Goal: Task Accomplishment & Management: Manage account settings

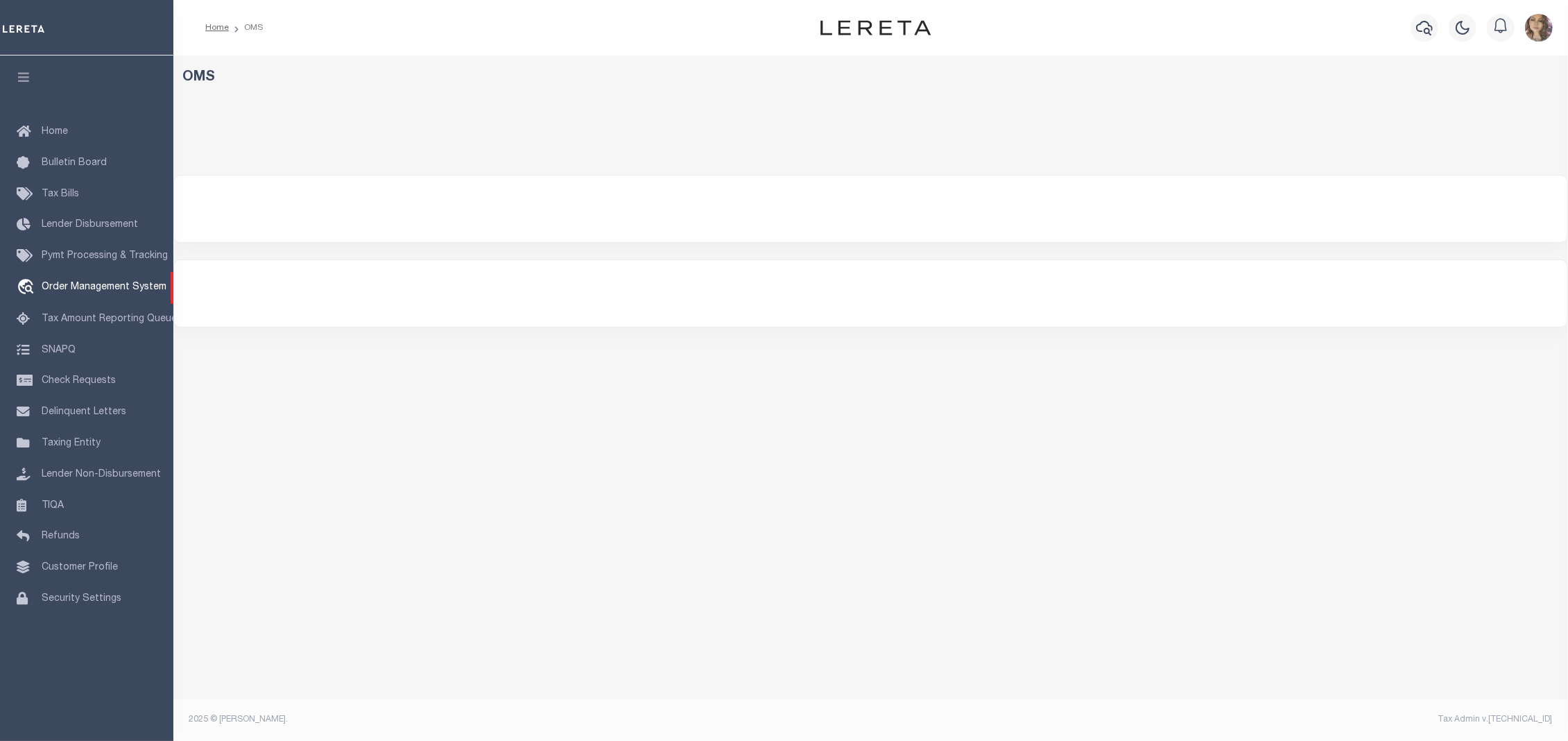
select select "200"
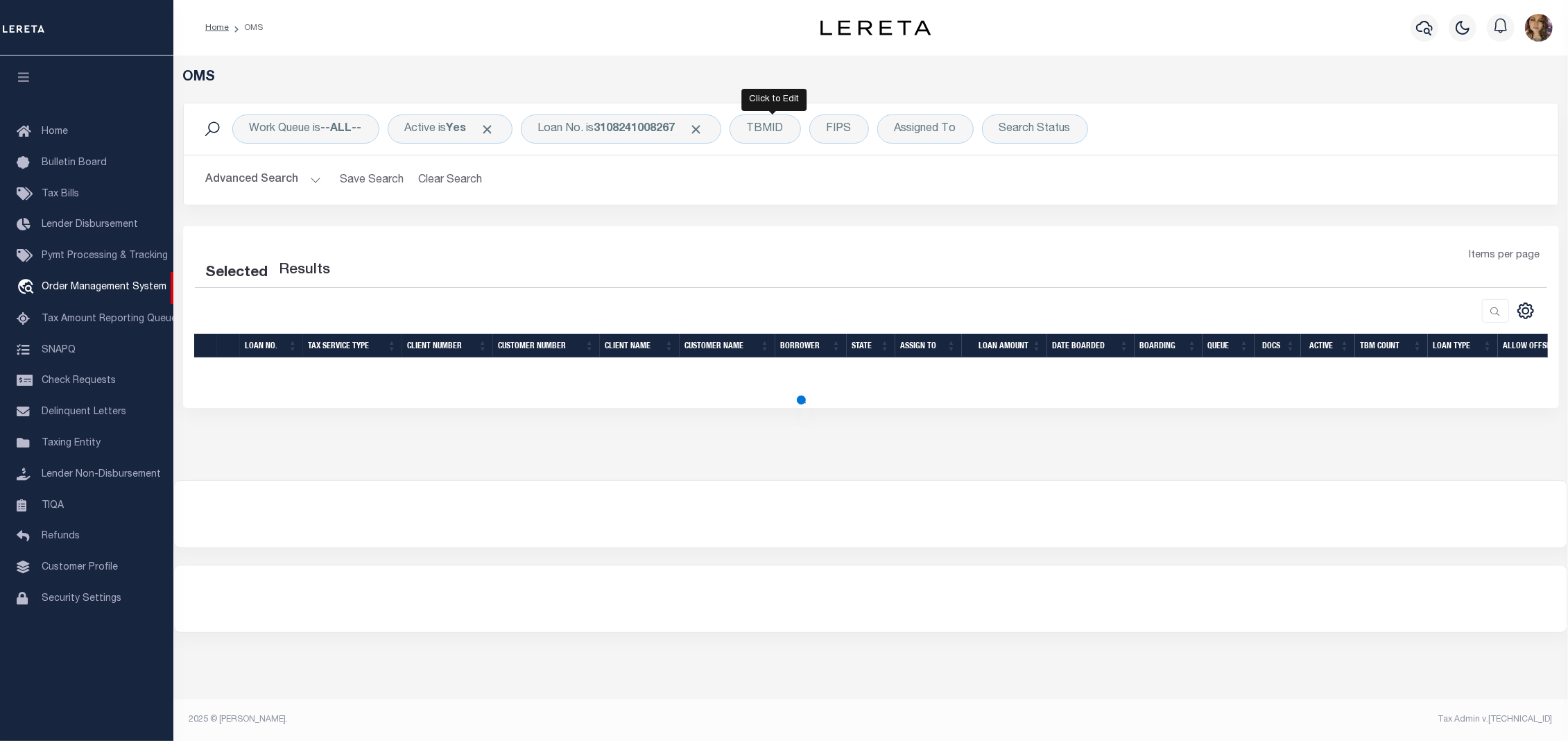
select select "200"
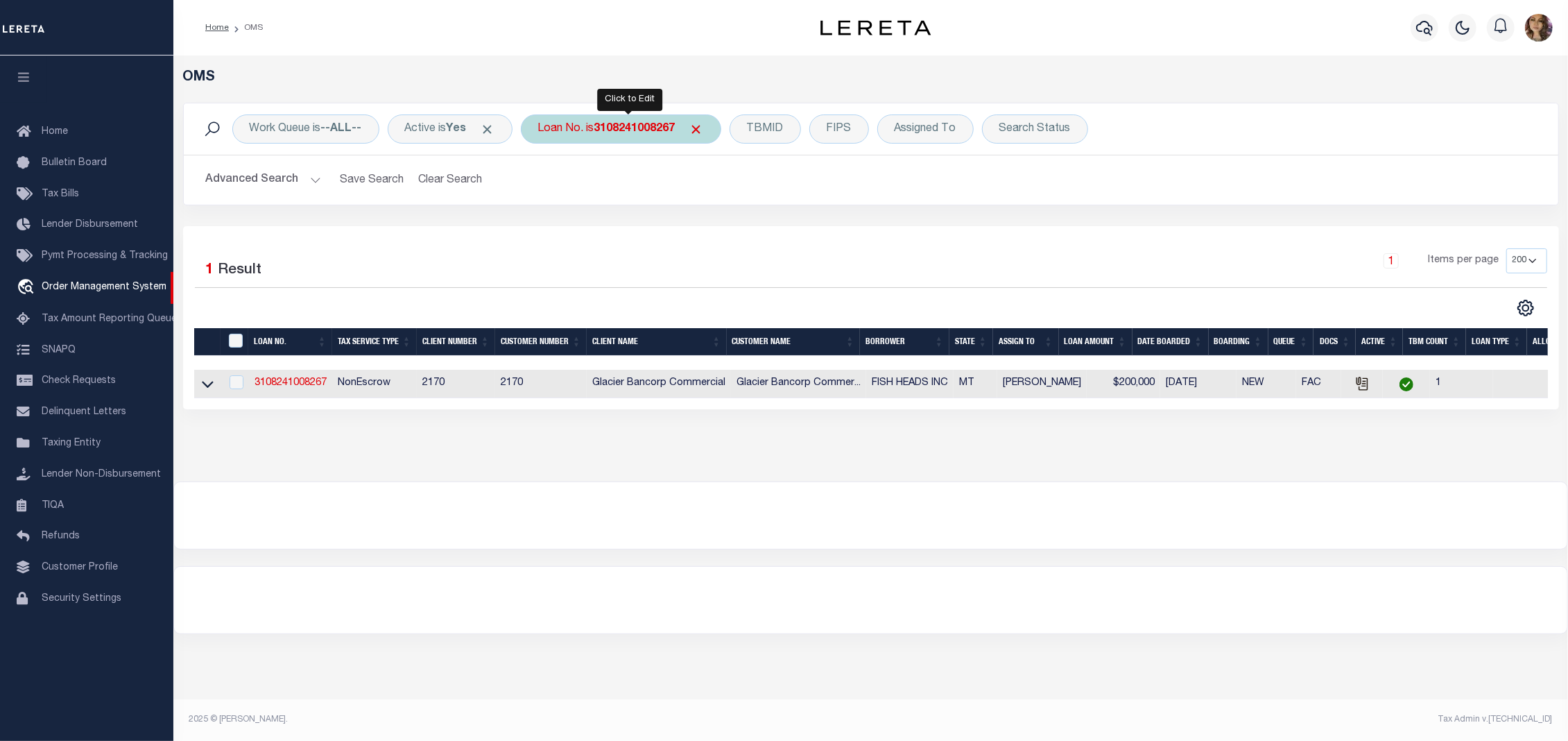
click at [642, 129] on b "3108241008267" at bounding box center [634, 129] width 81 height 11
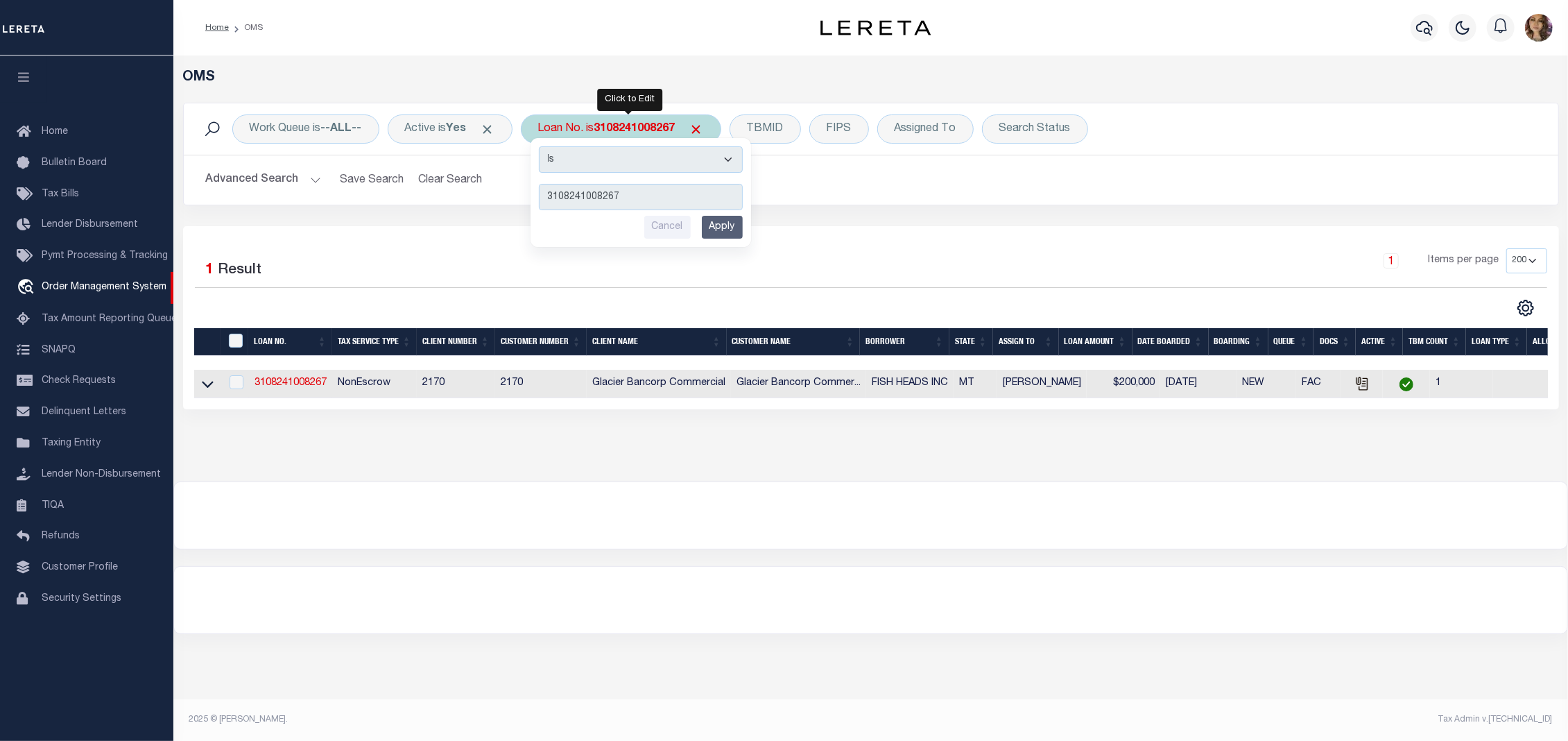
type input "15803636"
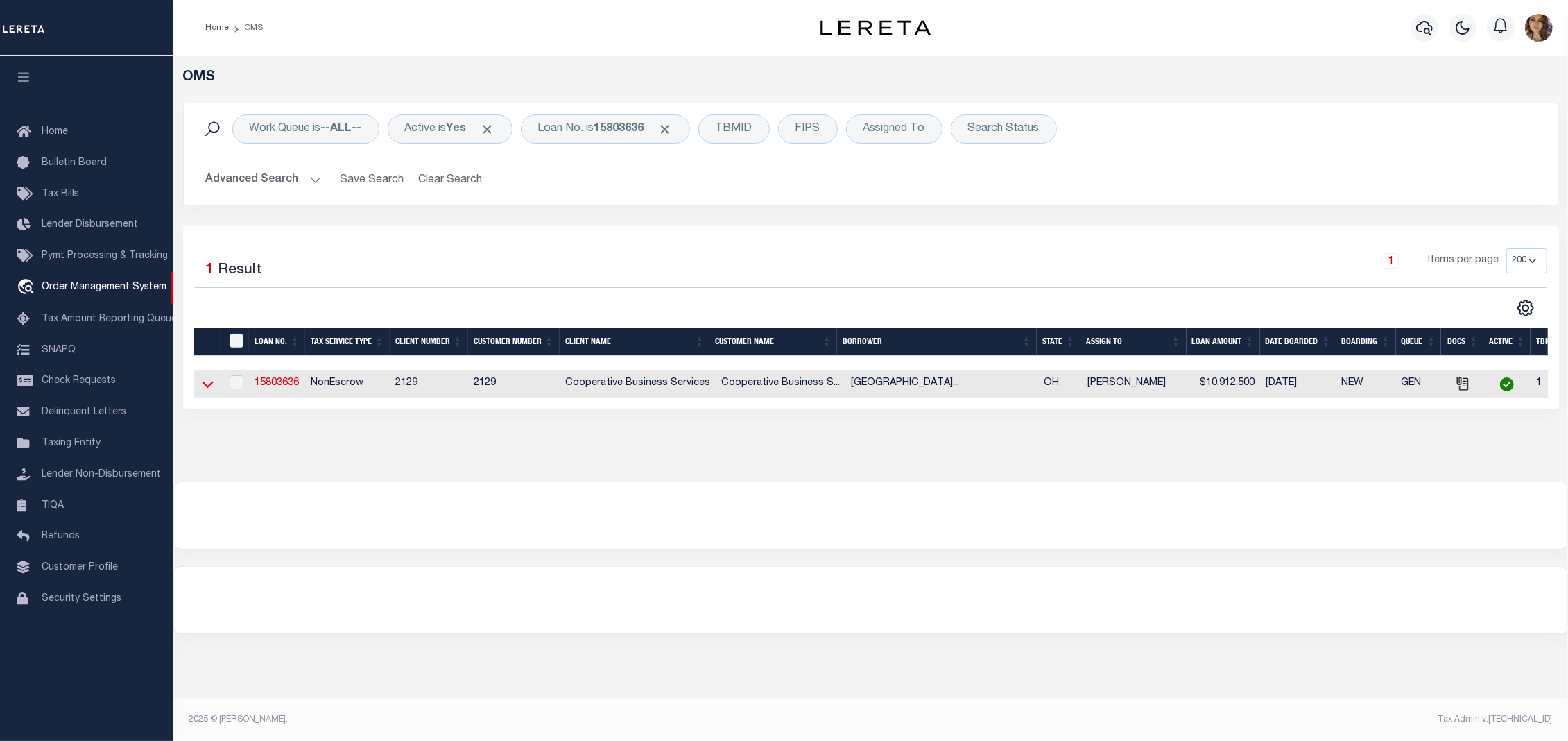
click at [208, 387] on icon at bounding box center [207, 384] width 12 height 15
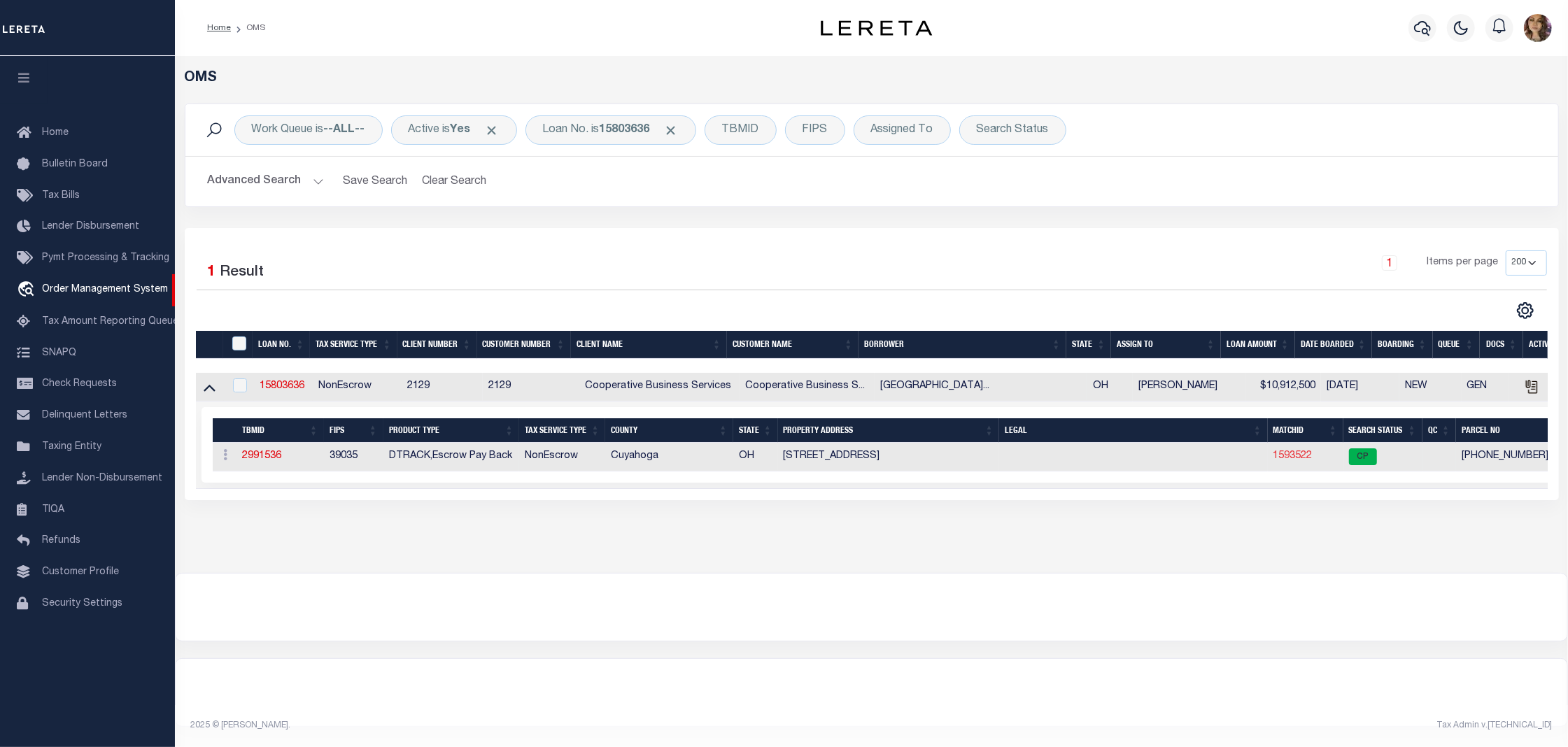
click at [1305, 460] on link "1593522" at bounding box center [1293, 456] width 40 height 9
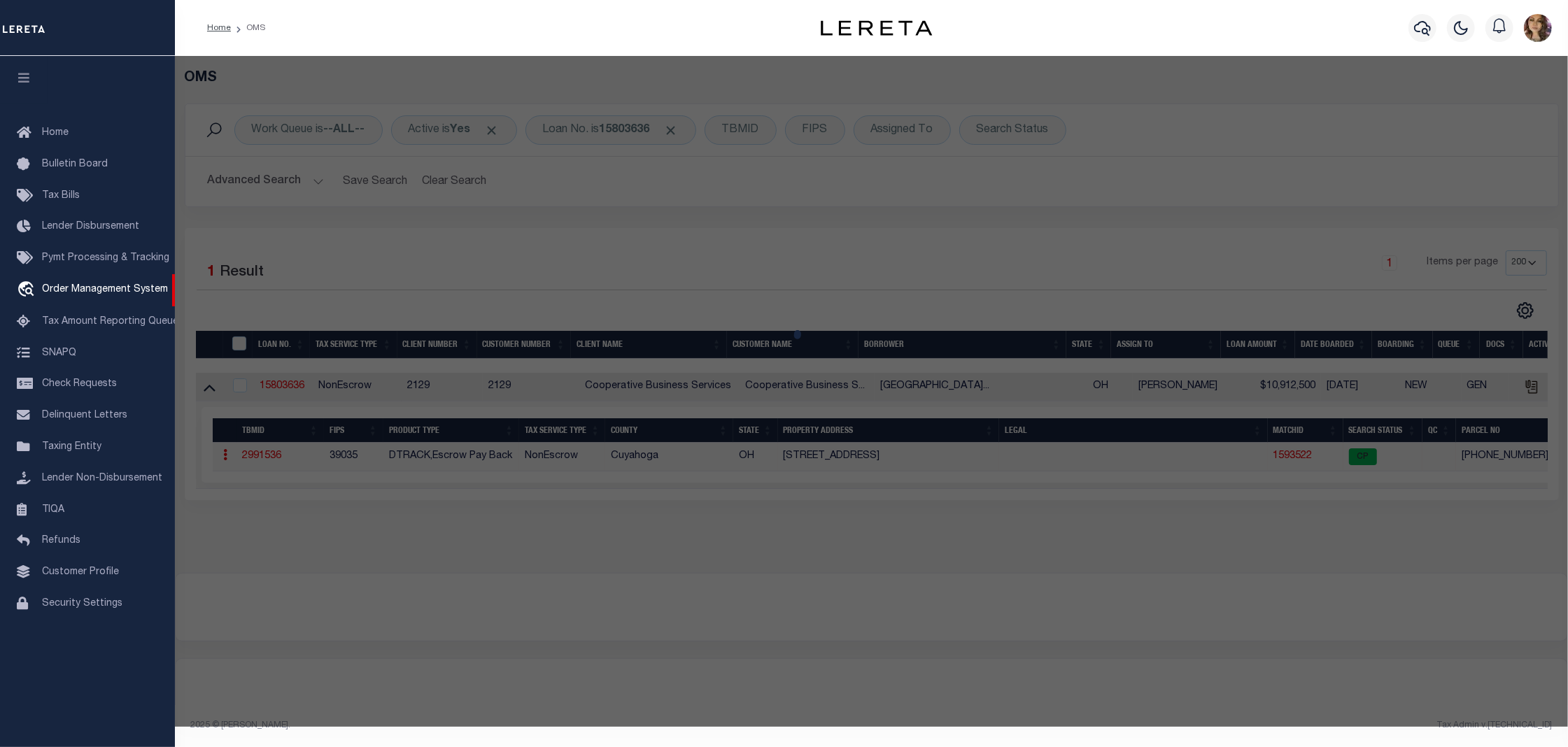
checkbox input "false"
select select "CP"
type input "BIDDULPH PLAZA SHOPPING CENTER LLC"
select select
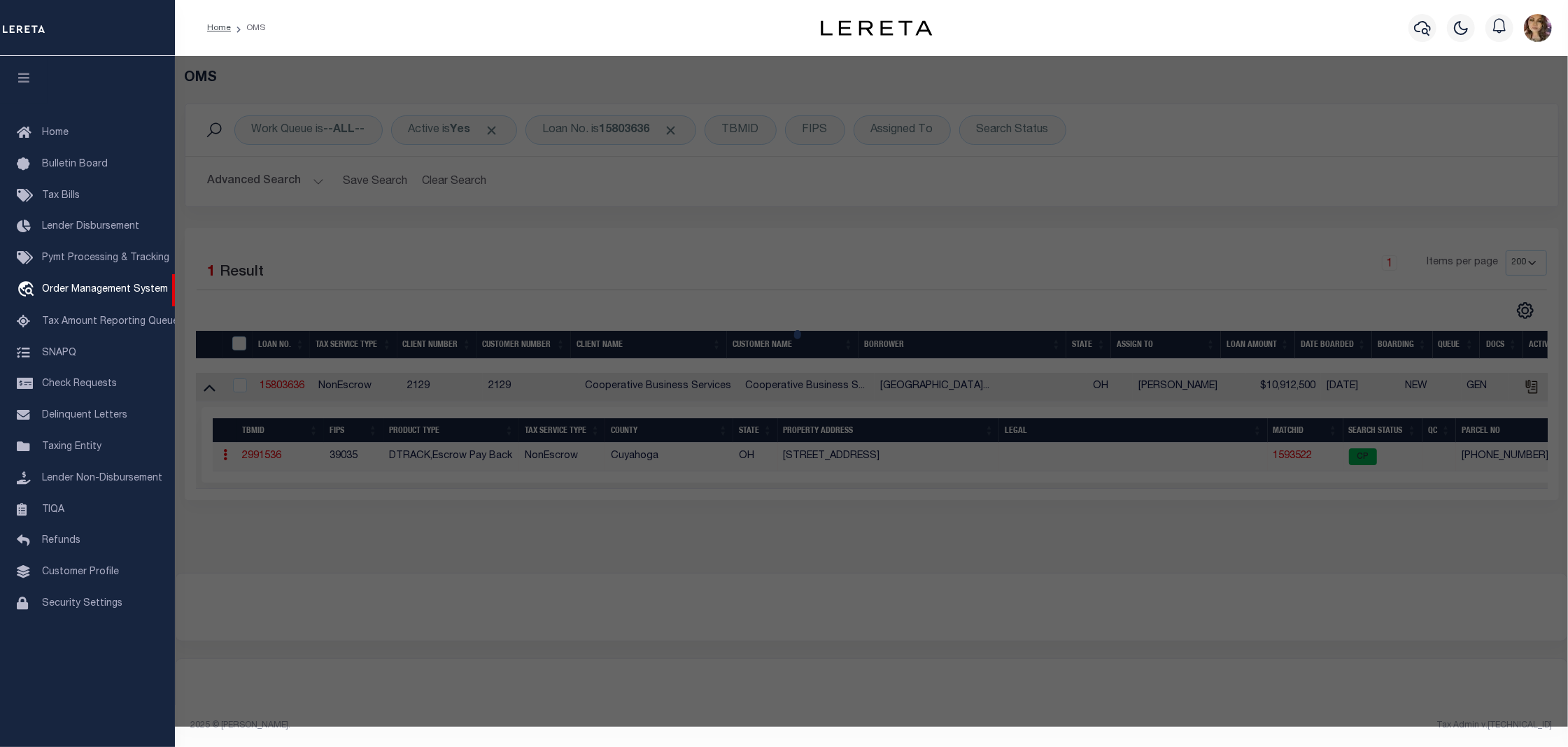
type input "[STREET_ADDRESS]"
checkbox input "false"
type input "BROOKLYN OH 44144"
type textarea "39 43228006 & 43228009"
type textarea "Tax ID Special Project"
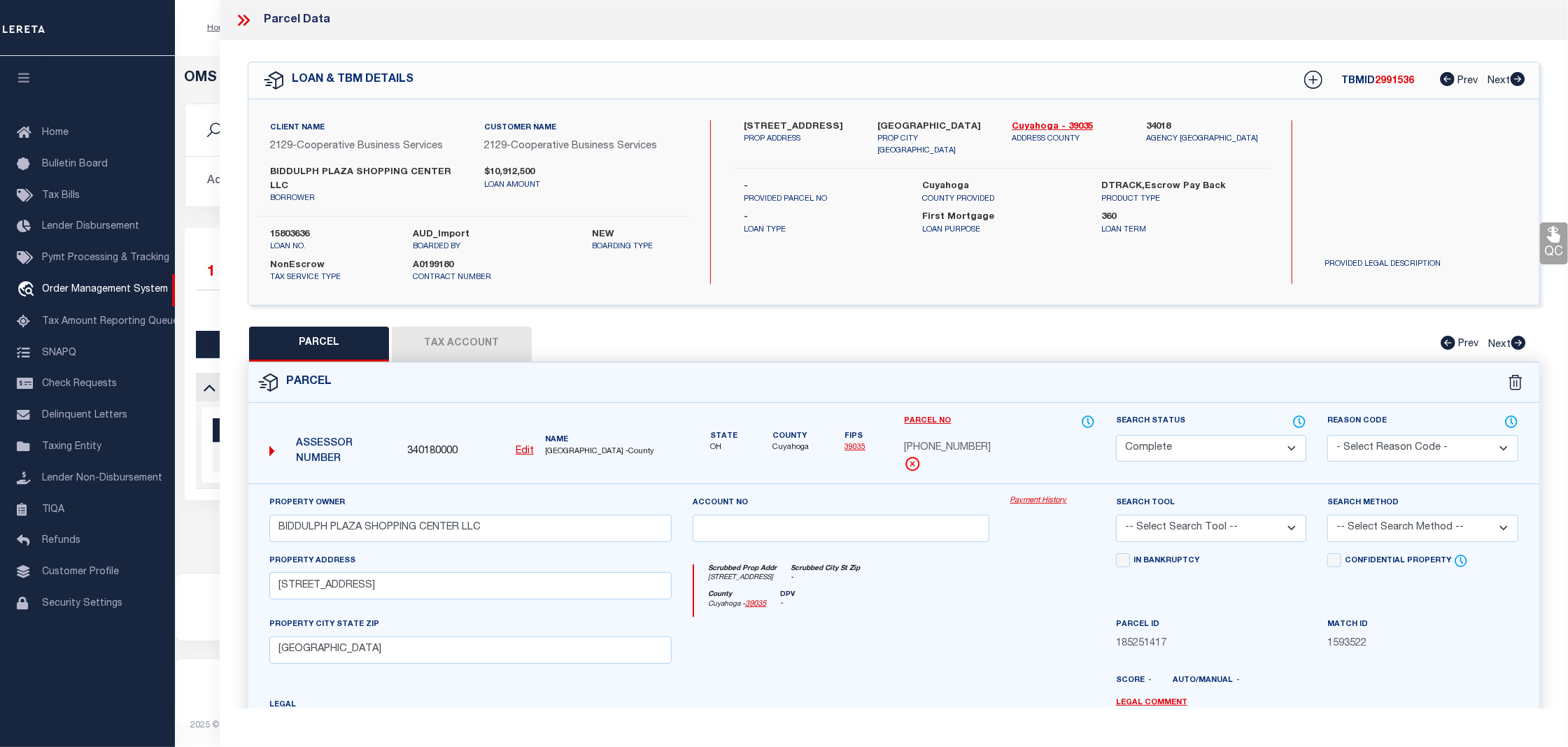
click at [1028, 495] on link "Payment History" at bounding box center [1053, 501] width 85 height 12
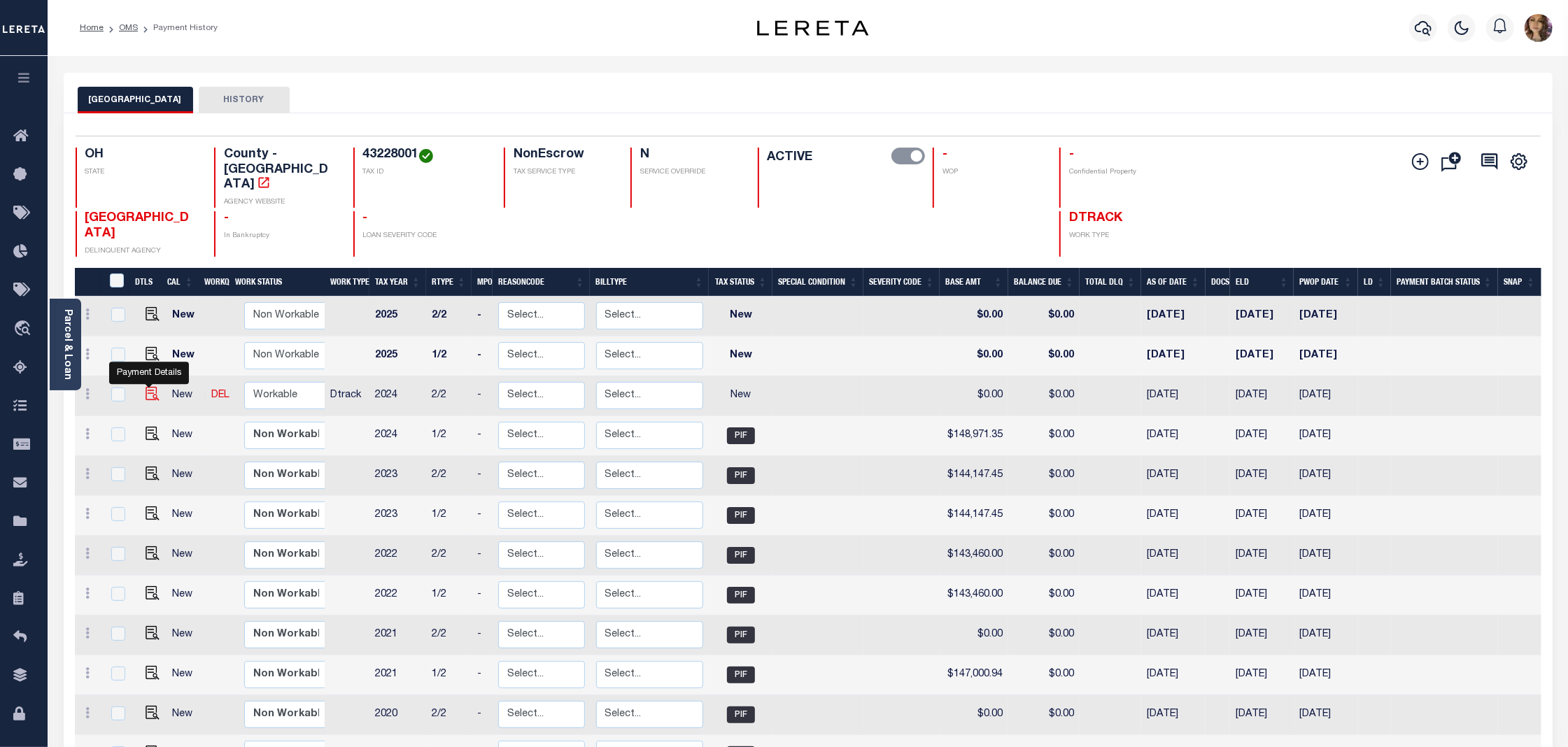
click at [145, 387] on img "" at bounding box center [152, 394] width 14 height 14
checkbox input "true"
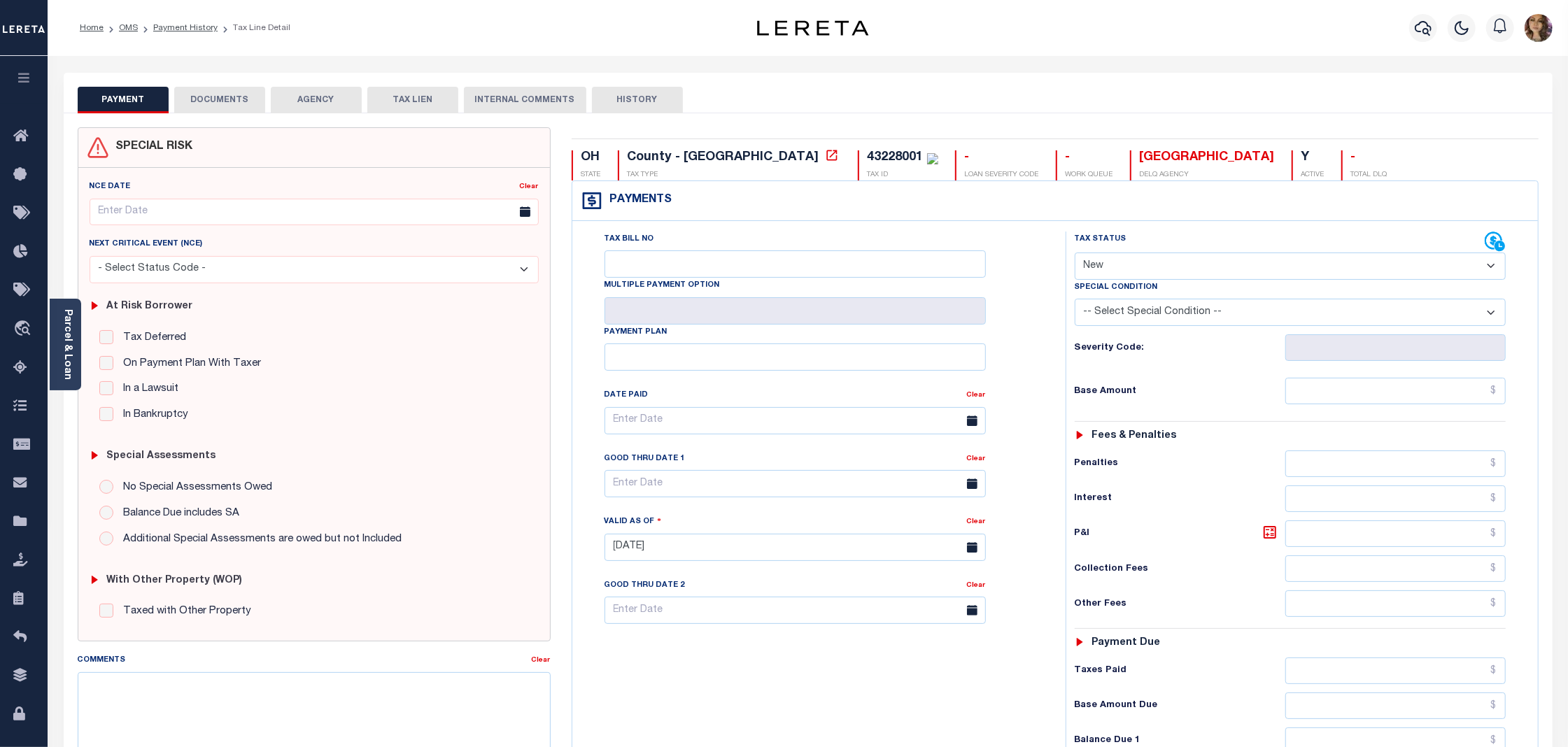
click at [1233, 269] on select "- Select Status Code - Open Due/Unpaid Paid Incomplete No Tax Due Internal Refu…" at bounding box center [1289, 266] width 431 height 27
select select "PYD"
click at [1074, 253] on select "- Select Status Code - Open Due/Unpaid Paid Incomplete No Tax Due Internal Refu…" at bounding box center [1289, 266] width 431 height 27
type input "08/16/2025"
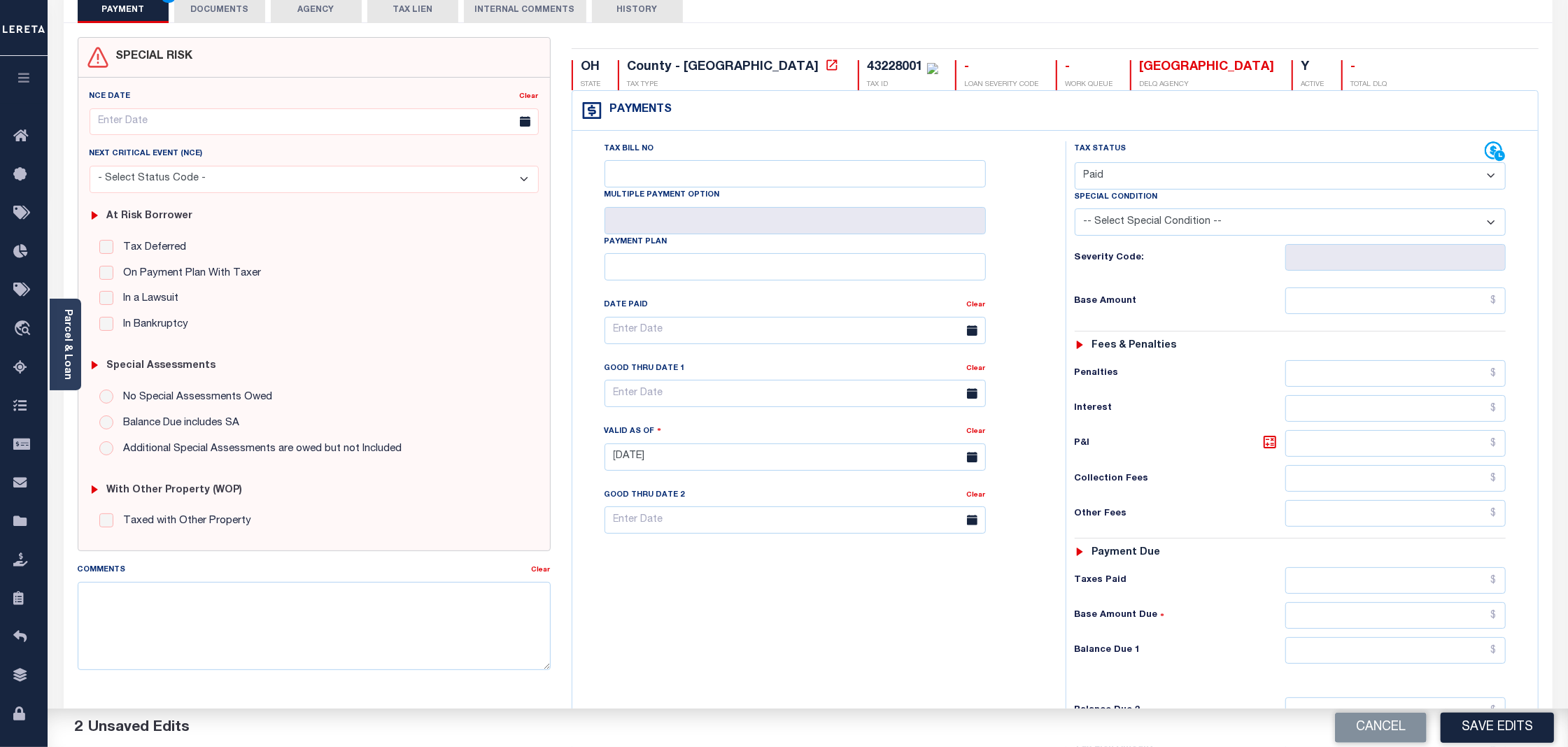
scroll to position [93, 0]
click at [1474, 300] on input "text" at bounding box center [1396, 298] width 220 height 26
type input "$"
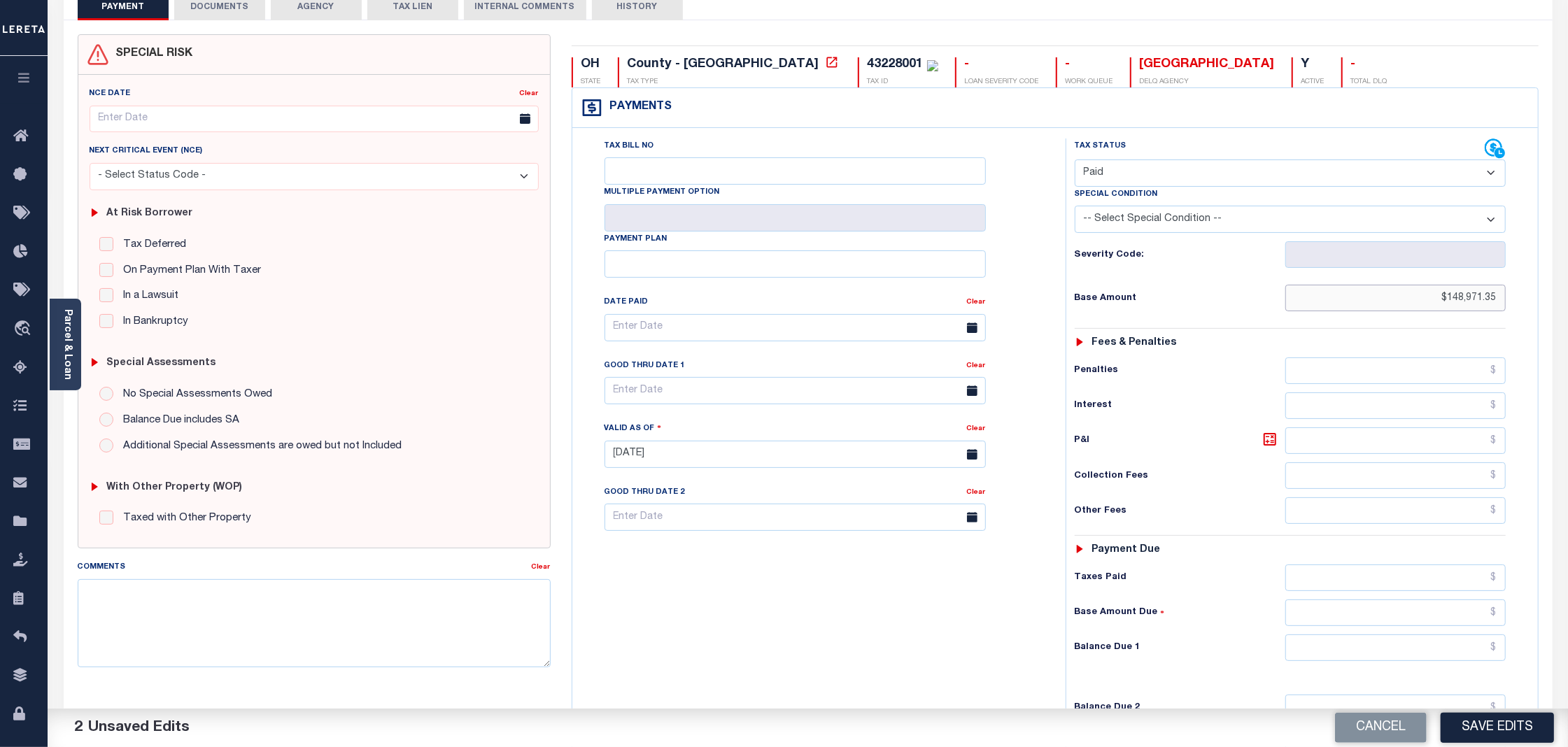
type input "$148,971.35"
click at [1517, 410] on div "Tax Status Status - Select Status Code -" at bounding box center [1295, 447] width 458 height 618
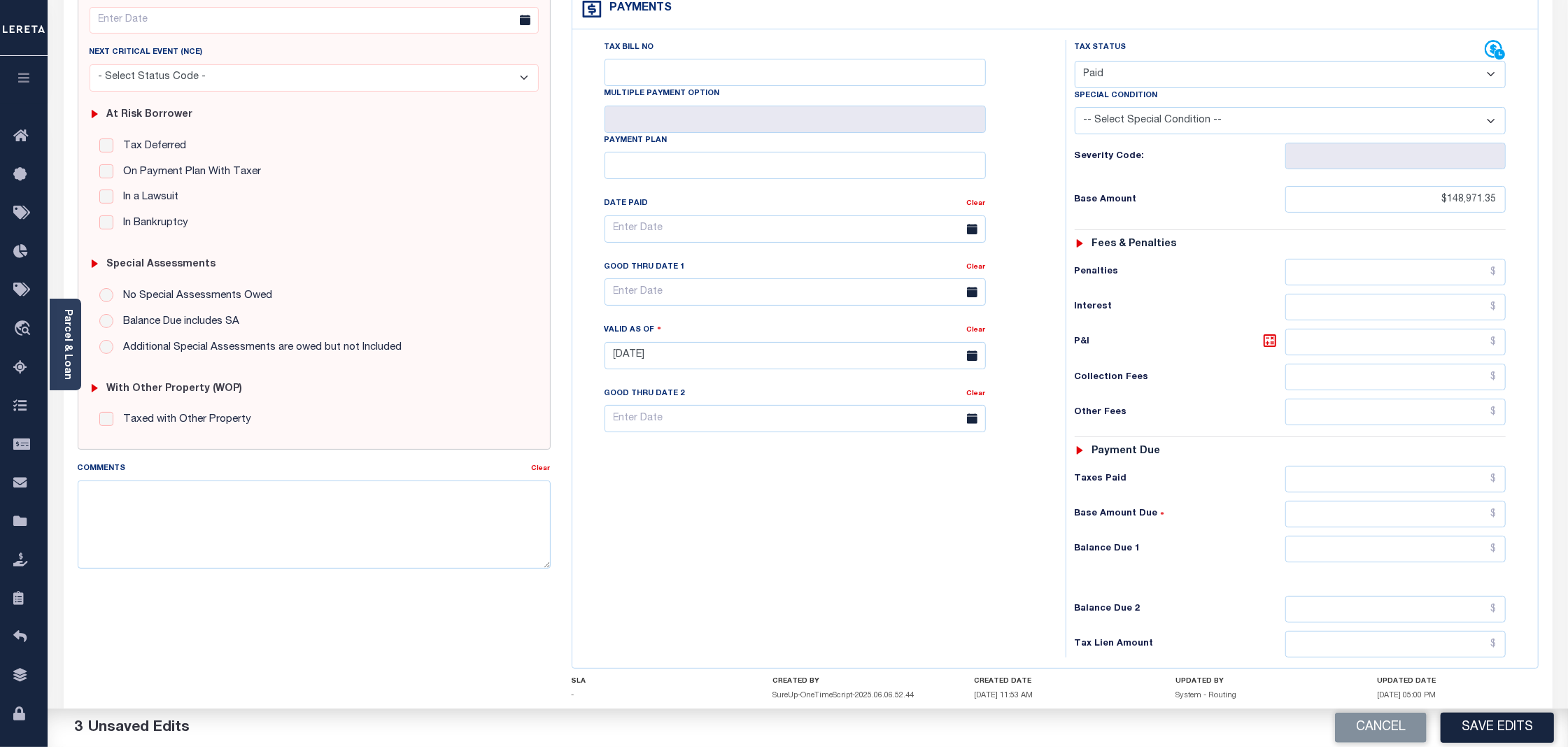
scroll to position [291, 0]
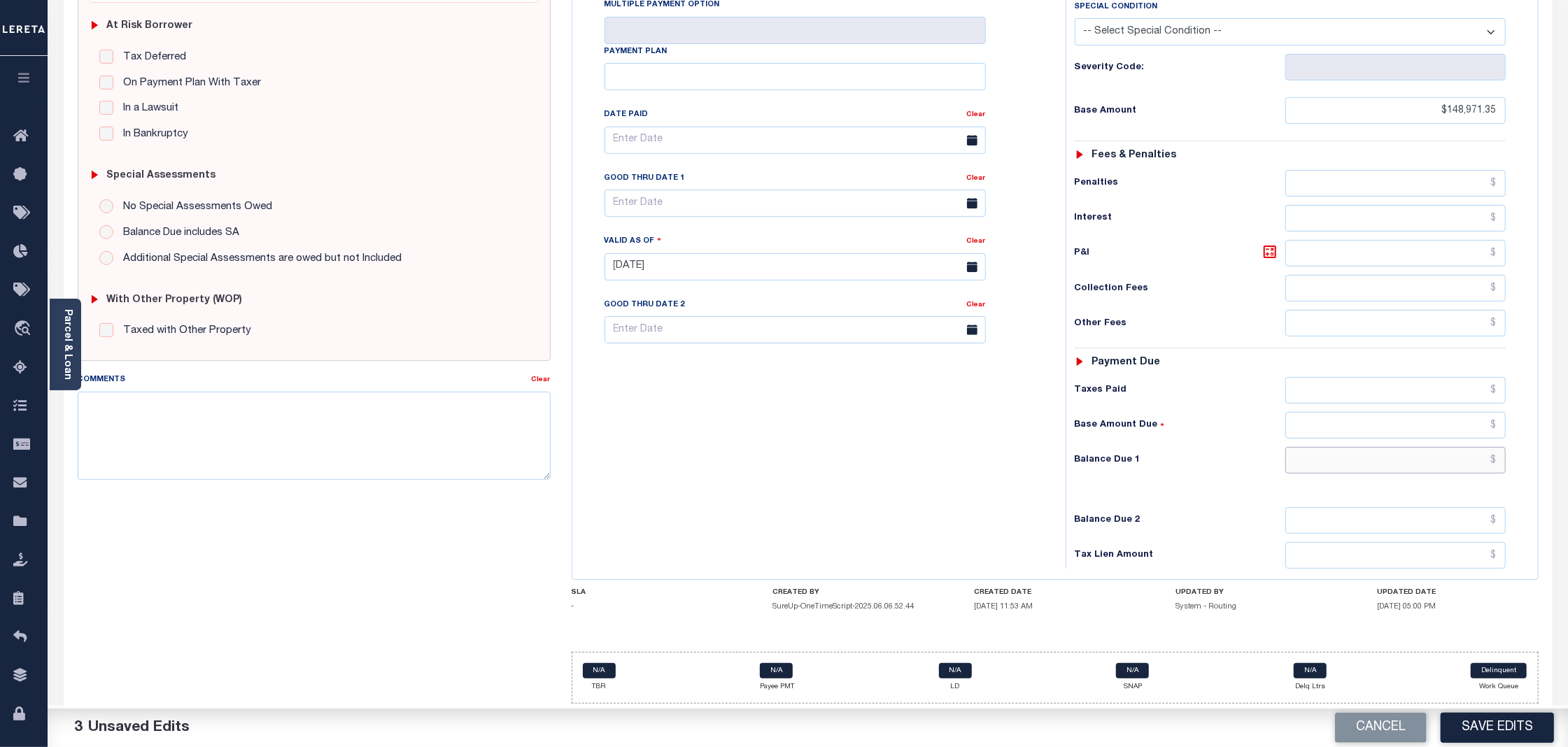
click at [1493, 458] on input "text" at bounding box center [1396, 460] width 220 height 26
type input "$0.00"
click at [1483, 723] on button "Save Edits" at bounding box center [1497, 728] width 113 height 30
checkbox input "false"
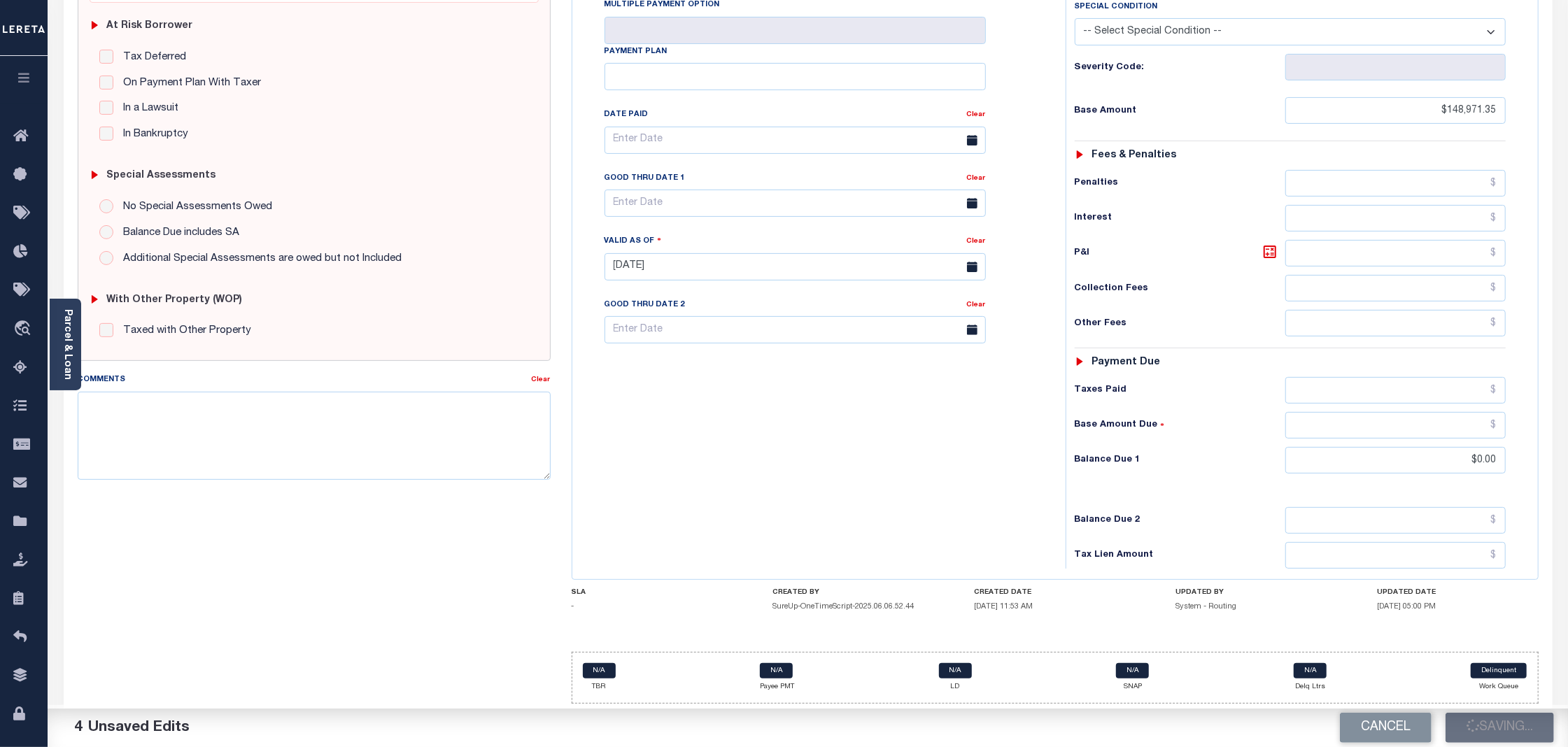
checkbox input "false"
type input "$148,971.35"
type input "$0"
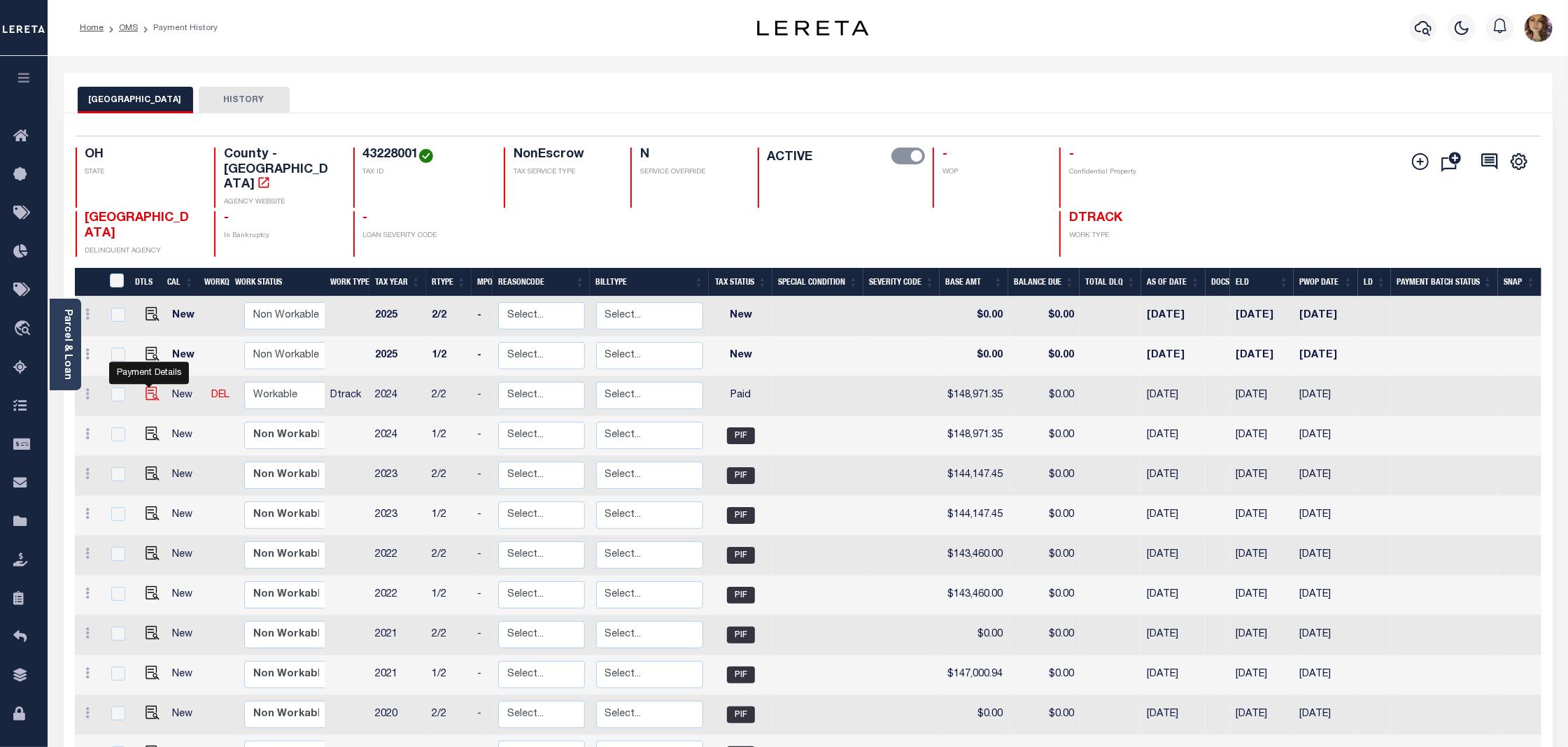
click at [146, 387] on img "" at bounding box center [152, 394] width 14 height 14
checkbox input "true"
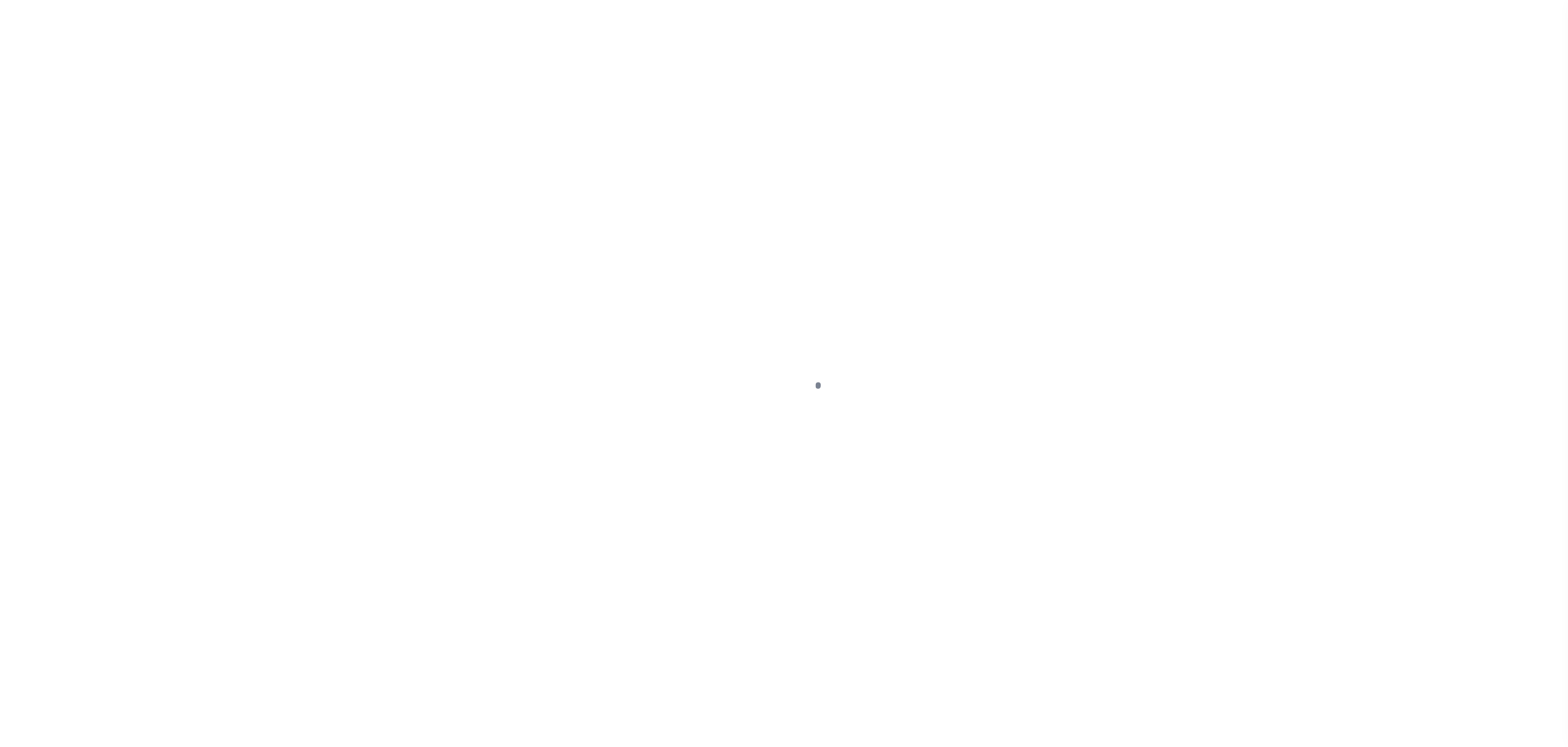
select select "PYD"
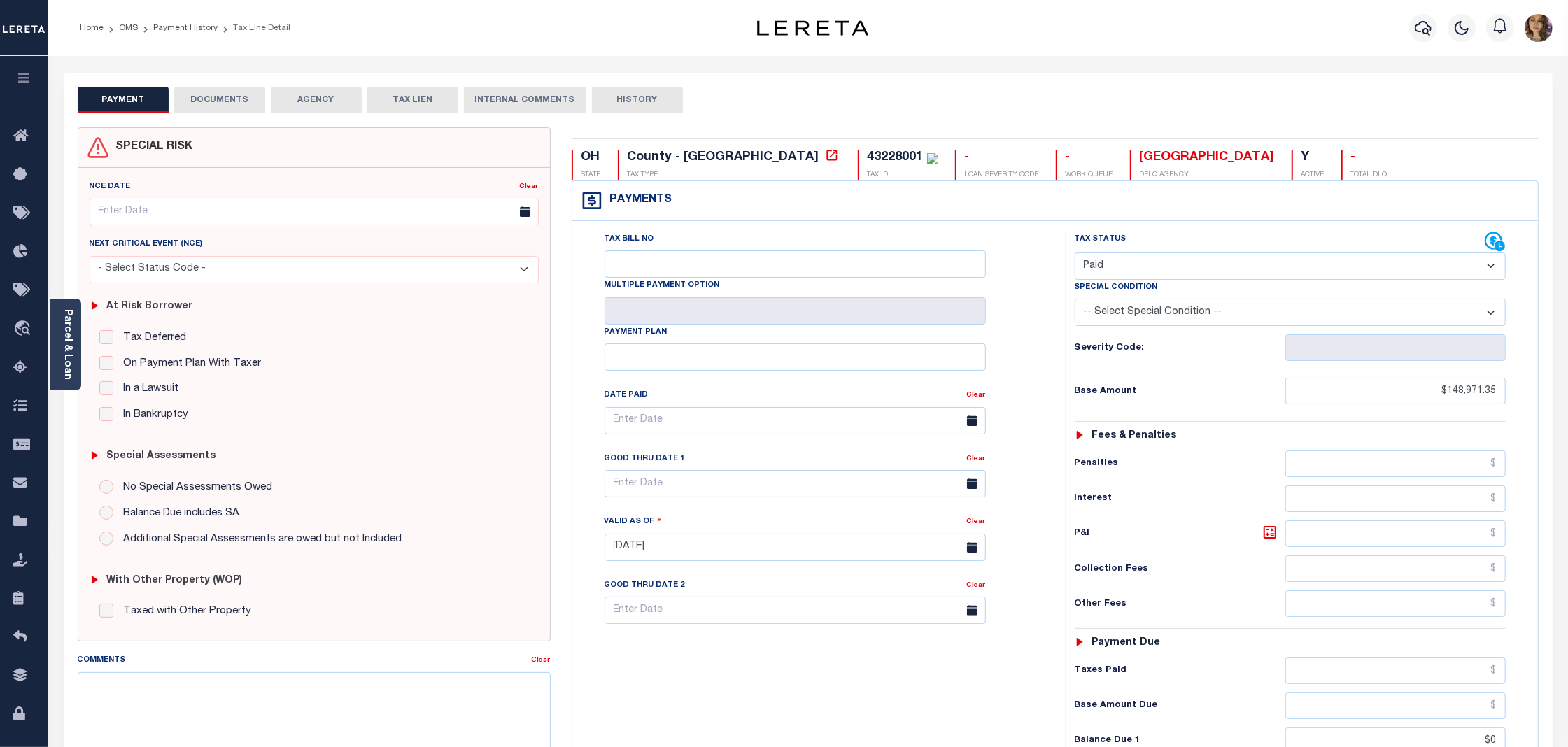
click at [221, 95] on button "DOCUMENTS" at bounding box center [220, 100] width 91 height 26
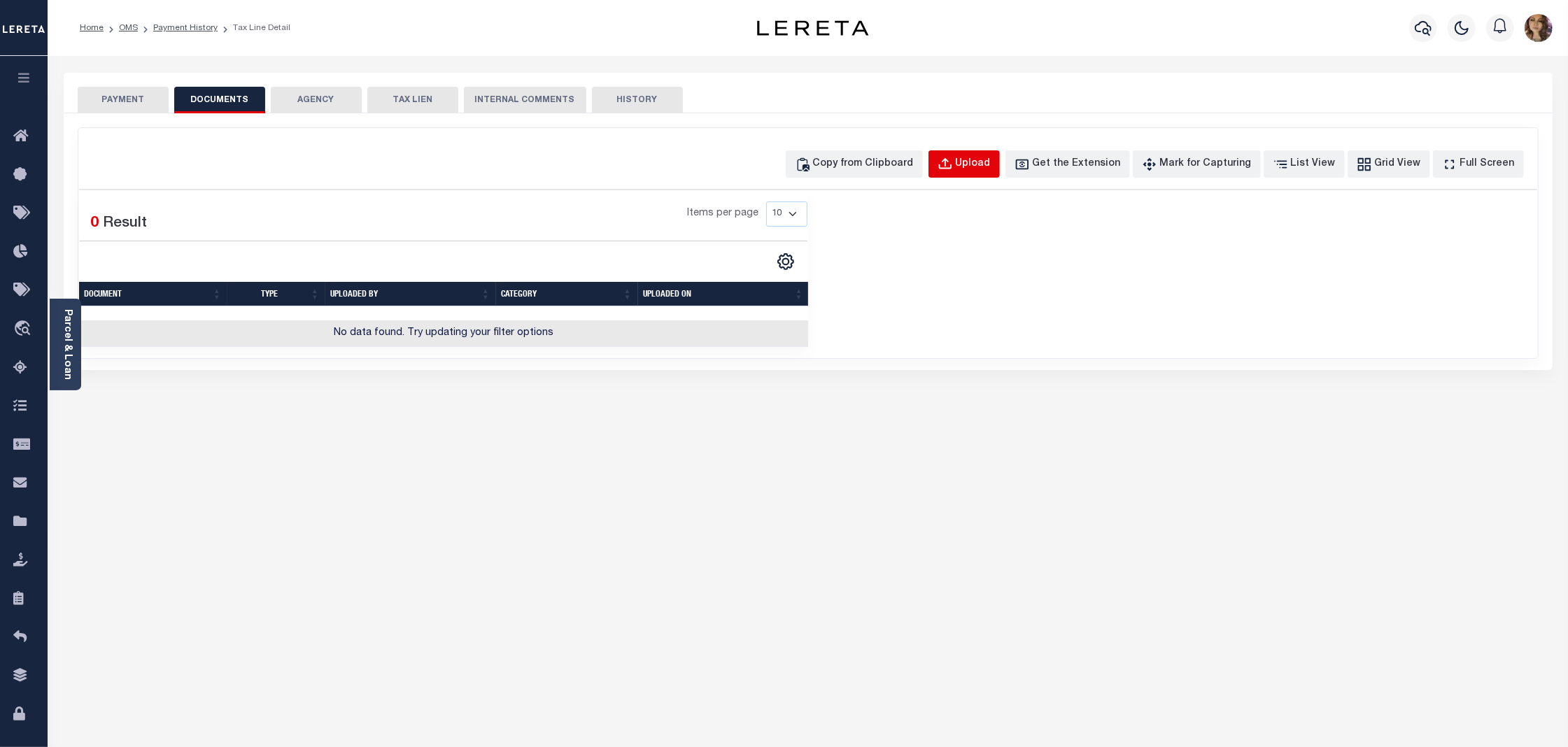
click at [990, 157] on div "Upload" at bounding box center [972, 164] width 35 height 15
select select "POP"
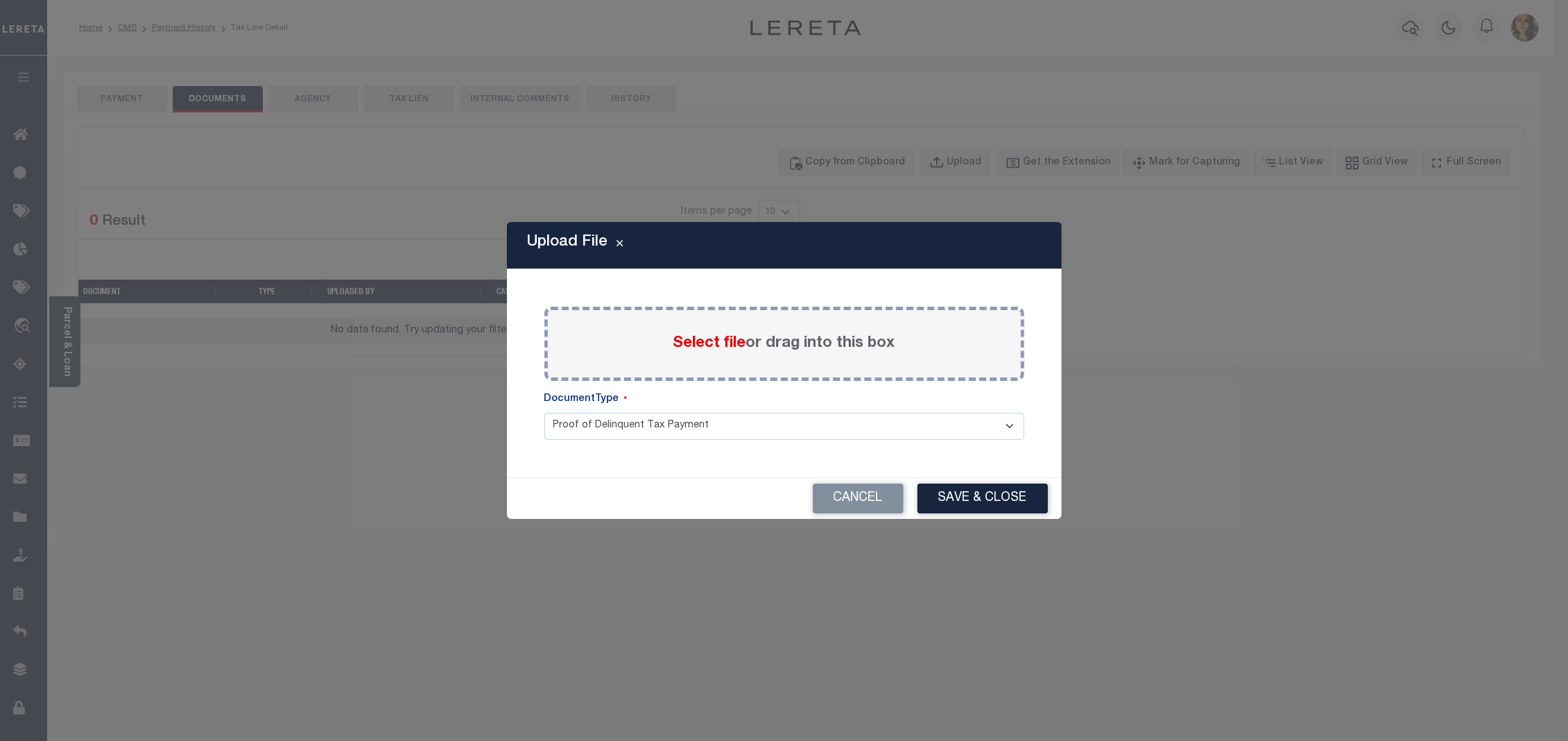
click at [696, 342] on span "Select file" at bounding box center [710, 343] width 73 height 15
click at [0, 0] on input "Select file or drag into this box" at bounding box center [0, 0] width 0 height 0
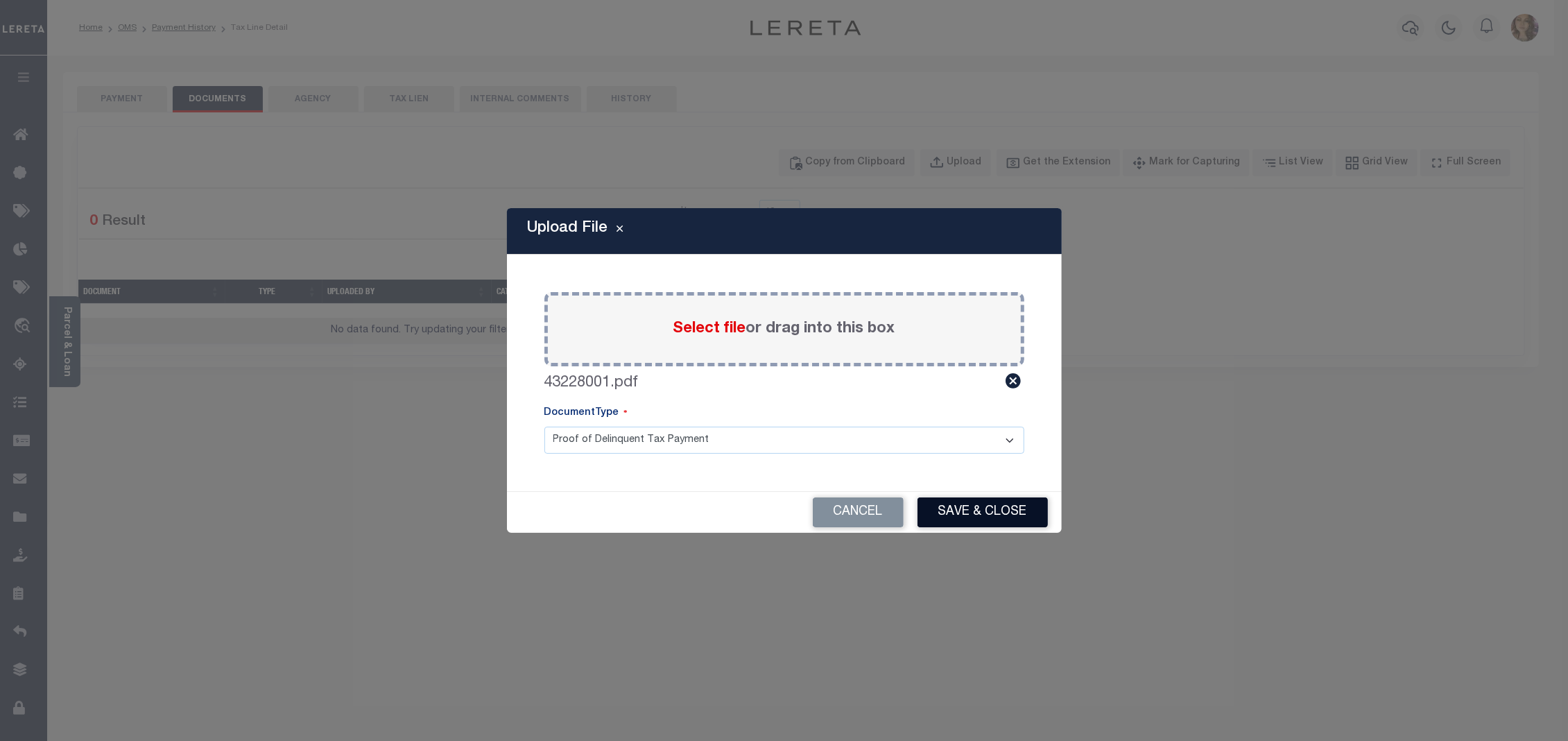
click at [990, 510] on button "Save & Close" at bounding box center [982, 512] width 131 height 30
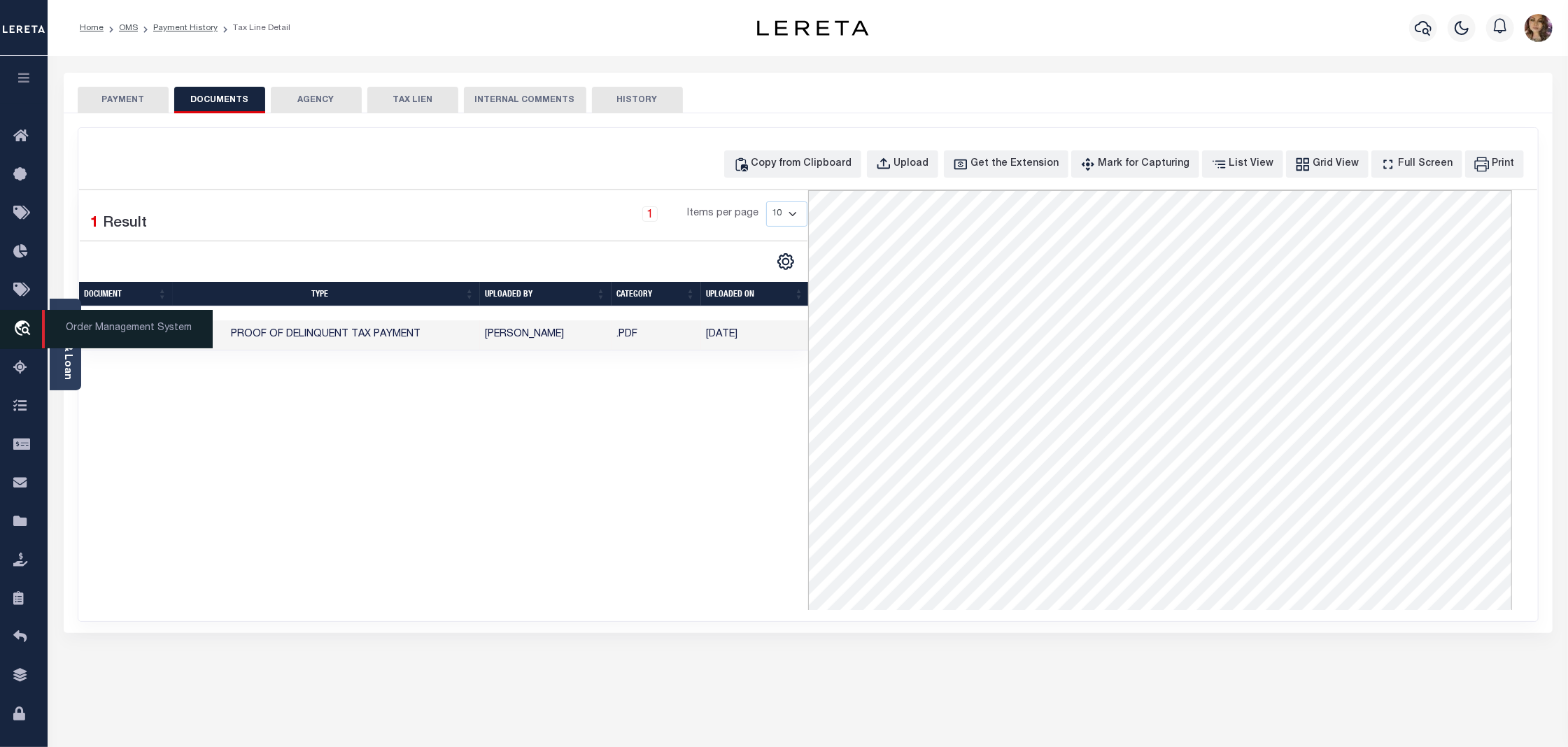
click at [132, 336] on span "Order Management System" at bounding box center [127, 329] width 171 height 39
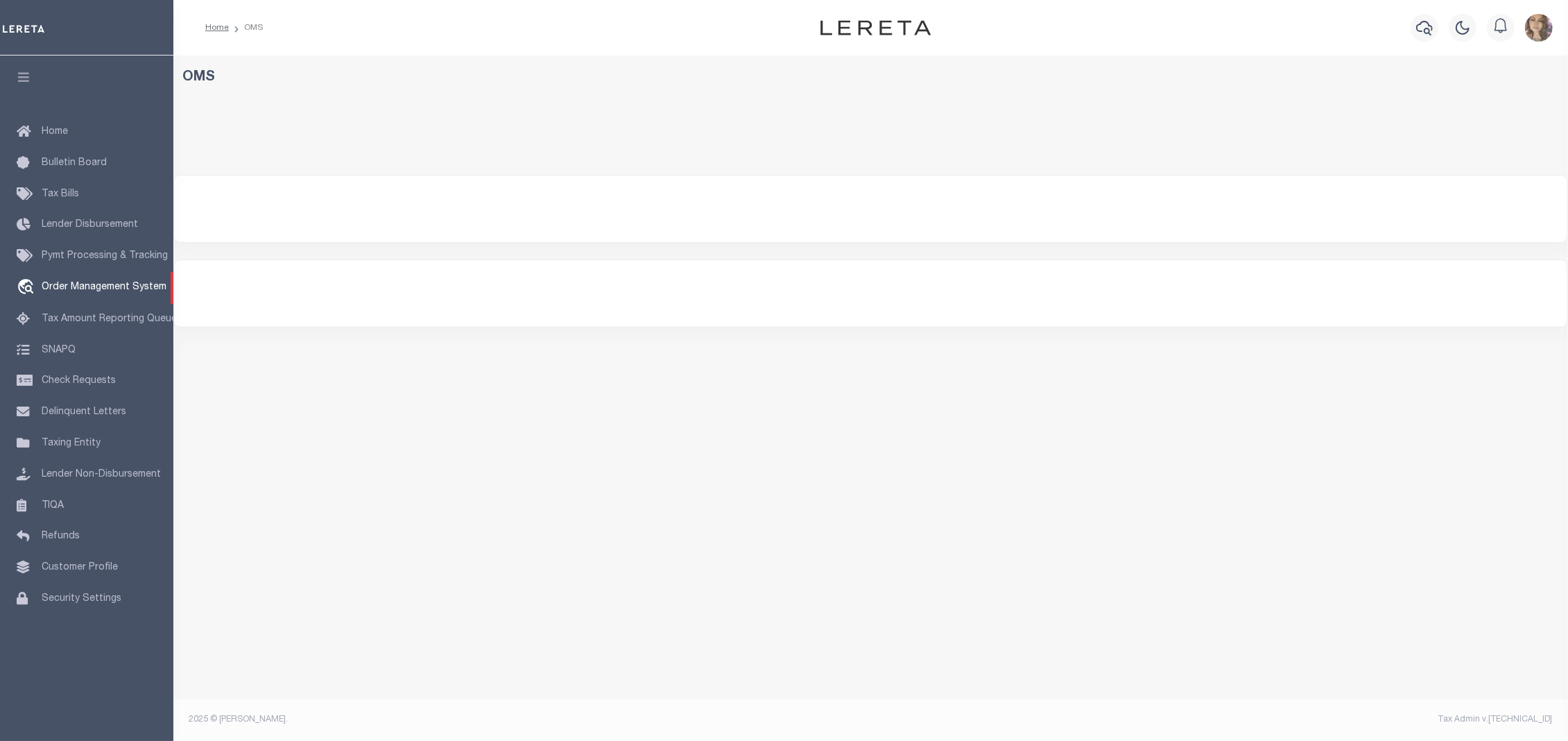
select select "200"
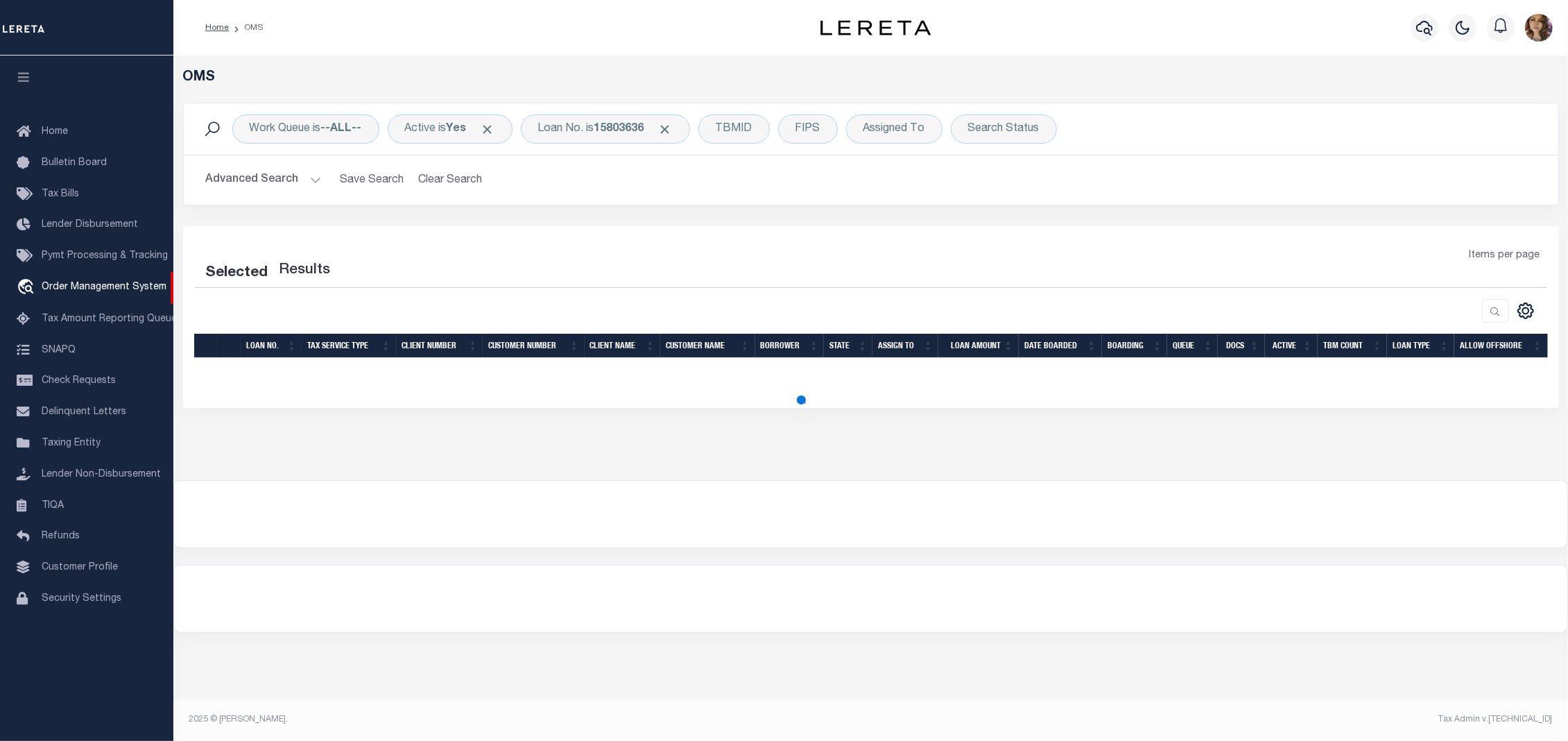
select select "200"
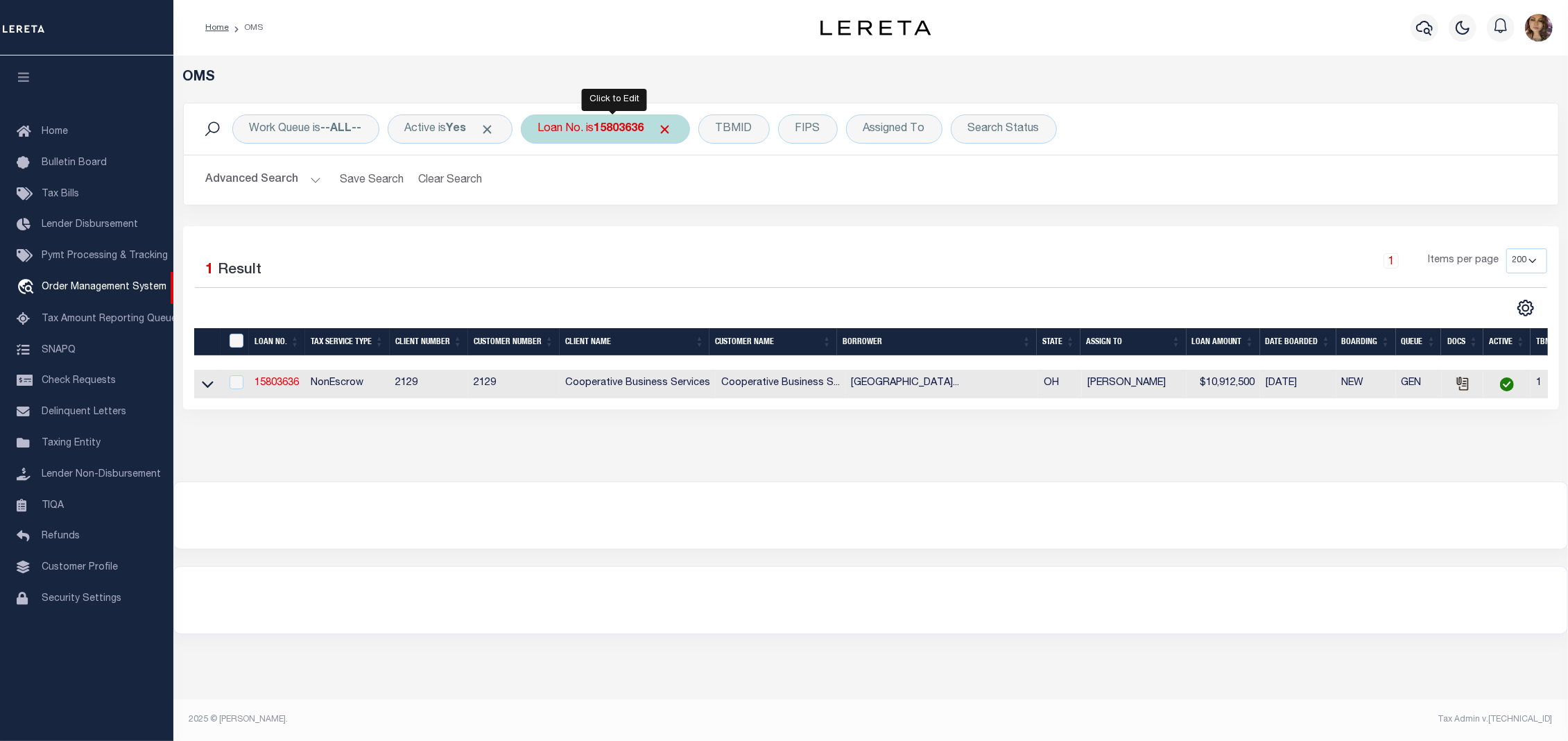
click at [586, 122] on div "Loan No. is 15803636" at bounding box center [605, 128] width 169 height 29
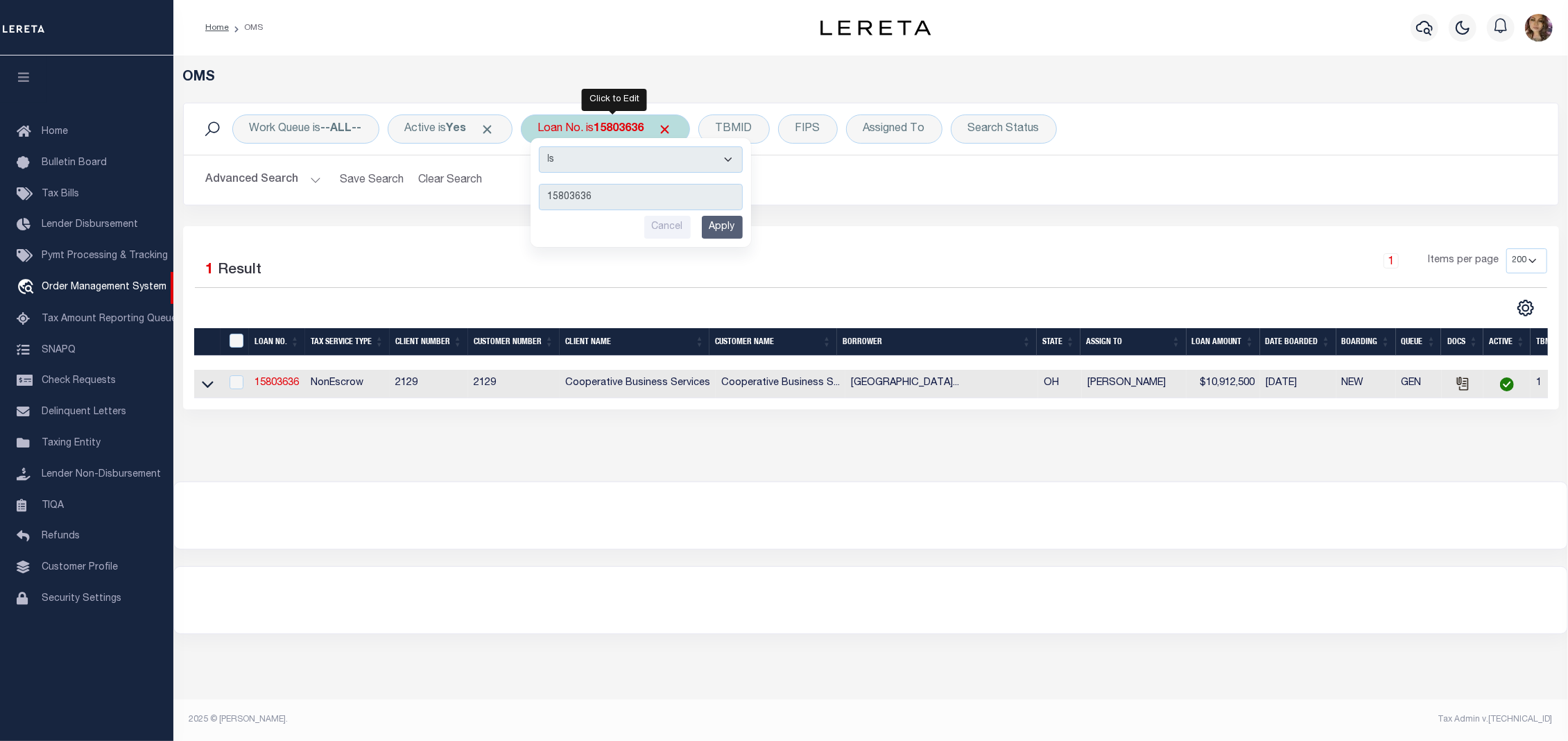
type input "10011584"
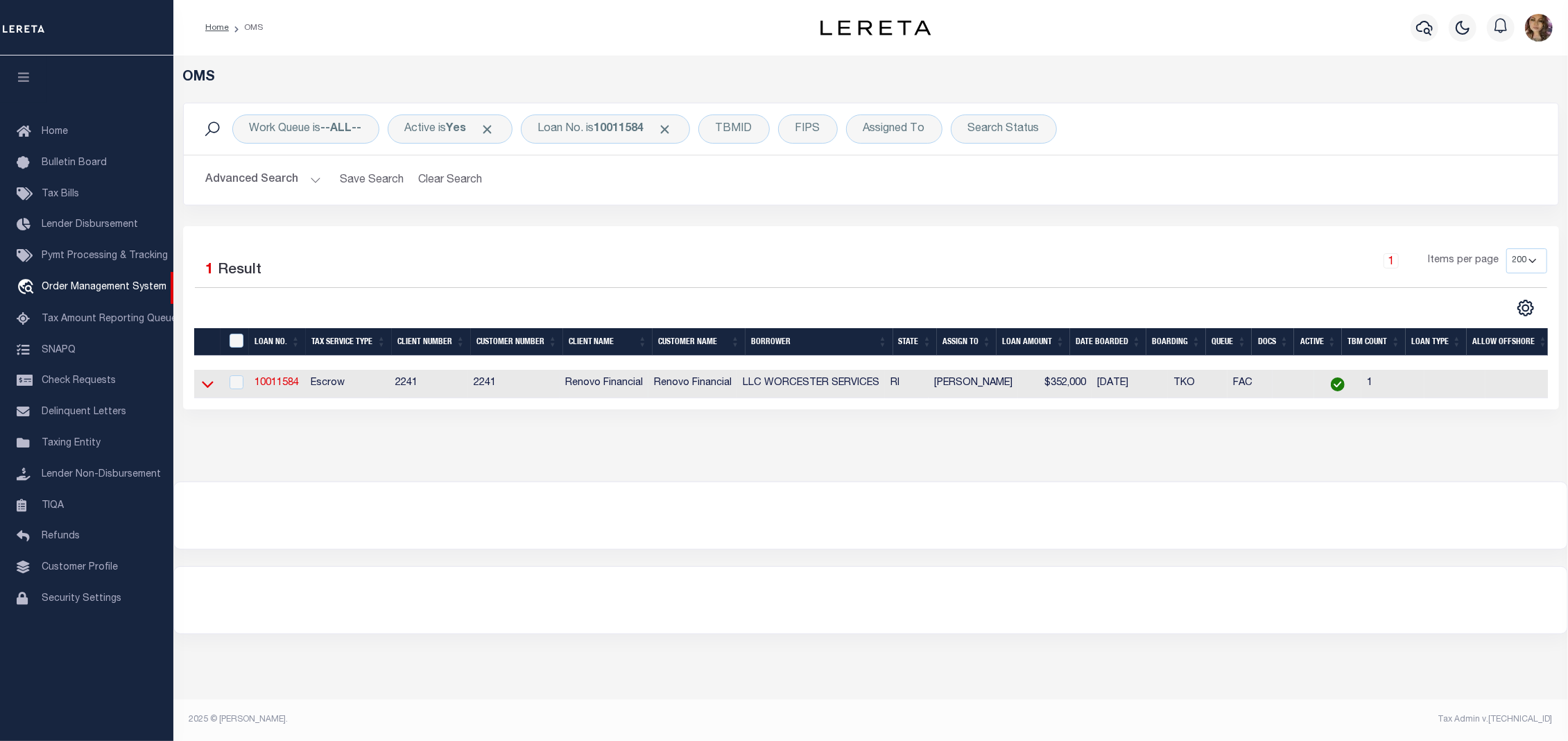
click at [204, 384] on icon at bounding box center [207, 384] width 12 height 15
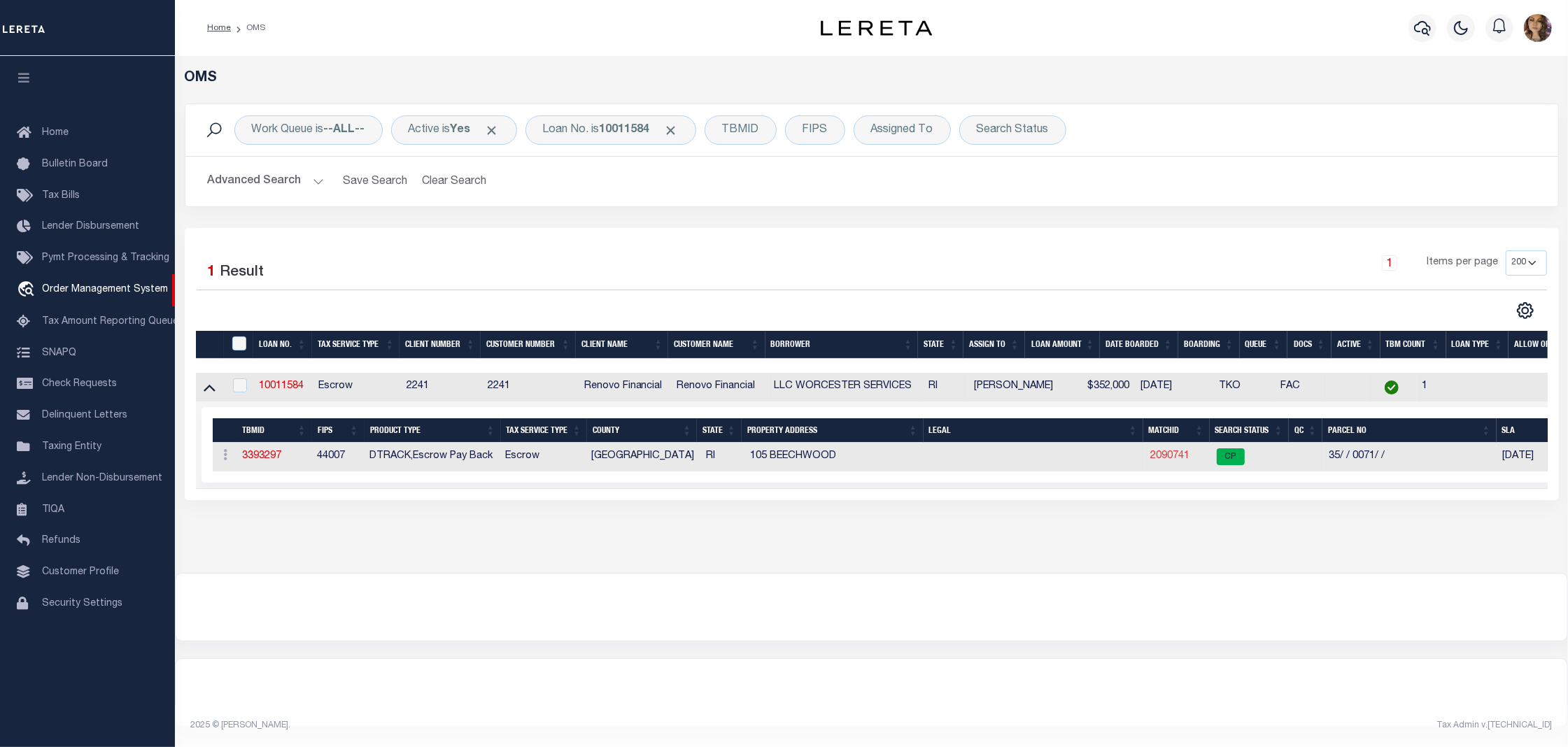
click at [1175, 456] on link "2090741" at bounding box center [1170, 456] width 40 height 9
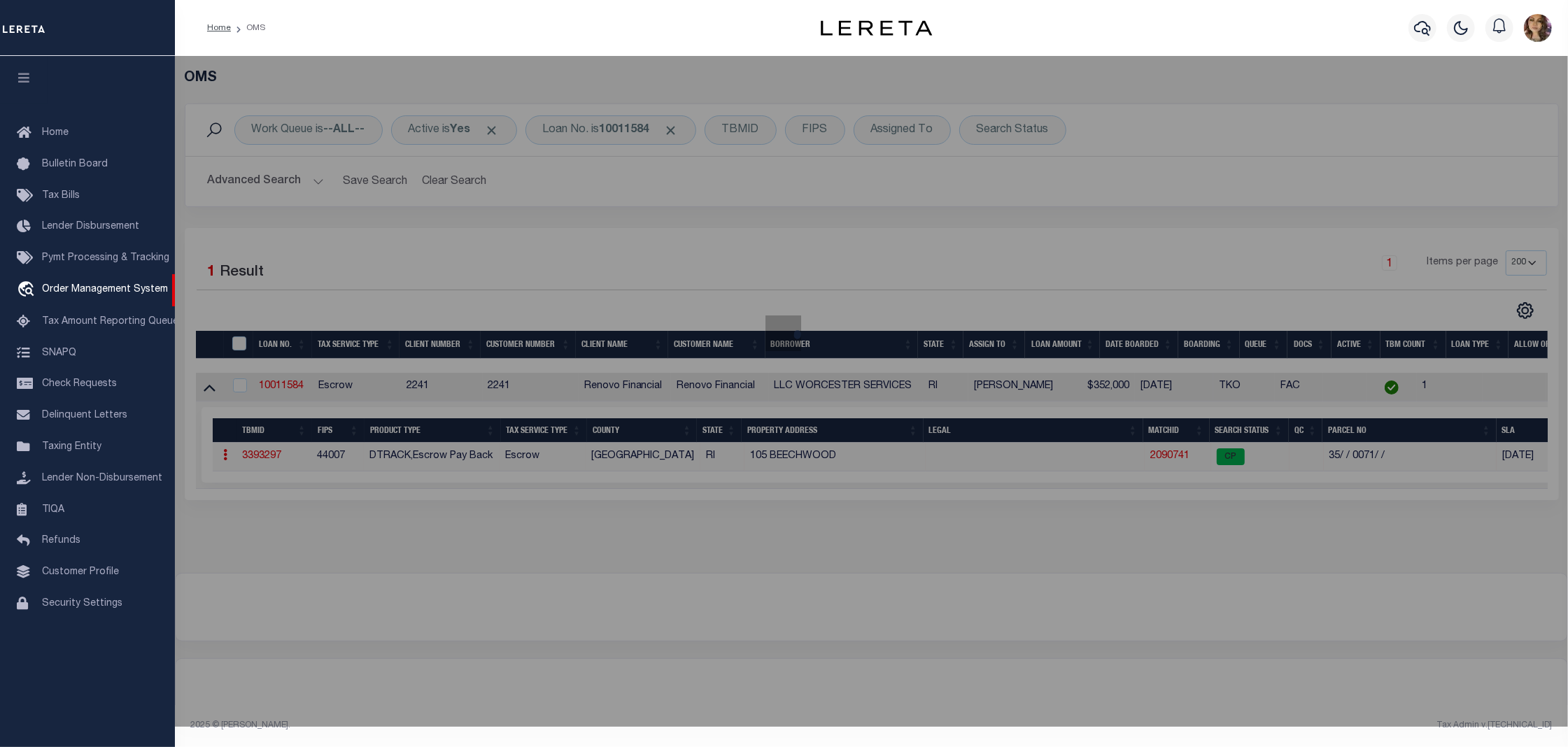
checkbox input "false"
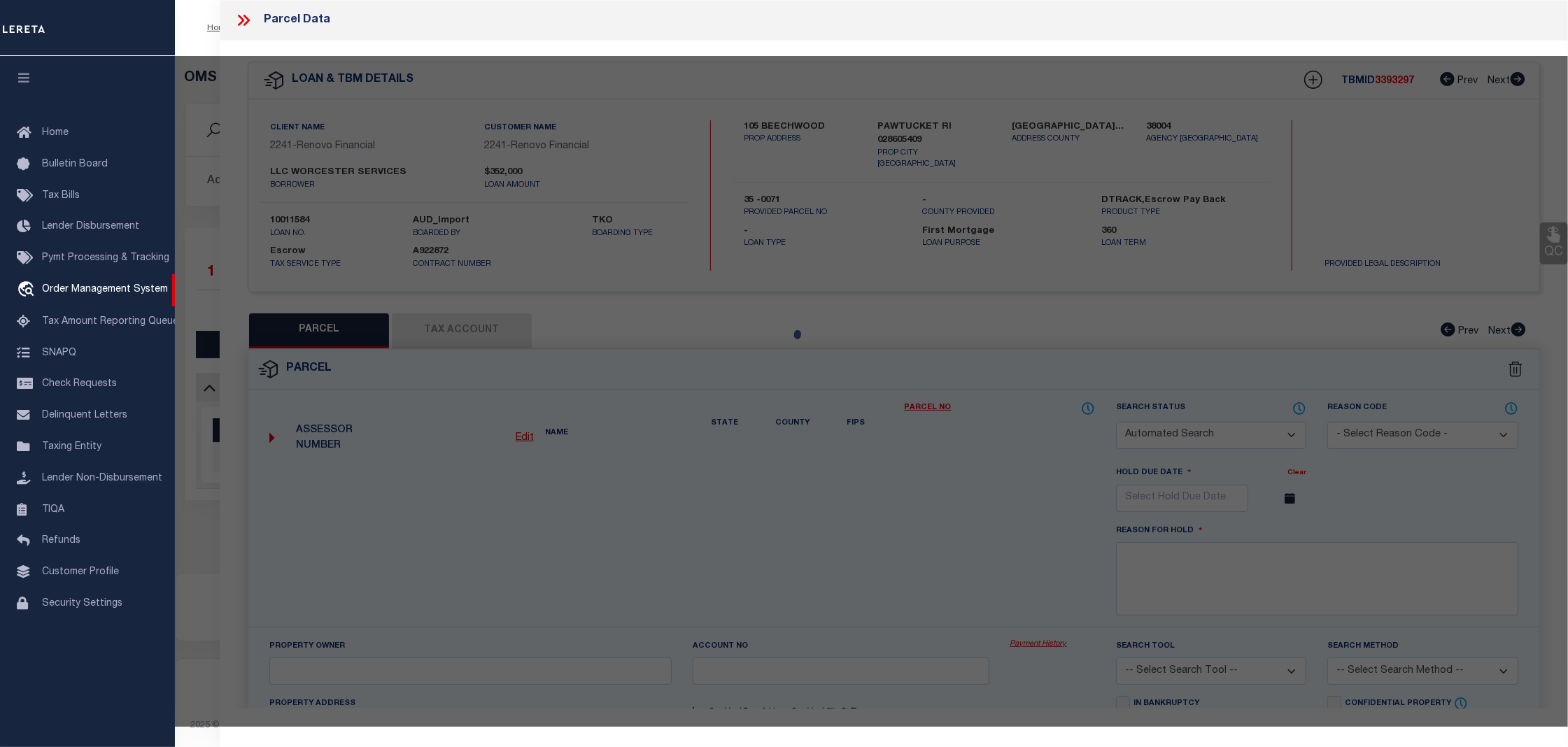
select select "CP"
type input "WORCESTER SERVICES LLC"
select select "AGW"
select select
type input "105 BEECHWOOD AVE"
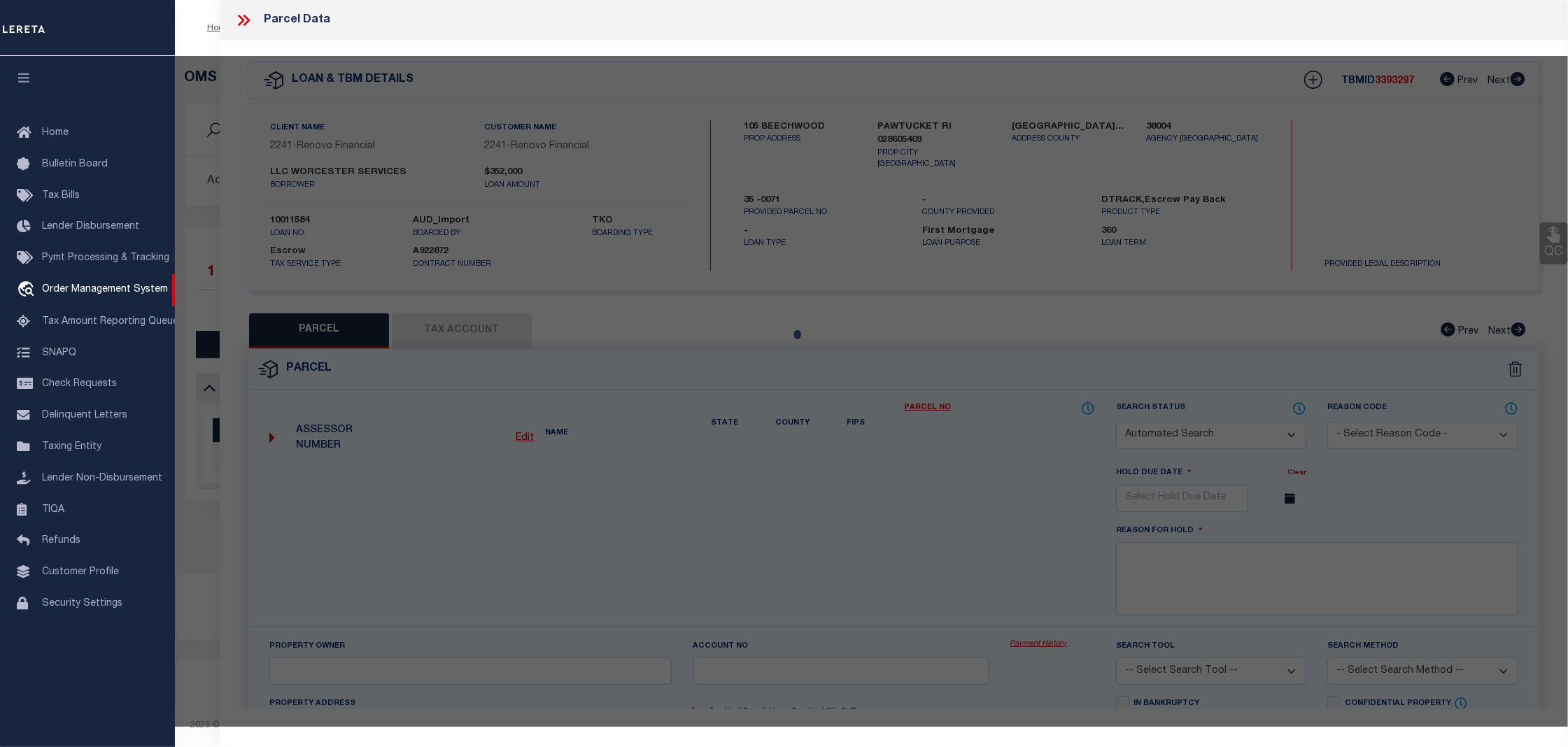
type input "PAWTUCKET RI 02860"
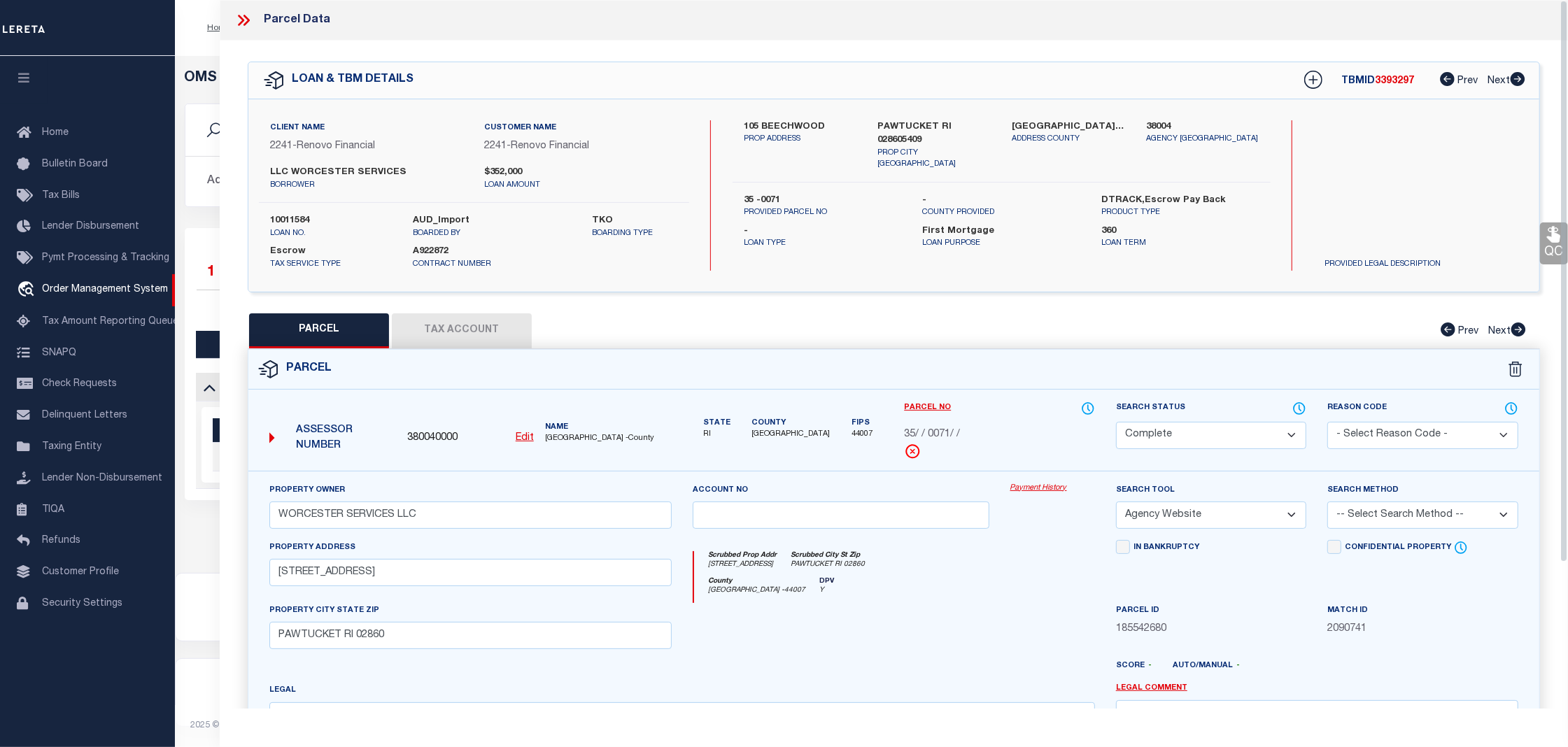
click at [1021, 490] on link "Payment History" at bounding box center [1053, 488] width 85 height 12
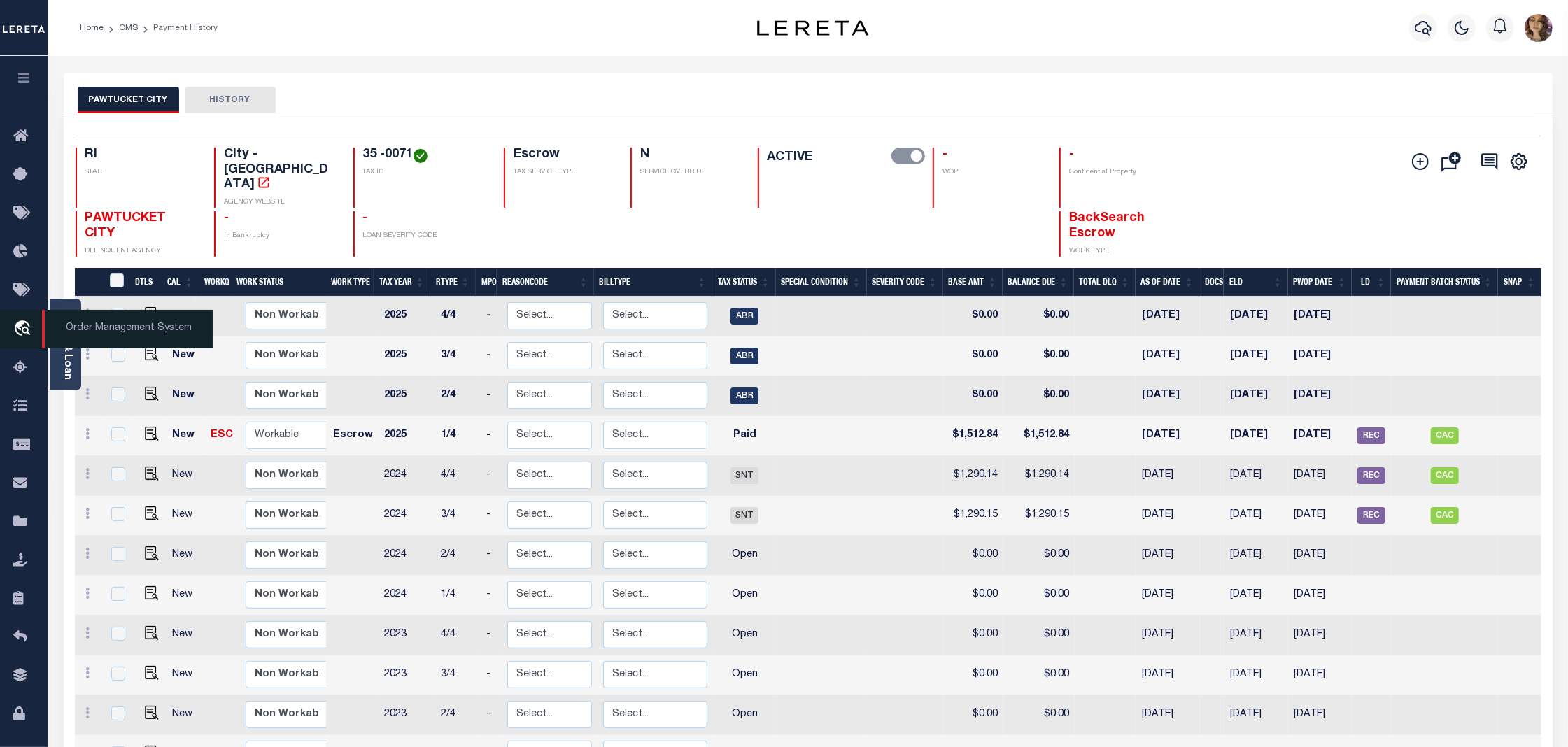
click at [148, 331] on span "Order Management System" at bounding box center [127, 329] width 171 height 39
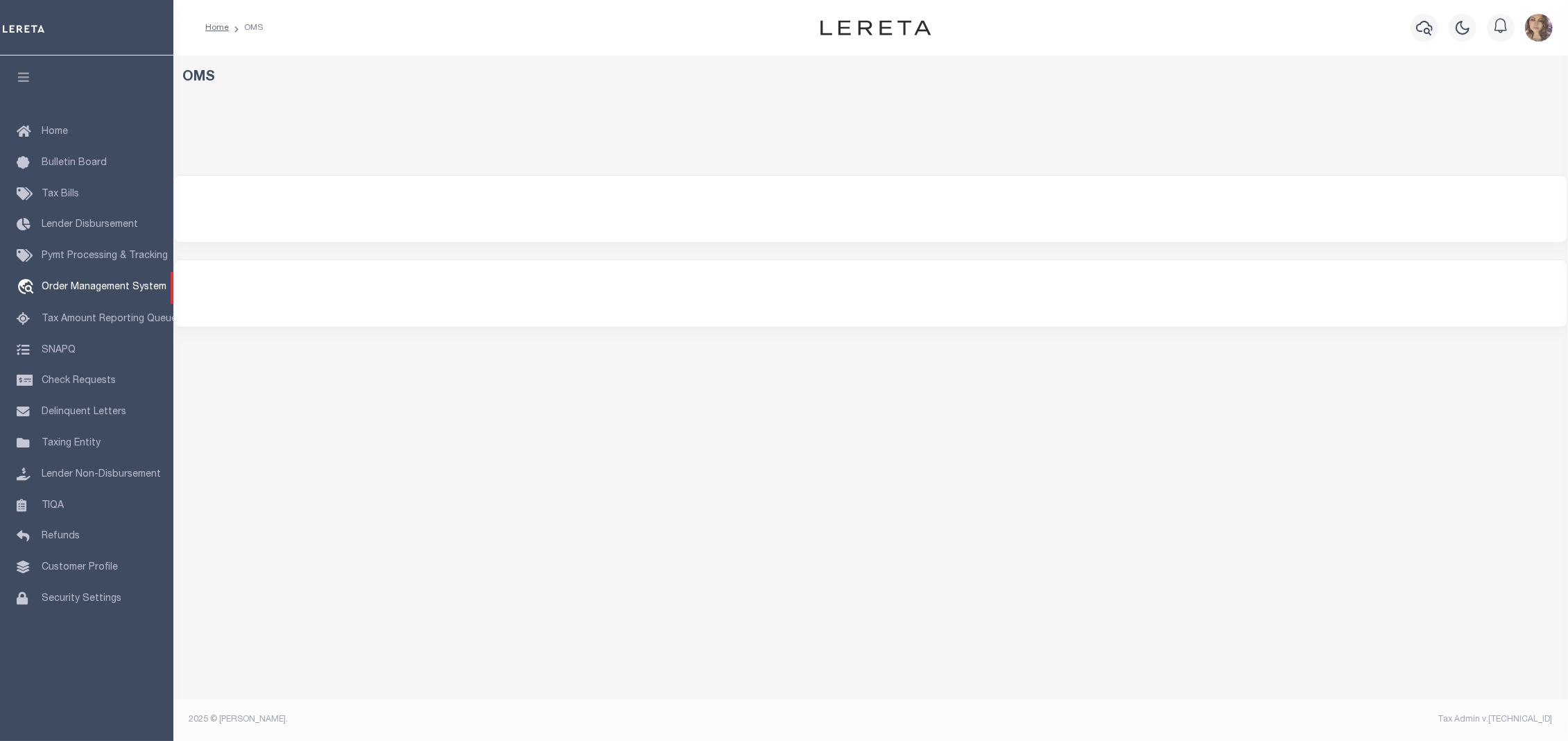
select select "200"
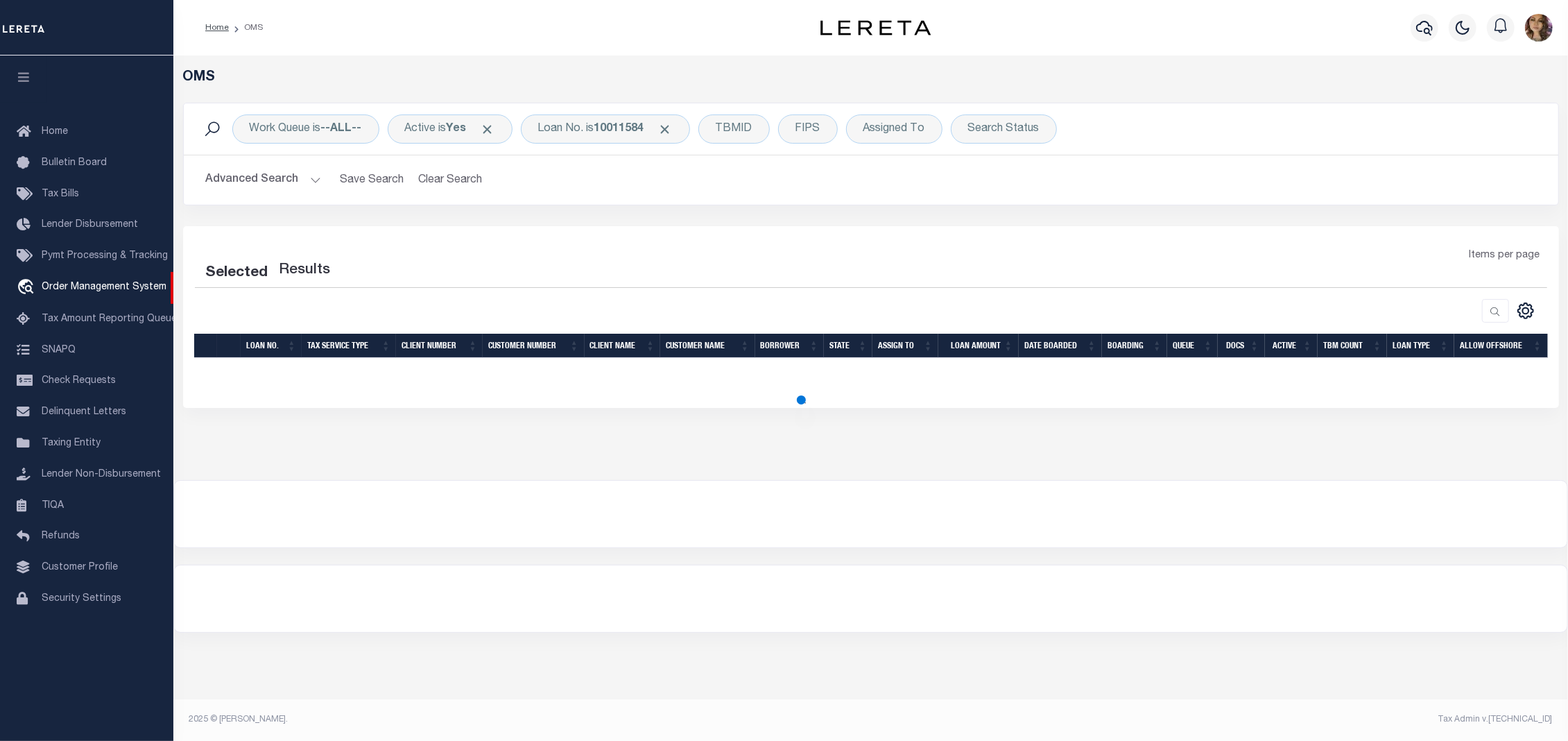
select select "200"
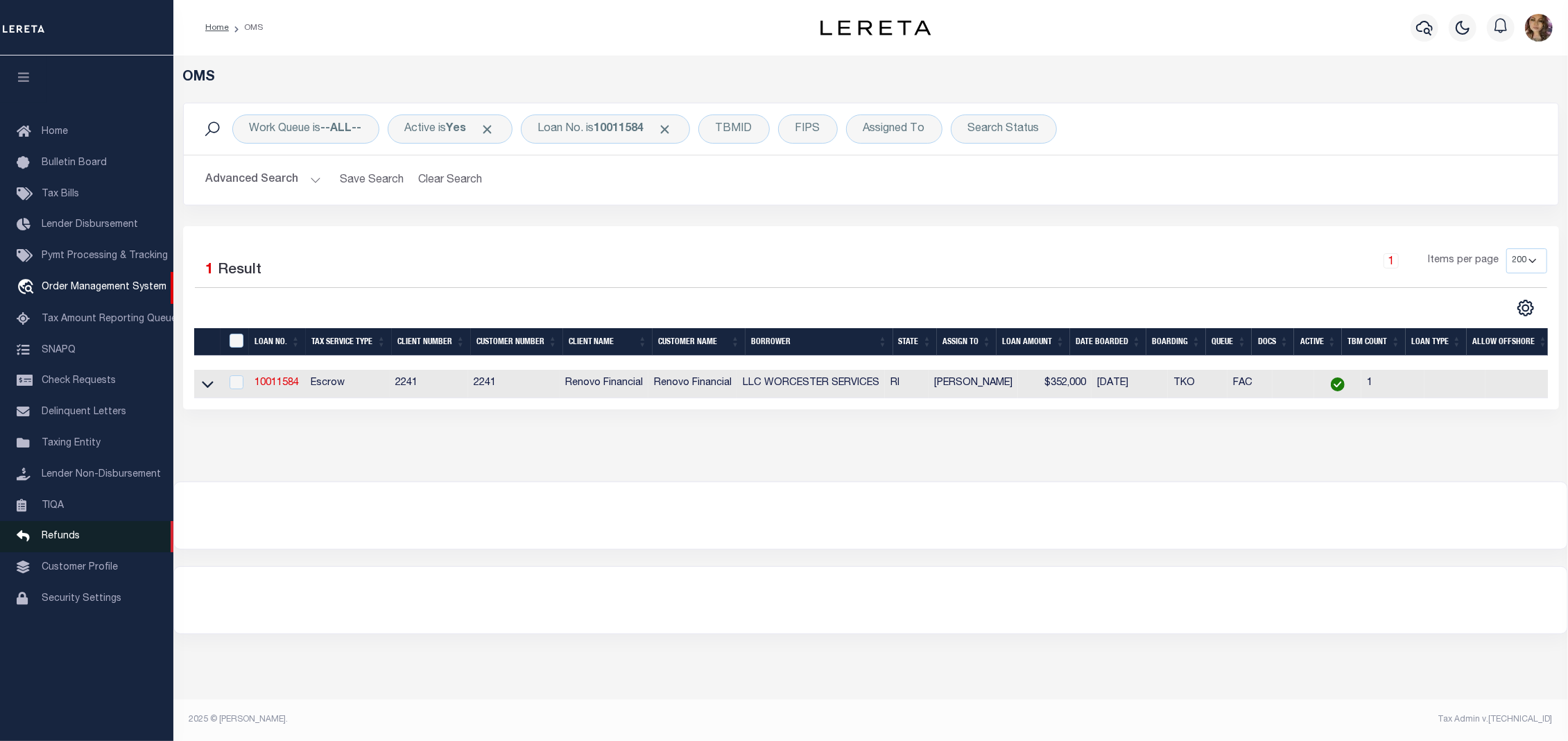
click at [56, 537] on span "Refunds" at bounding box center [61, 536] width 38 height 9
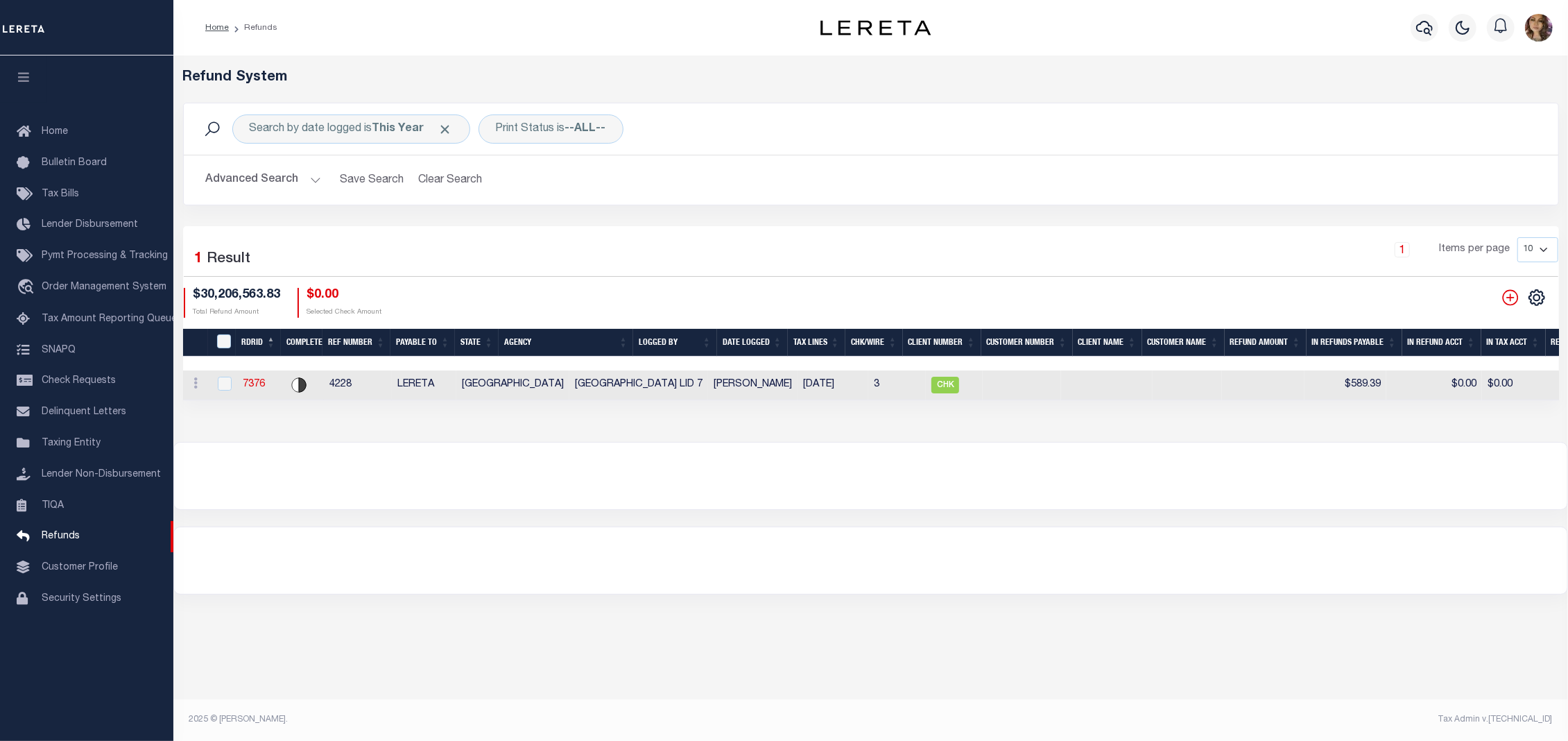
click at [311, 182] on button "Advanced Search" at bounding box center [262, 179] width 115 height 27
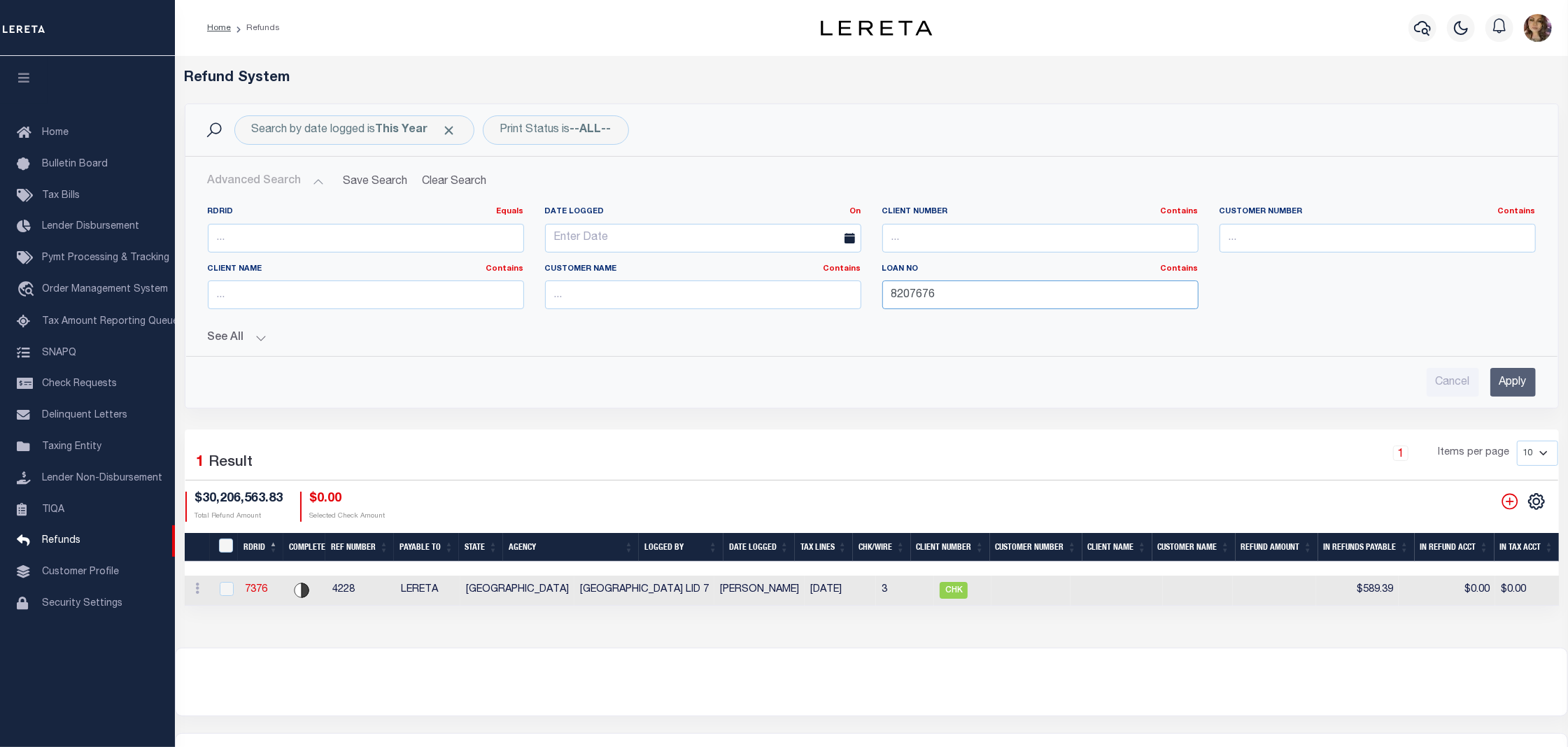
drag, startPoint x: 967, startPoint y: 298, endPoint x: 843, endPoint y: 298, distance: 124.0
click at [843, 298] on div "RDRID Equals Equals Is Not Equal To Is Greater Than Is Less Than Date Logged On…" at bounding box center [871, 263] width 1348 height 114
paste input "993244235"
type input "993244235"
click at [1504, 368] on div "Cancel Apply" at bounding box center [872, 377] width 1350 height 40
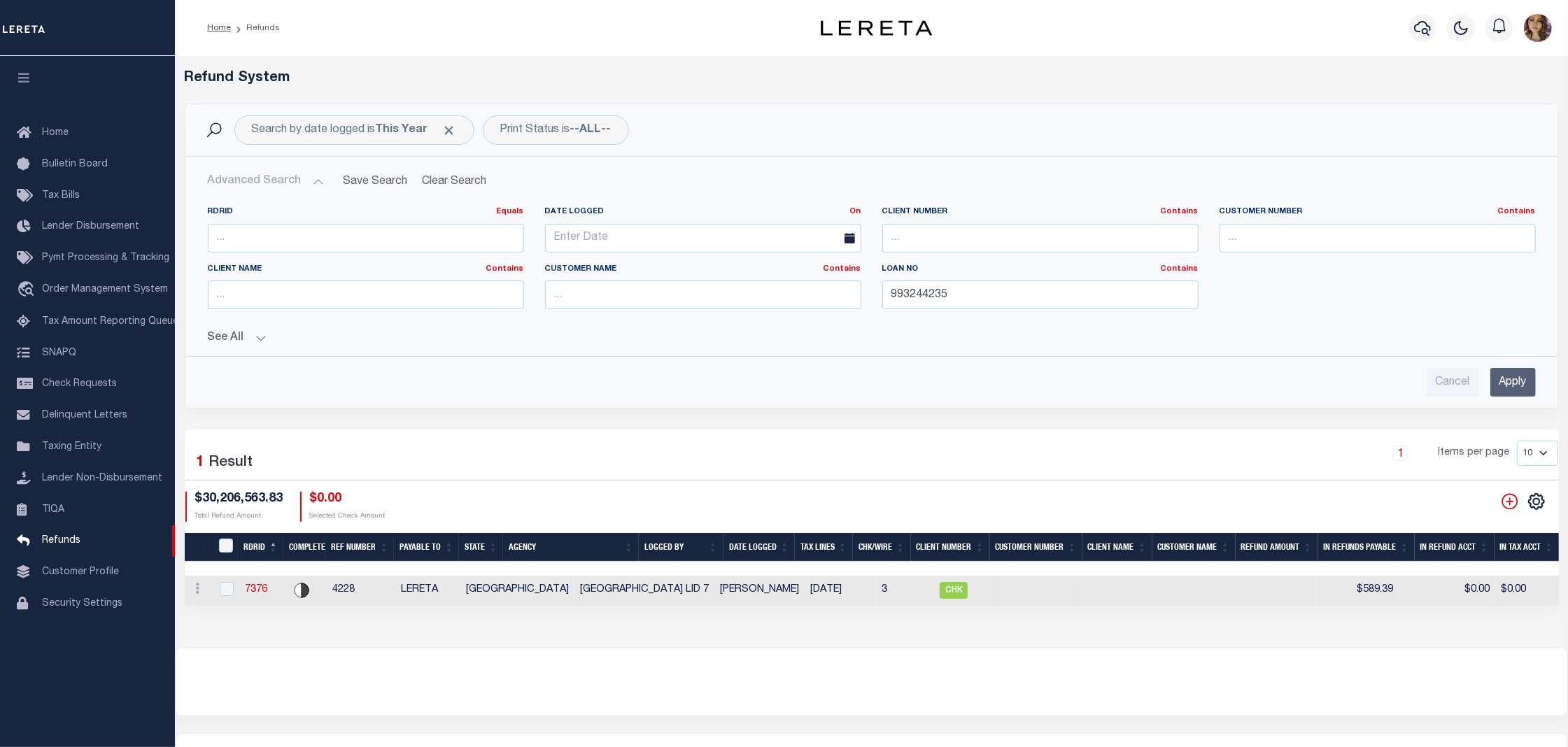
click at [1504, 376] on input "Apply" at bounding box center [1512, 382] width 45 height 28
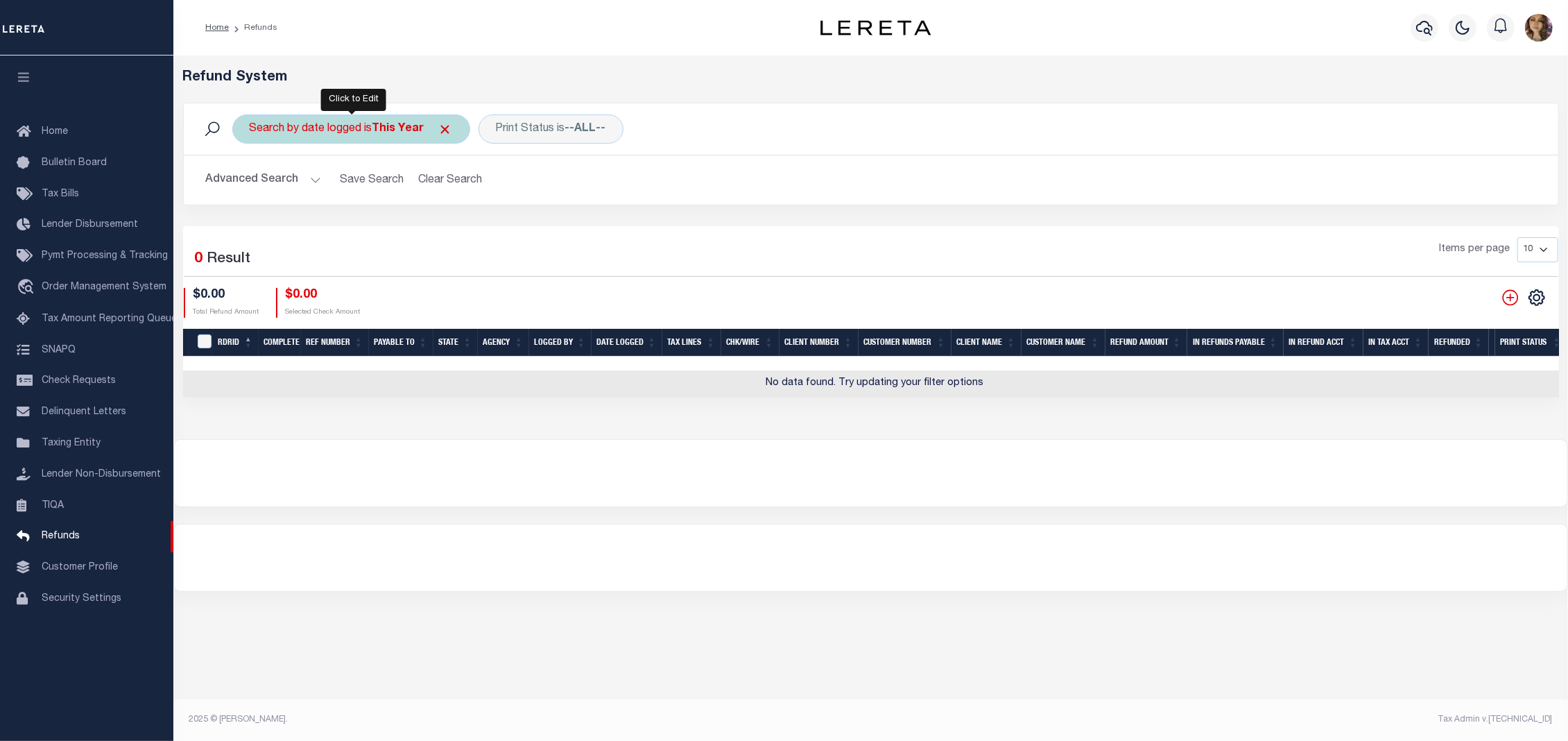
click at [403, 134] on b "This Year" at bounding box center [399, 129] width 52 height 11
select select "This Year"
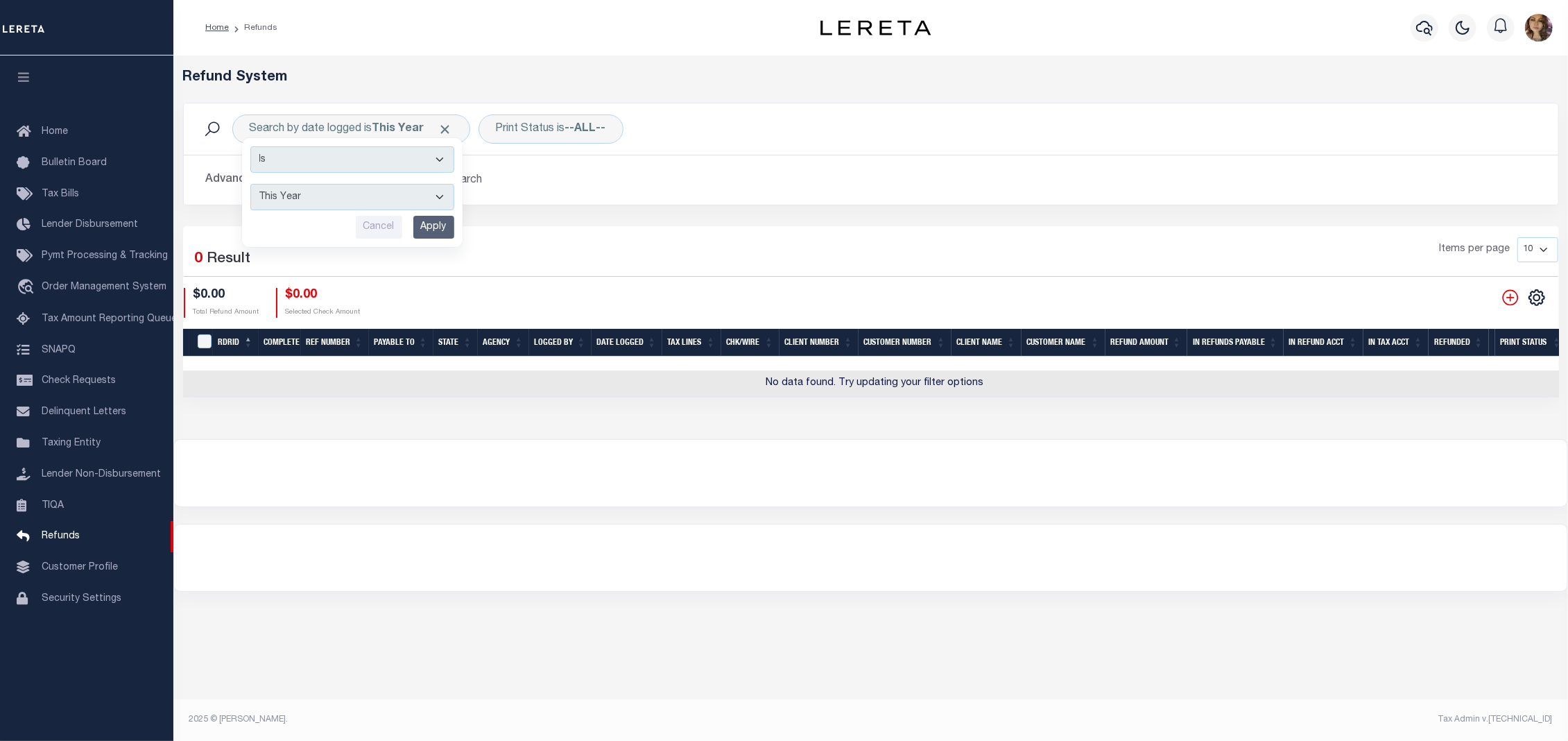
click at [635, 245] on div "Items per page 10 25 50 100" at bounding box center [1045, 255] width 1025 height 36
click at [317, 183] on button "Advanced Search" at bounding box center [262, 179] width 115 height 27
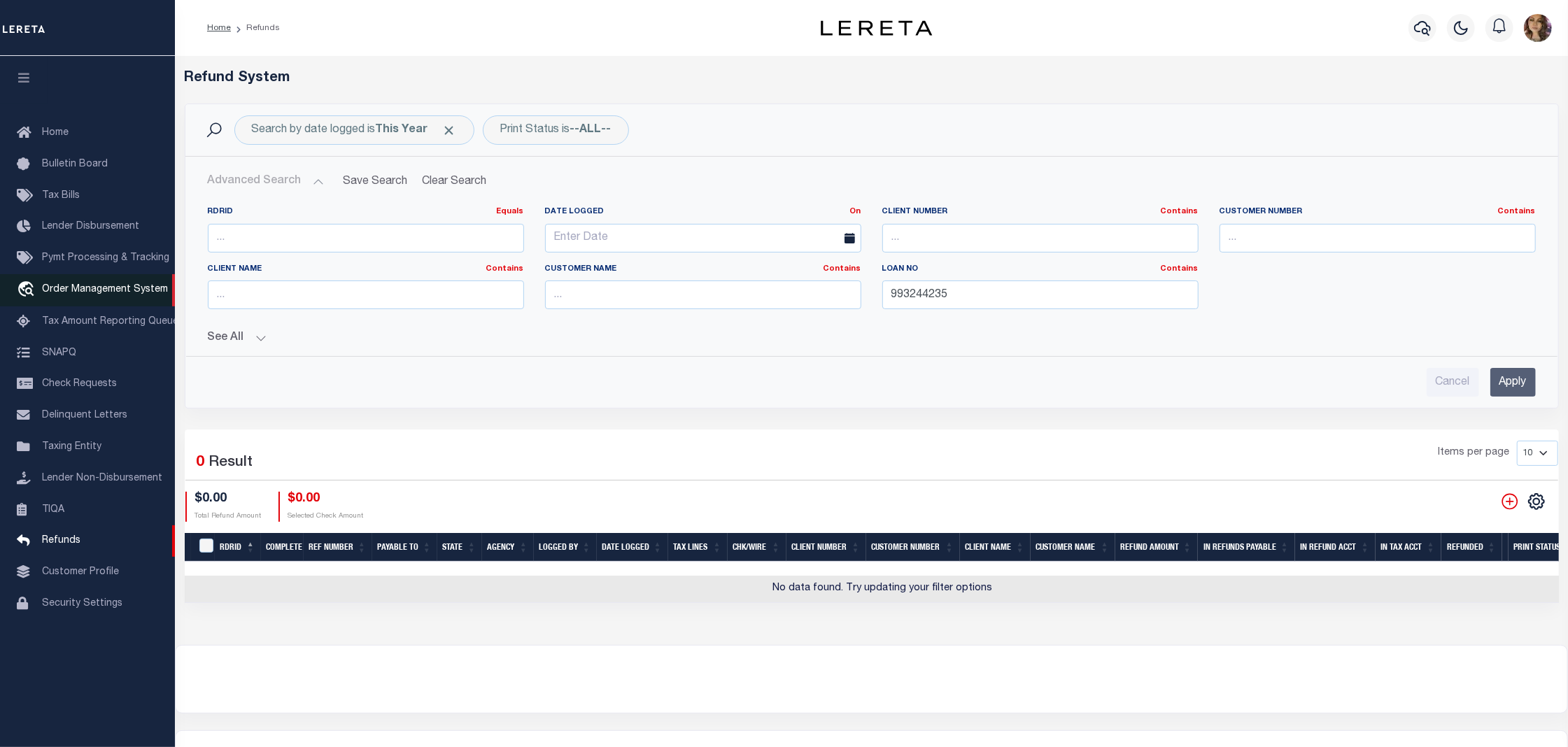
click at [90, 286] on span "Order Management System" at bounding box center [106, 289] width 126 height 9
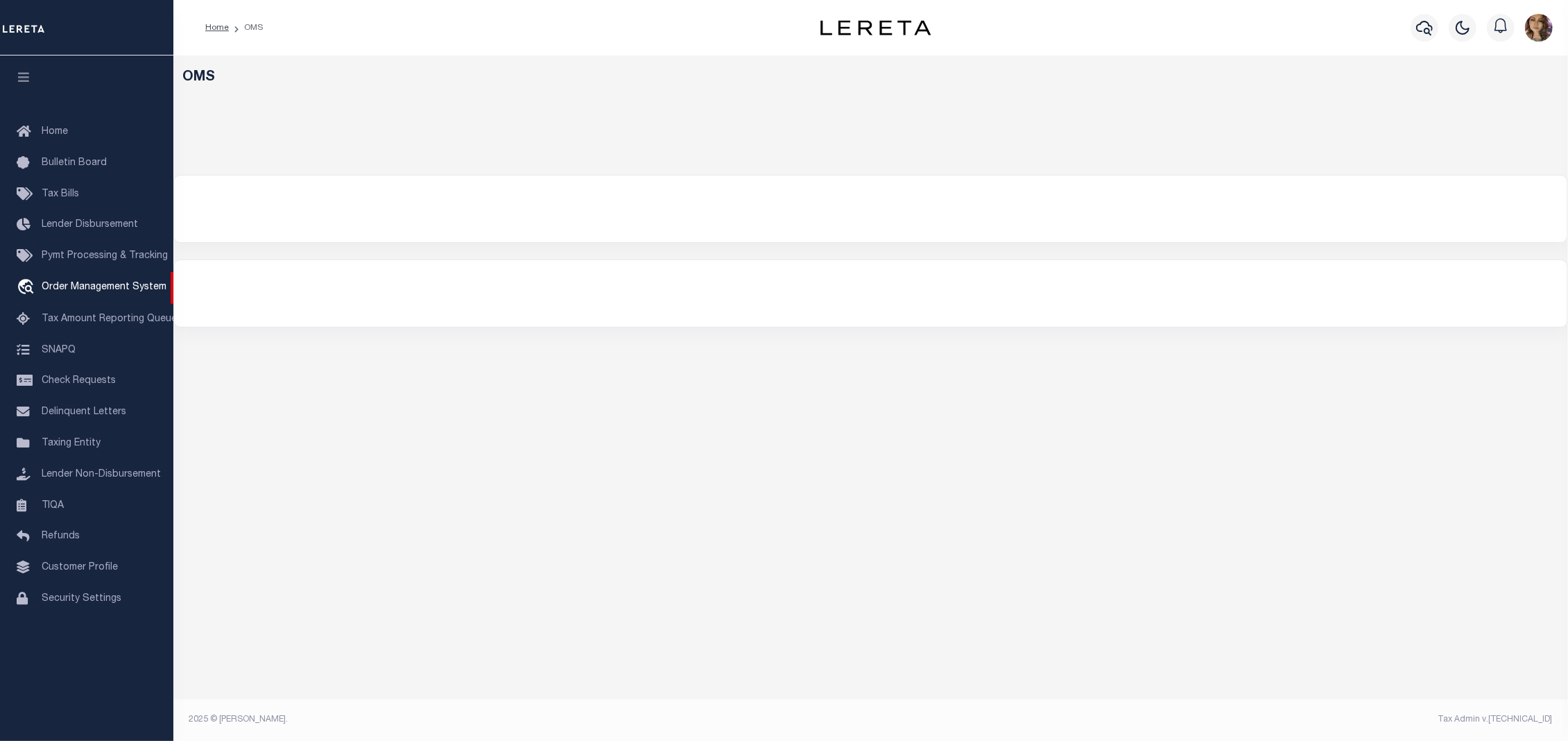
select select "200"
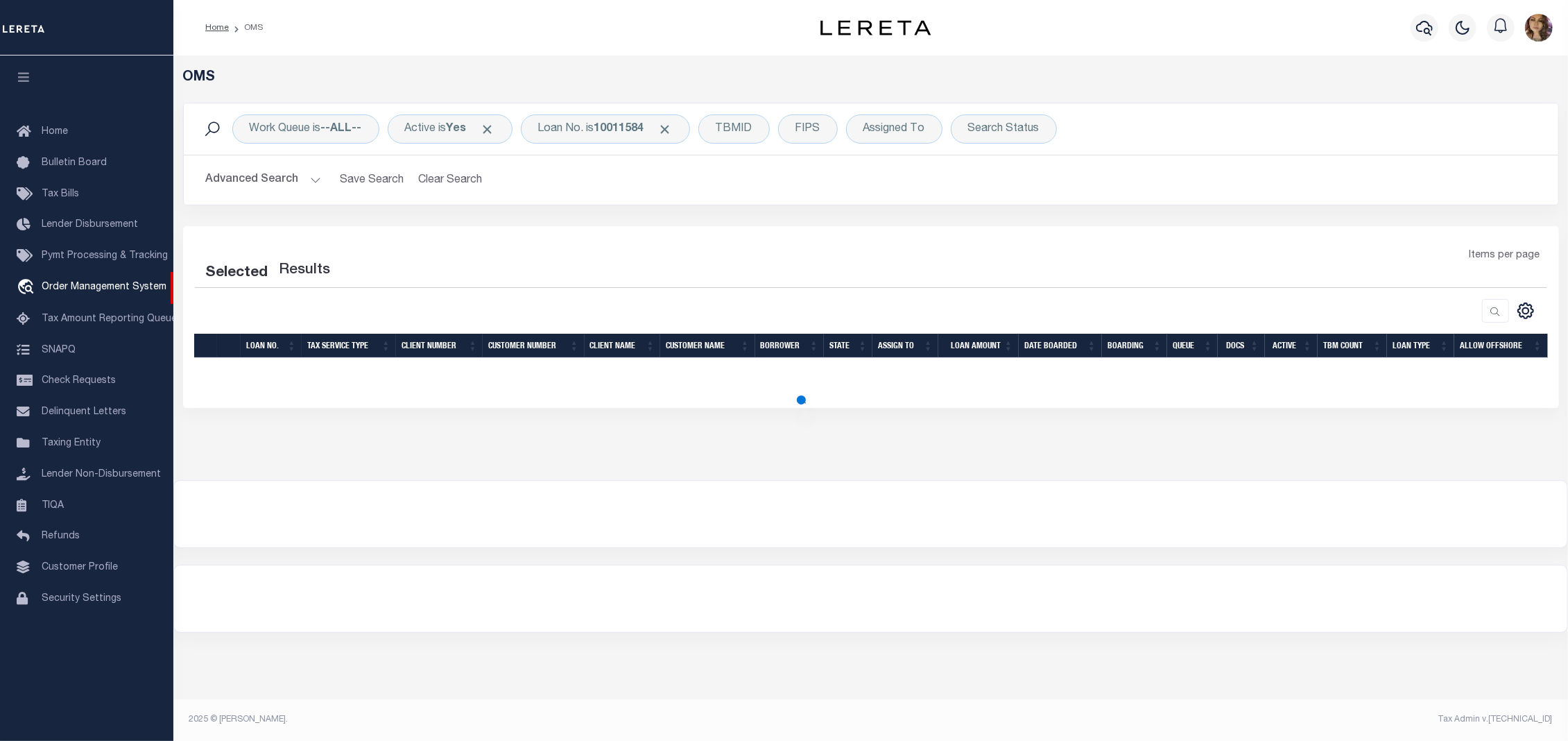
select select "200"
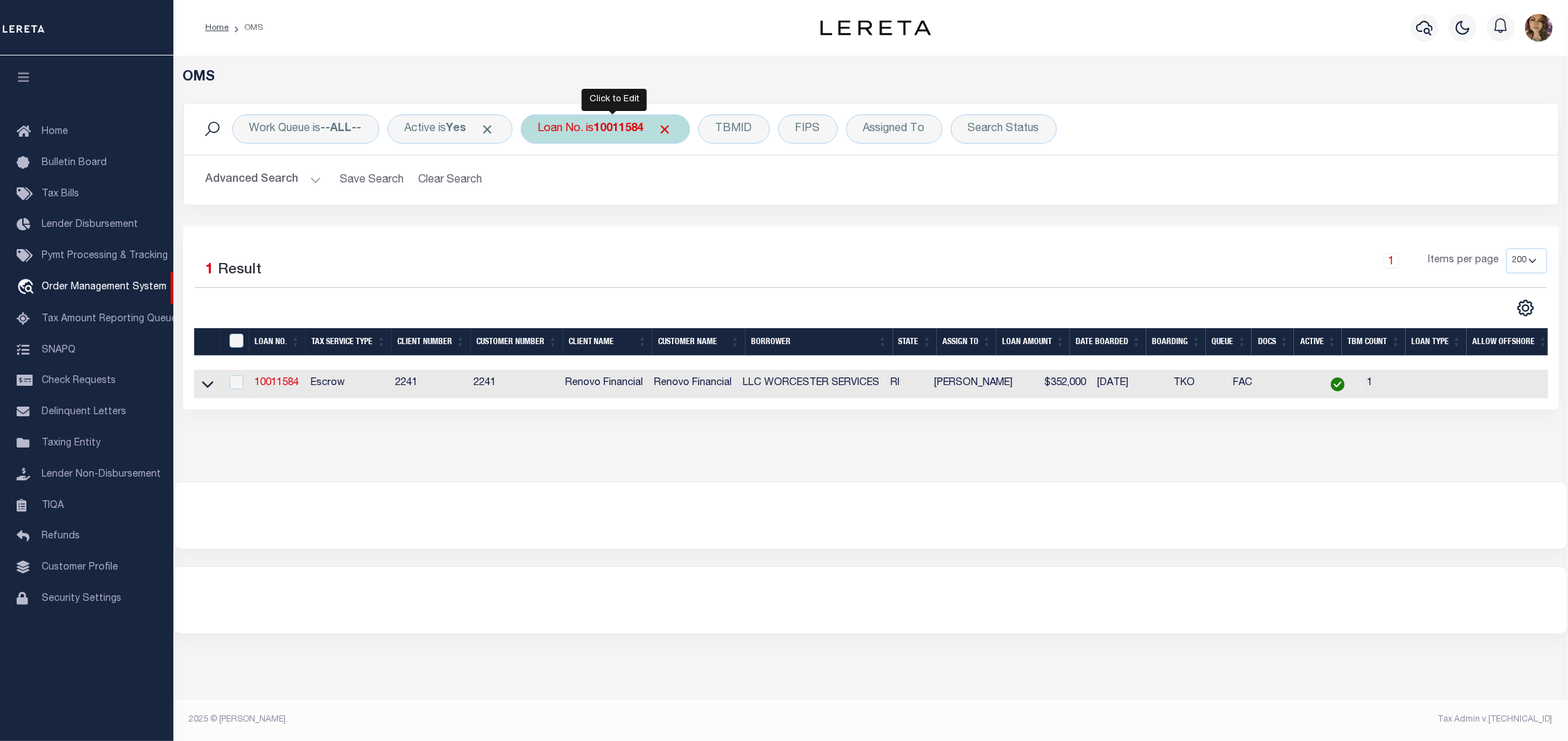
click at [604, 131] on b "10011584" at bounding box center [618, 129] width 49 height 11
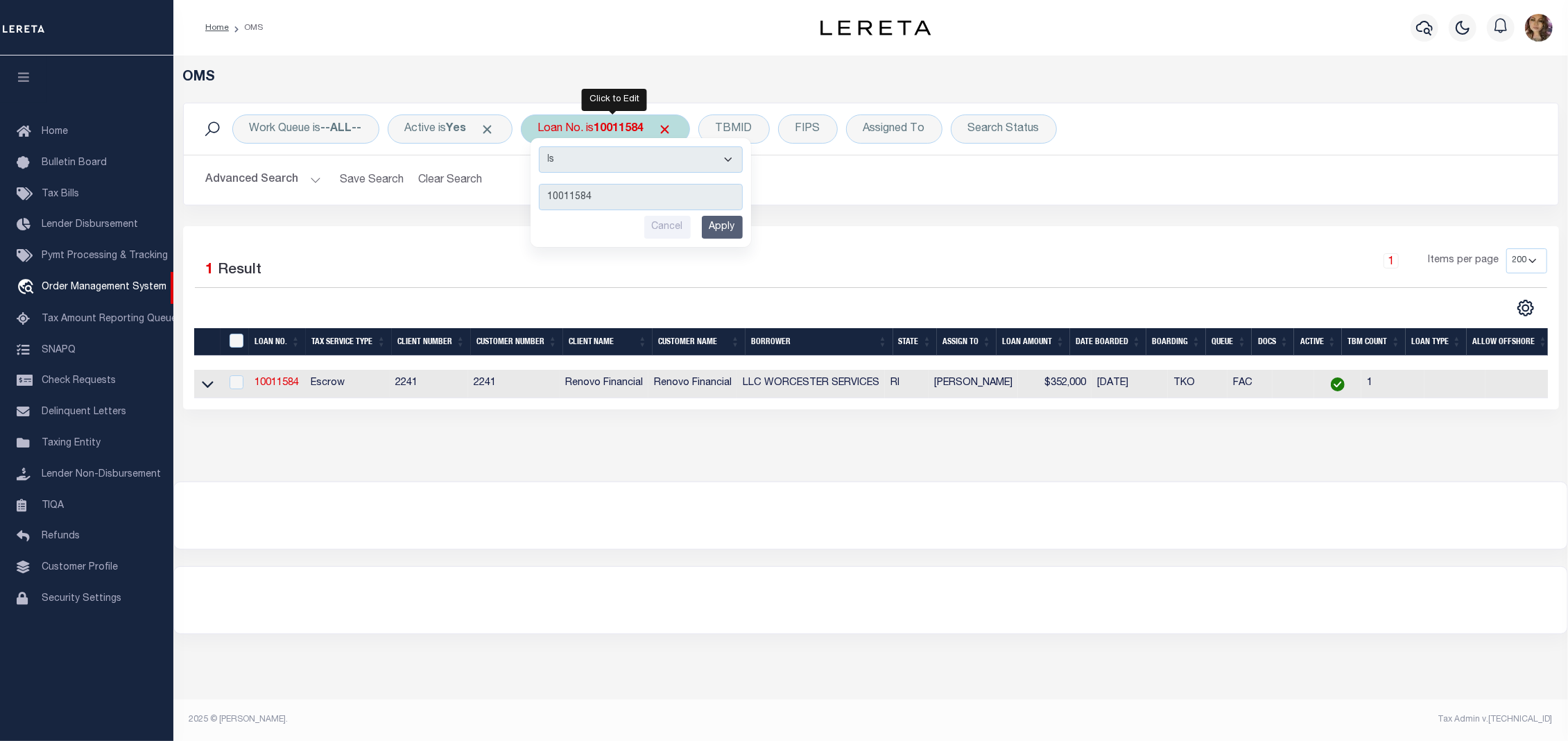
type input "993244235"
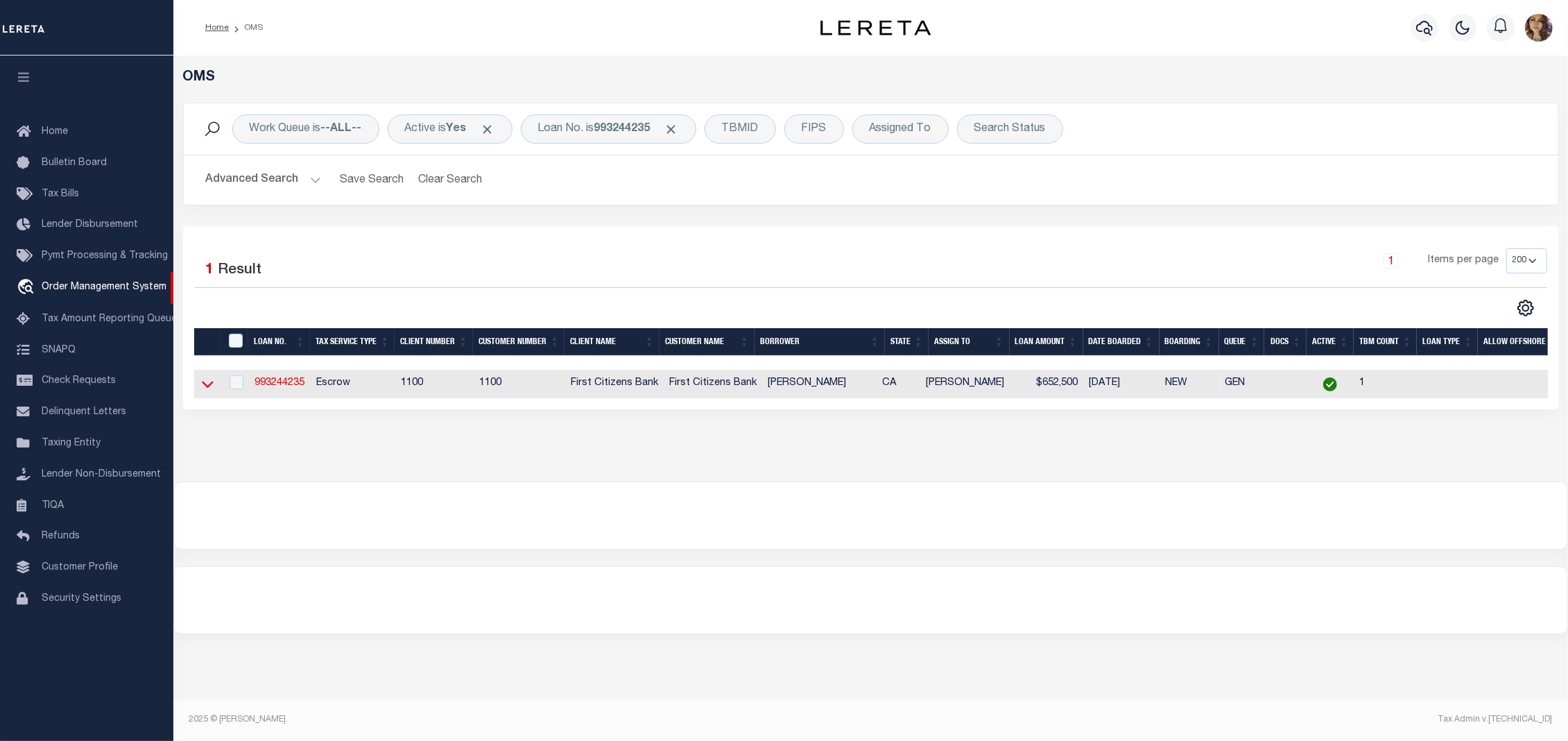
click at [211, 389] on icon at bounding box center [207, 384] width 12 height 15
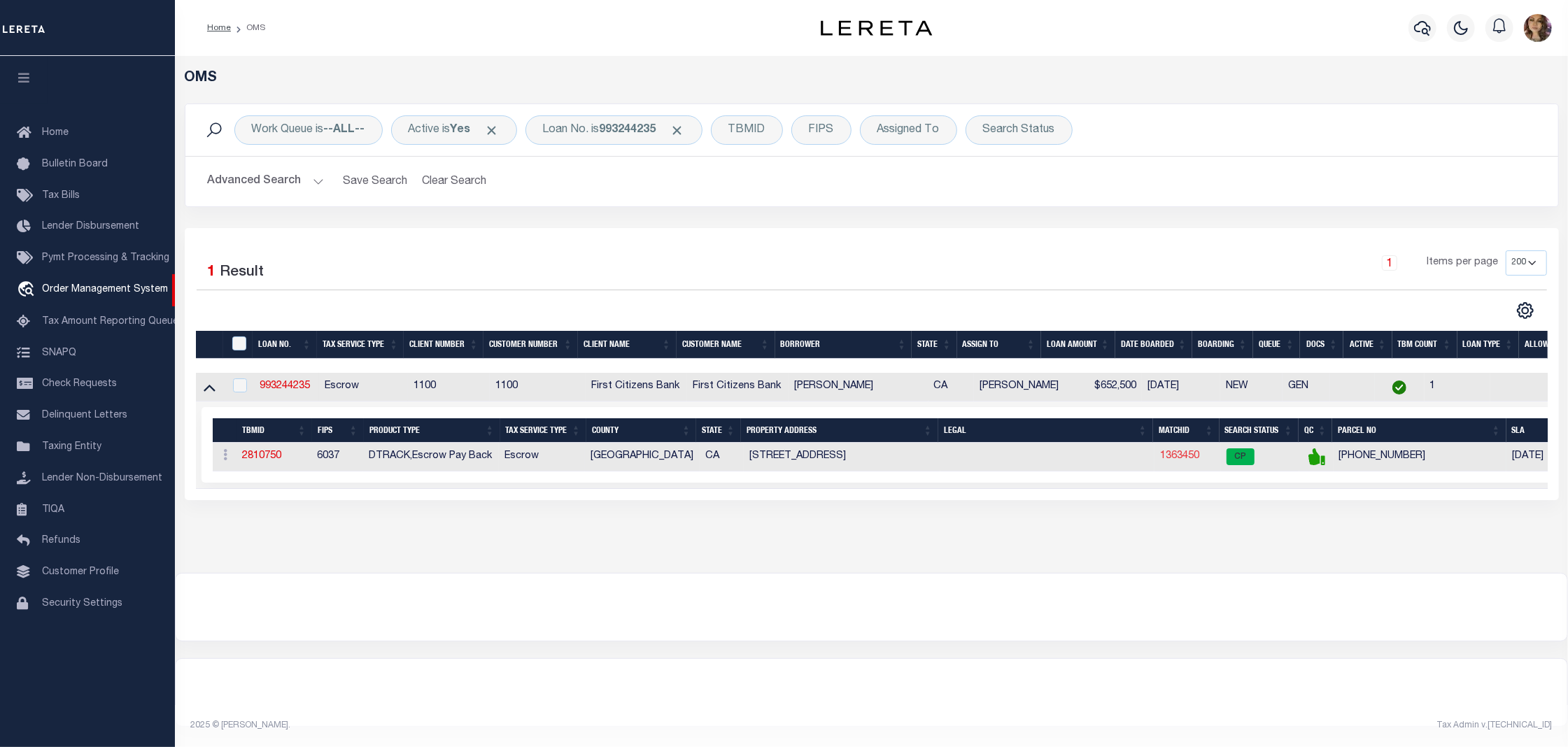
click at [1183, 458] on link "1363450" at bounding box center [1180, 456] width 40 height 9
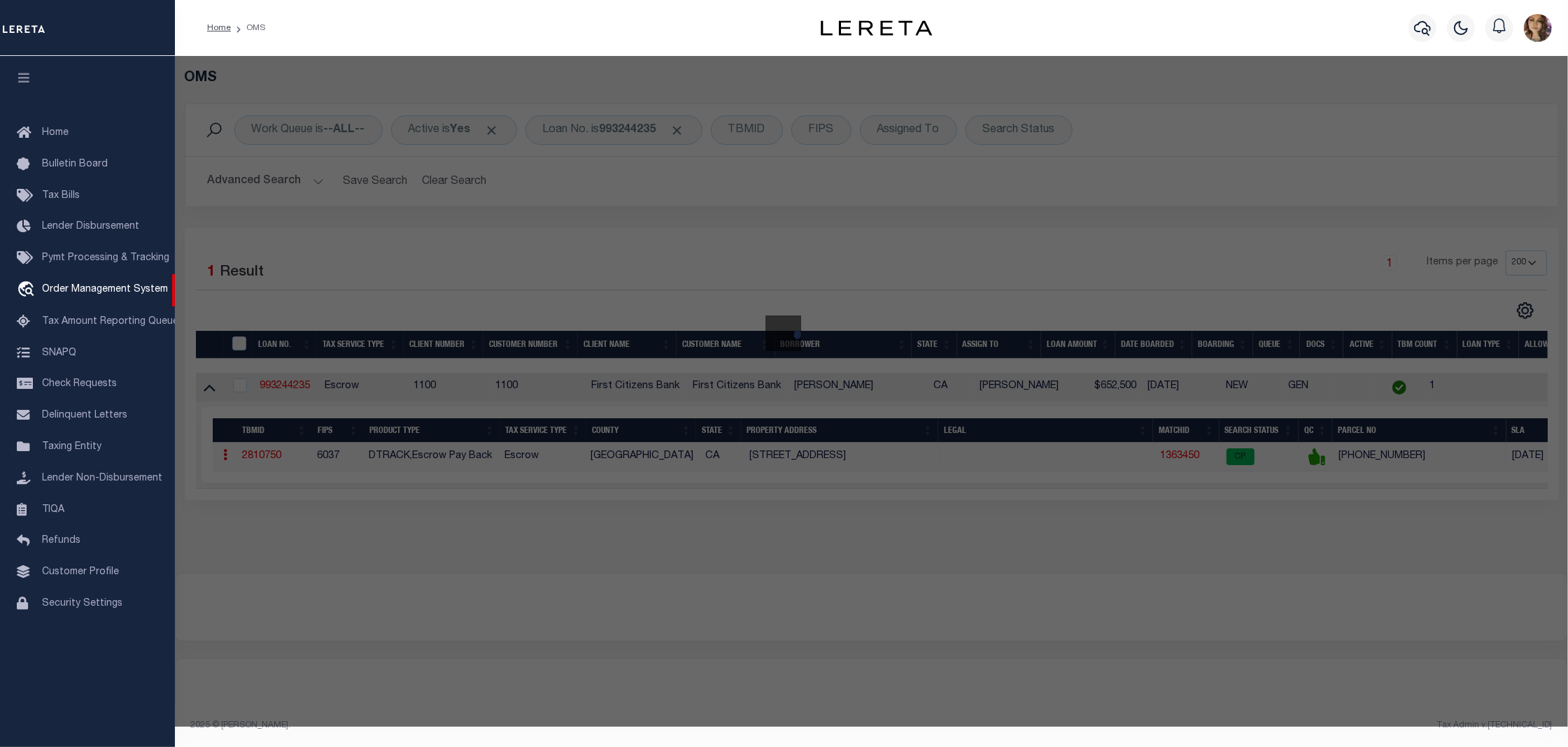
checkbox input "false"
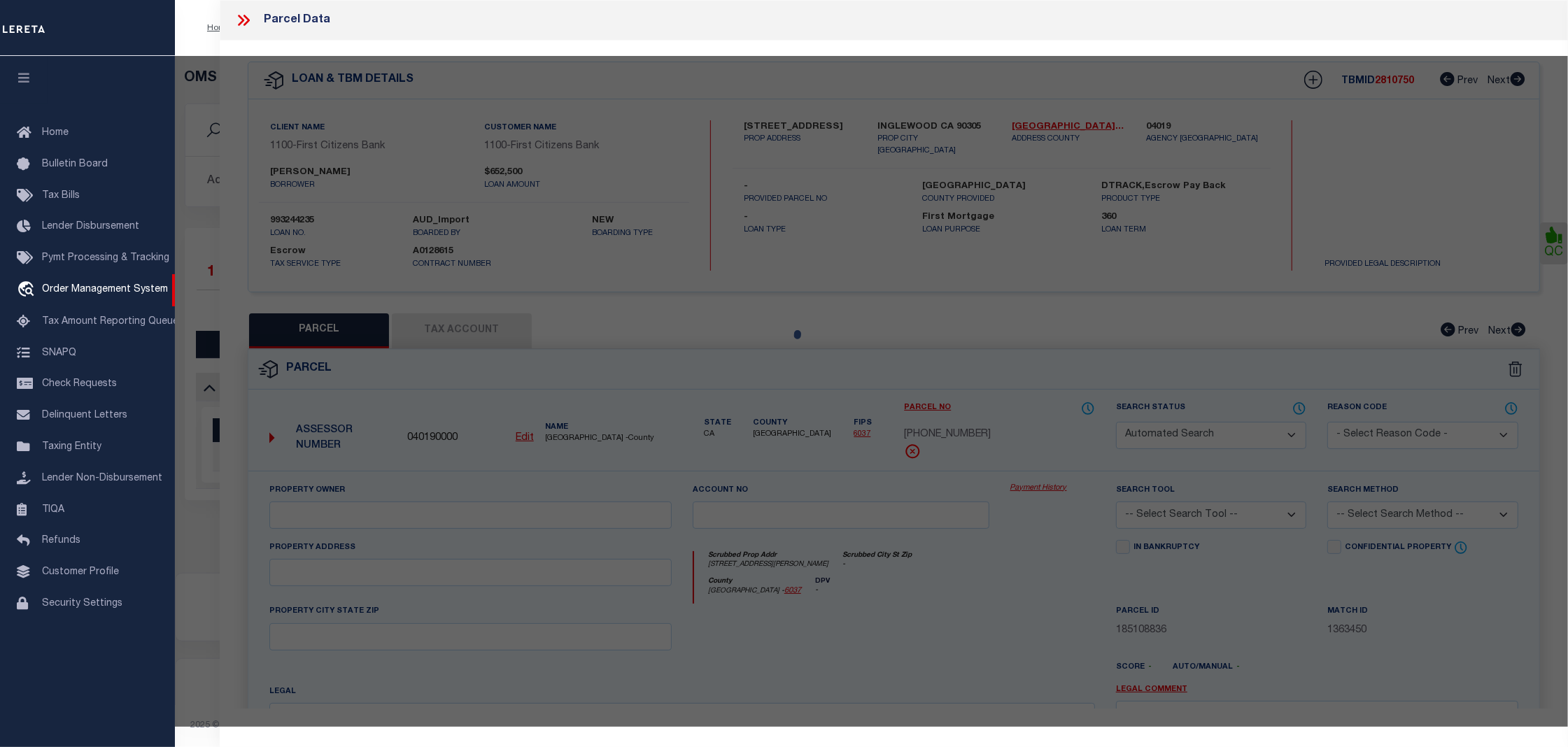
select select "CP"
type input "[PERSON_NAME]"
select select
type input "3721 FARNHAM LN"
checkbox input "false"
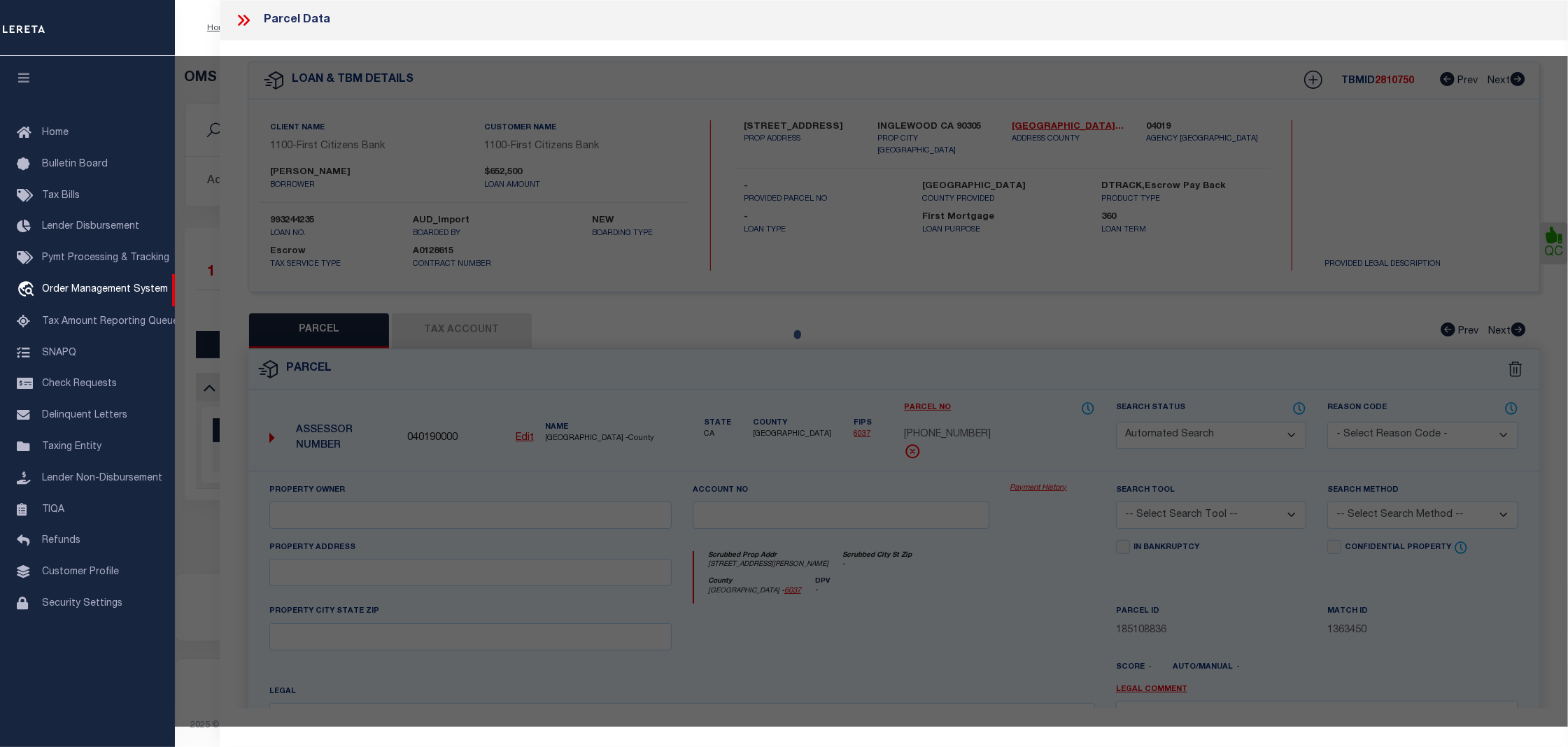
type input "INGLEWOOD CA 90305"
type textarea "TR=39164 LOTS 7,8,9 CONDOMINIUM*UNIT 77"
type textarea "Tax ID Special Project"
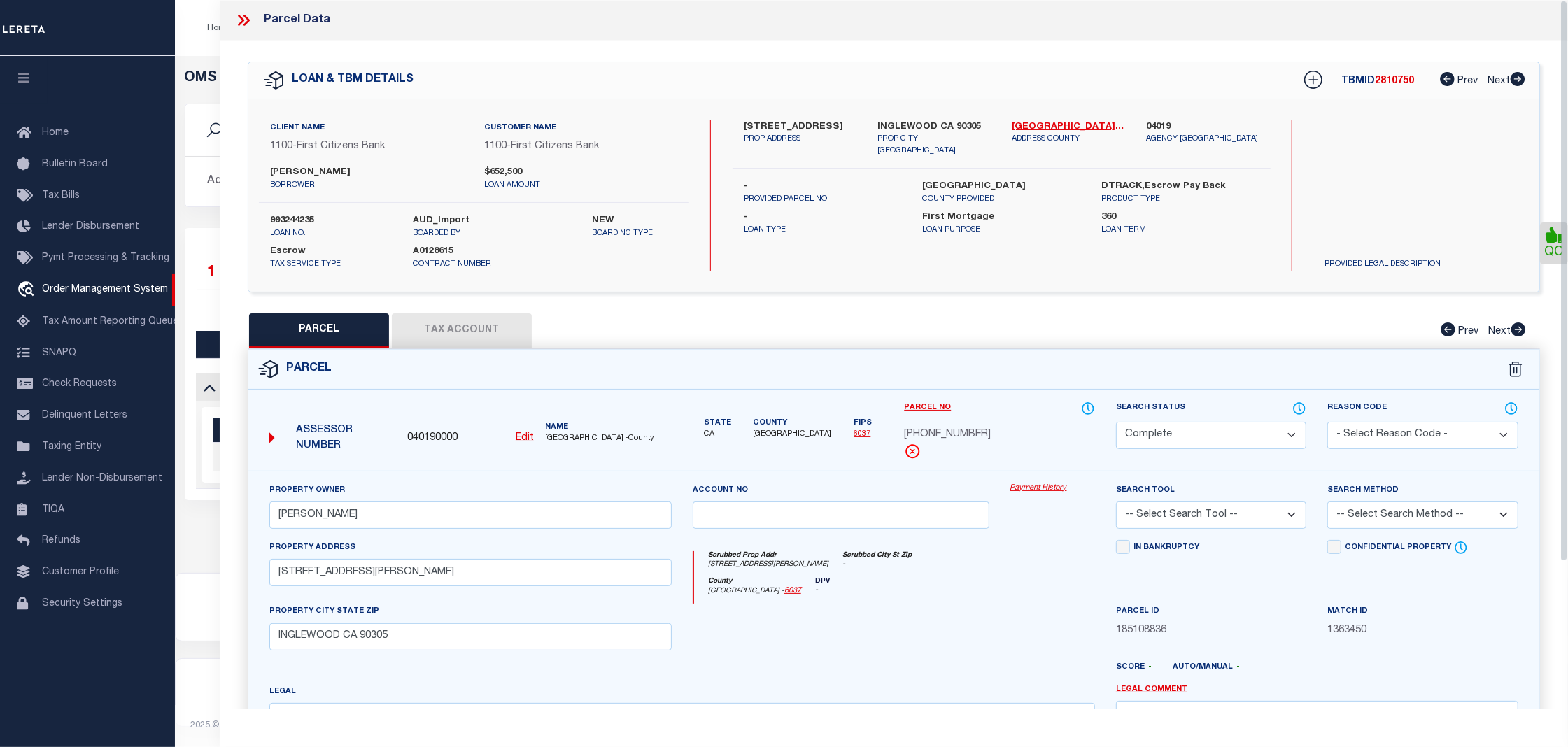
click at [1038, 495] on link "Payment History" at bounding box center [1053, 488] width 85 height 12
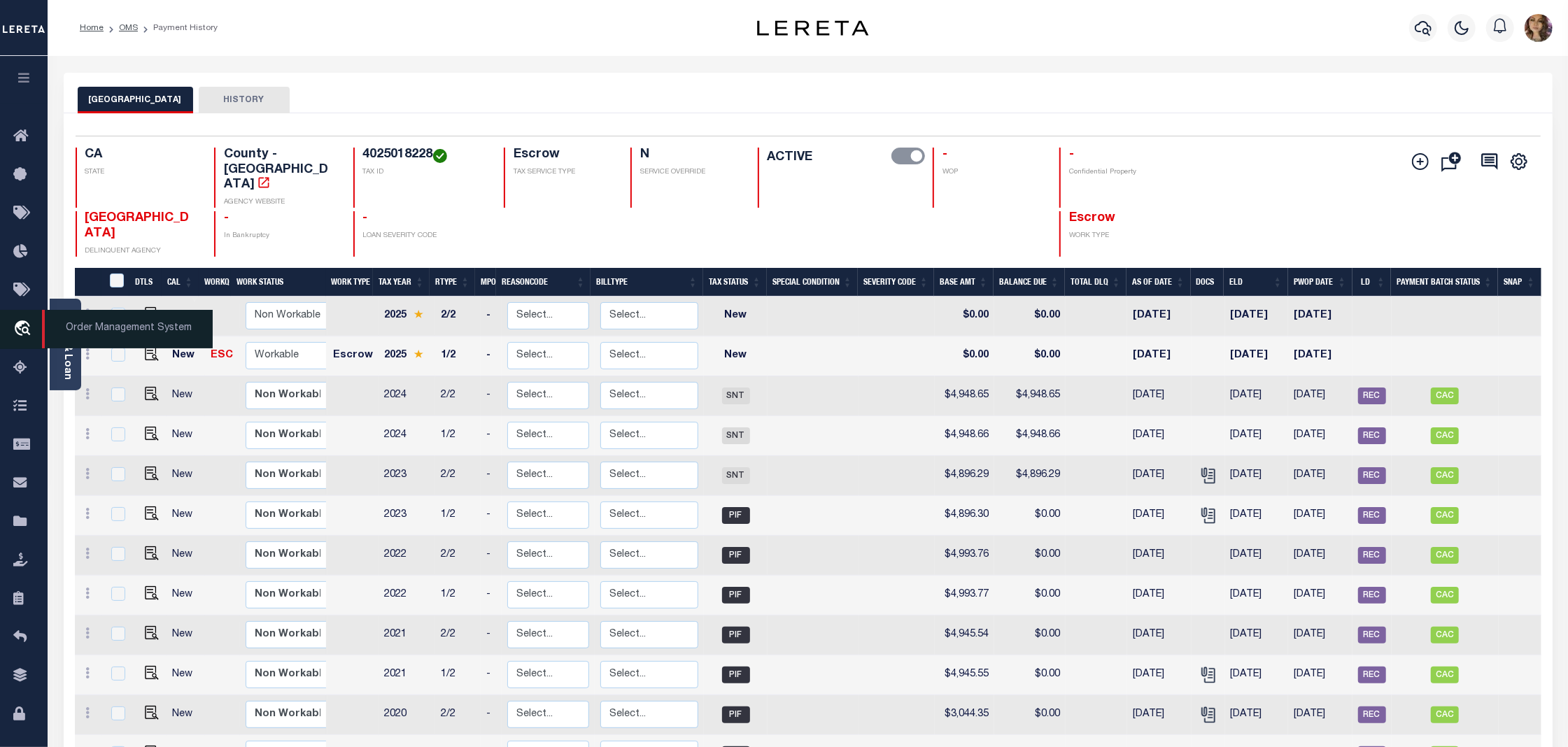
click at [118, 331] on span "Order Management System" at bounding box center [127, 329] width 171 height 39
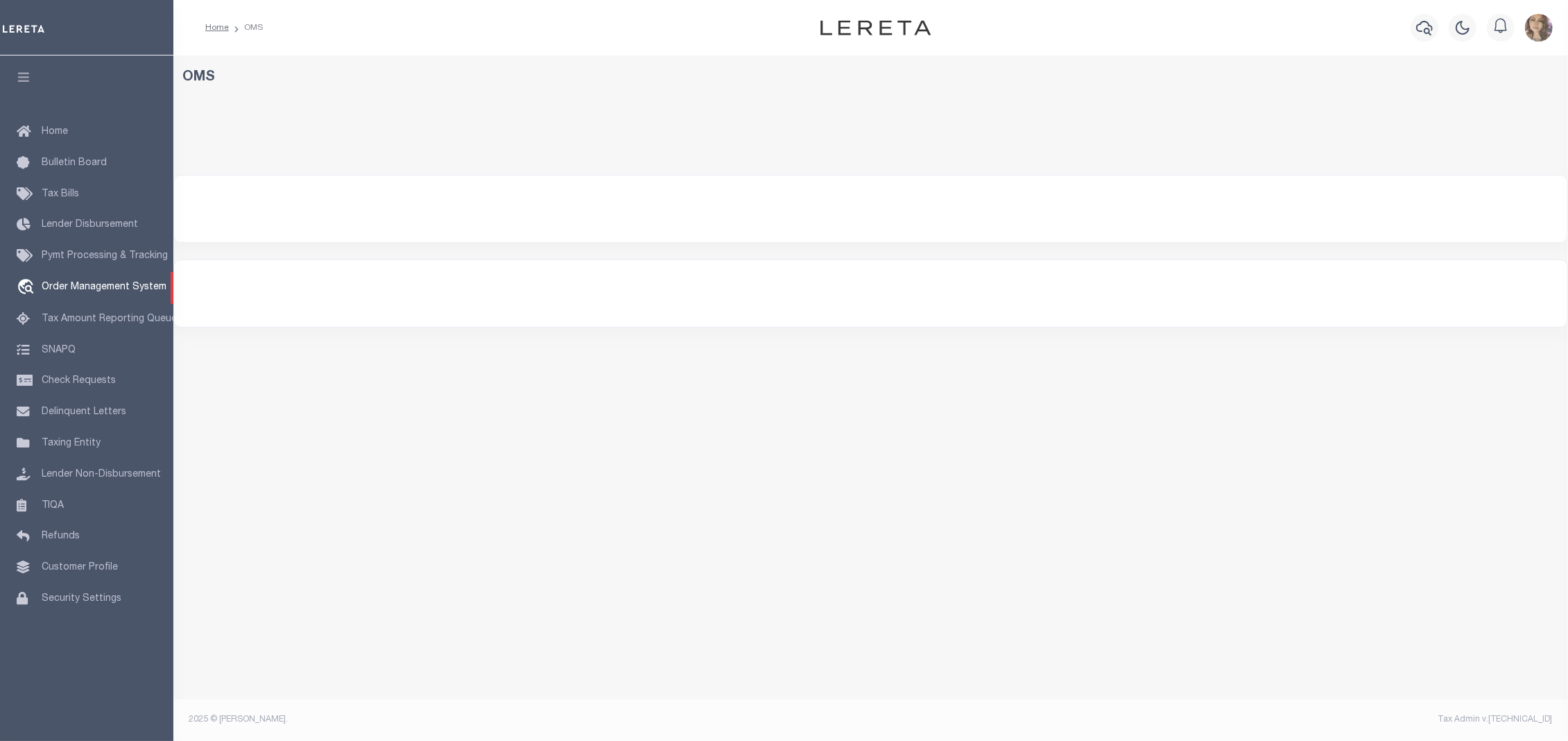
select select "200"
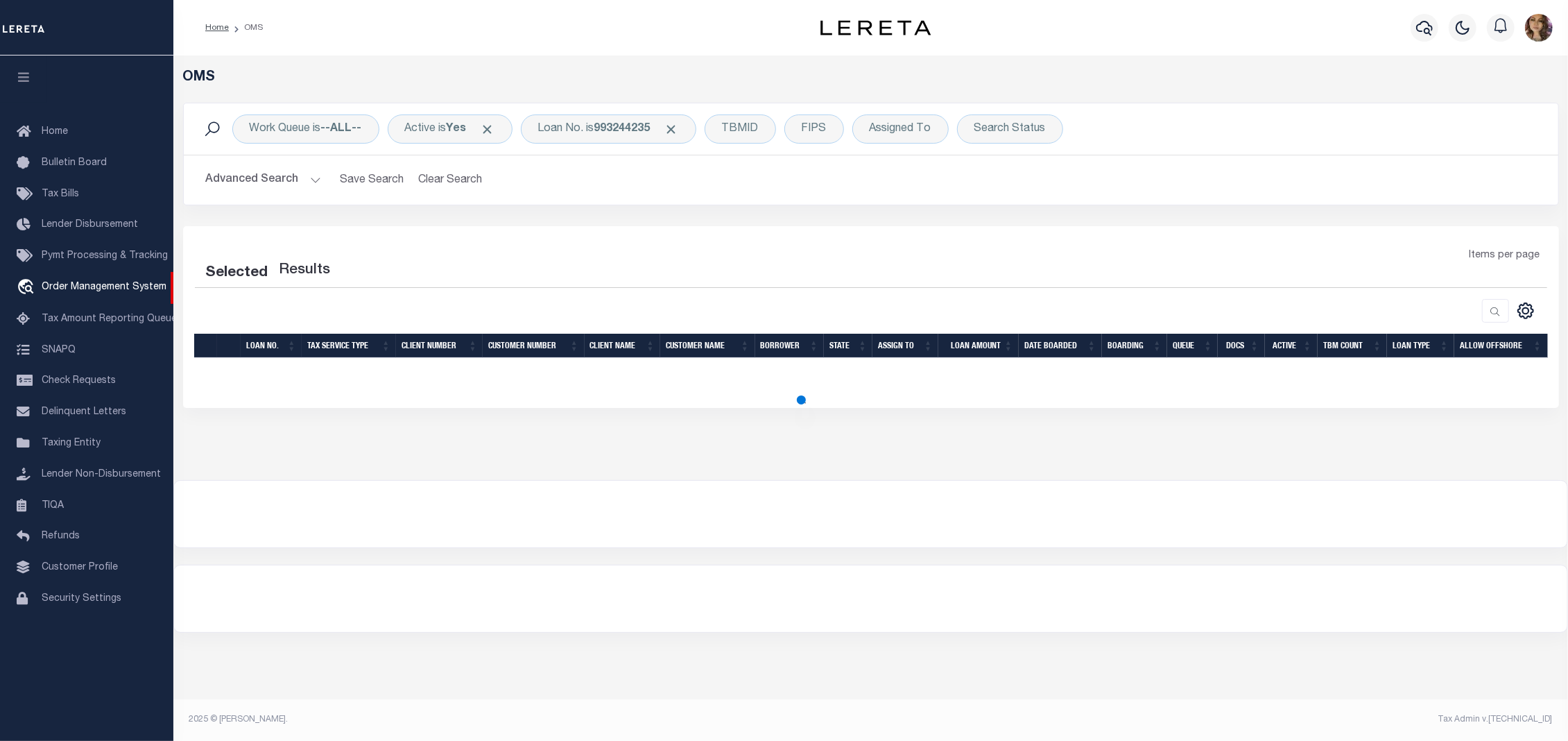
select select "200"
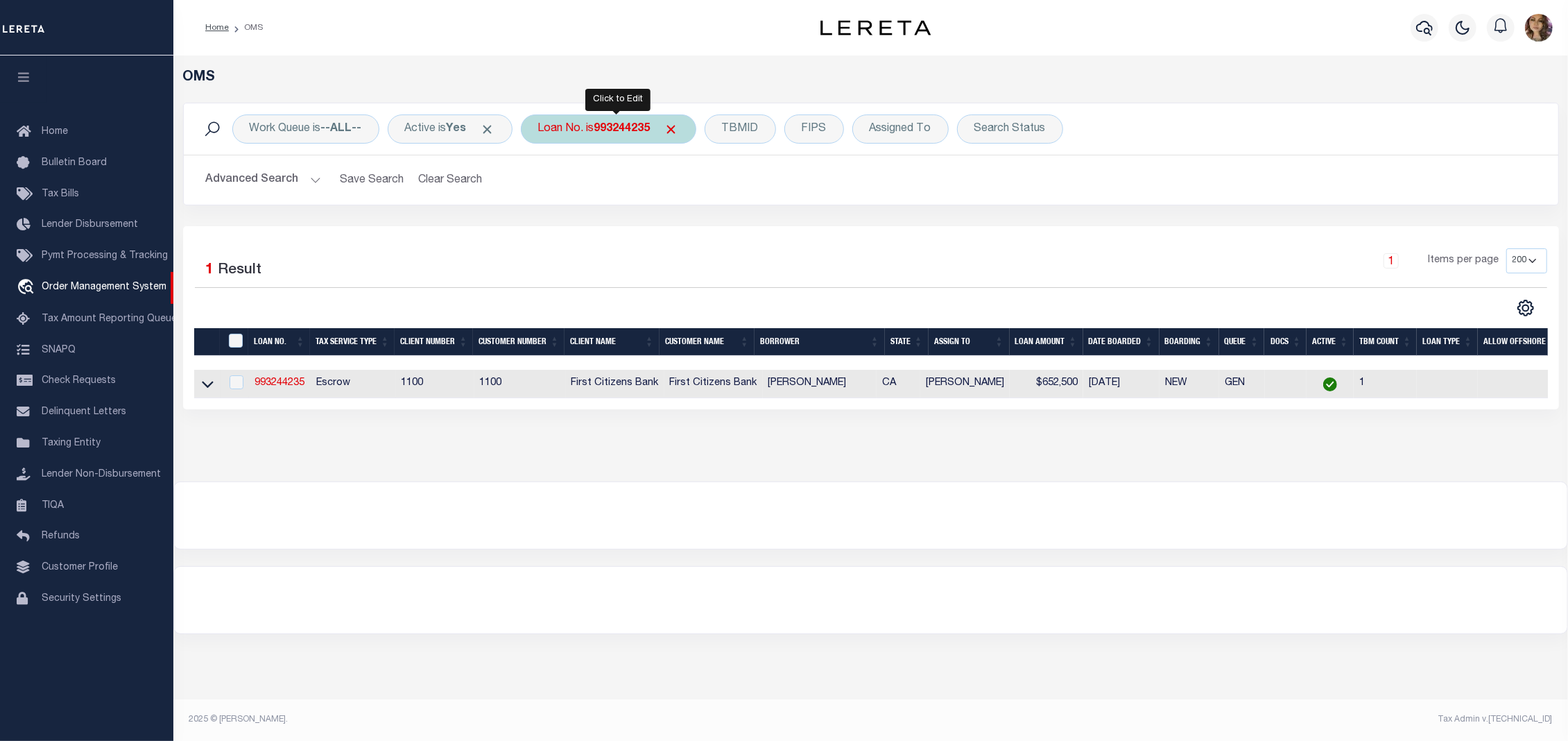
click at [637, 128] on b "993244235" at bounding box center [622, 129] width 56 height 11
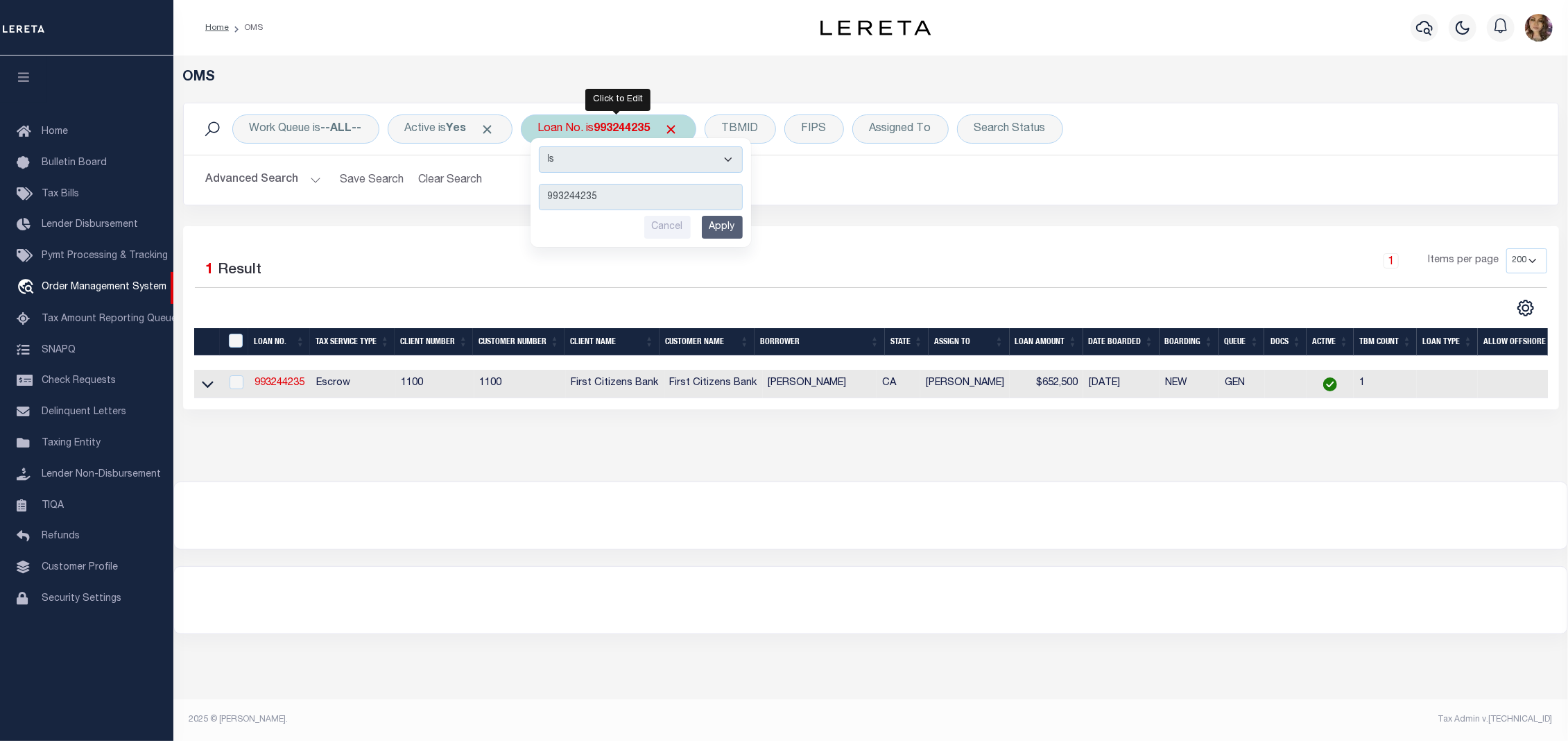
type input "4281004044"
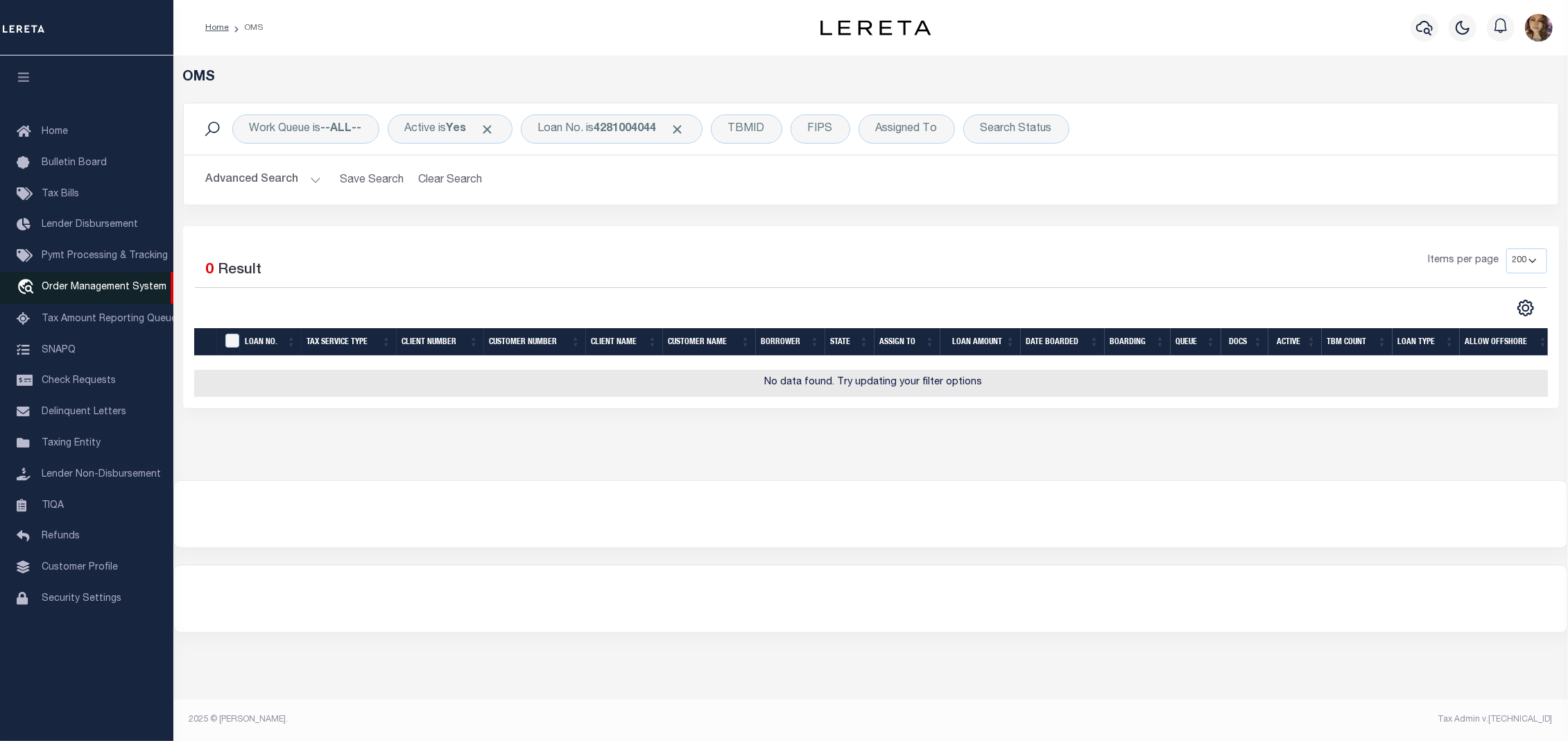
click at [111, 286] on span "Order Management System" at bounding box center [105, 287] width 125 height 9
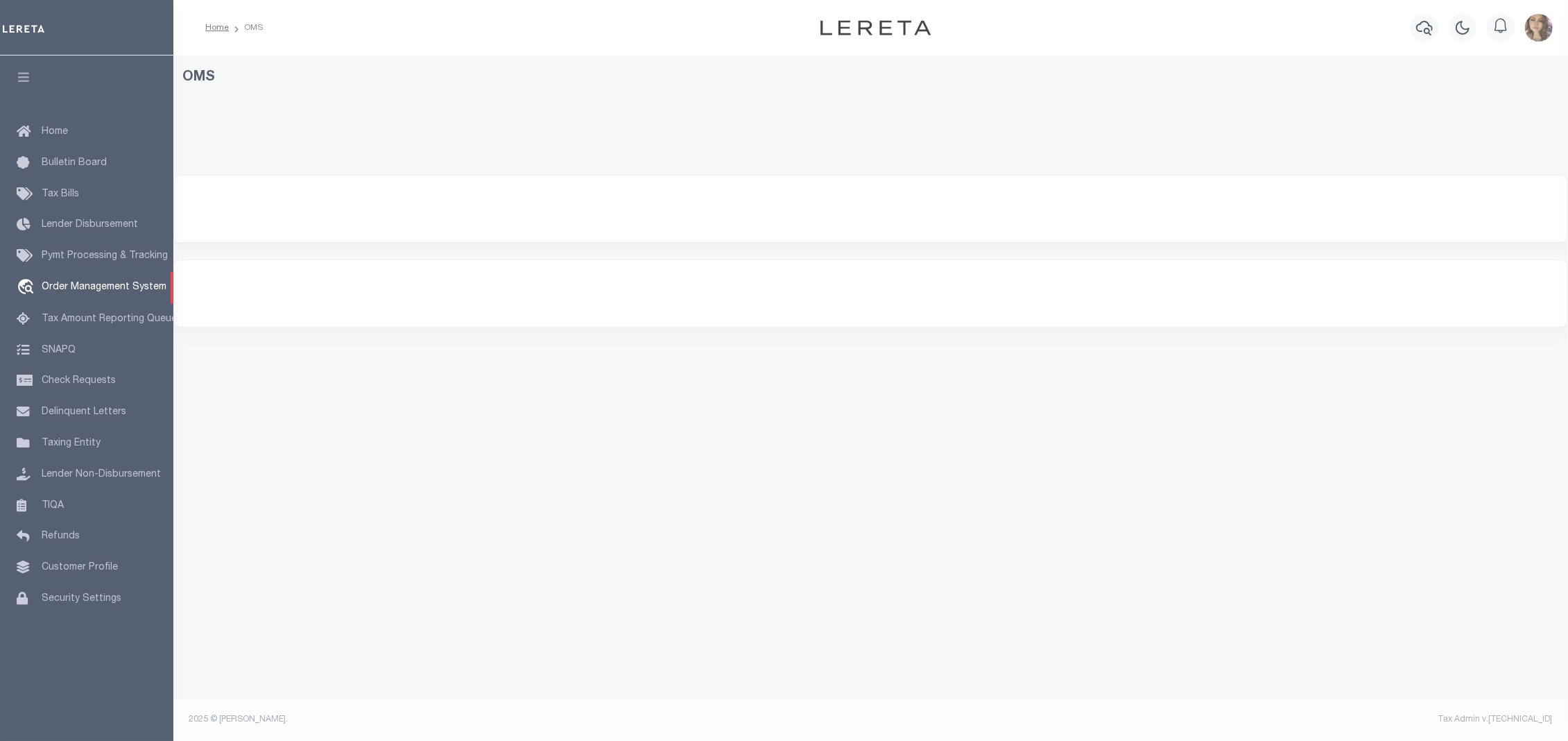
select select "200"
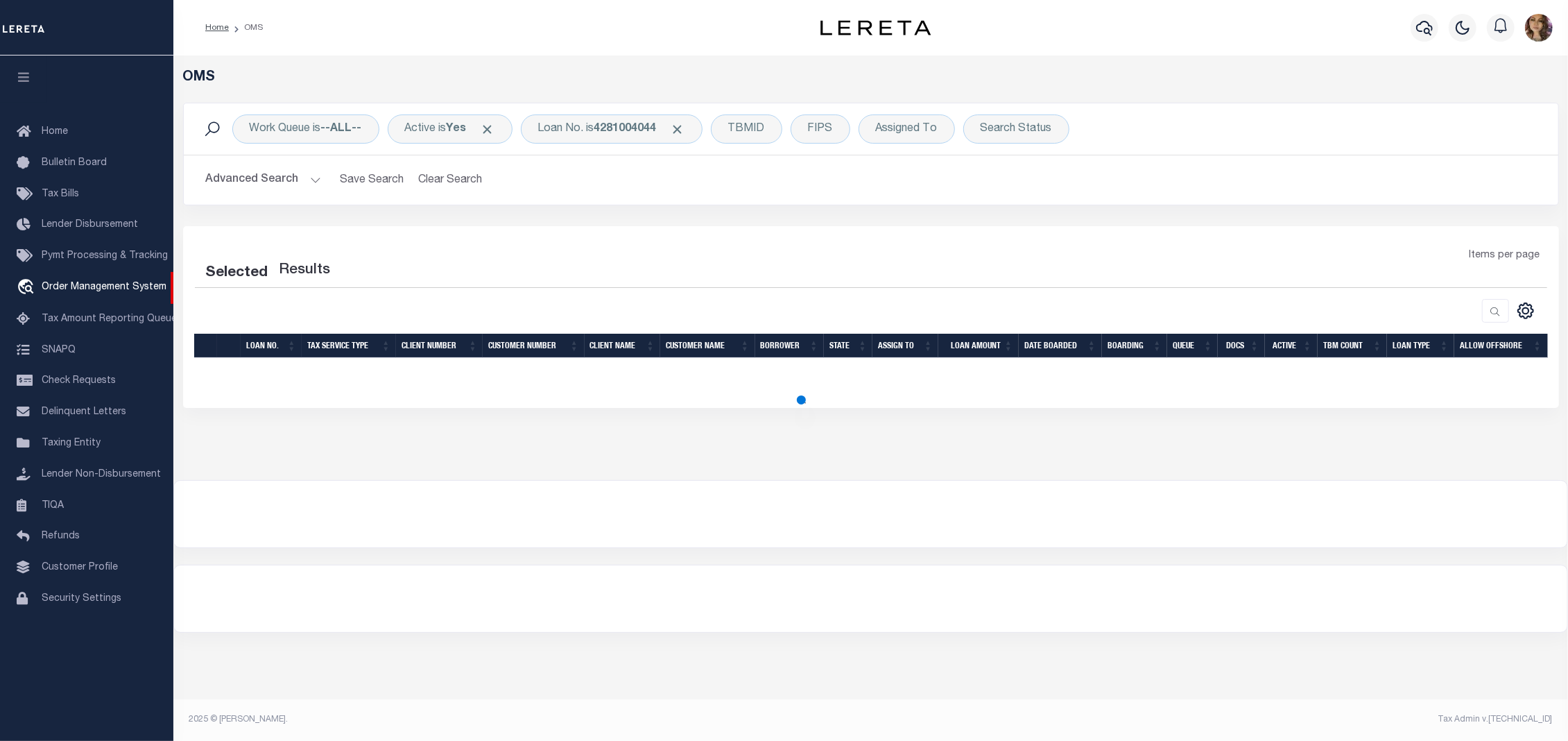
select select "200"
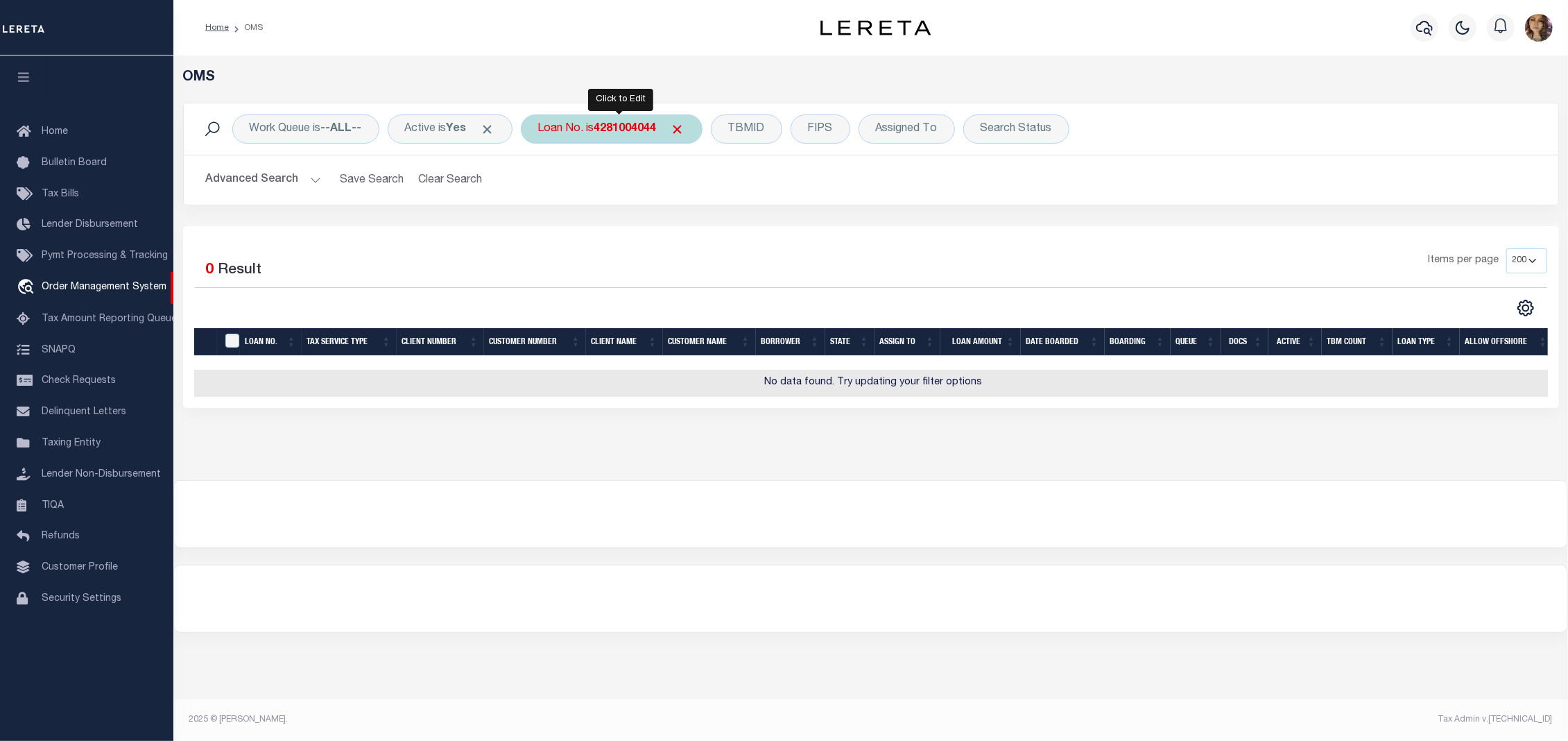
click at [604, 131] on b "4281004044" at bounding box center [625, 129] width 63 height 11
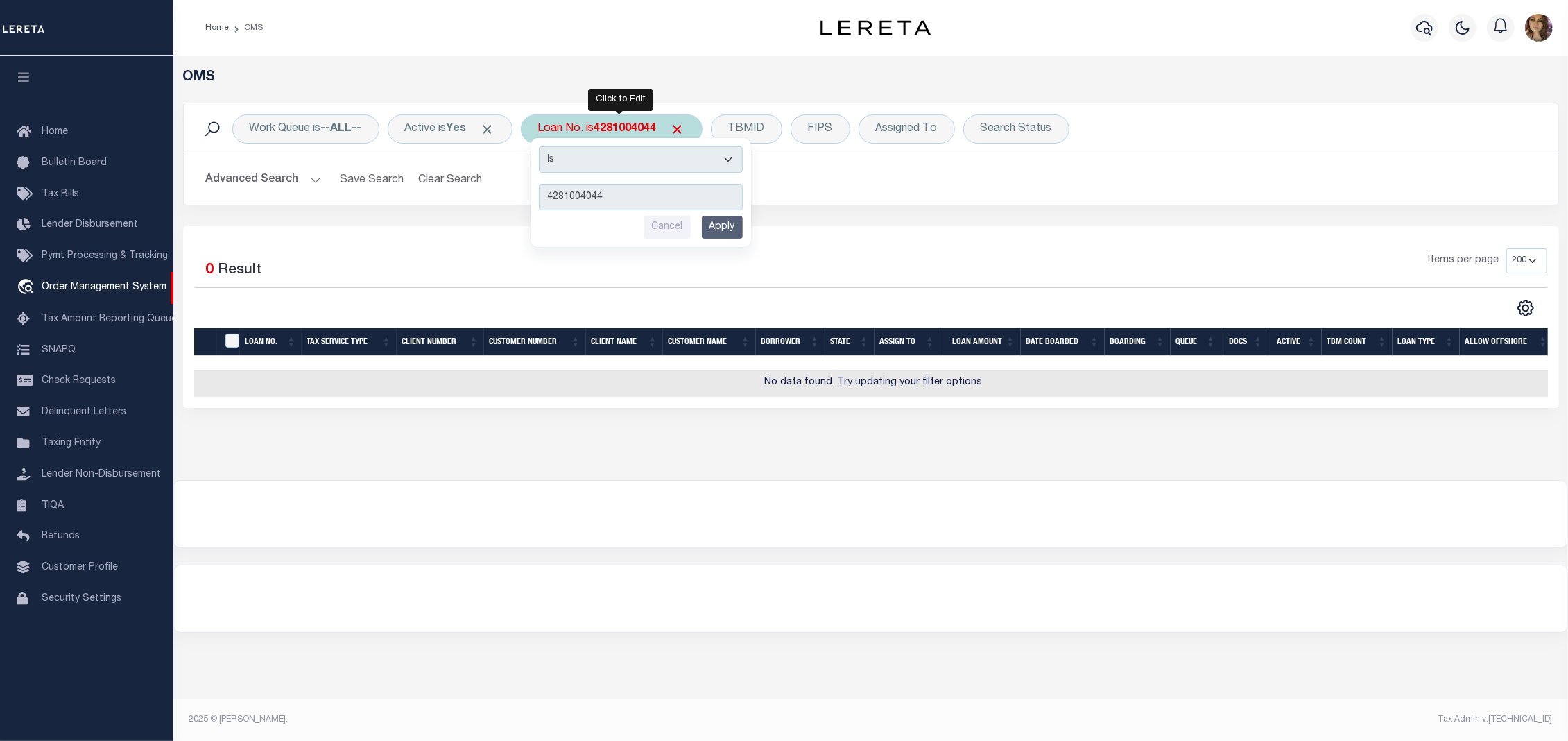
type input "993243218"
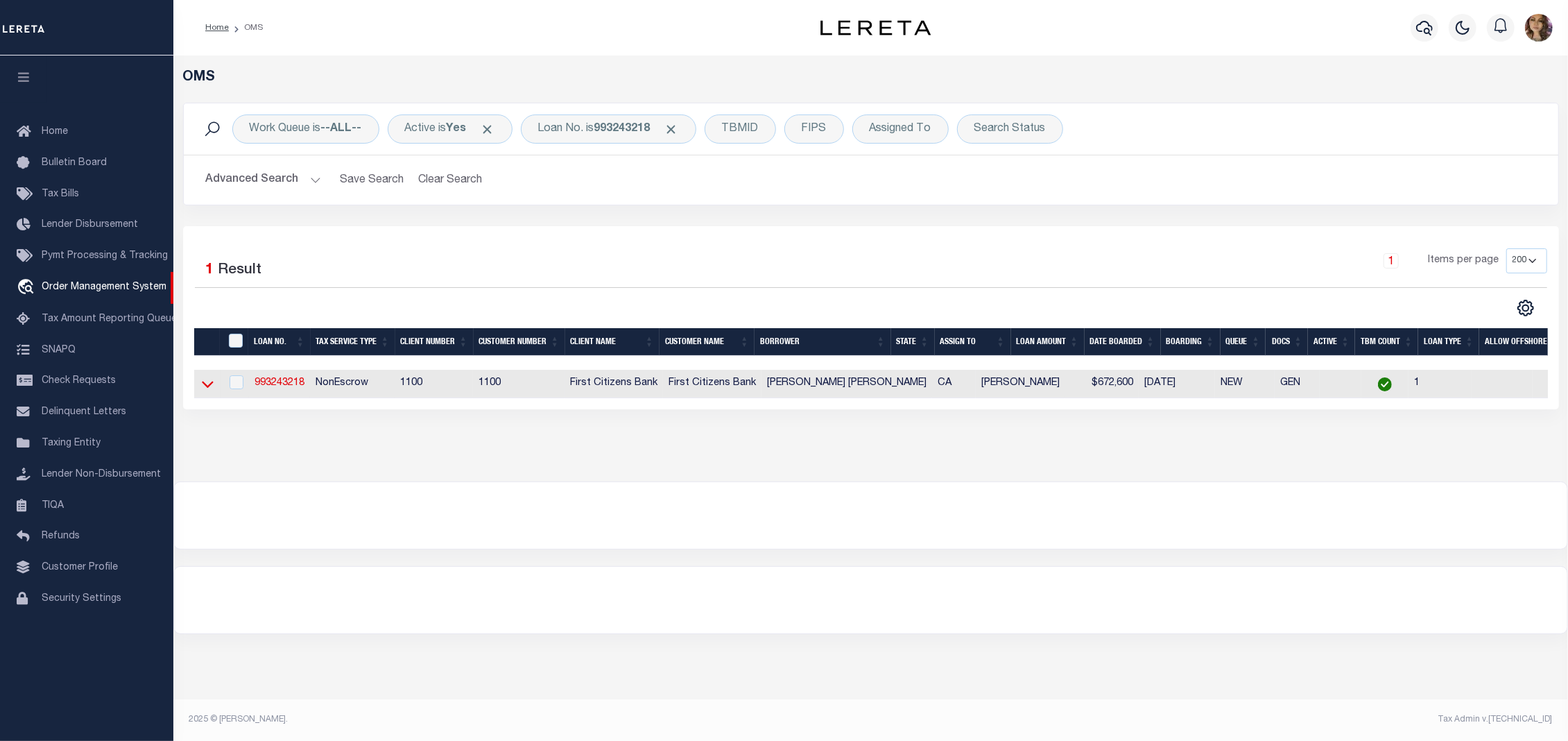
click at [205, 389] on icon at bounding box center [207, 384] width 12 height 7
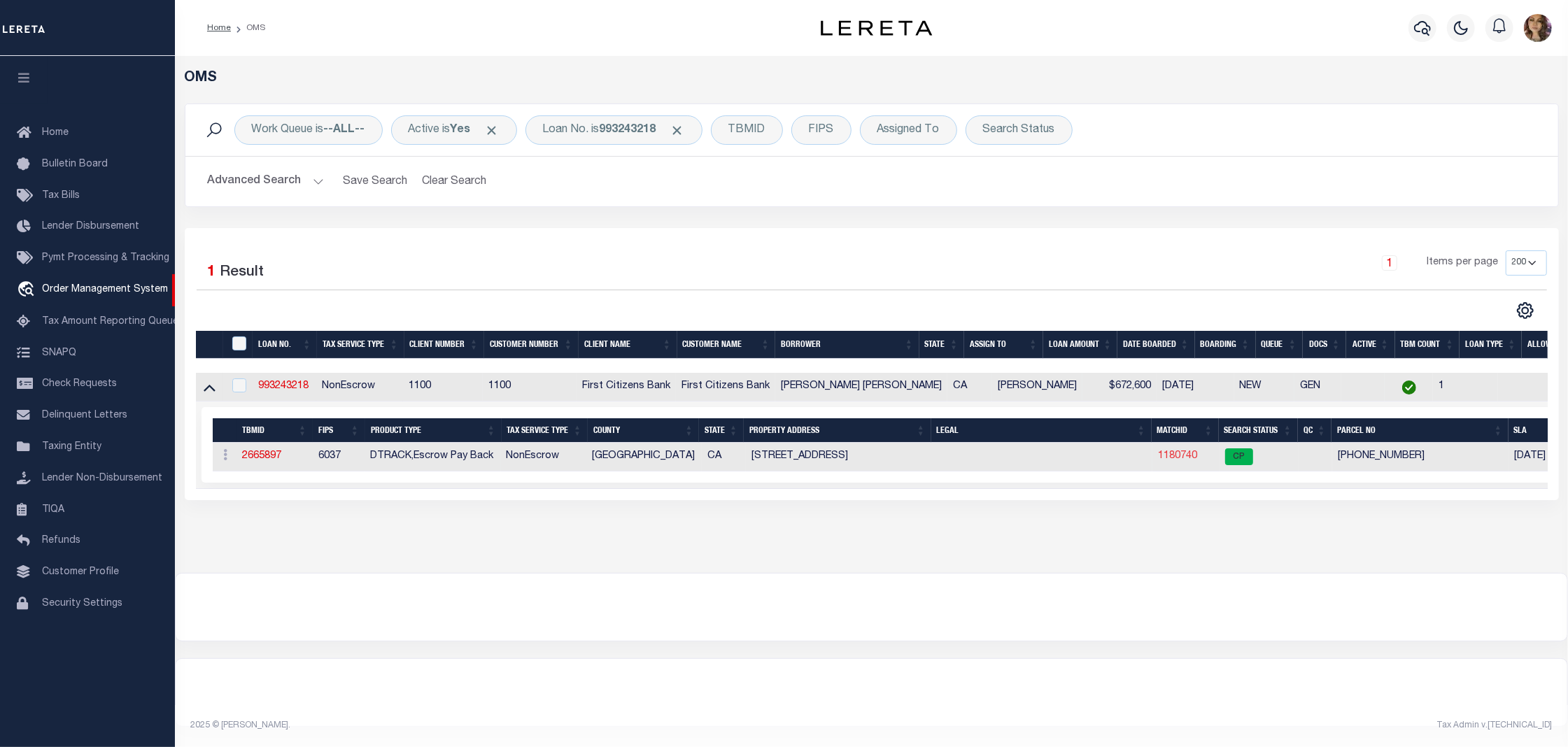
click at [1178, 460] on link "1180740" at bounding box center [1178, 456] width 40 height 9
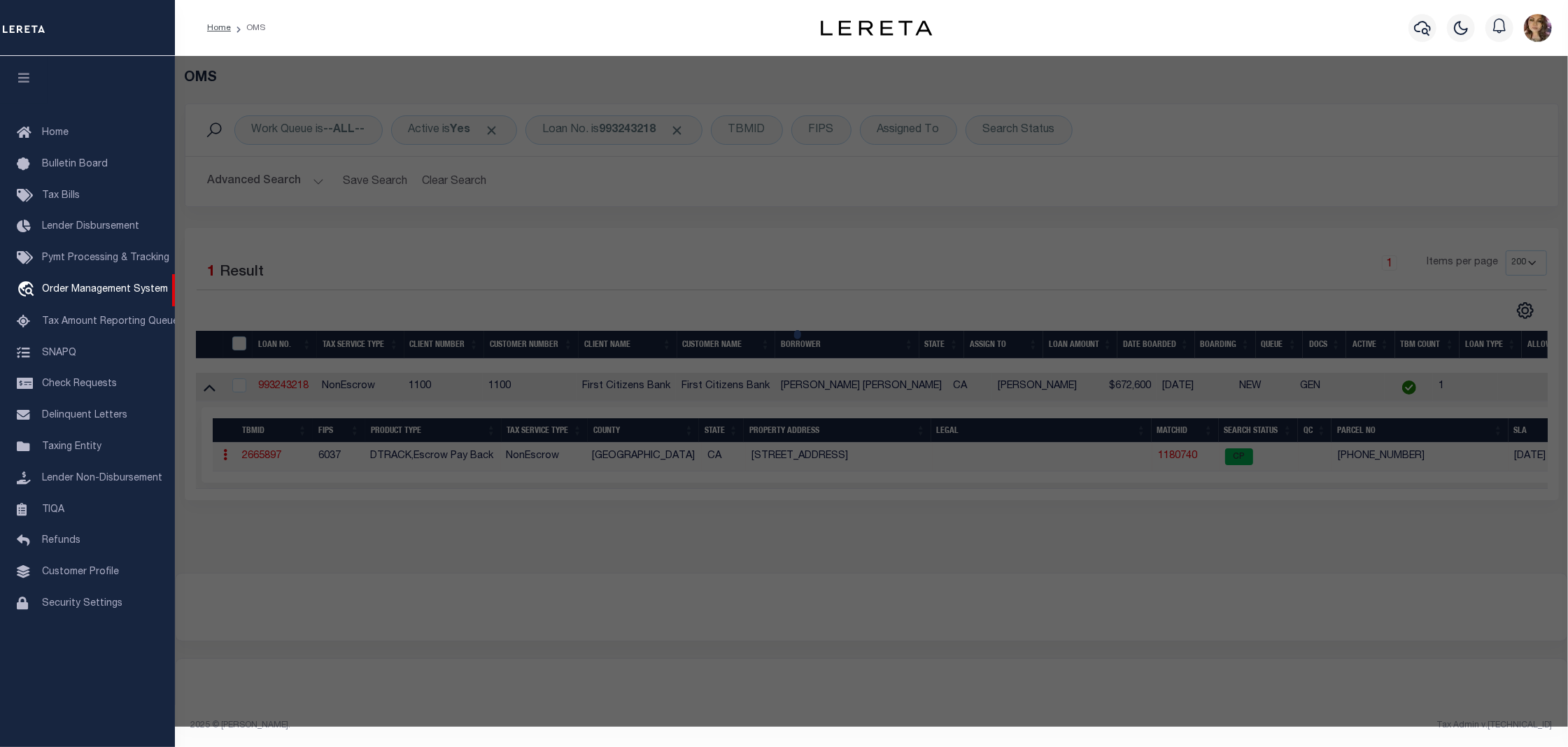
checkbox input "false"
select select "CP"
select select
type input "[STREET_ADDRESS]"
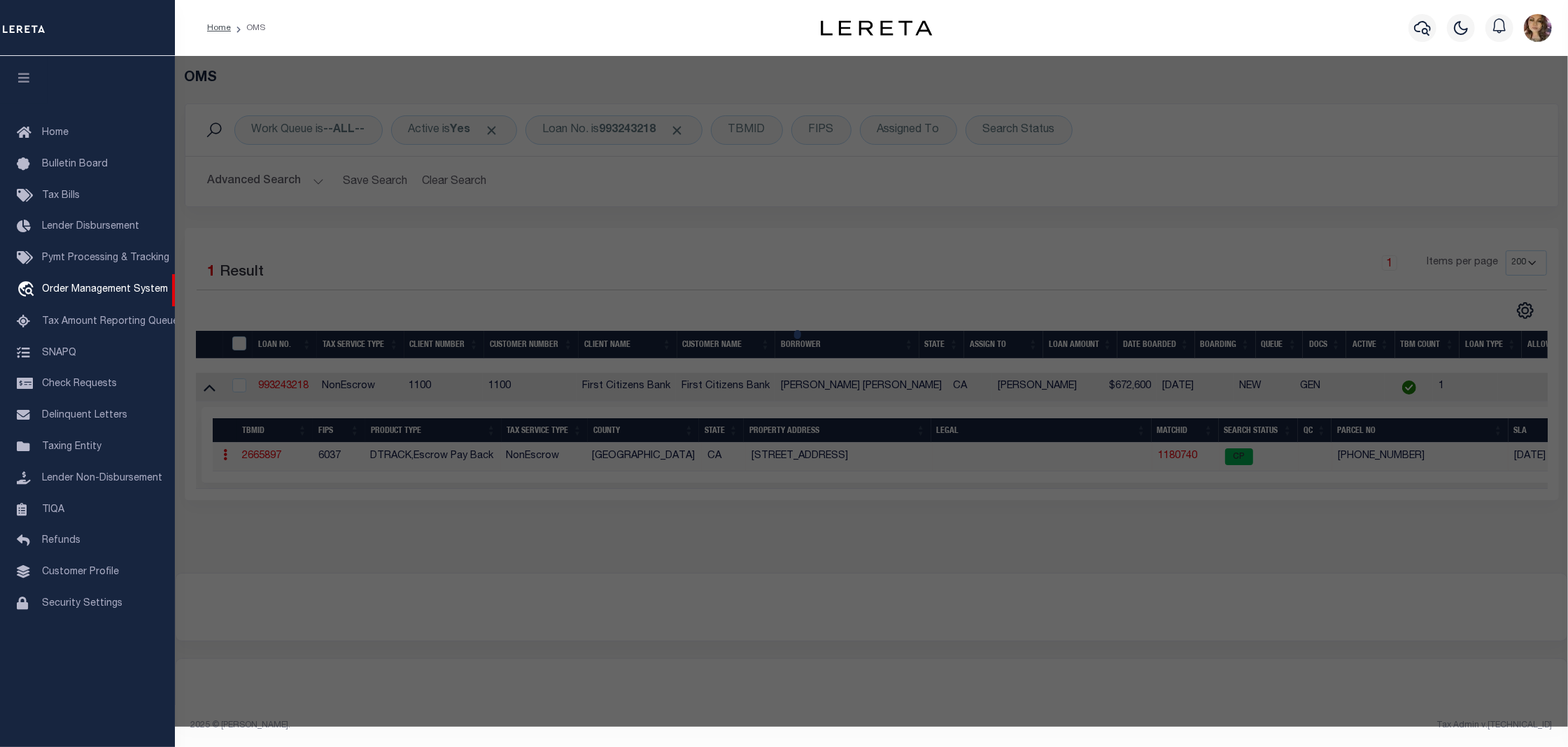
checkbox input "false"
type input "[GEOGRAPHIC_DATA]"
type textarea "*TR=36253 CONDOMINIUM*UNIT 5"
type textarea "Tax ID Special Project"
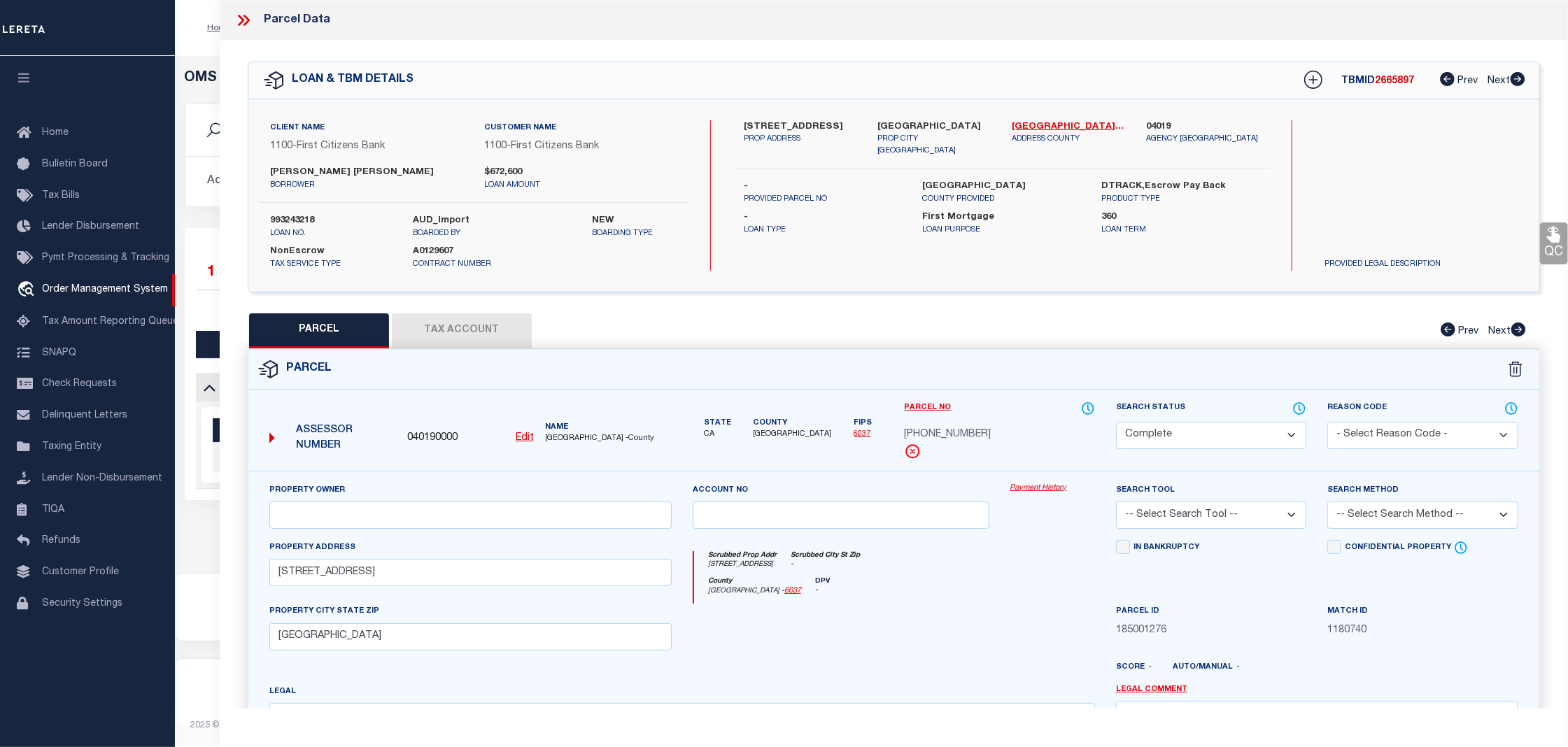
click at [1056, 493] on link "Payment History" at bounding box center [1053, 488] width 85 height 12
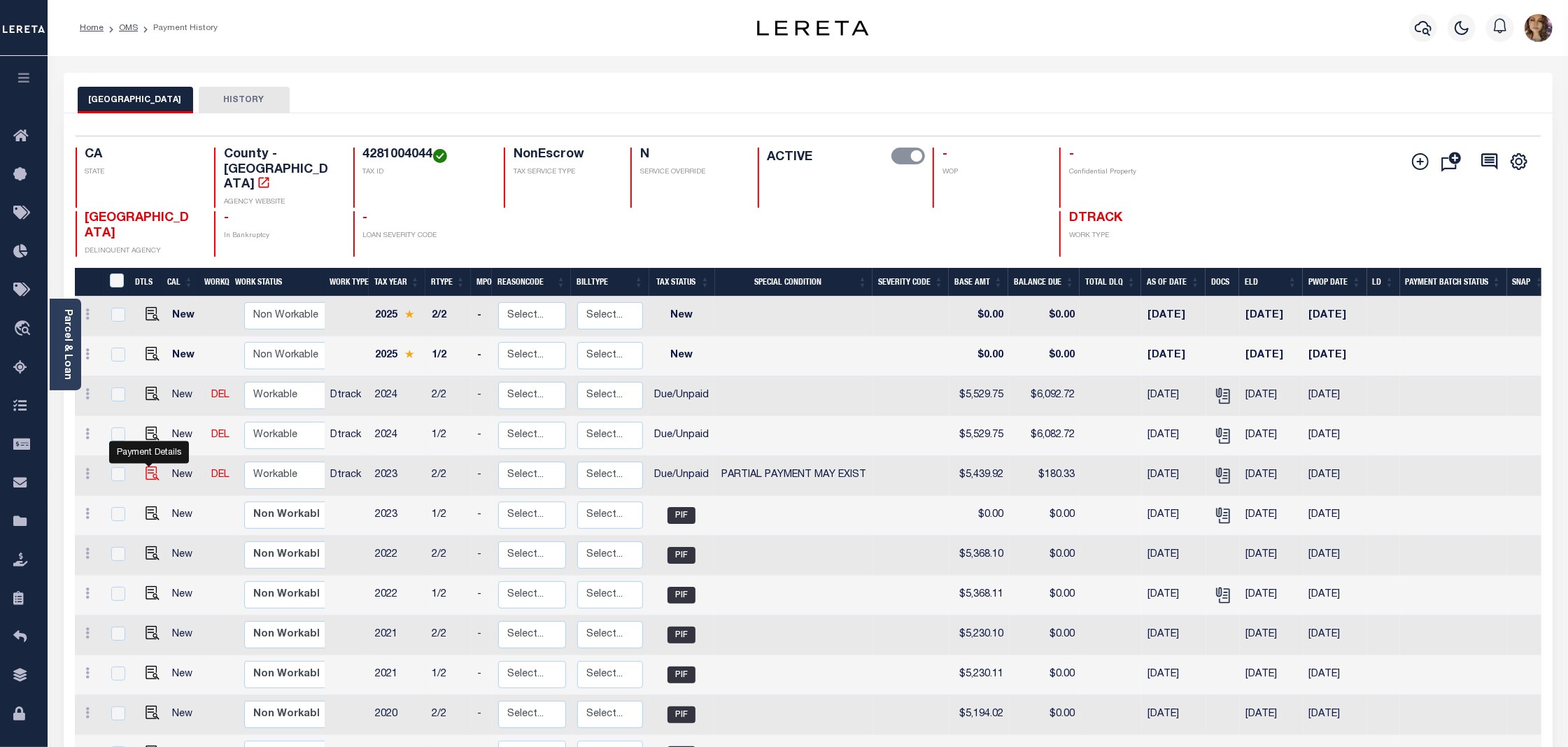
click at [148, 466] on img "" at bounding box center [152, 473] width 14 height 14
checkbox input "true"
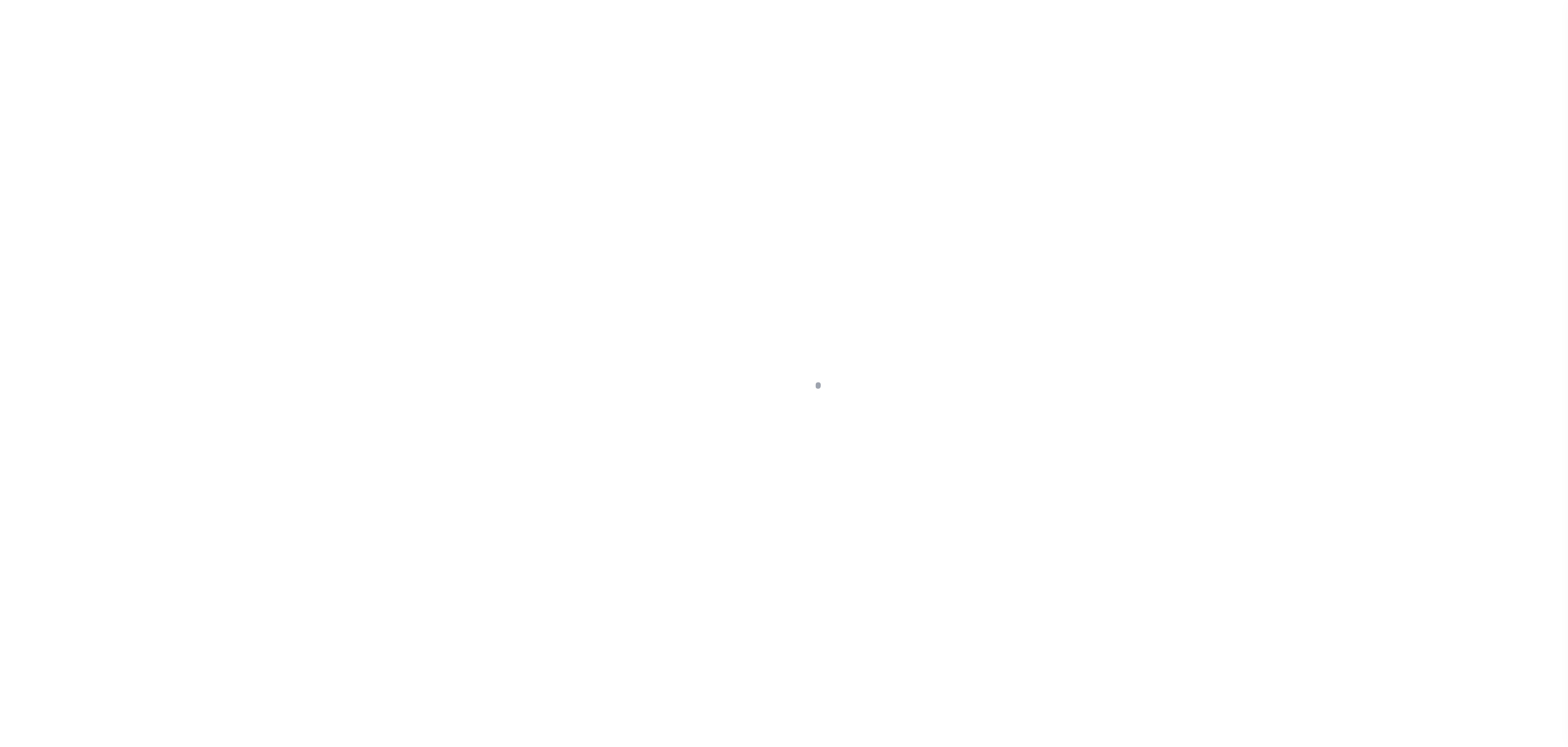
select select "DUE"
select select "15"
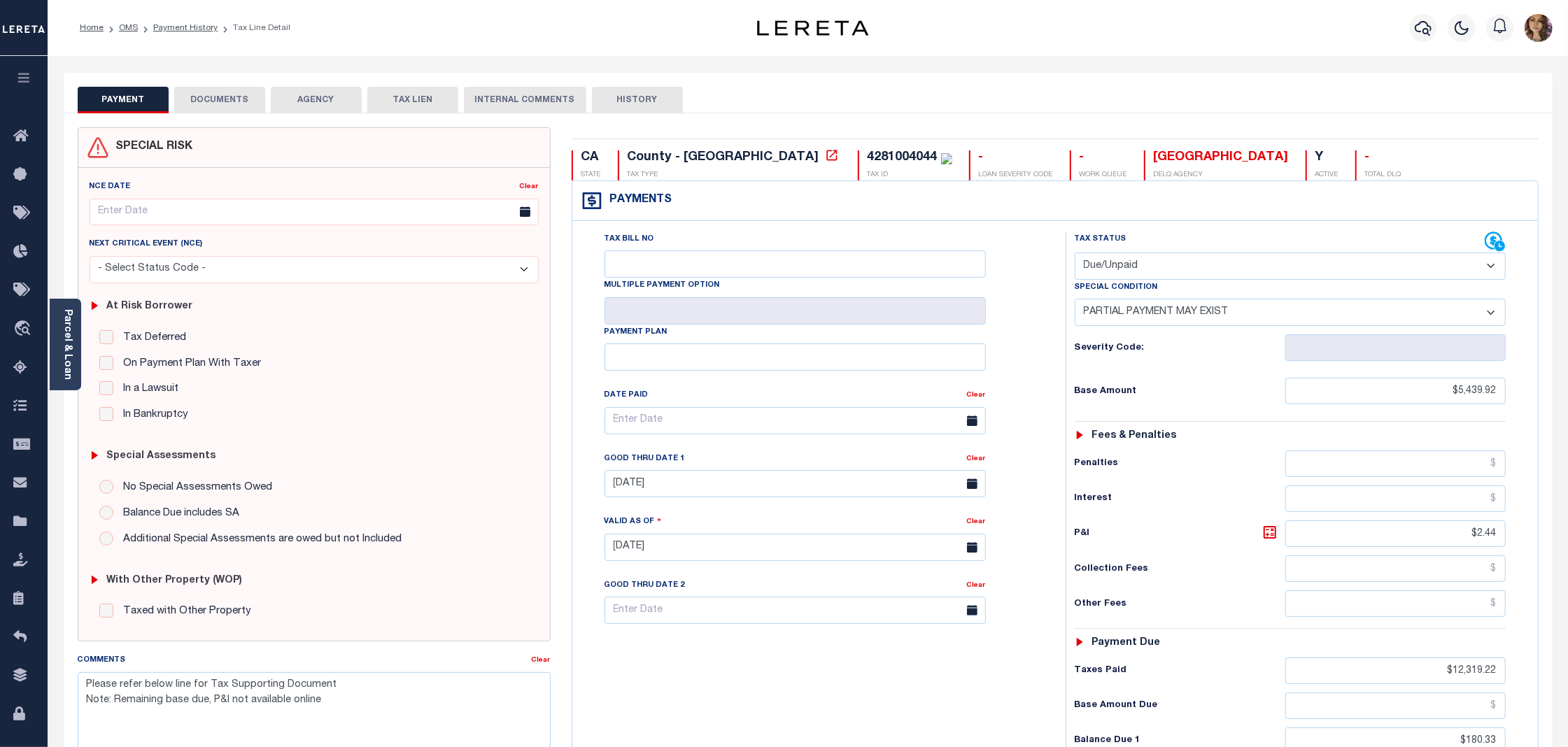
click at [1351, 265] on select "- Select Status Code - Open Due/Unpaid Paid Incomplete No Tax Due Internal Refu…" at bounding box center [1289, 266] width 431 height 27
select select "PYD"
click at [1074, 253] on select "- Select Status Code - Open Due/Unpaid Paid Incomplete No Tax Due Internal Refu…" at bounding box center [1289, 266] width 431 height 27
select select "0"
type input "08/16/2025"
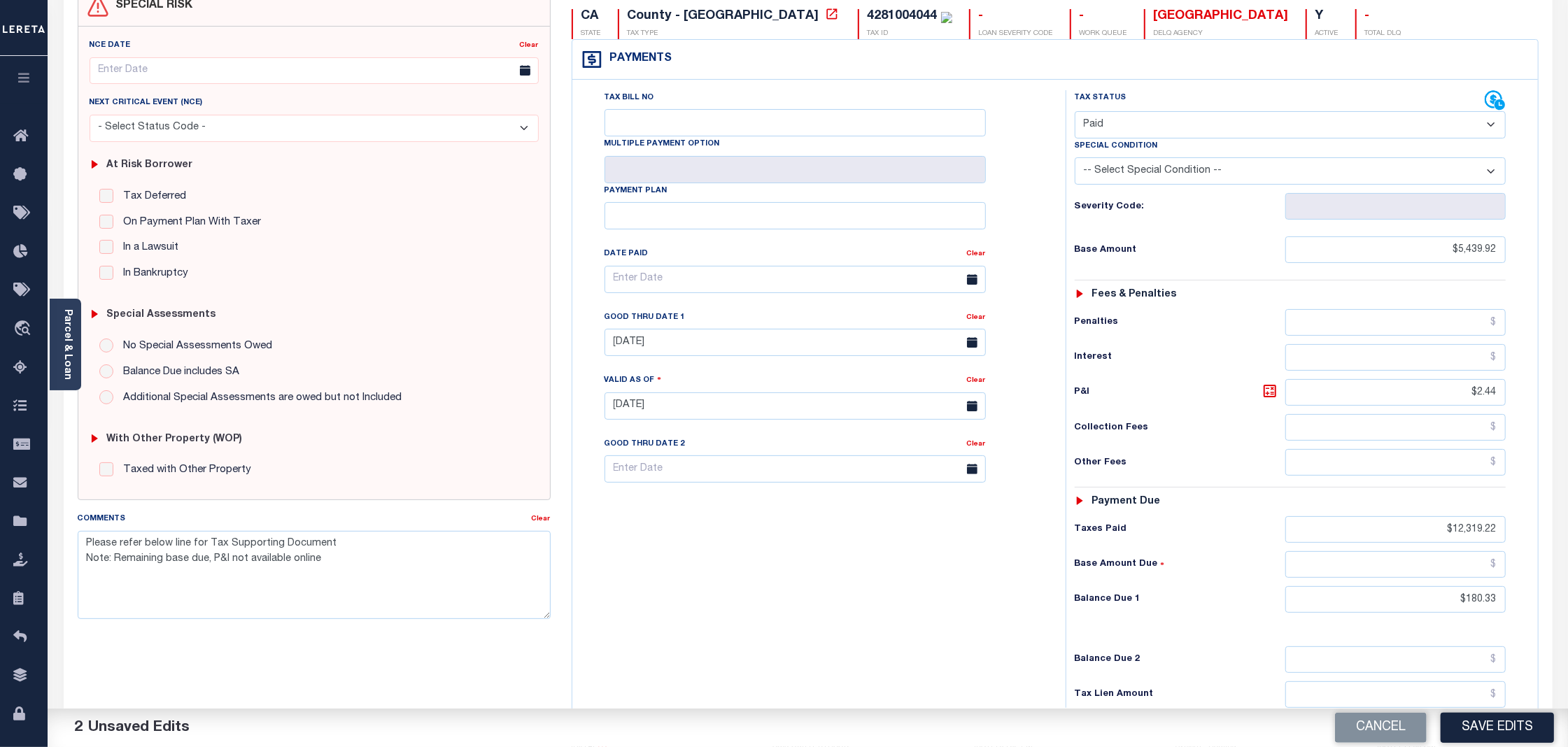
scroll to position [294, 0]
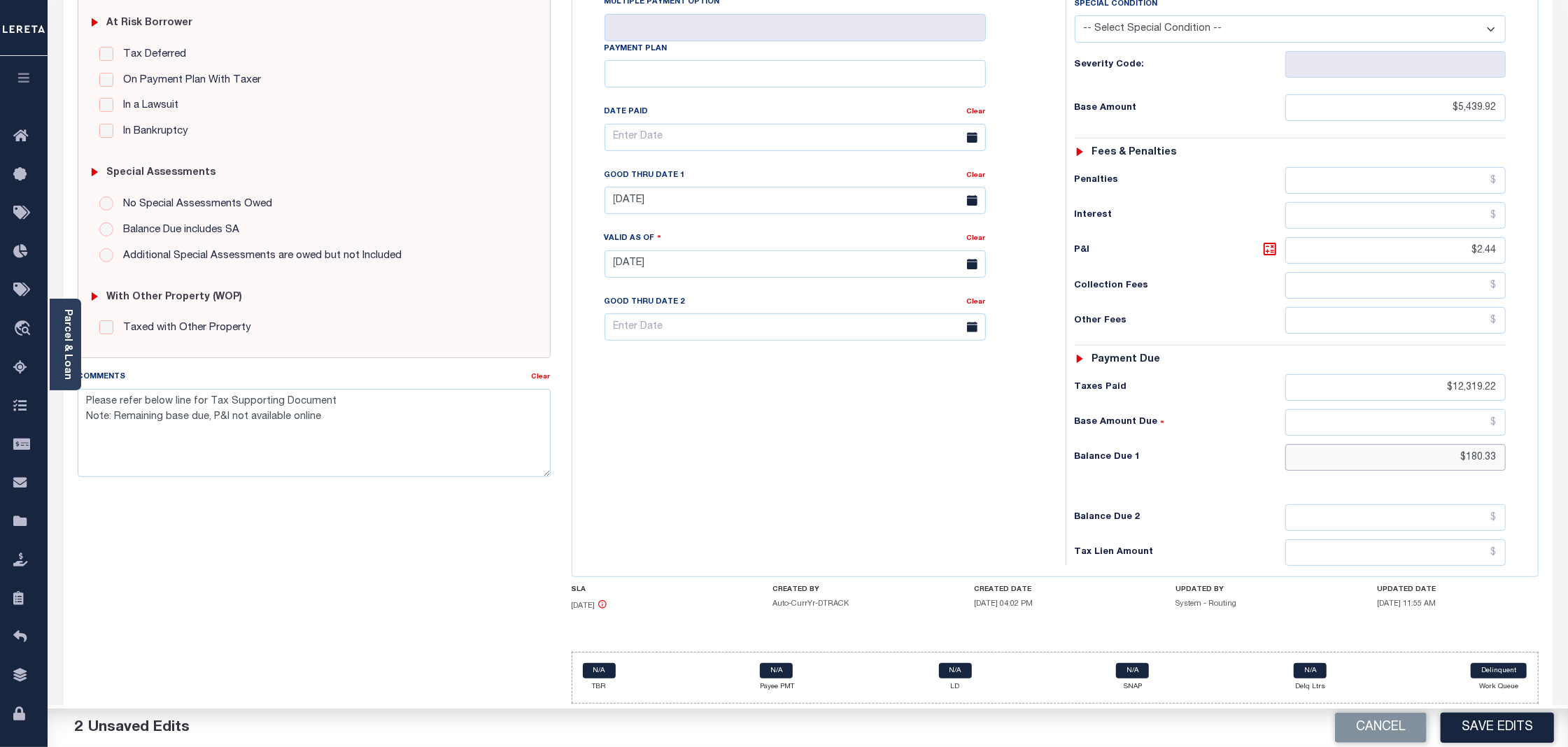
drag, startPoint x: 1500, startPoint y: 452, endPoint x: 1462, endPoint y: 460, distance: 38.8
click at [1462, 460] on input "$180.33" at bounding box center [1396, 457] width 220 height 26
type input "$0.00"
click at [1476, 722] on button "Save Edits" at bounding box center [1497, 728] width 113 height 30
checkbox input "false"
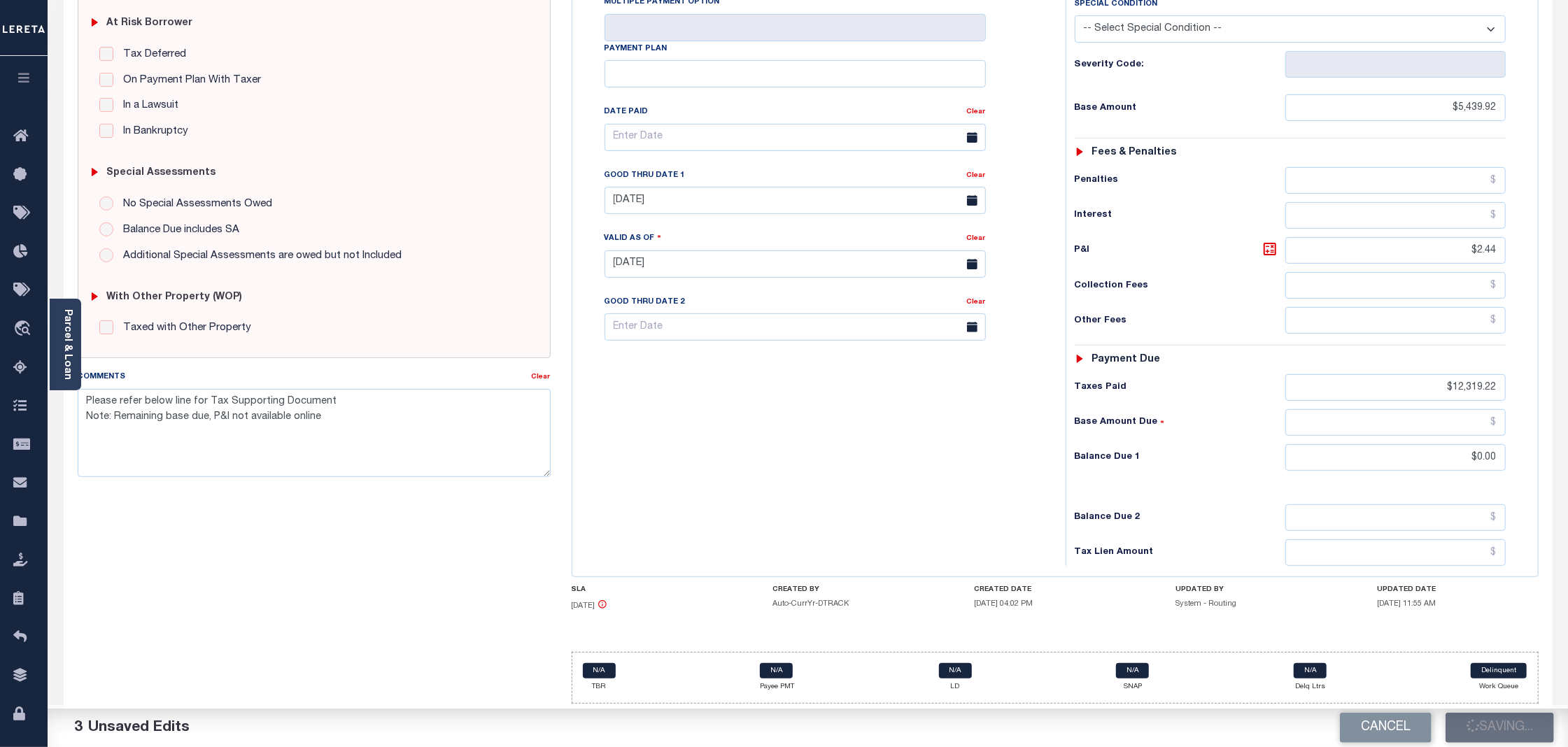
type textarea "Please refer below line for Tax Supporting Document Note: Remaining base due, P…"
type input "$5,439.92"
type input "$12,319.22"
type input "$0"
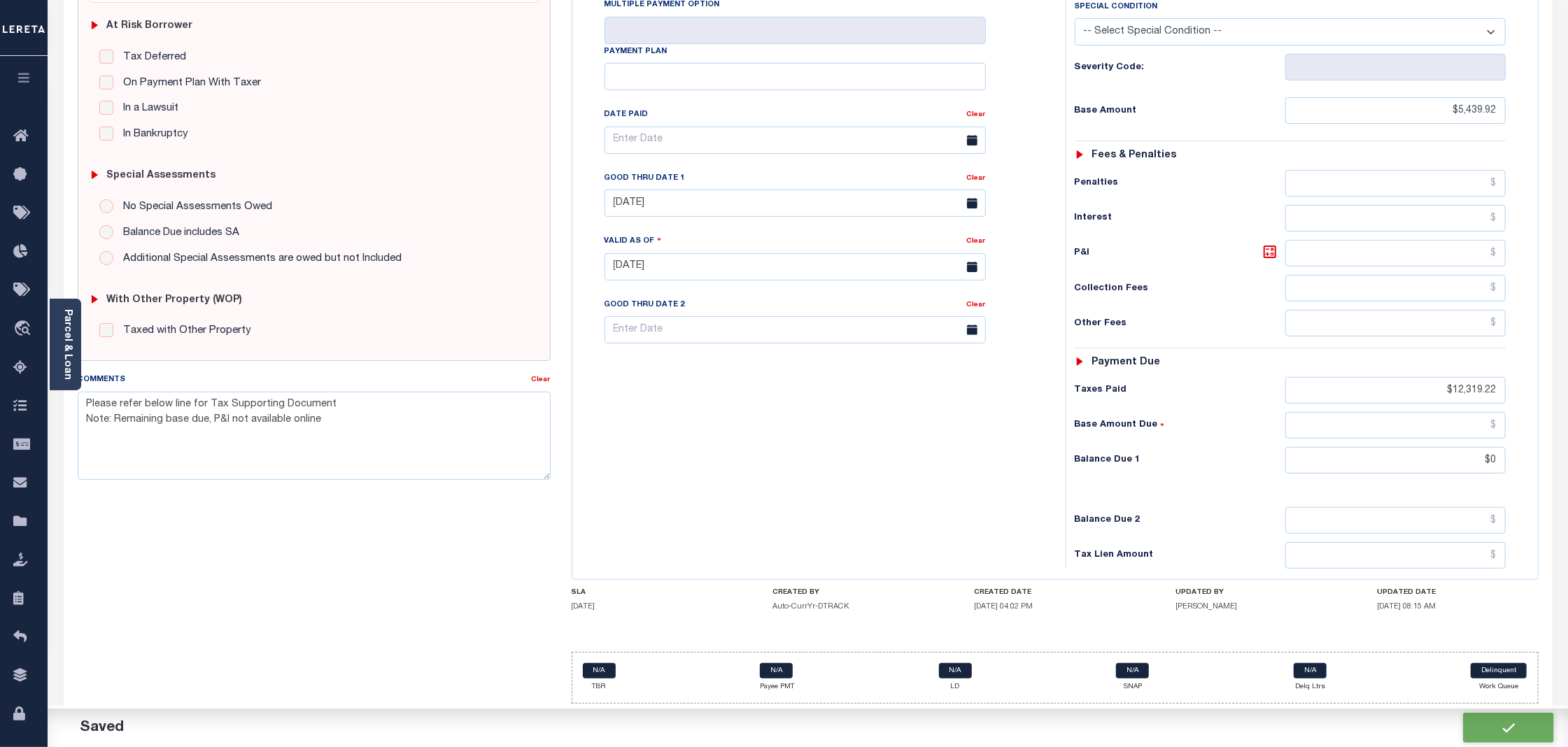
scroll to position [291, 0]
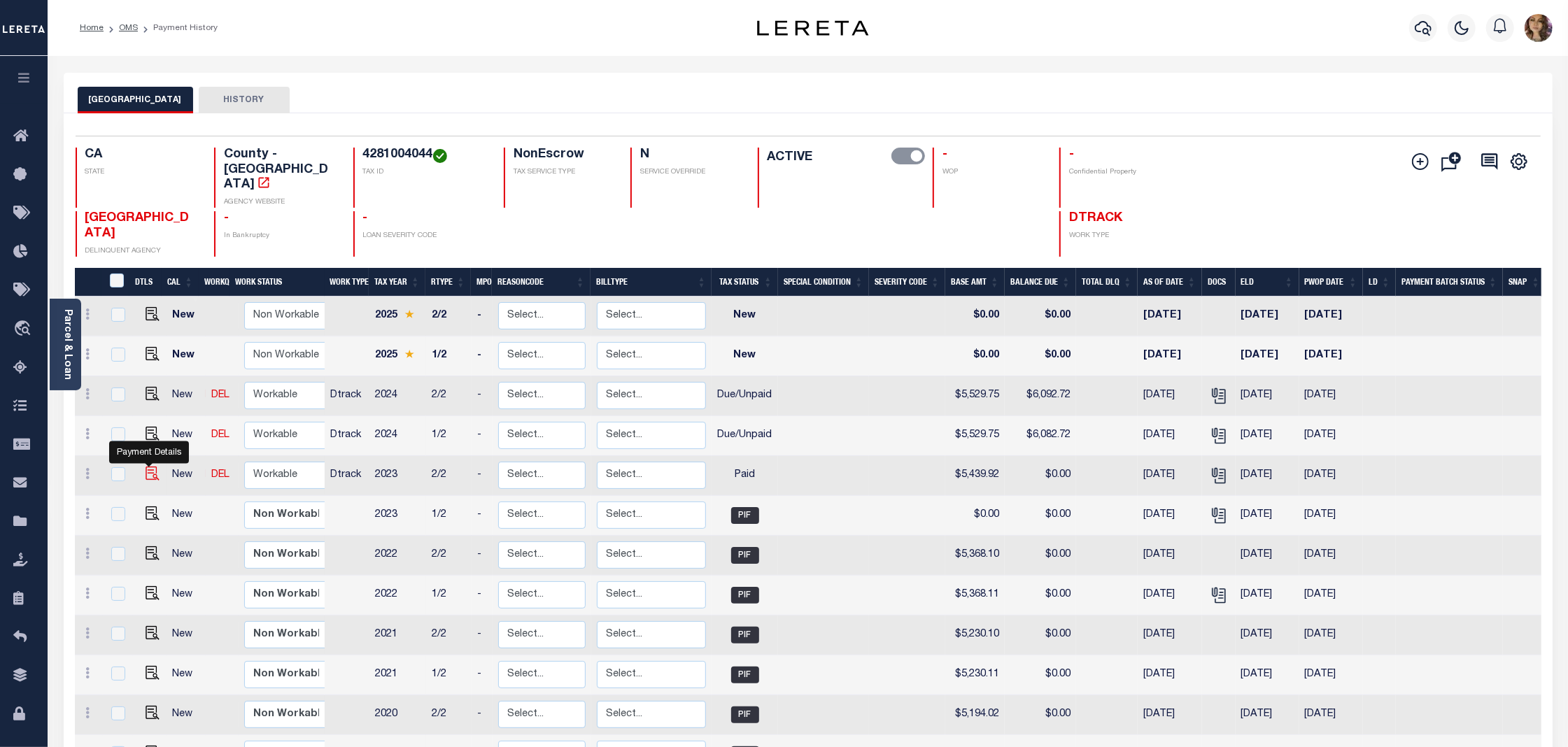
click at [145, 466] on img "" at bounding box center [152, 473] width 14 height 14
checkbox input "true"
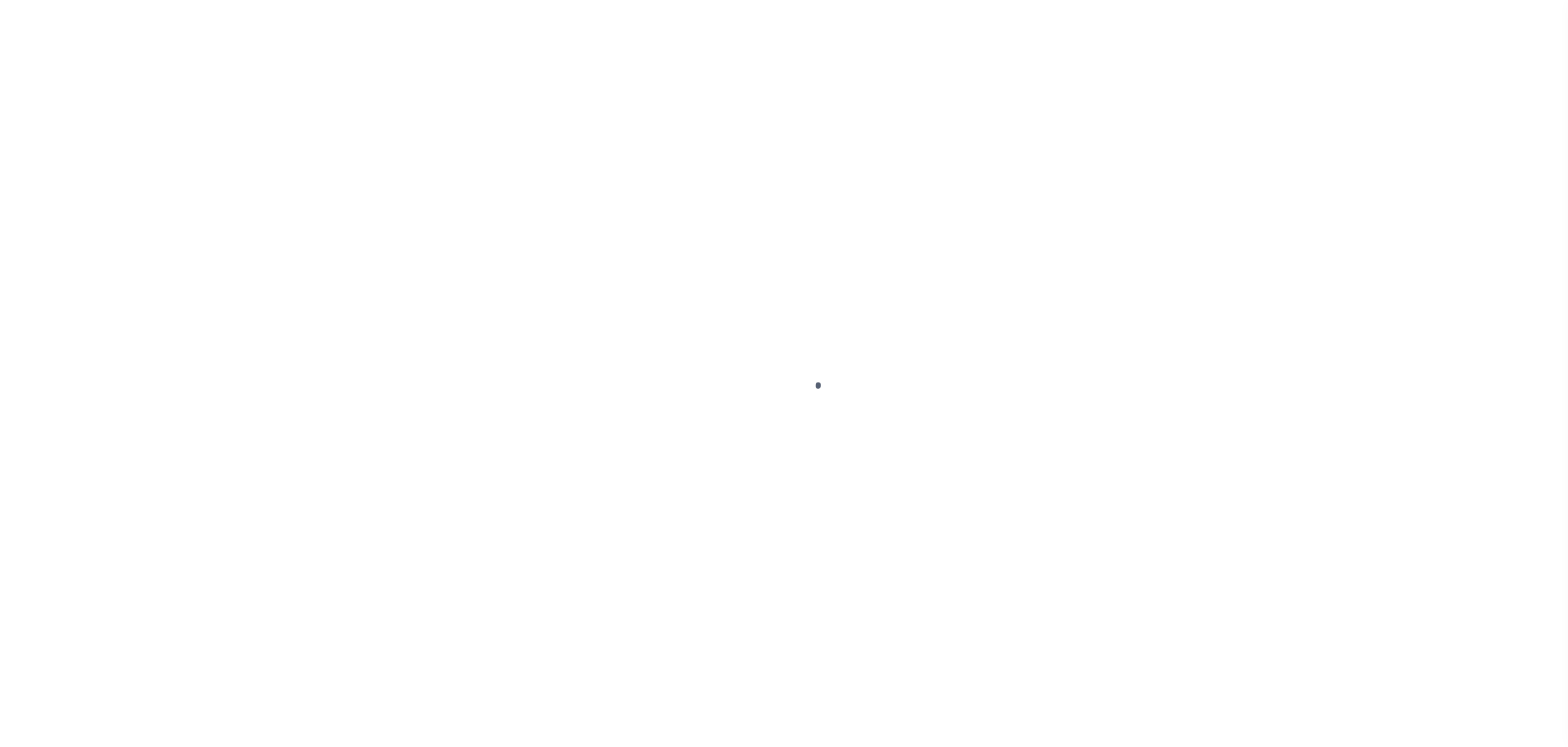
select select "PYD"
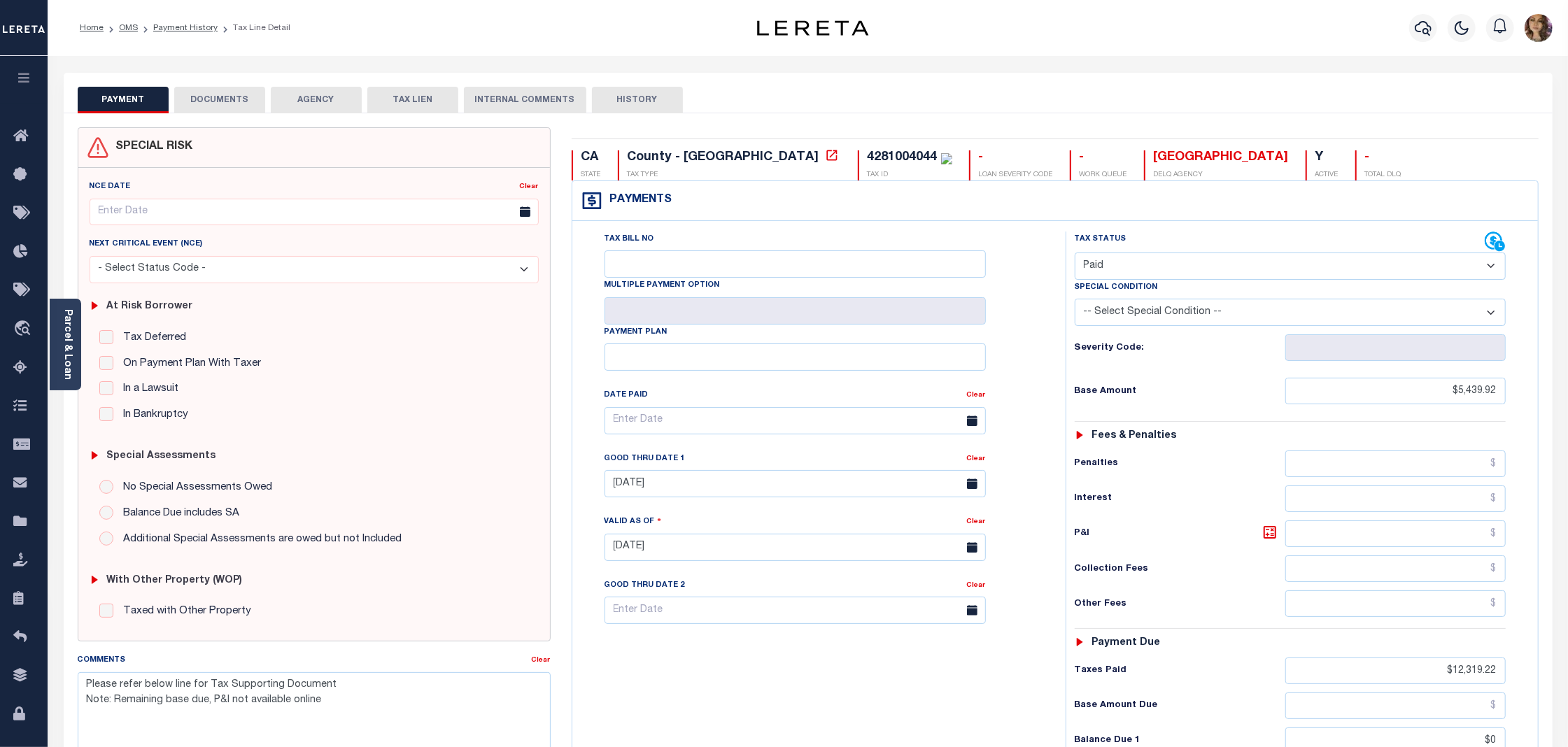
click at [222, 99] on button "DOCUMENTS" at bounding box center [220, 100] width 91 height 26
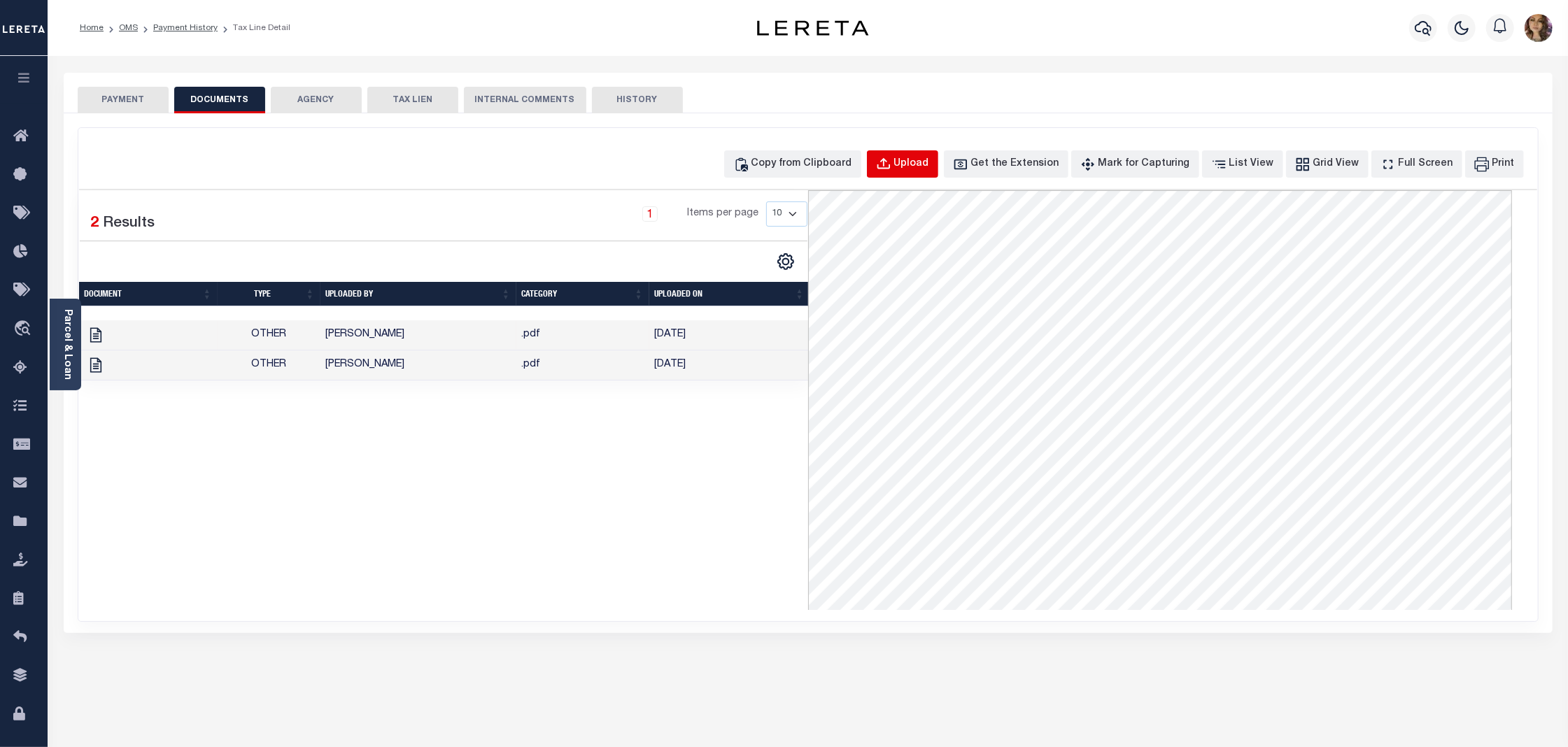
click at [929, 169] on div "Upload" at bounding box center [911, 164] width 35 height 15
select select "POP"
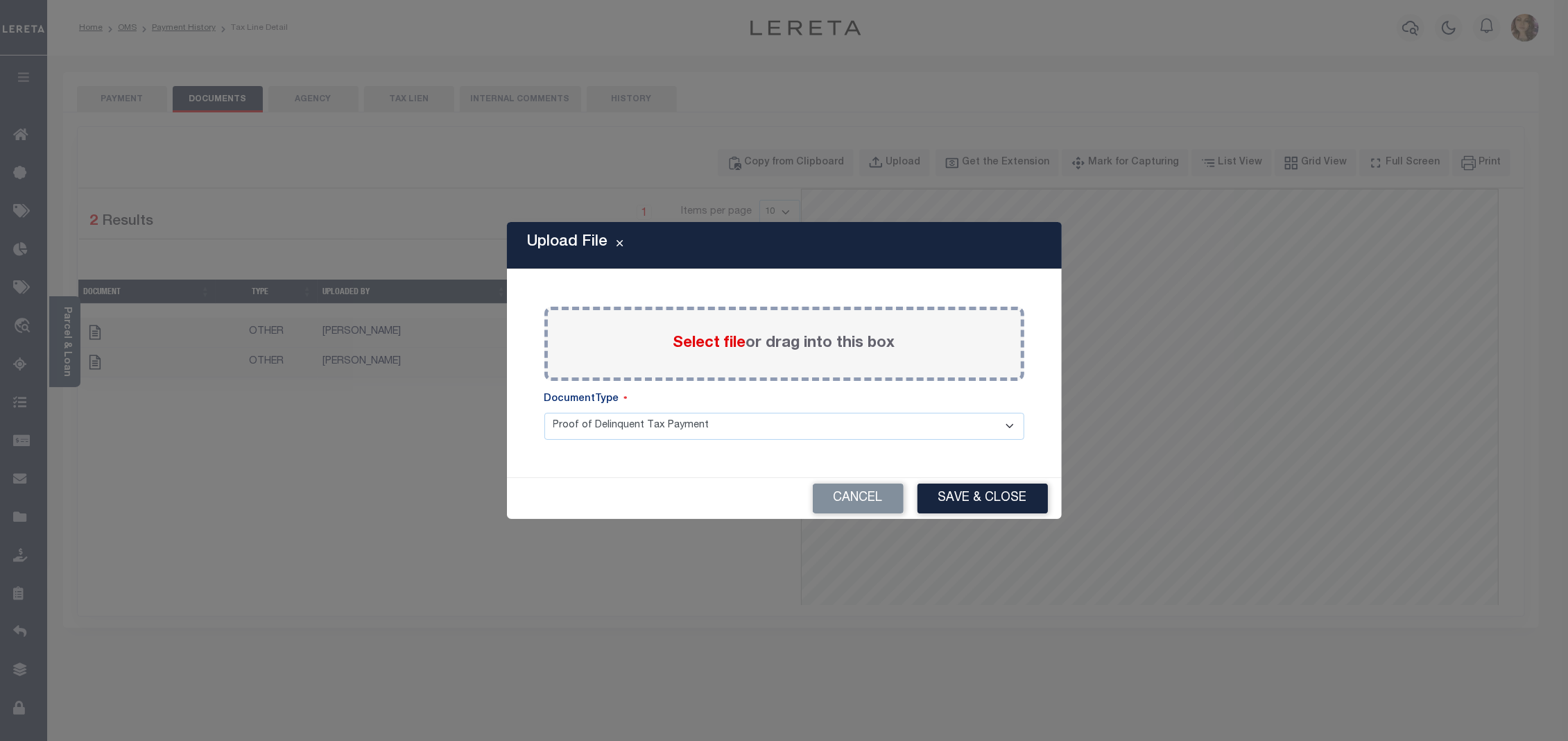
click at [700, 338] on span "Select file" at bounding box center [710, 343] width 73 height 15
click at [0, 0] on input "Select file or drag into this box" at bounding box center [0, 0] width 0 height 0
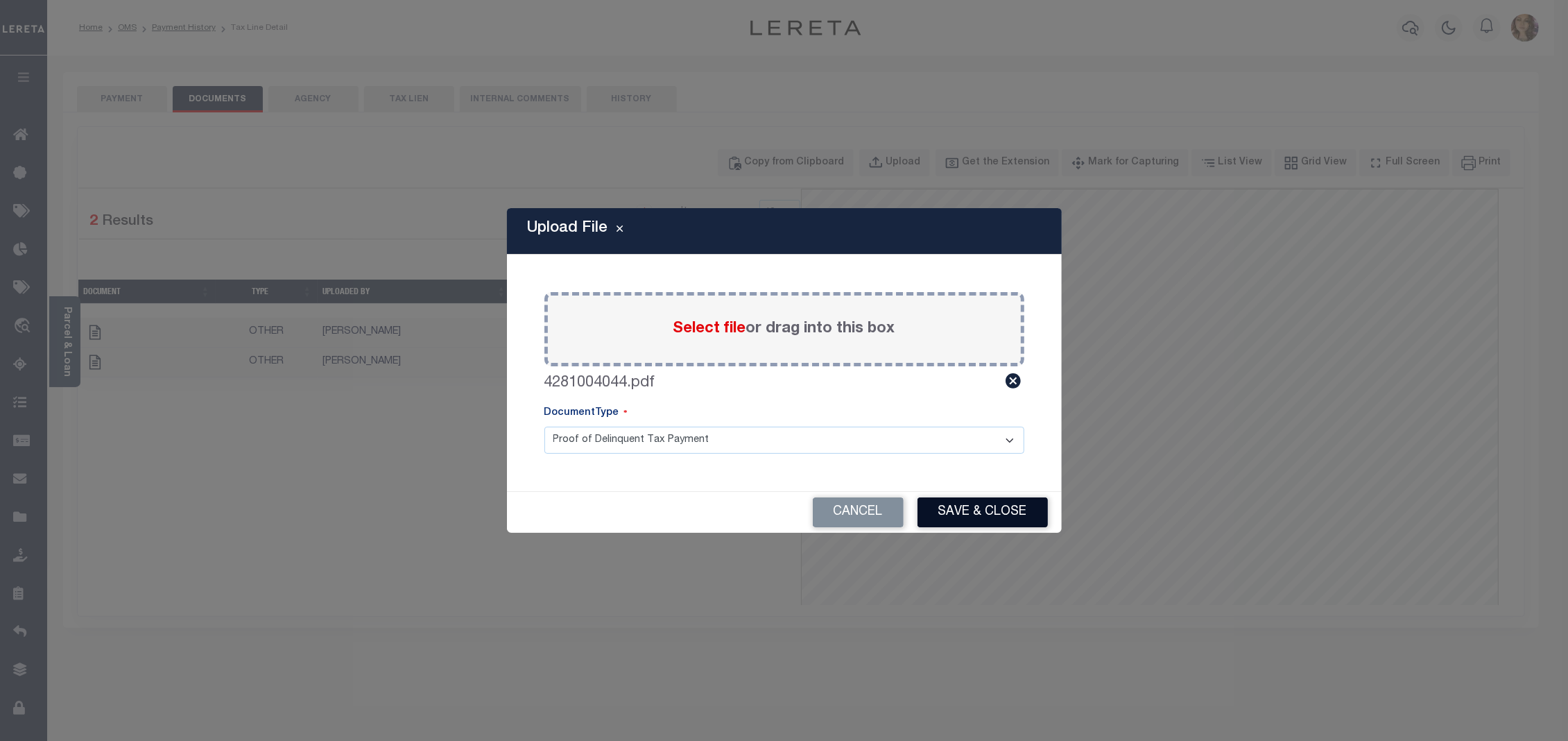
click at [1010, 508] on button "Save & Close" at bounding box center [982, 512] width 131 height 30
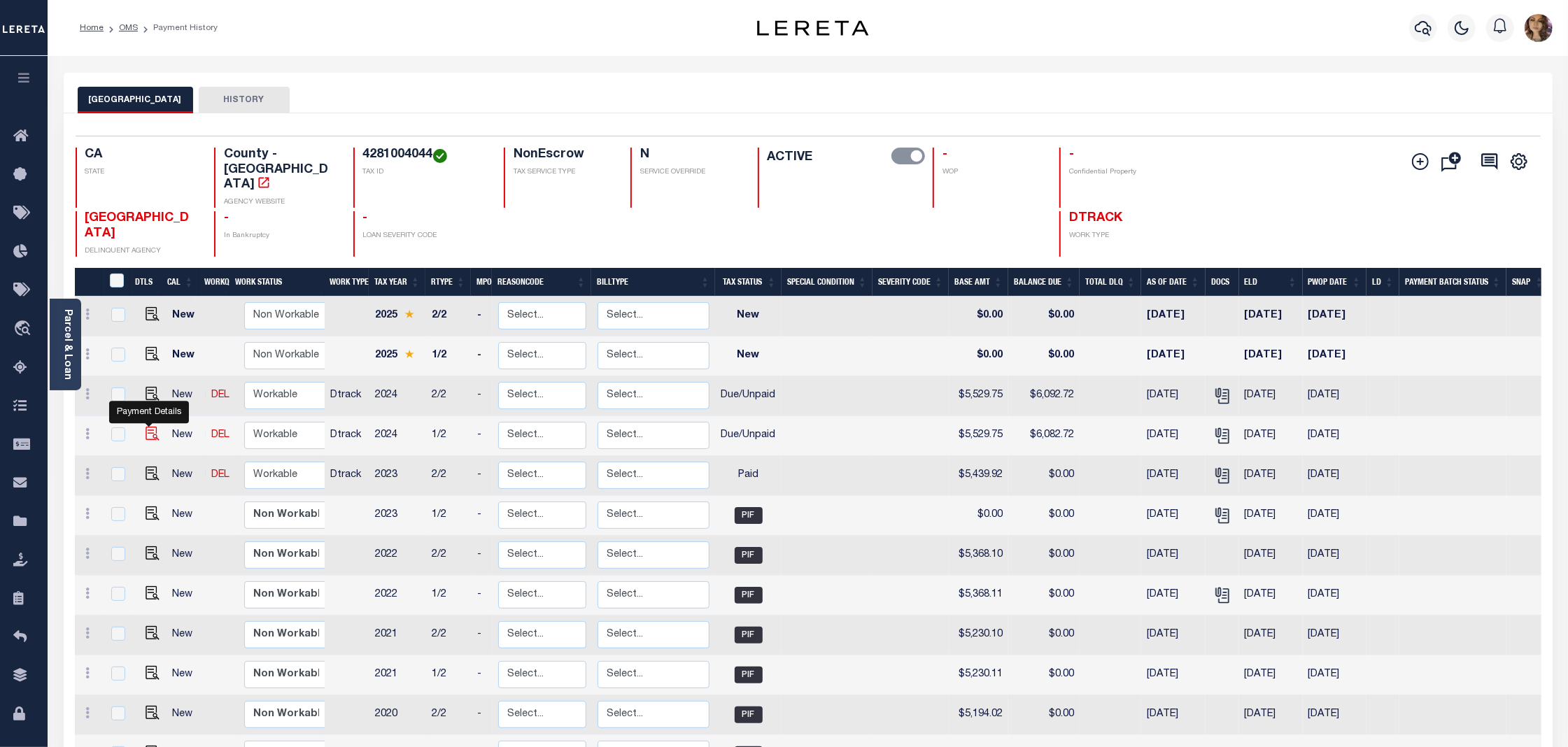
click at [154, 427] on img "" at bounding box center [152, 433] width 14 height 14
checkbox input "true"
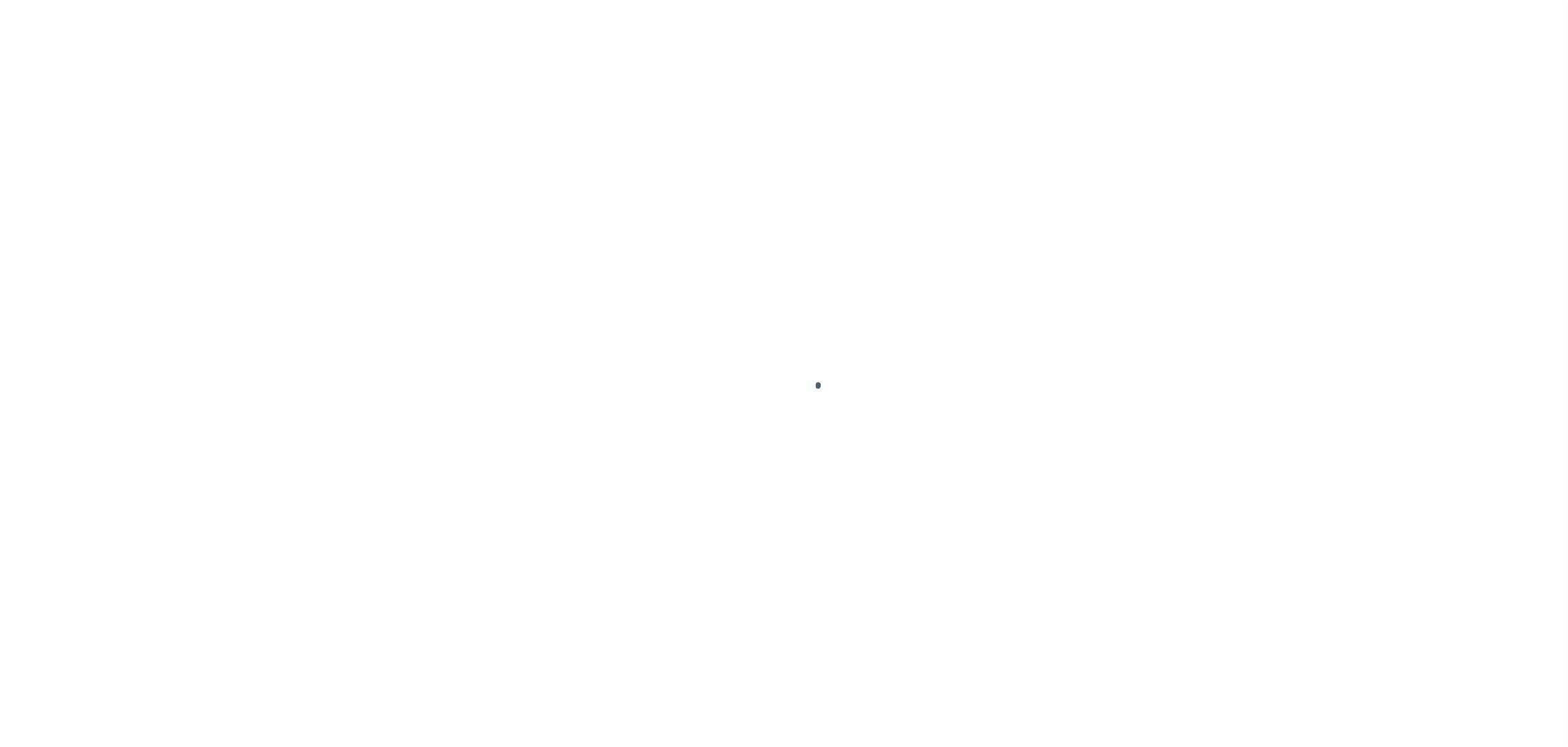
select select "DUE"
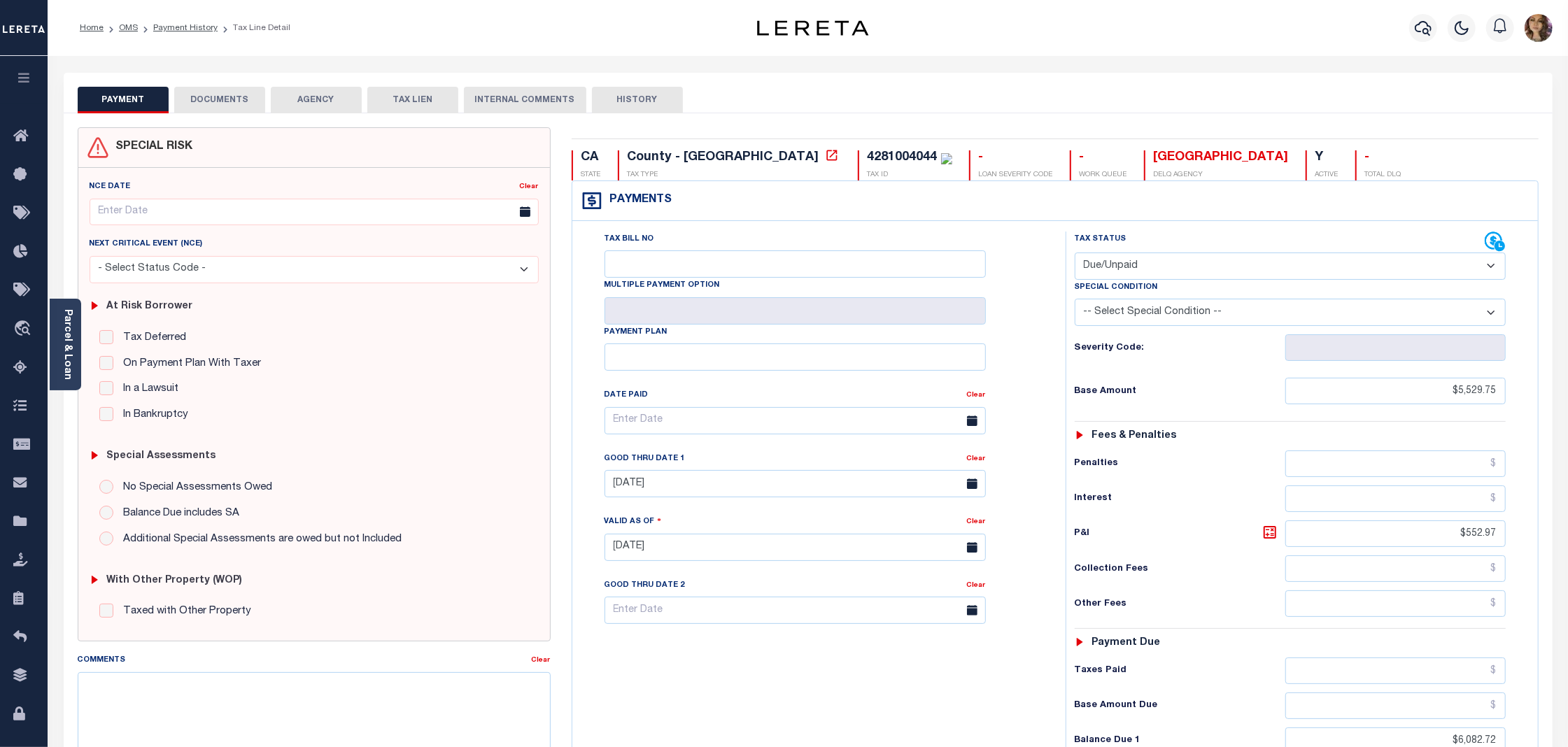
click at [224, 102] on button "DOCUMENTS" at bounding box center [220, 100] width 91 height 26
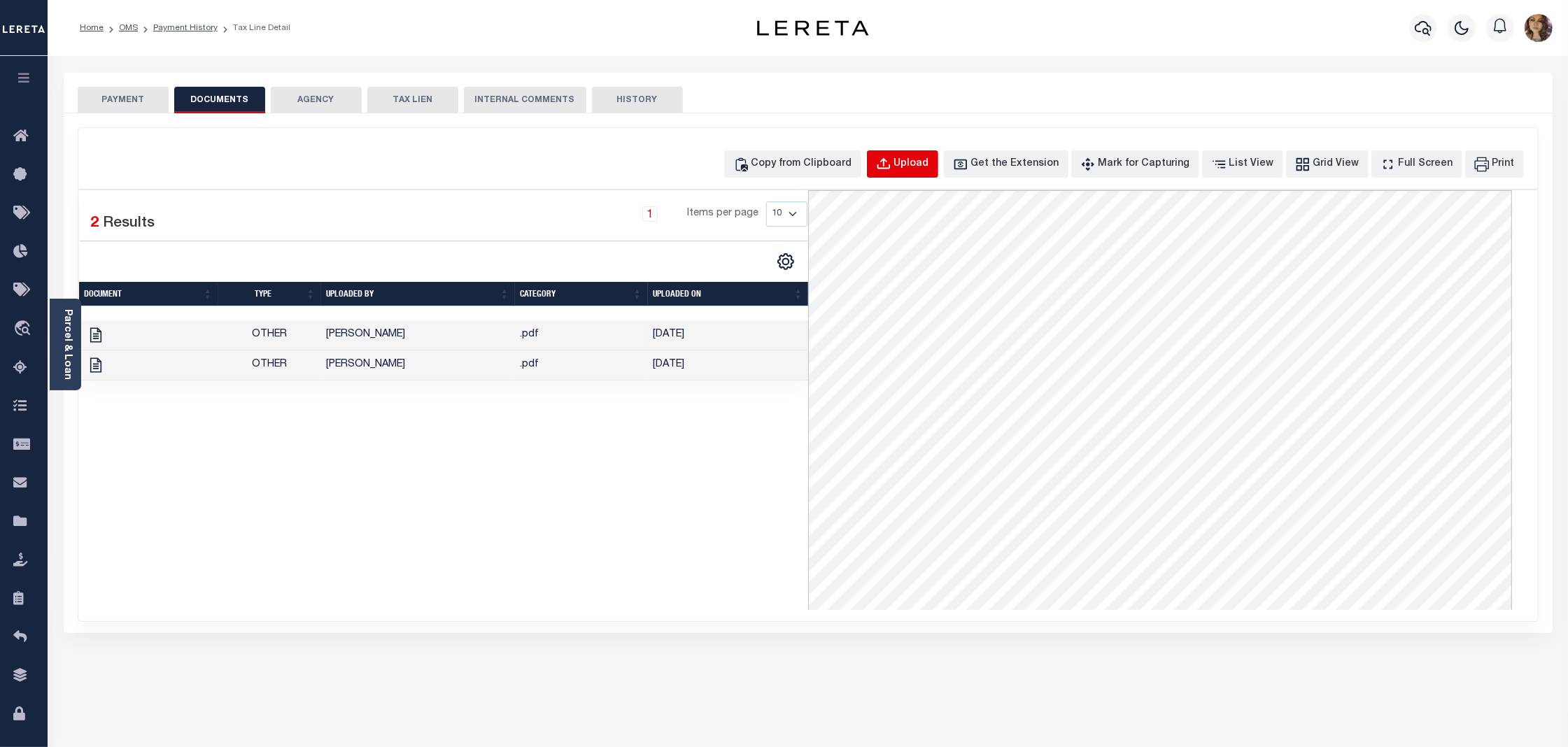
click at [929, 170] on div "Upload" at bounding box center [911, 164] width 35 height 15
select select "POP"
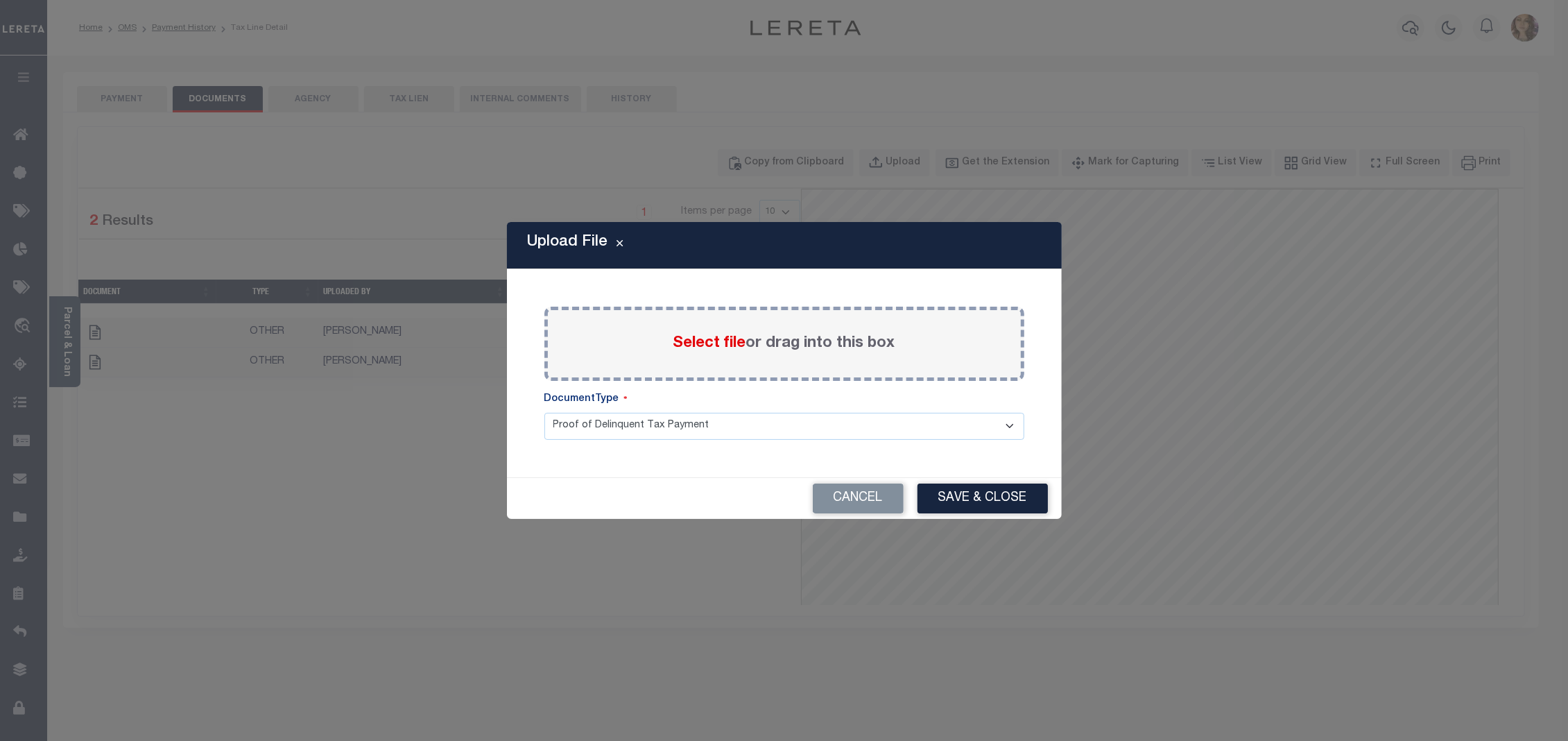
click at [714, 335] on span "Select file" at bounding box center [710, 343] width 73 height 15
click at [0, 0] on input "Select file or drag into this box" at bounding box center [0, 0] width 0 height 0
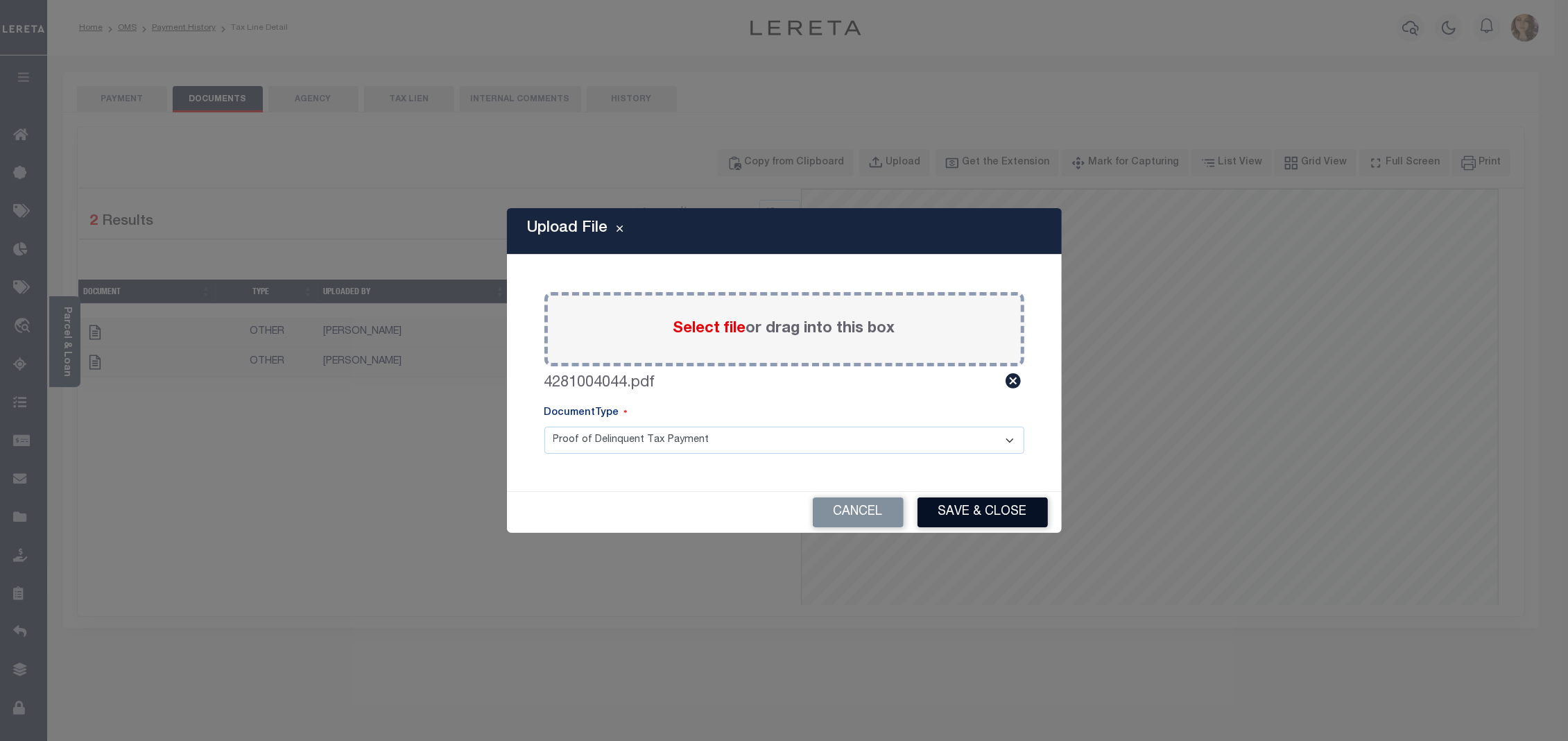
click at [1000, 512] on button "Save & Close" at bounding box center [982, 512] width 131 height 30
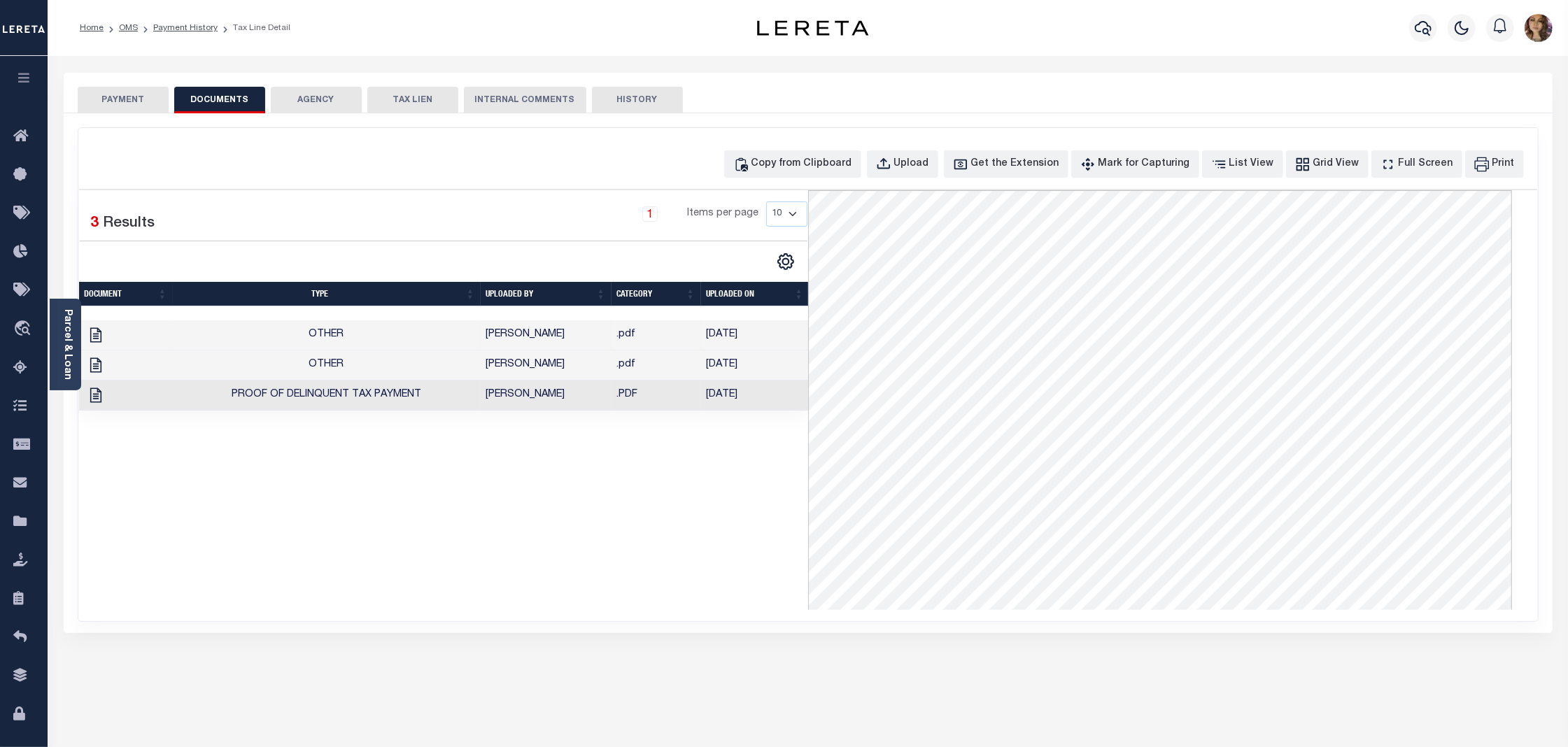
click at [126, 93] on button "PAYMENT" at bounding box center [122, 100] width 91 height 26
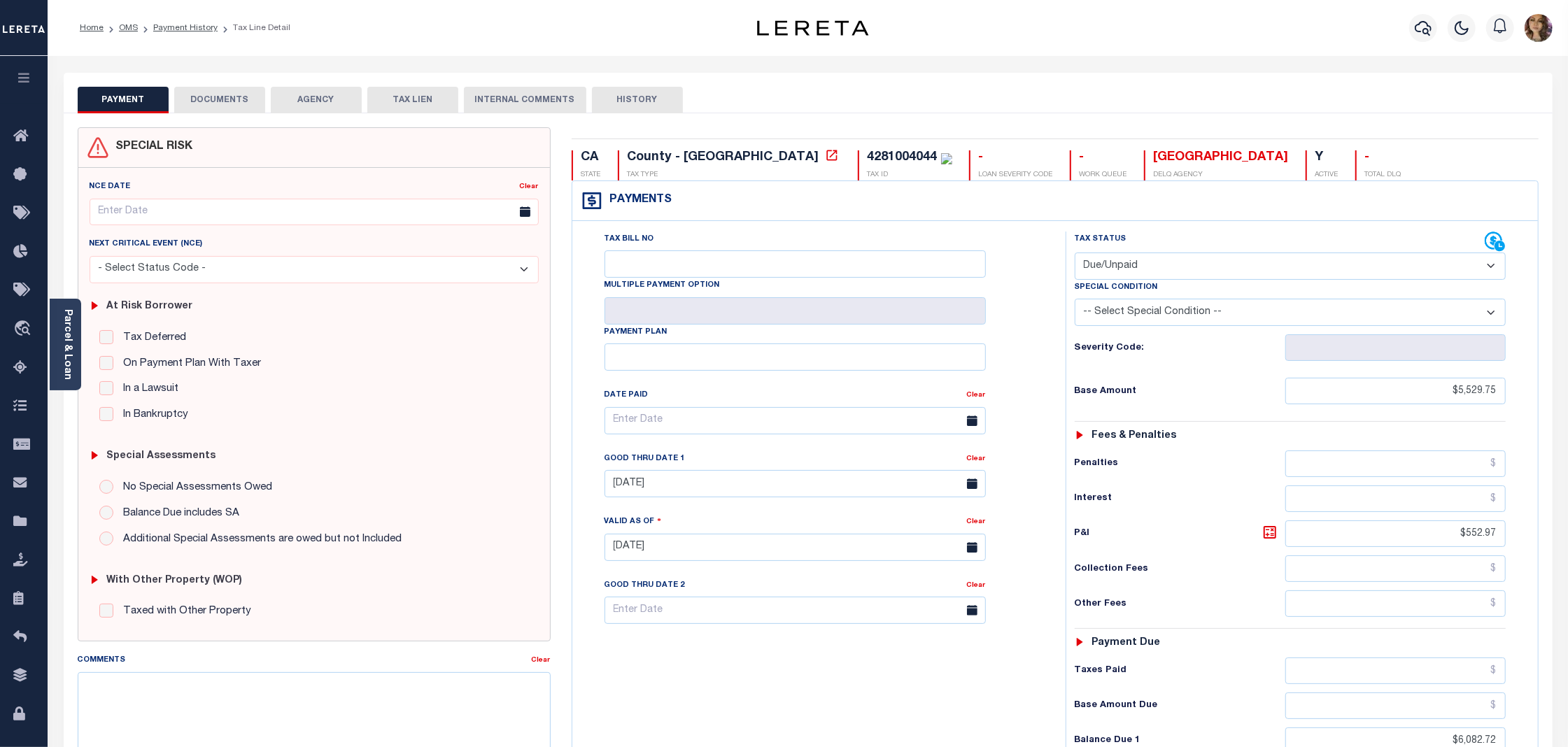
click at [1206, 273] on select "- Select Status Code - Open Due/Unpaid Paid Incomplete No Tax Due Internal Refu…" at bounding box center [1289, 266] width 431 height 27
select select "PYD"
click at [1074, 253] on select "- Select Status Code - Open Due/Unpaid Paid Incomplete No Tax Due Internal Refu…" at bounding box center [1289, 266] width 431 height 27
type input "[DATE]"
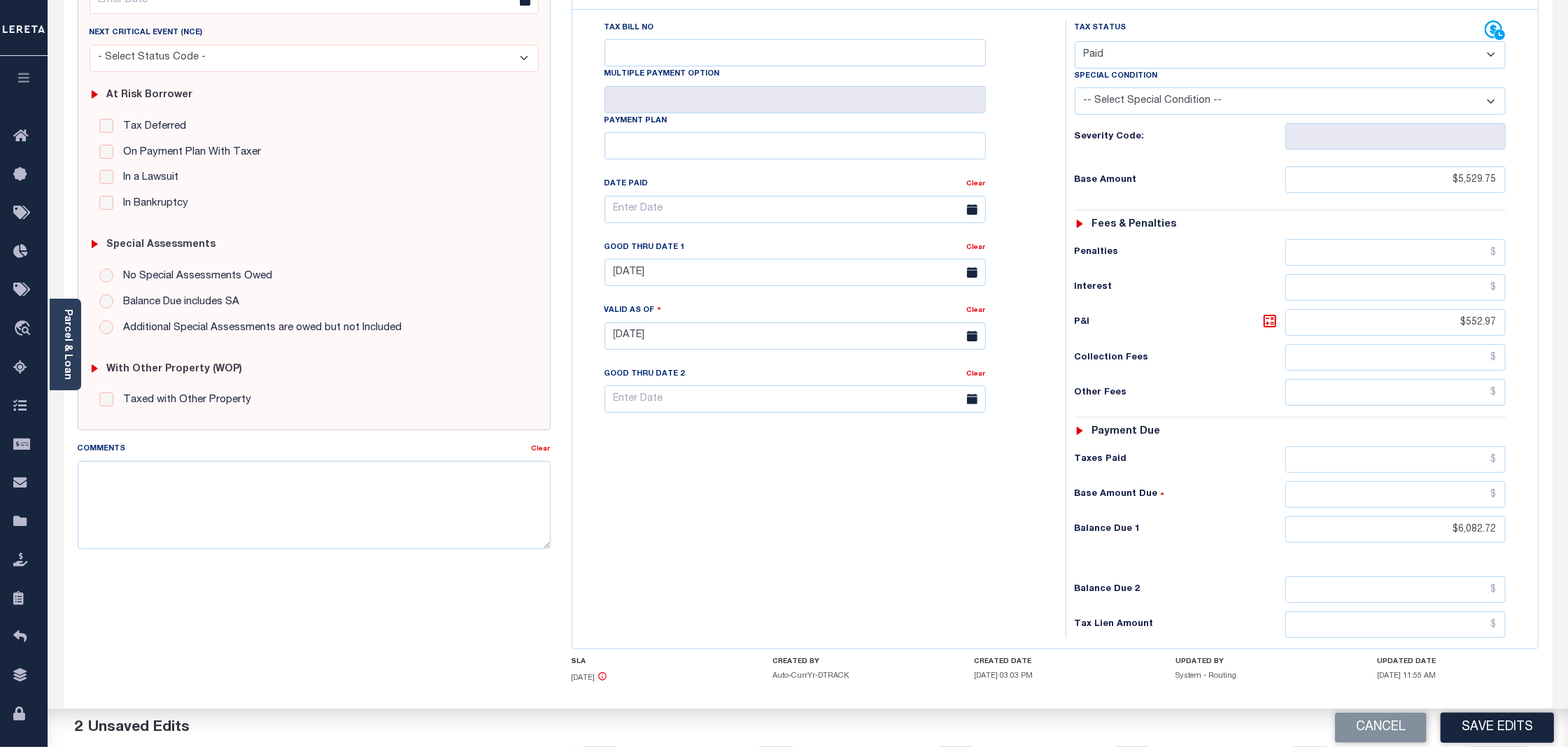
scroll to position [289, 0]
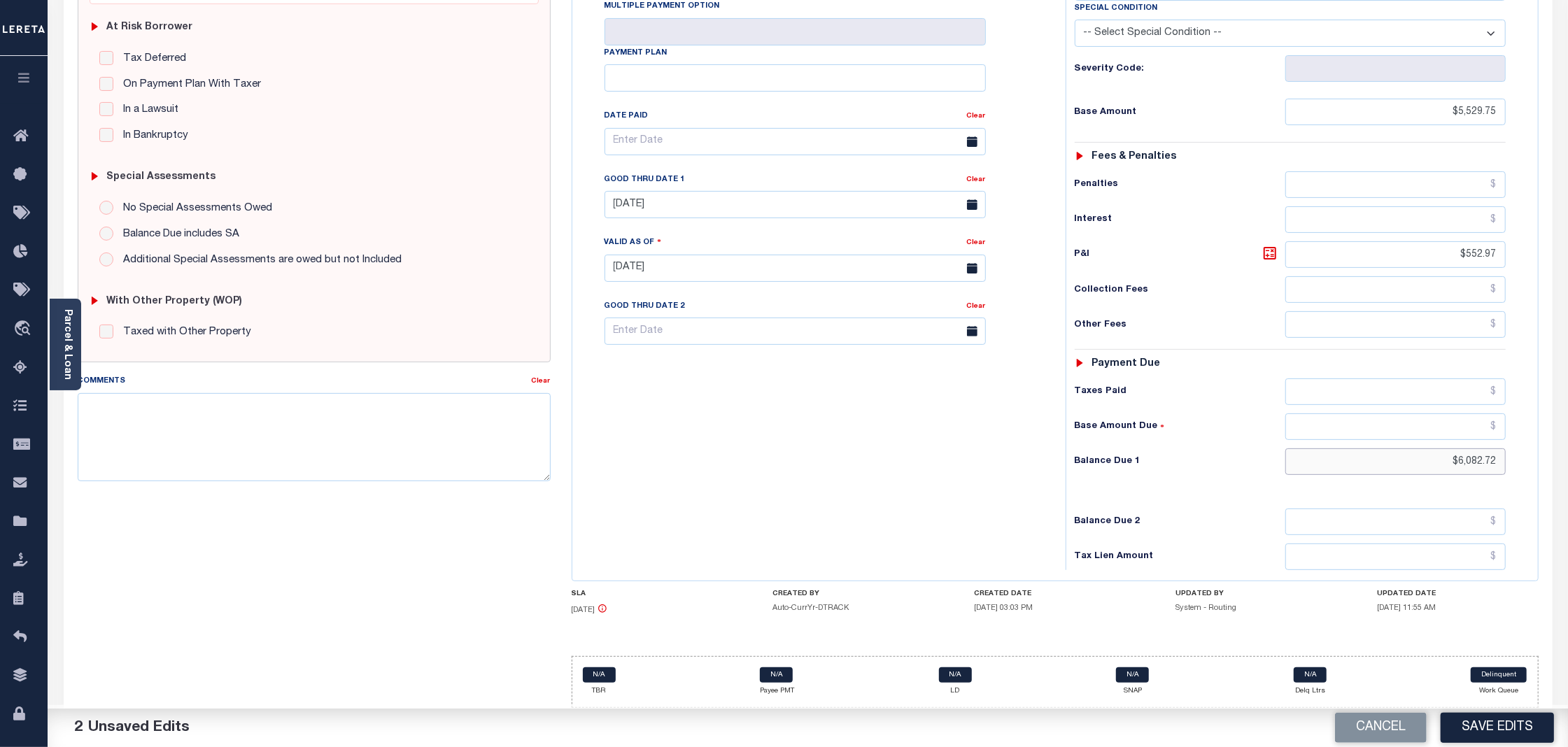
drag, startPoint x: 1495, startPoint y: 457, endPoint x: 1447, endPoint y: 457, distance: 48.0
click at [1447, 457] on input "$6,082.72" at bounding box center [1396, 462] width 220 height 26
type input "$0.00"
click at [927, 479] on div "Tax Bill No Multiple Payment Option Payment Plan Clear" at bounding box center [815, 262] width 480 height 618
click at [1478, 731] on button "Save Edits" at bounding box center [1497, 728] width 113 height 30
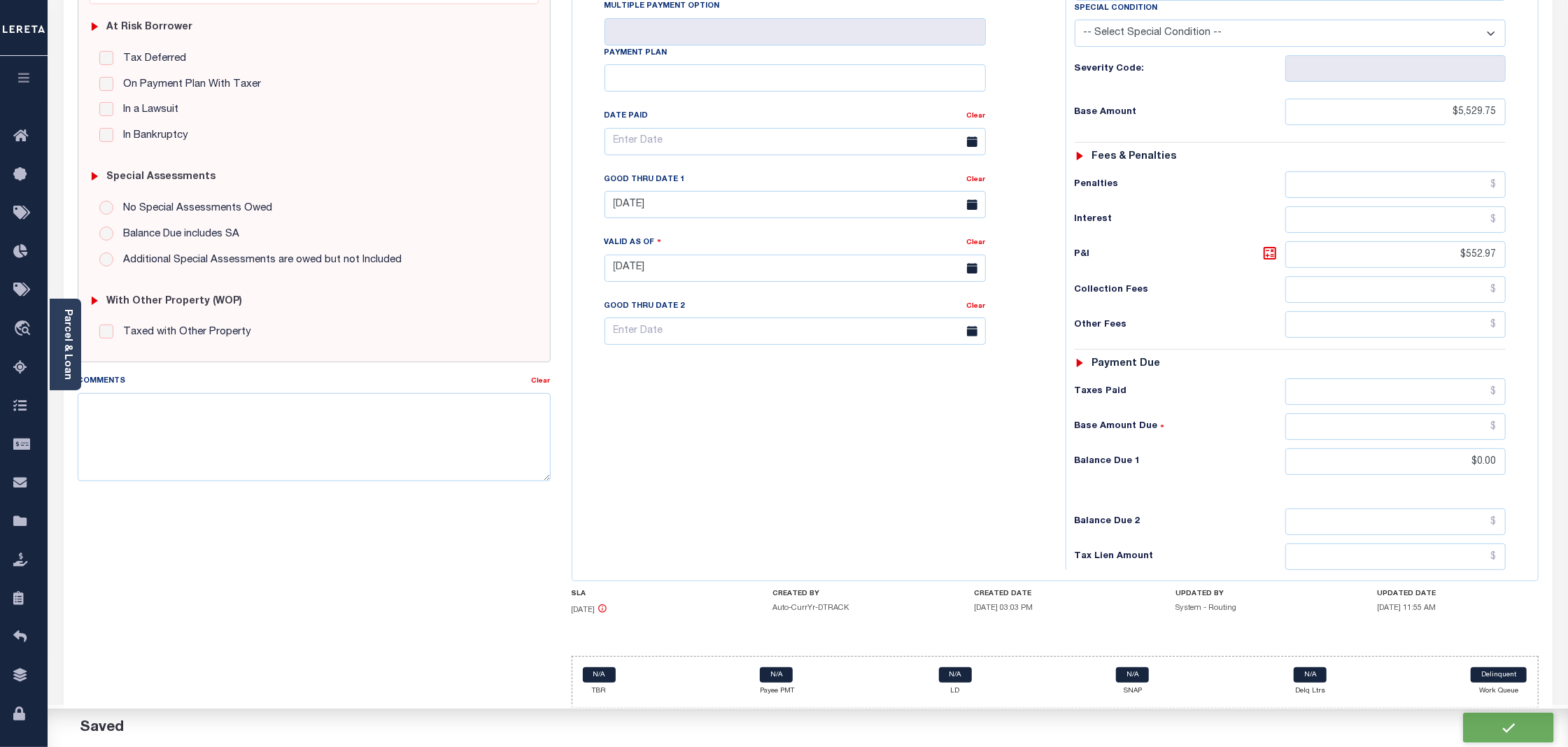
checkbox input "false"
type input "$5,529.75"
type input "$0"
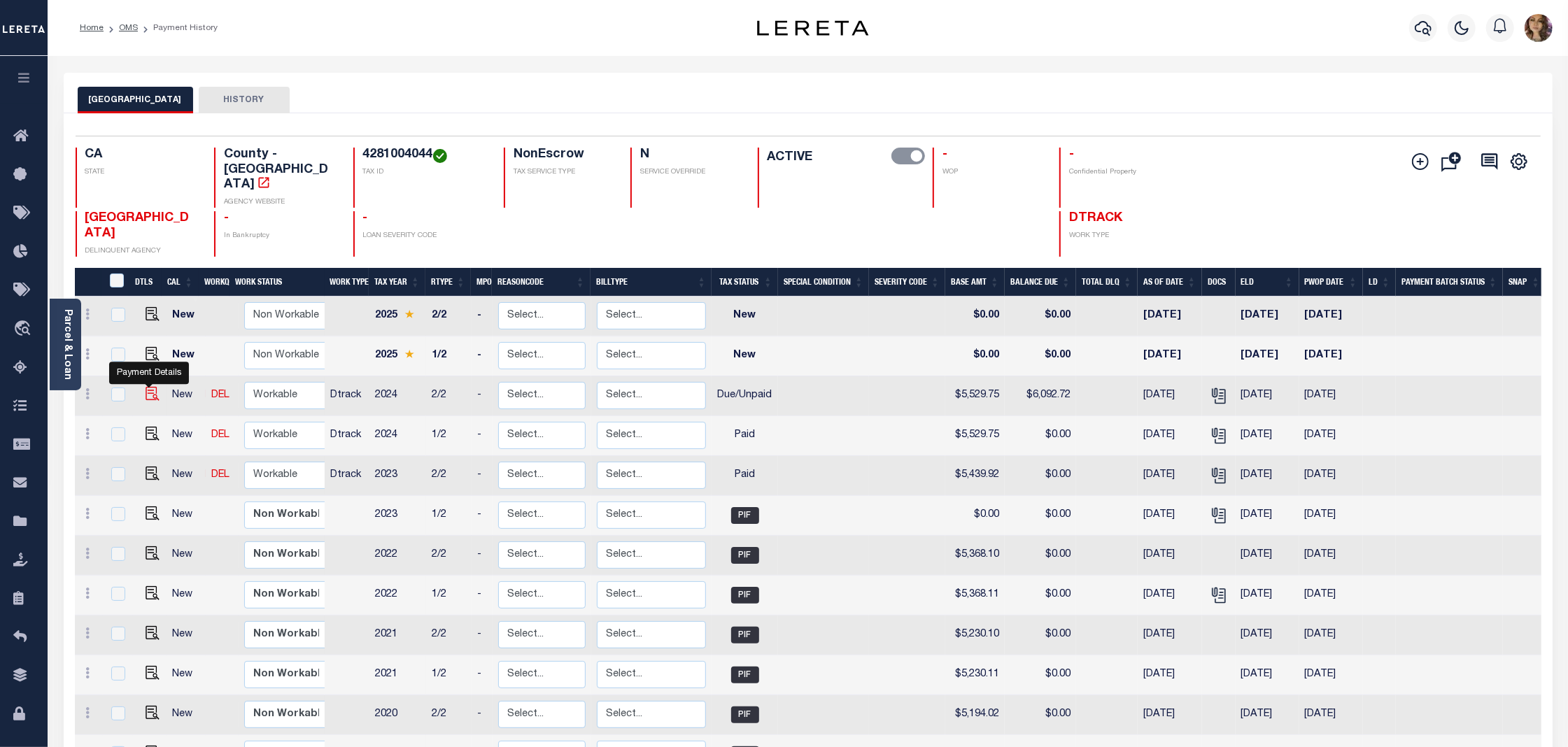
click at [147, 387] on img "" at bounding box center [152, 394] width 14 height 14
checkbox input "true"
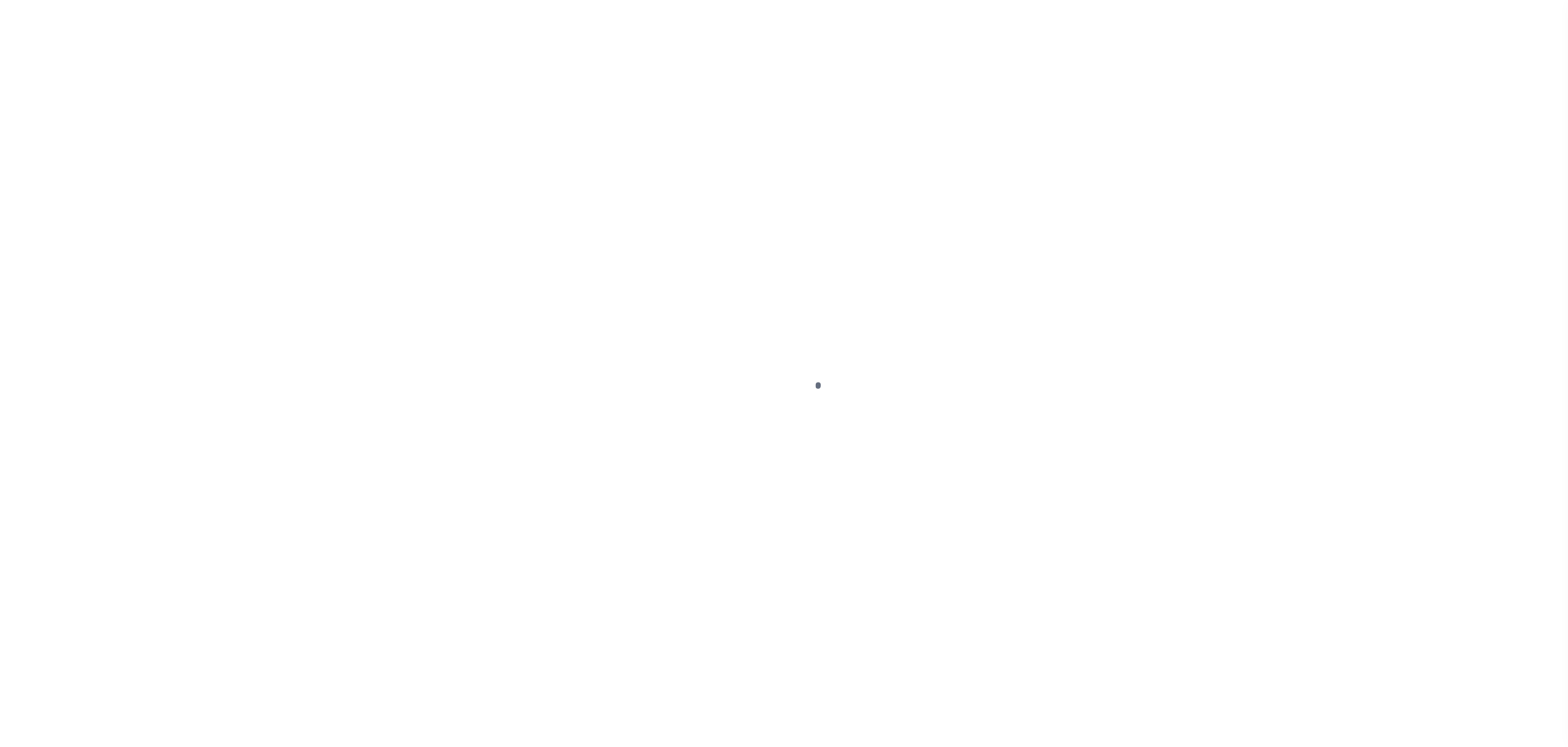
select select "DUE"
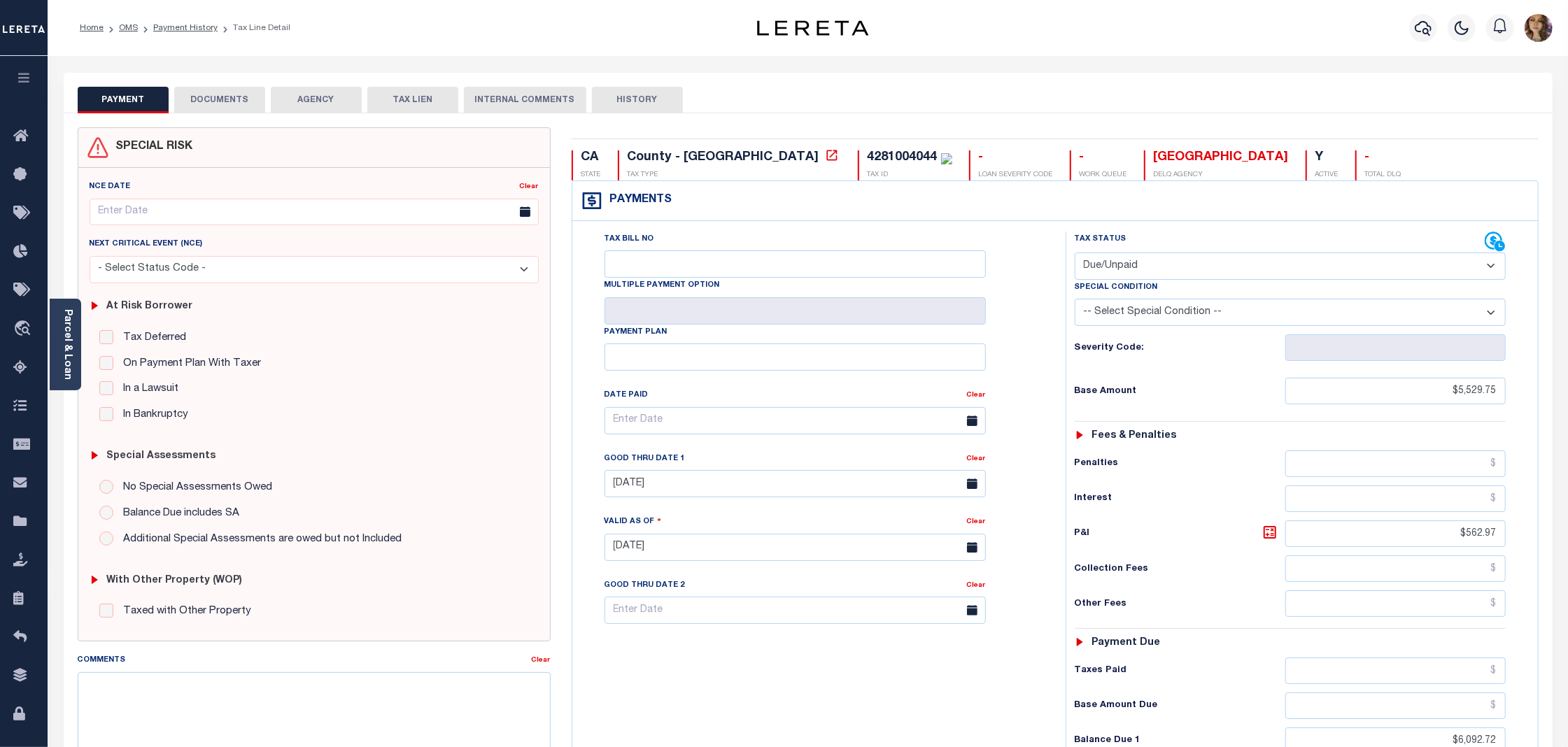
click at [227, 101] on button "DOCUMENTS" at bounding box center [220, 100] width 91 height 26
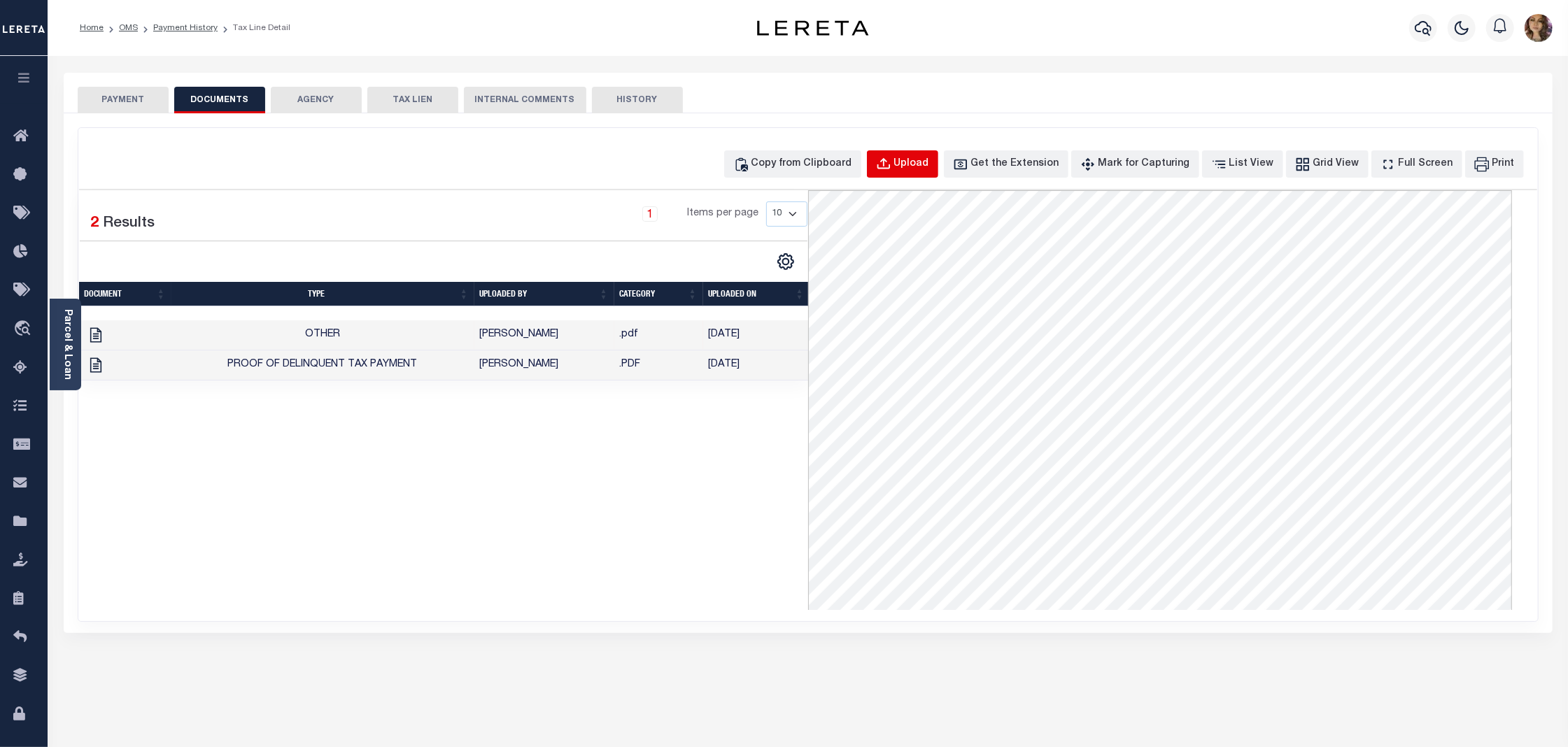
click at [929, 169] on div "Upload" at bounding box center [911, 164] width 35 height 15
select select "POP"
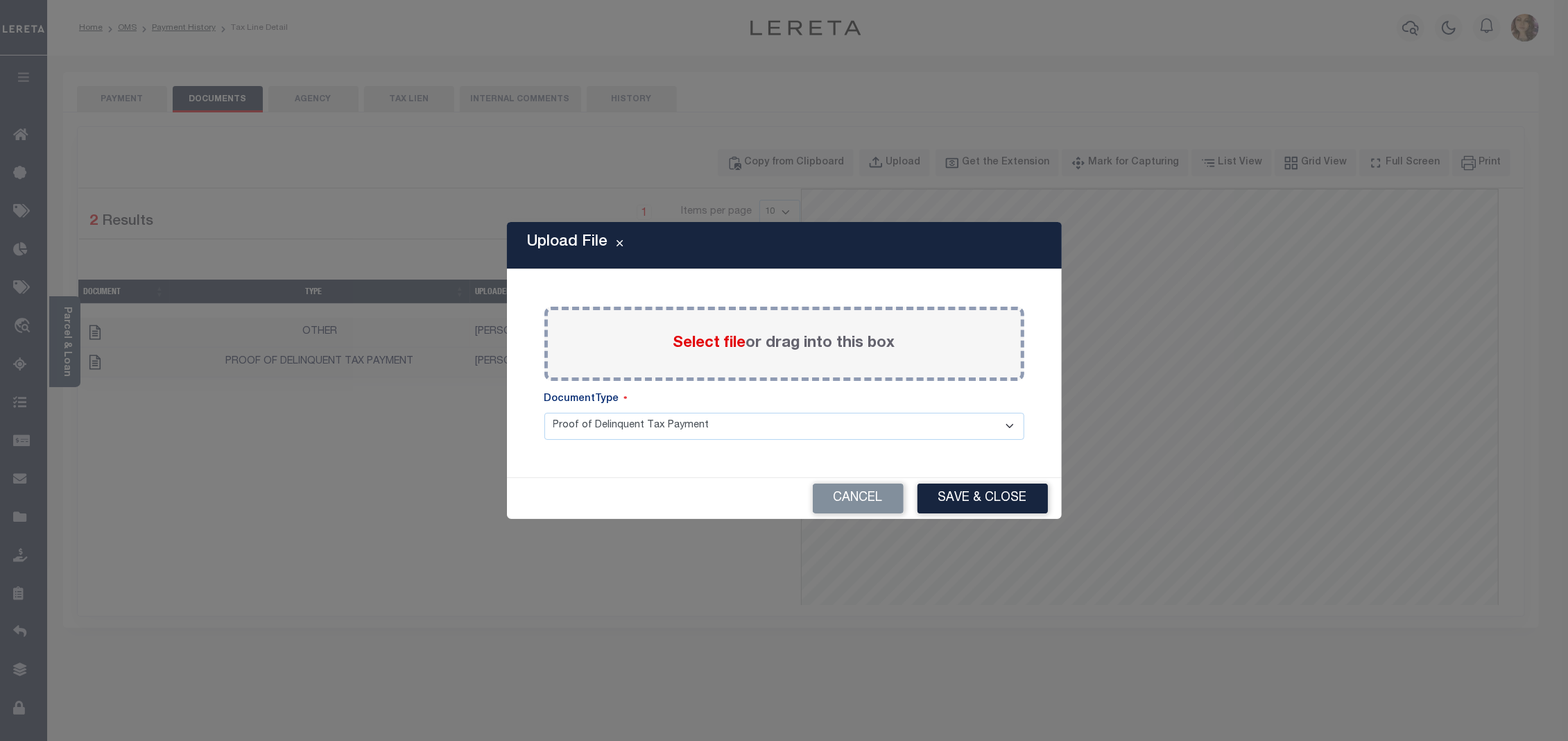
click at [703, 348] on span "Select file" at bounding box center [710, 343] width 73 height 15
click at [0, 0] on input "Select file or drag into this box" at bounding box center [0, 0] width 0 height 0
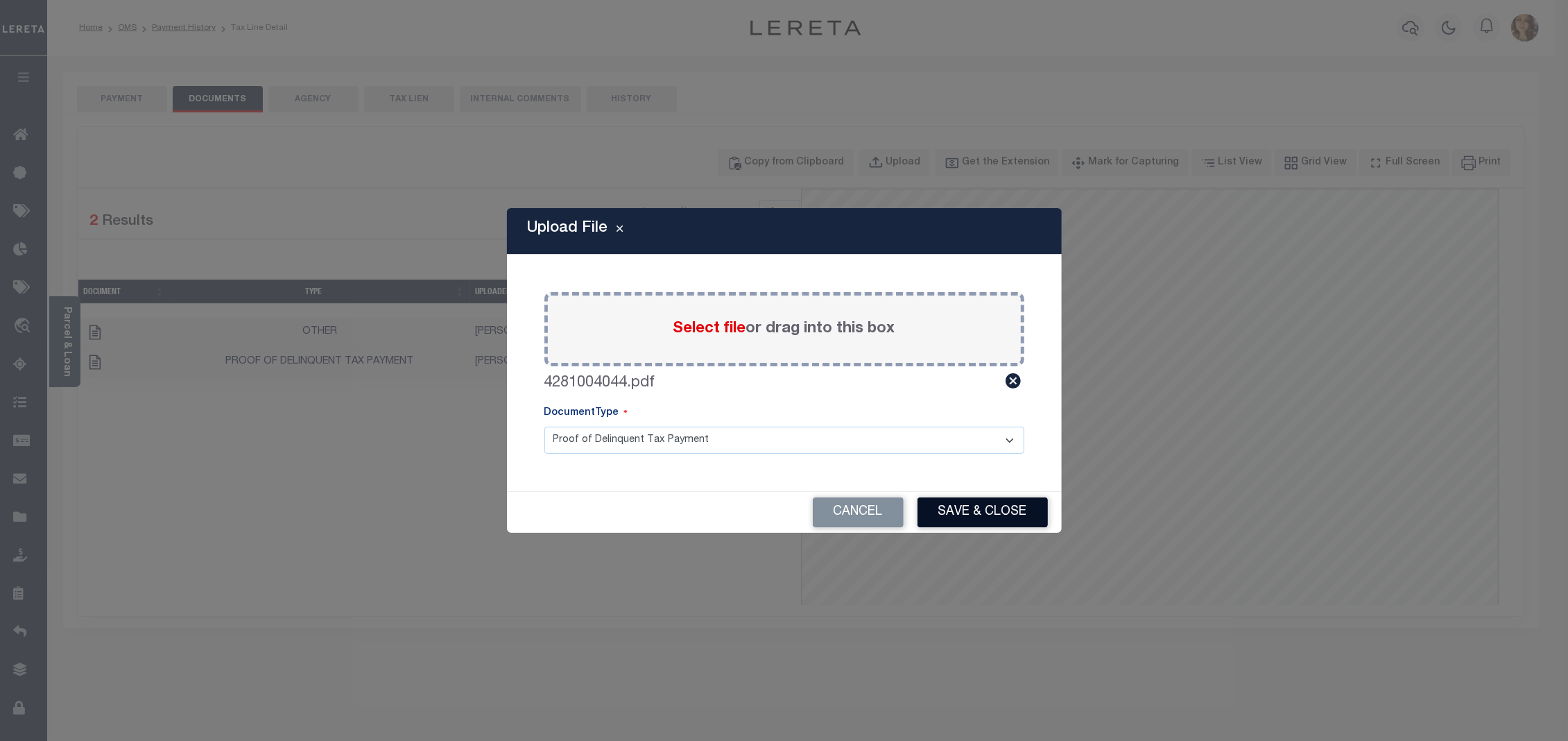
click at [947, 512] on button "Save & Close" at bounding box center [982, 512] width 131 height 30
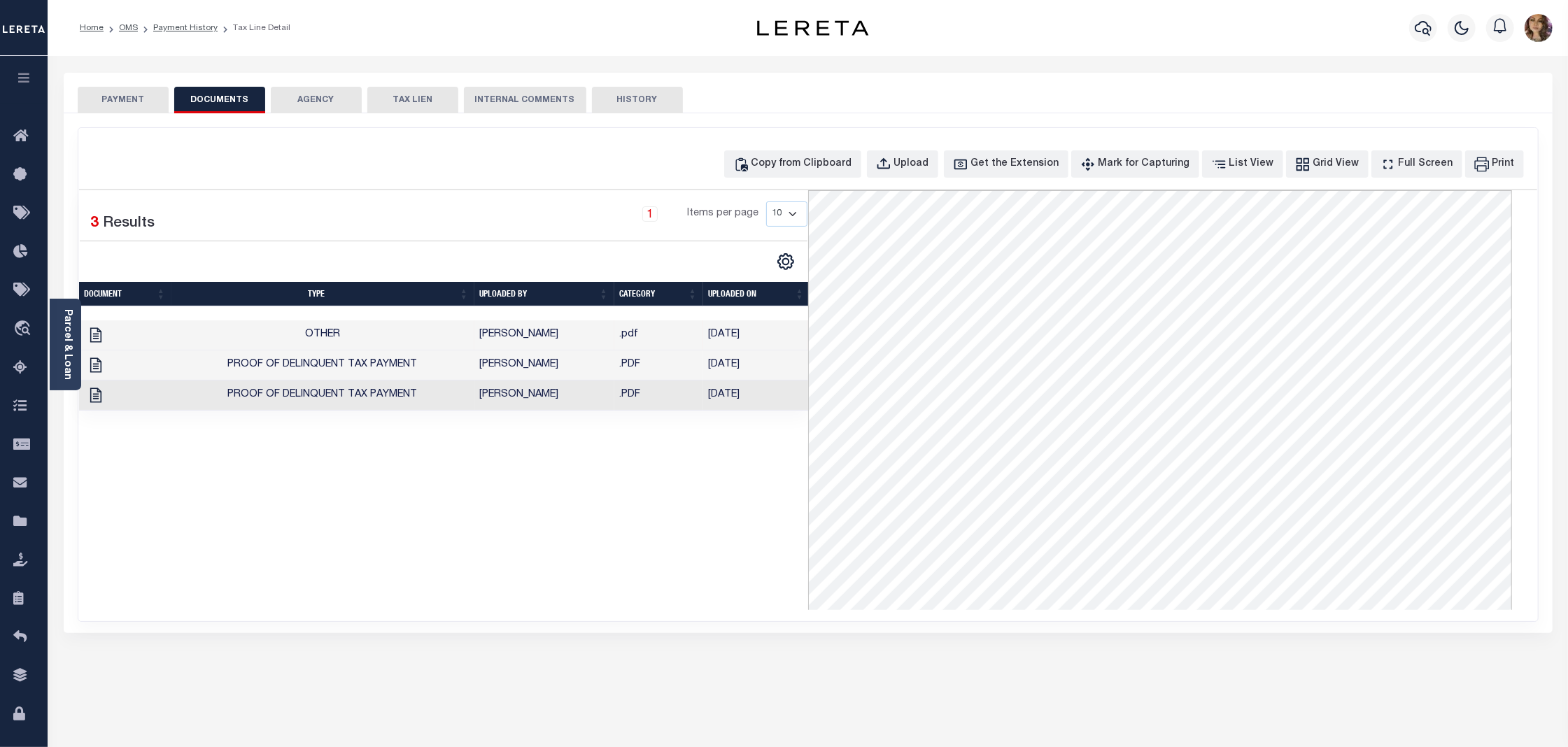
click at [115, 102] on button "PAYMENT" at bounding box center [122, 100] width 91 height 26
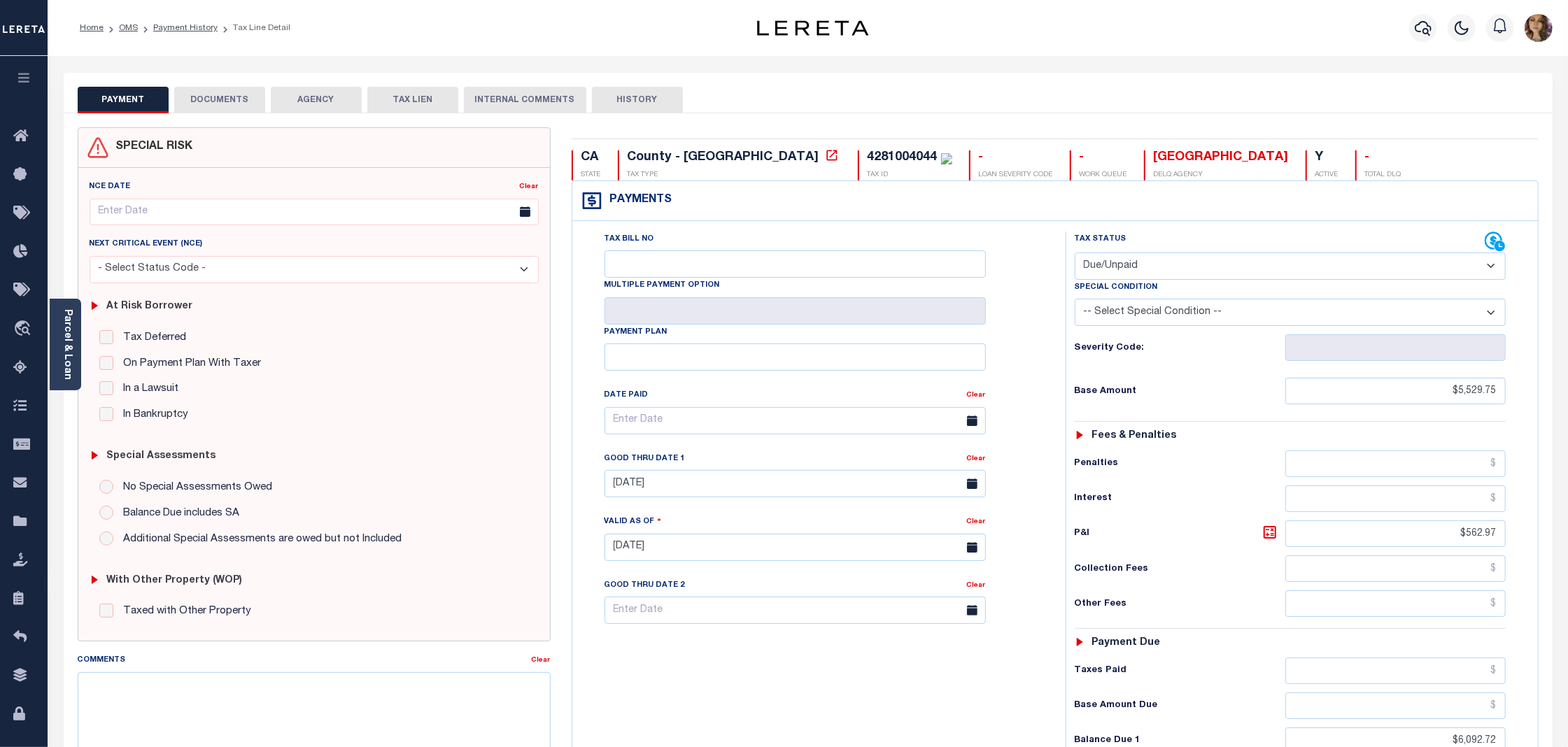
click at [1224, 263] on select "- Select Status Code - Open Due/Unpaid Paid Incomplete No Tax Due Internal Refu…" at bounding box center [1289, 266] width 431 height 27
select select "PYD"
click at [1074, 253] on select "- Select Status Code - Open Due/Unpaid Paid Incomplete No Tax Due Internal Refu…" at bounding box center [1289, 266] width 431 height 27
type input "[DATE]"
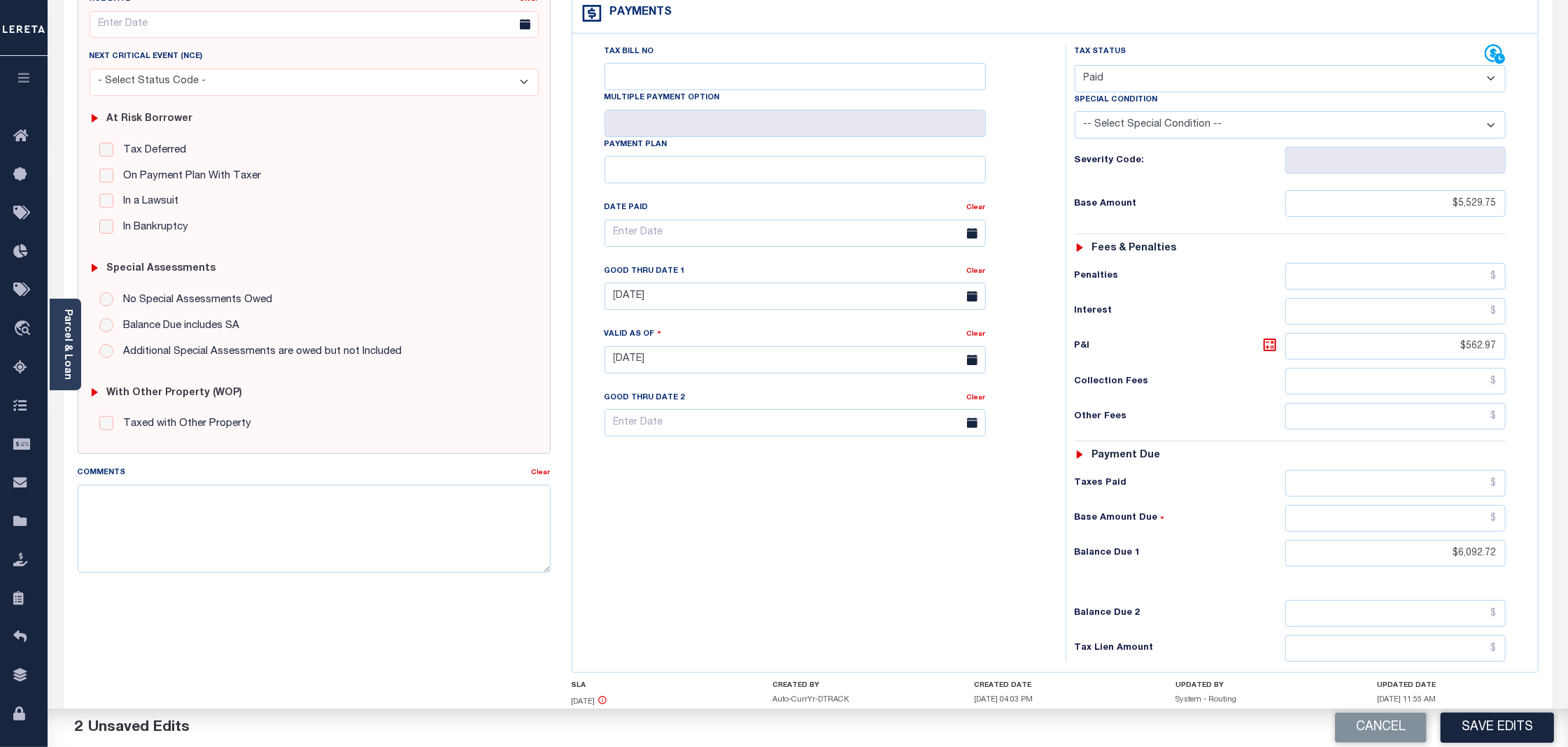
scroll to position [289, 0]
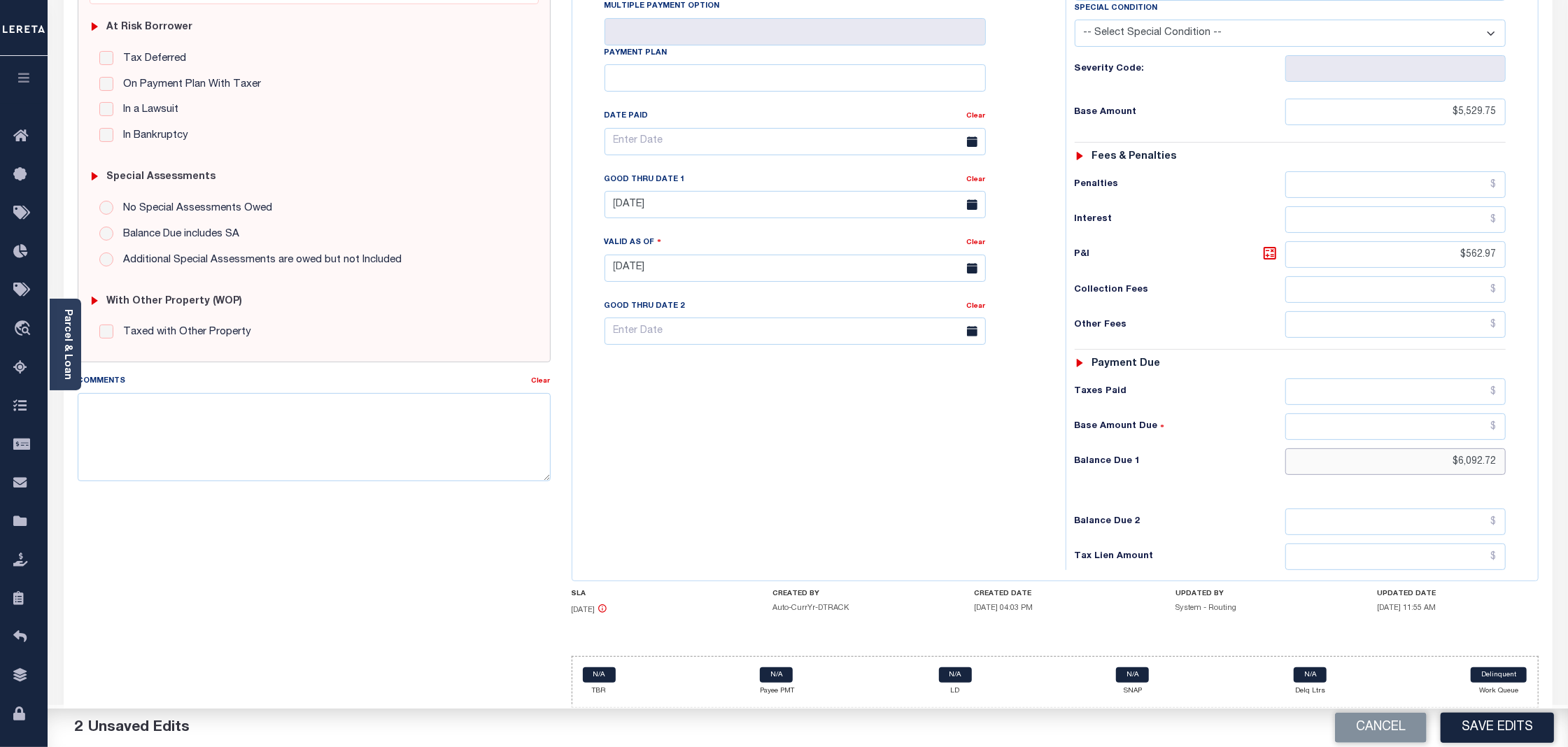
drag, startPoint x: 1504, startPoint y: 457, endPoint x: 1443, endPoint y: 452, distance: 61.2
click at [1443, 452] on input "$6,092.72" at bounding box center [1396, 462] width 220 height 26
type input "$0.00"
click at [1199, 479] on div "Tax Status Status - Select Status Code -" at bounding box center [1295, 262] width 458 height 618
click at [1506, 732] on button "Save Edits" at bounding box center [1497, 728] width 113 height 30
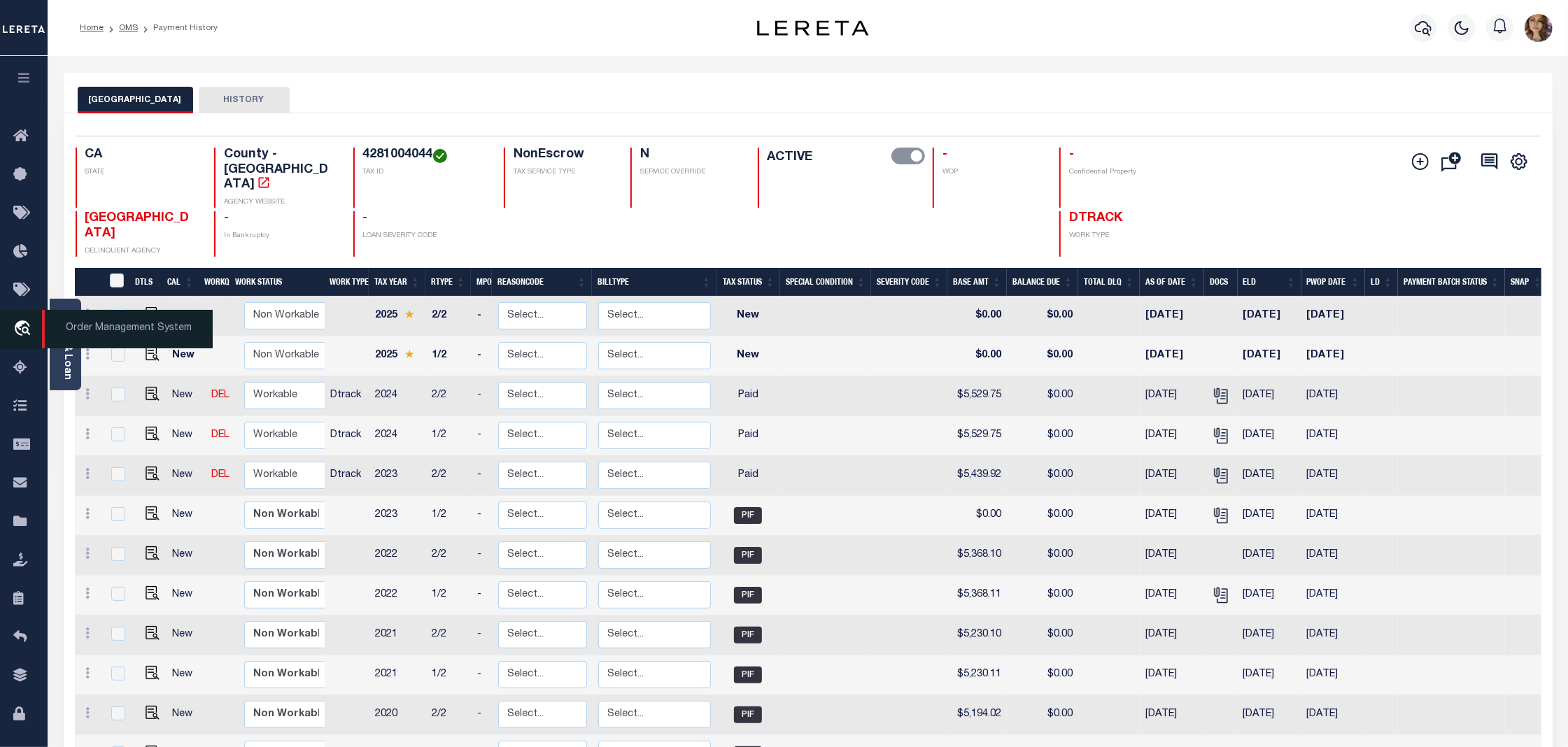
click at [105, 328] on span "Order Management System" at bounding box center [127, 329] width 171 height 39
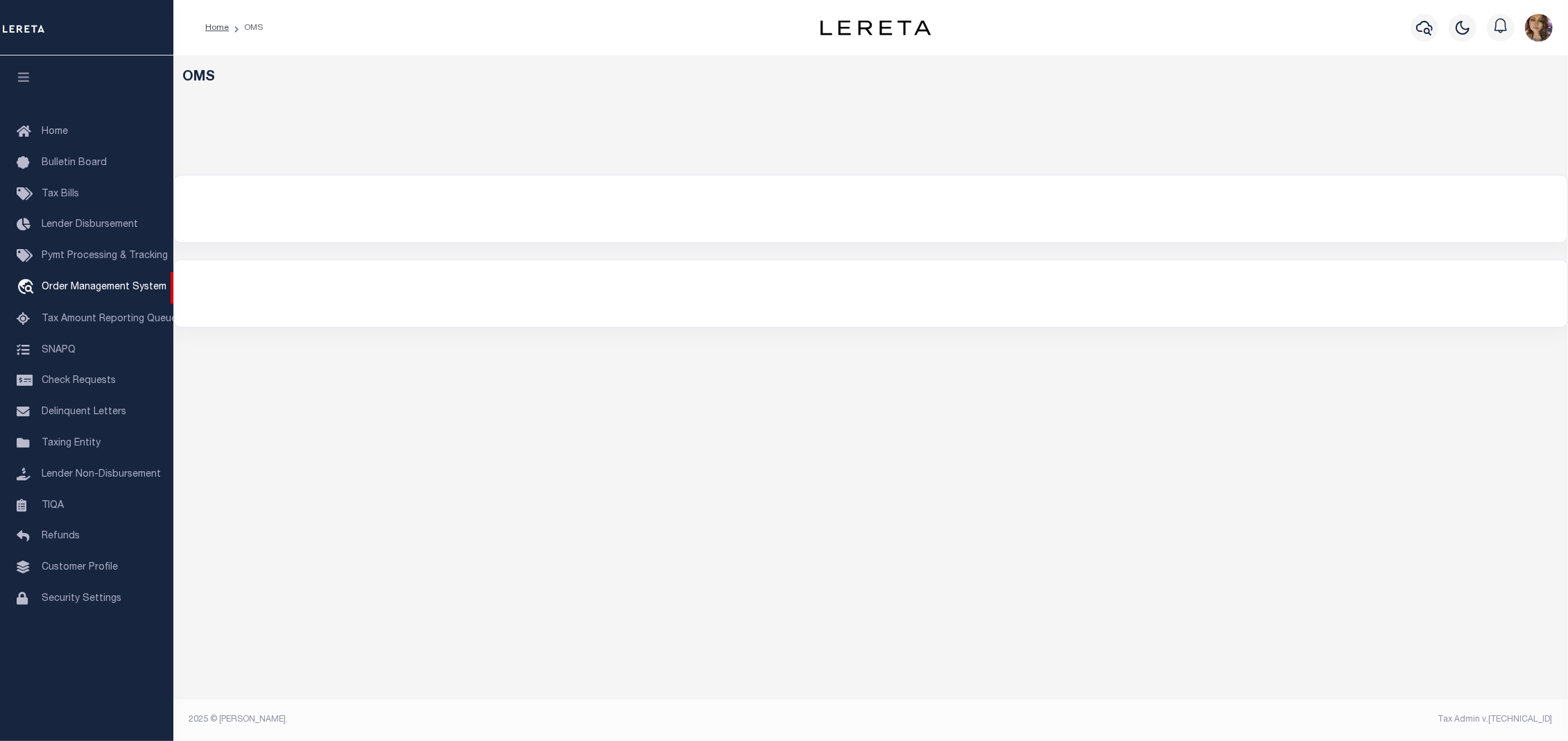
select select "200"
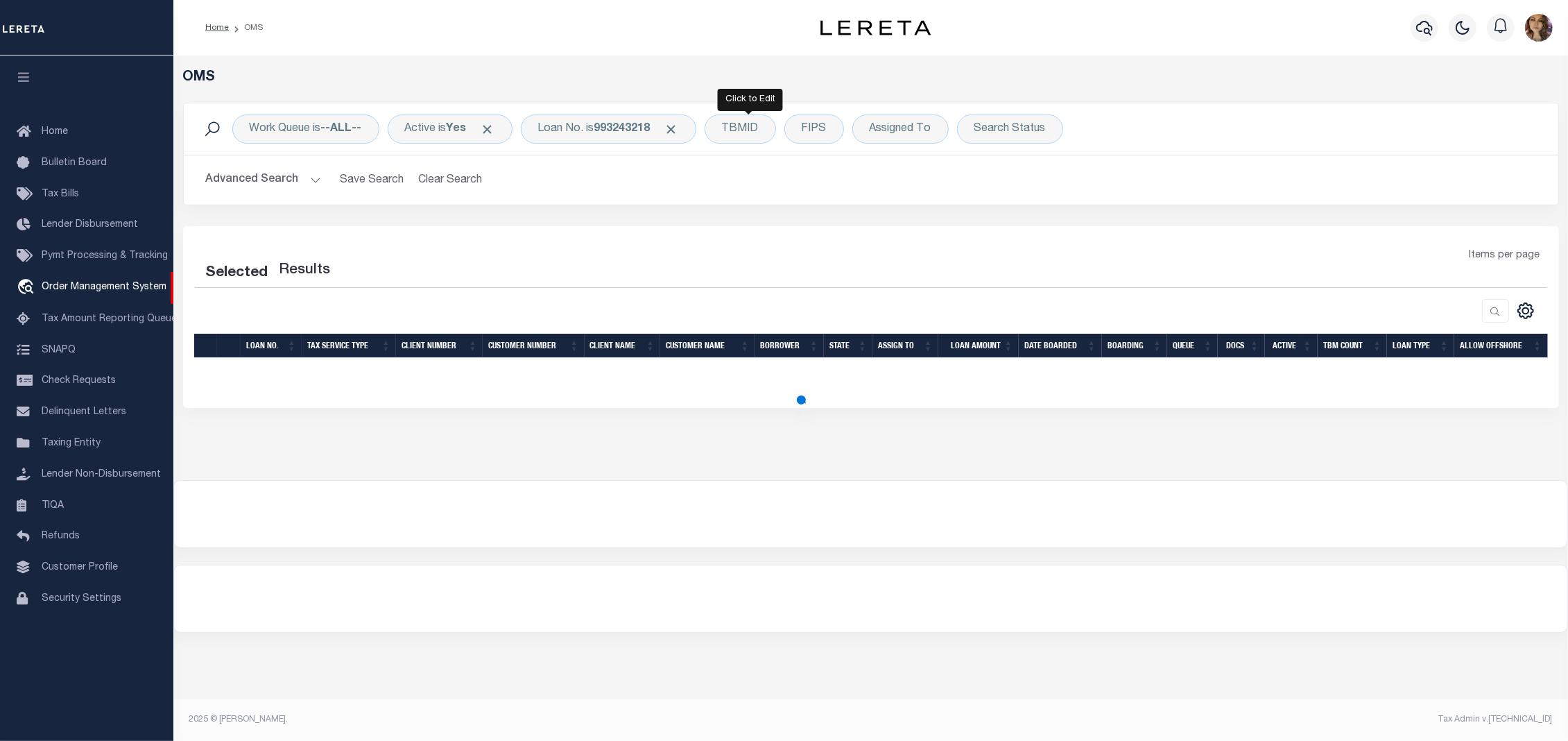
select select "200"
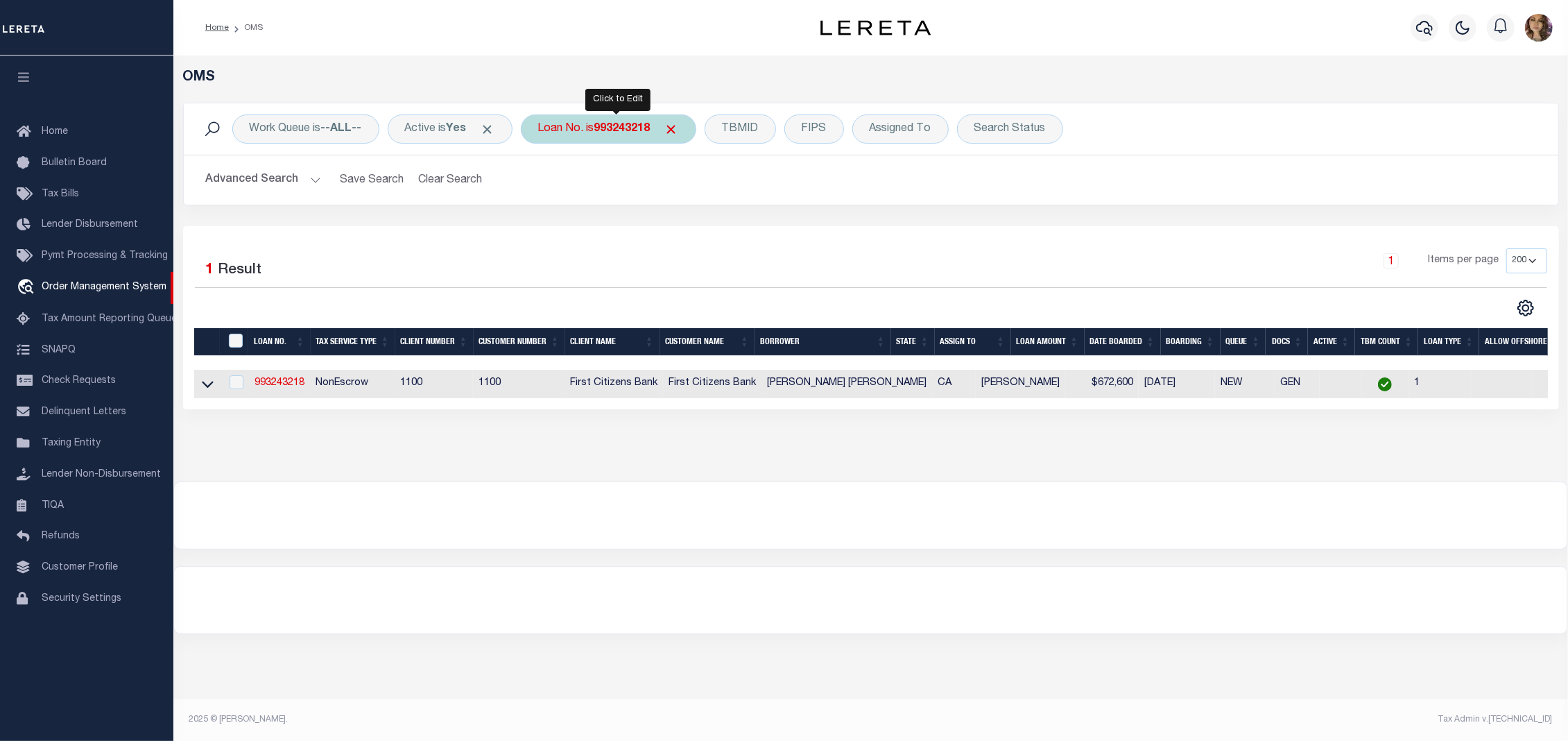
click at [619, 128] on b "993243218" at bounding box center [622, 129] width 56 height 11
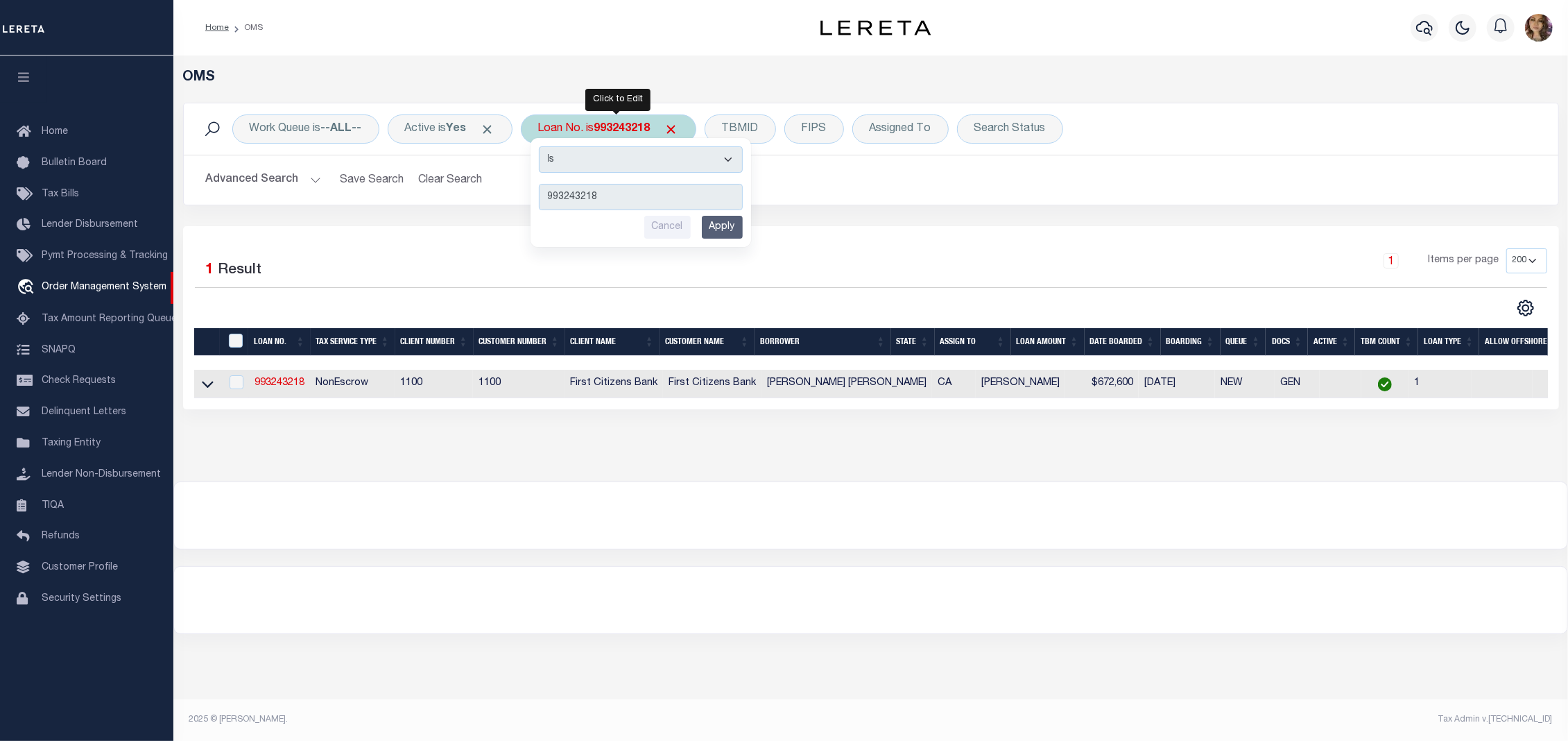
type input "4405"
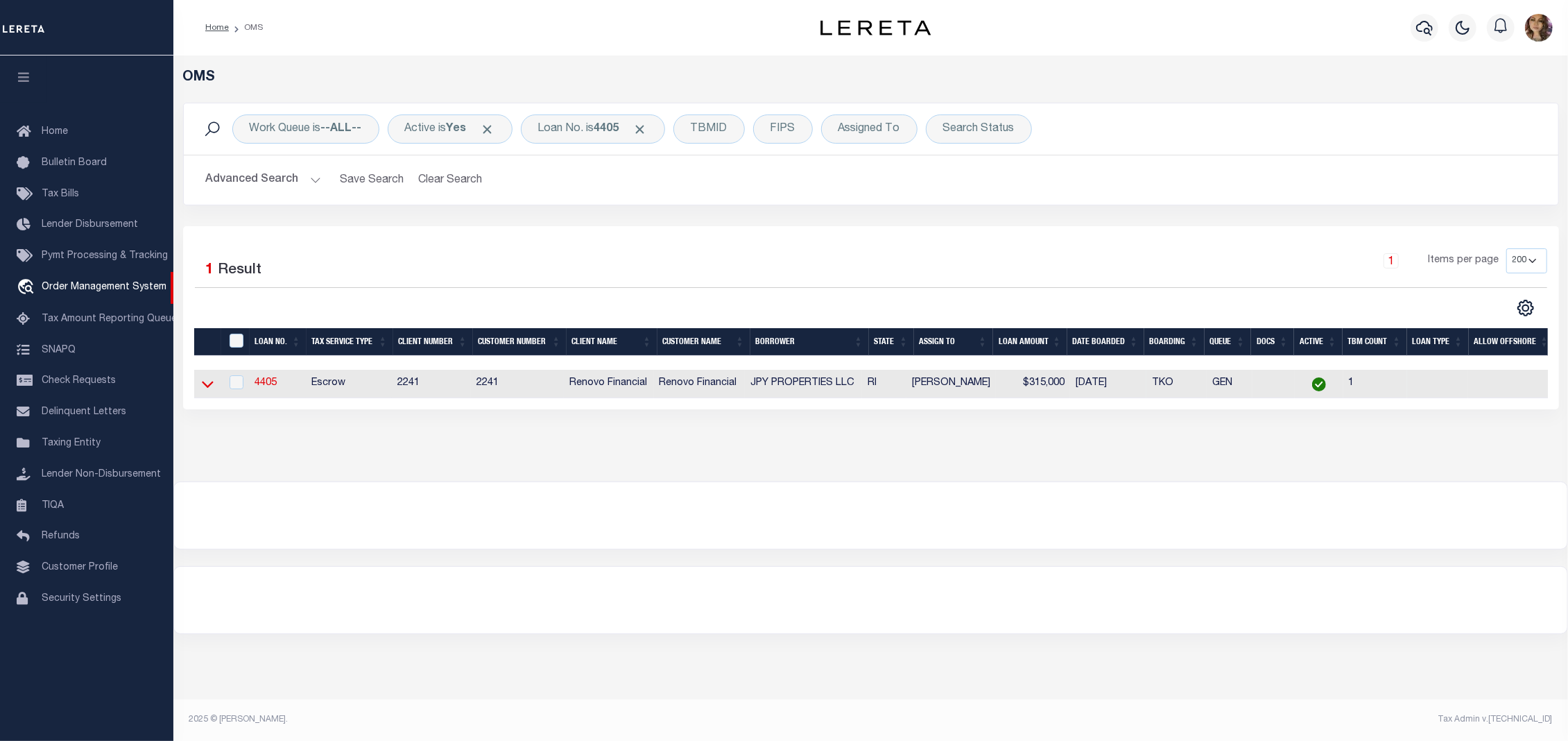
click at [206, 389] on icon at bounding box center [207, 384] width 12 height 7
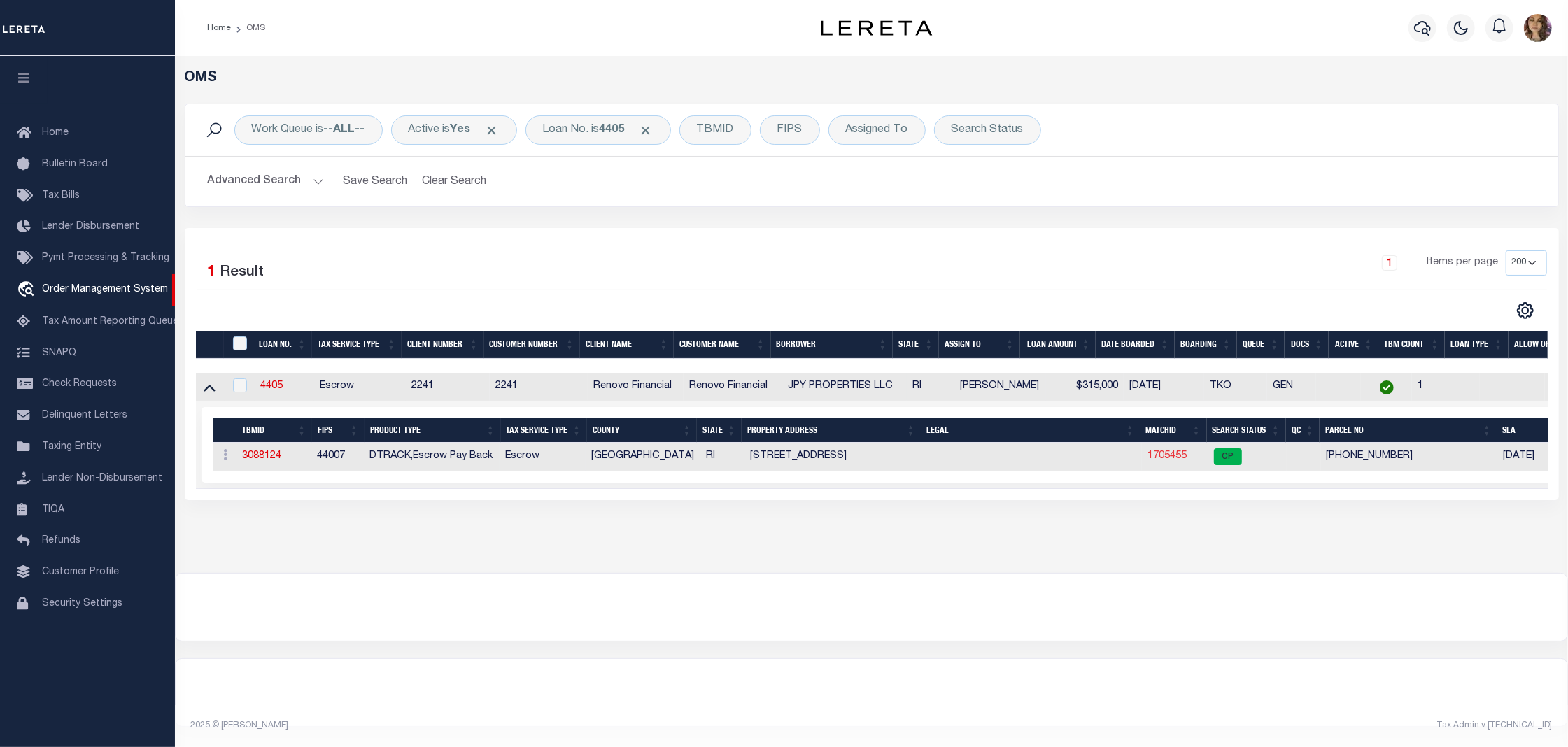
click at [1177, 461] on link "1705455" at bounding box center [1168, 456] width 40 height 9
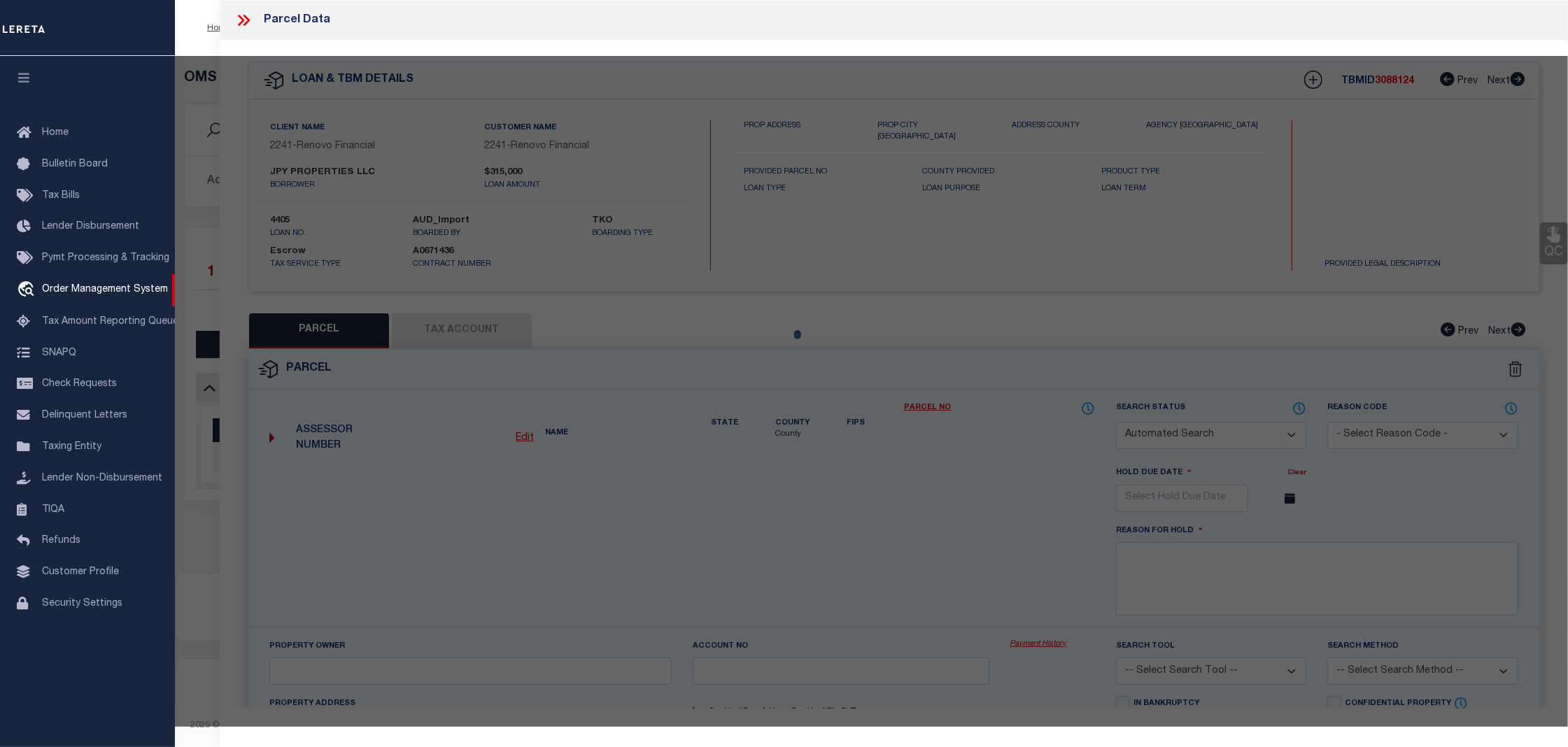
checkbox input "false"
select select "CP"
type input "JPY PROPERTIES LLC"
select select
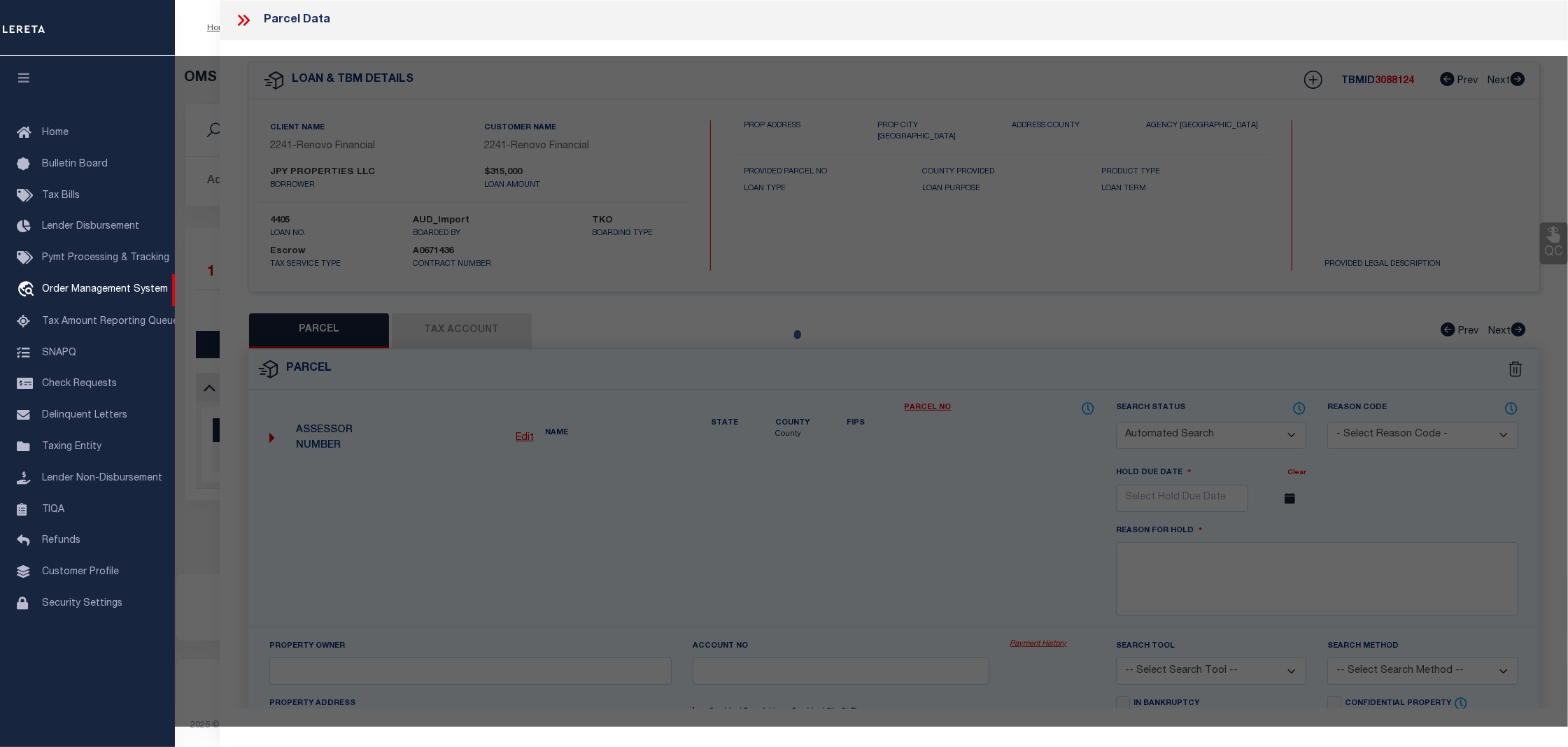
type input "41 YALE AVE"
checkbox input "false"
type input "RI"
type textarea "Tax ID Special Project"
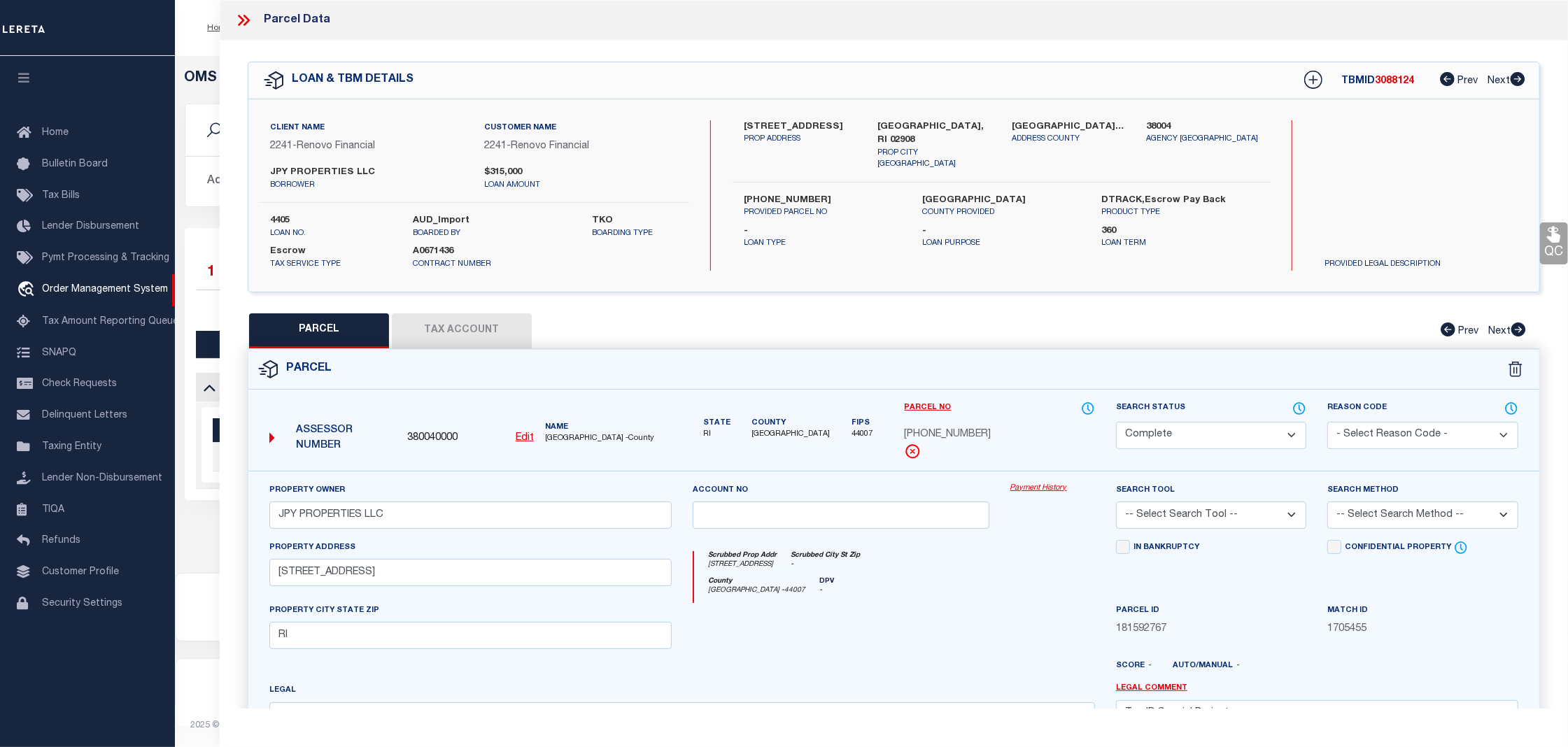
click at [1041, 490] on link "Payment History" at bounding box center [1053, 488] width 85 height 12
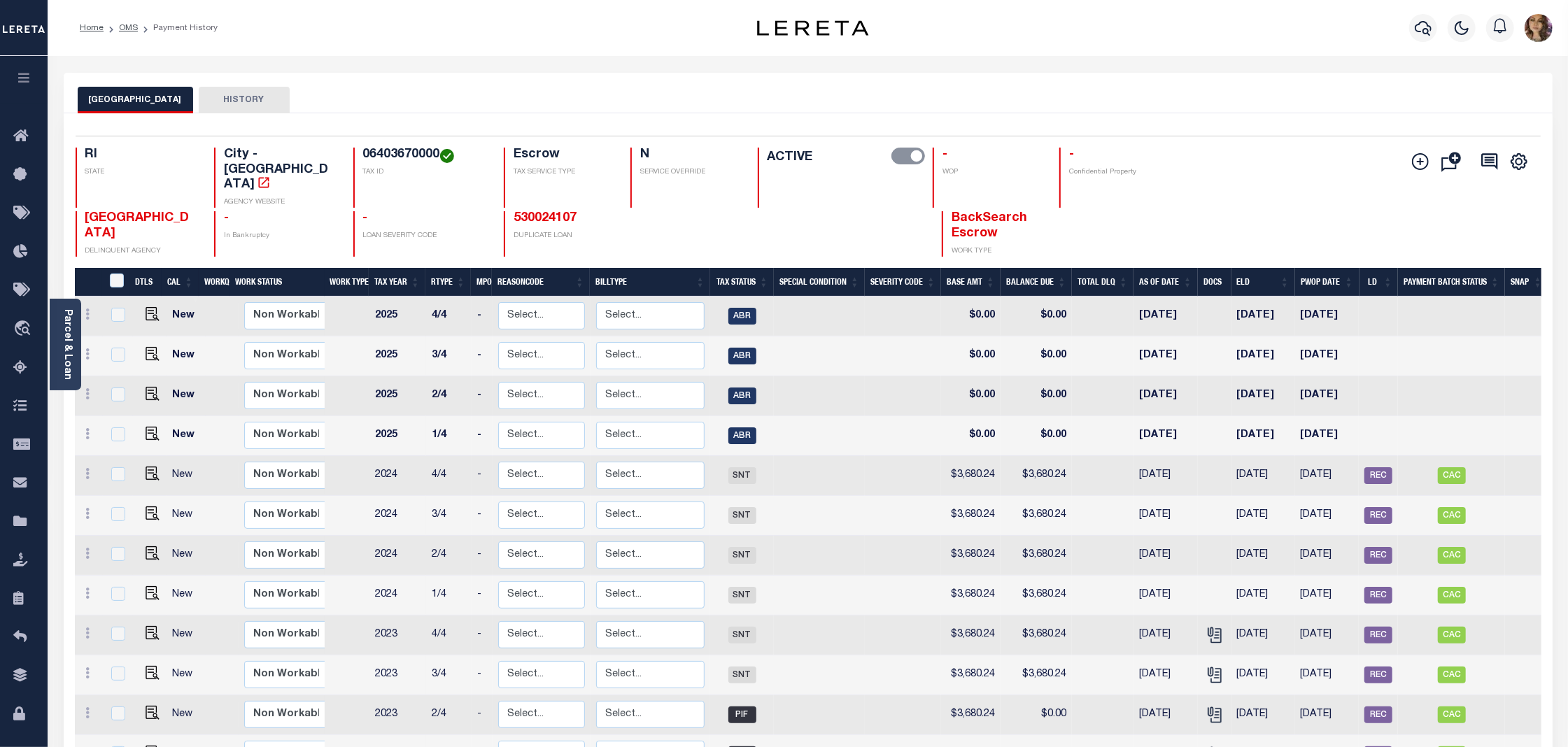
click at [813, 107] on div "PROVIDENCE CITY HISTORY" at bounding box center [808, 99] width 1461 height 25
drag, startPoint x: 1371, startPoint y: 404, endPoint x: 1221, endPoint y: 401, distance: 150.0
click at [1221, 416] on tr "New Non Workable Workable 2025 1/4 - Select... Payment Reversal Taxable Value C…" at bounding box center [811, 436] width 1474 height 40
click at [1382, 416] on td at bounding box center [1379, 436] width 40 height 40
checkbox input "true"
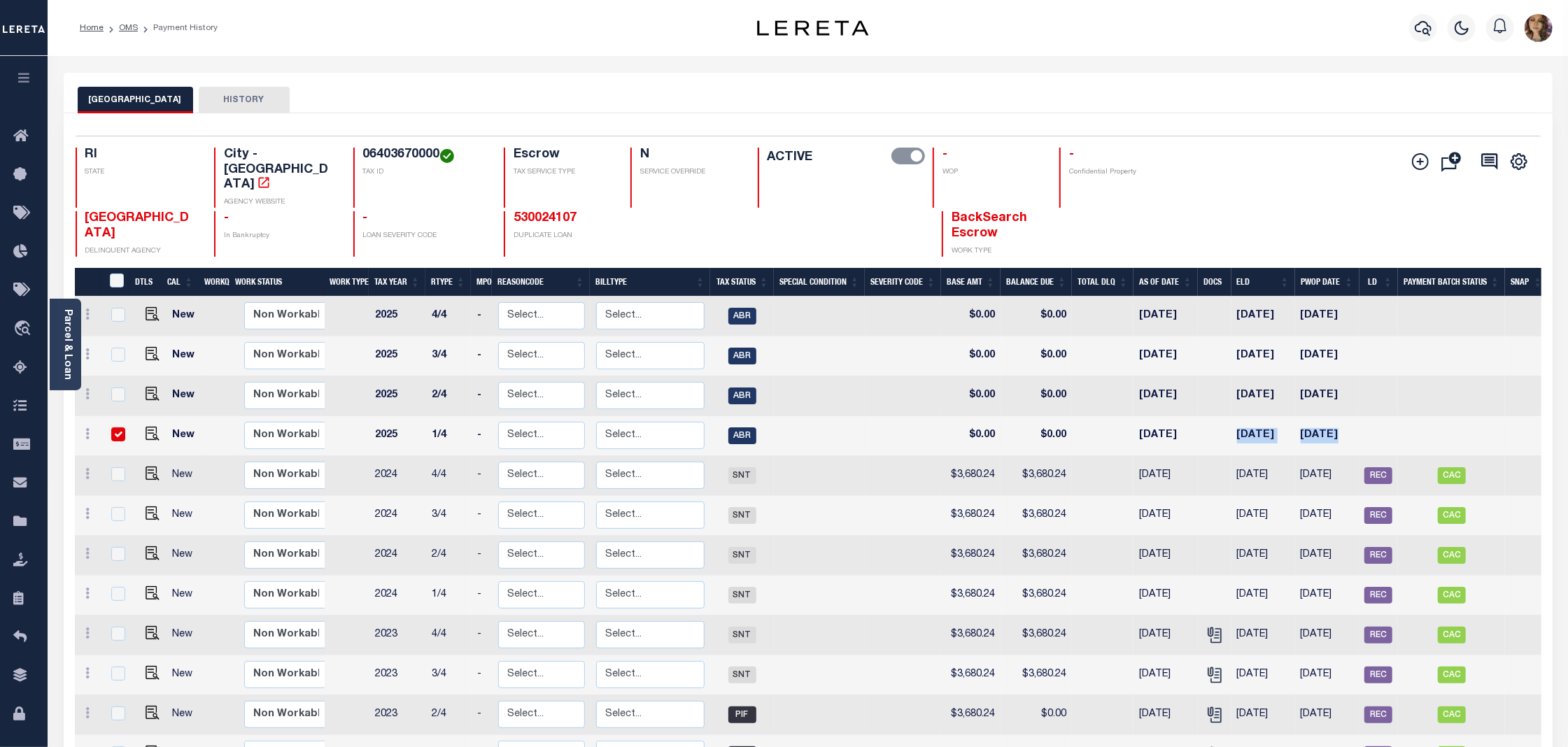
checkbox input "true"
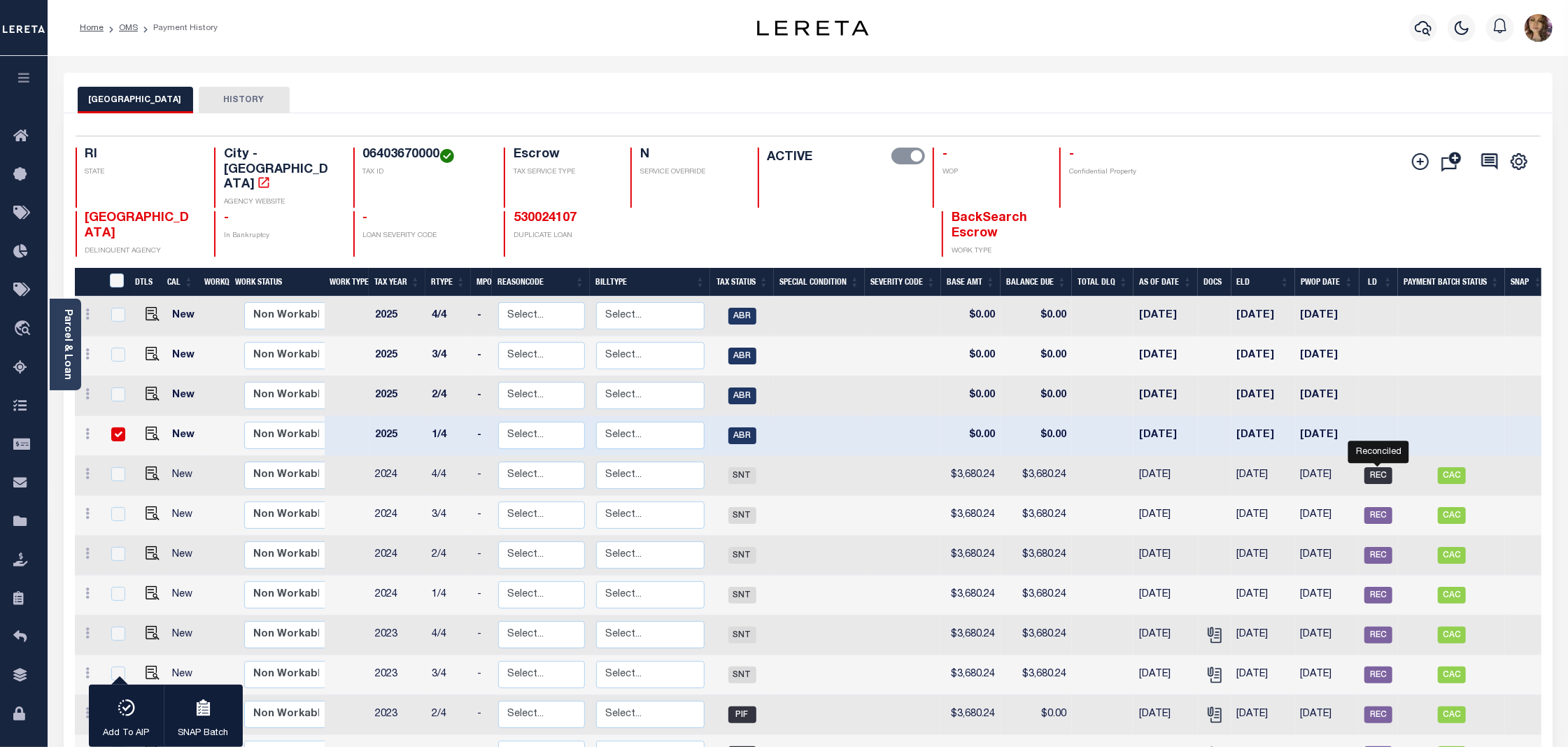
click at [1385, 467] on span "REC" at bounding box center [1379, 476] width 28 height 17
checkbox input "true"
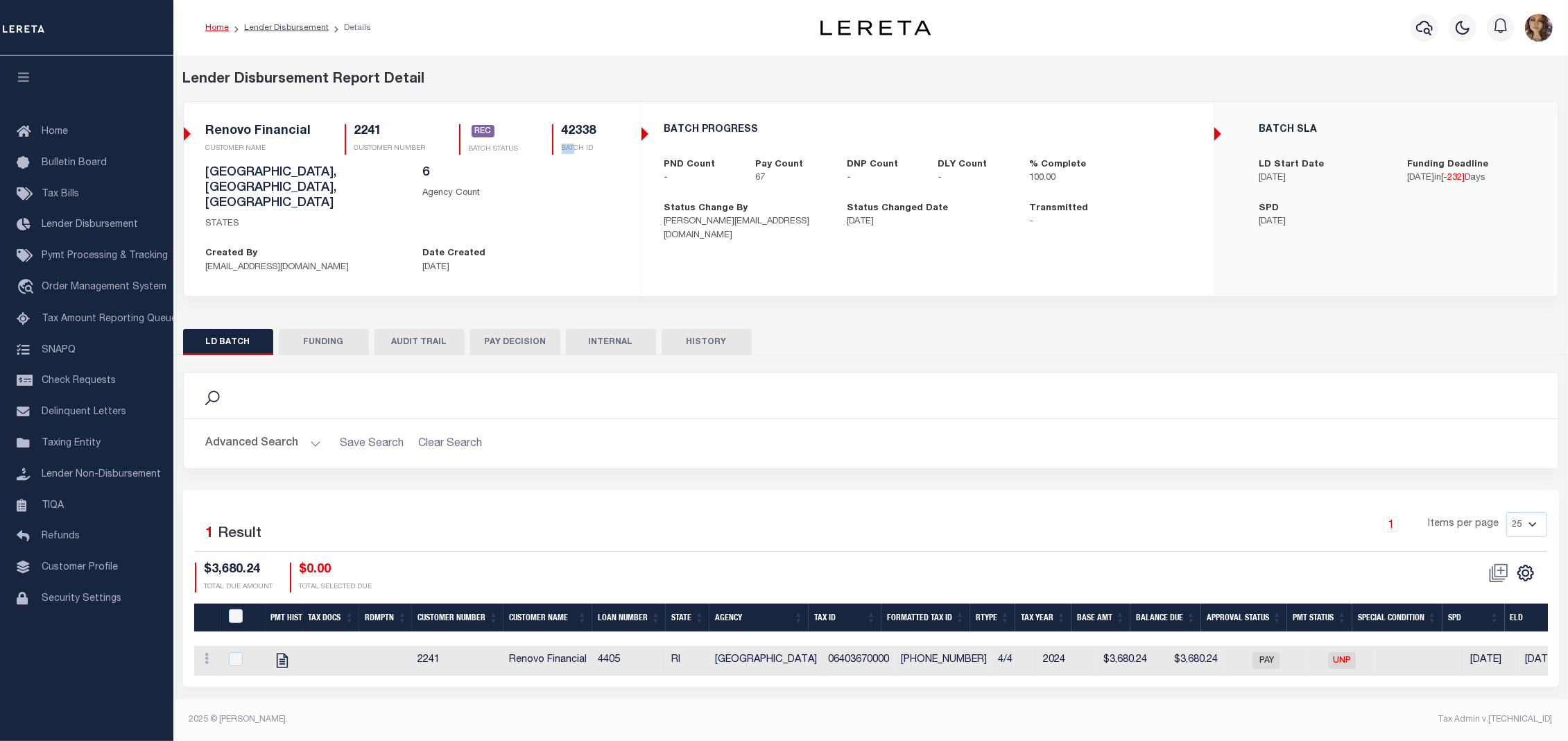
drag, startPoint x: 572, startPoint y: 152, endPoint x: 594, endPoint y: 117, distance: 41.3
click at [594, 117] on div "2241 CLIENT NUMBER Renovo Financial CLIENT NAME 2241 CUSTOMER NUMBER Renovo Fin…" at bounding box center [412, 199] width 457 height 172
click at [600, 160] on div "Renovo Financial CUSTOMER NAME 2241 CUSTOMER NUMBER REC BATCH STATUS 42338 BATC…" at bounding box center [412, 145] width 413 height 42
drag, startPoint x: 604, startPoint y: 148, endPoint x: 553, endPoint y: 134, distance: 52.9
click at [553, 134] on div "Renovo Financial CUSTOMER NAME 2241 CUSTOMER NUMBER REC BATCH STATUS 42338 BATC…" at bounding box center [412, 145] width 413 height 42
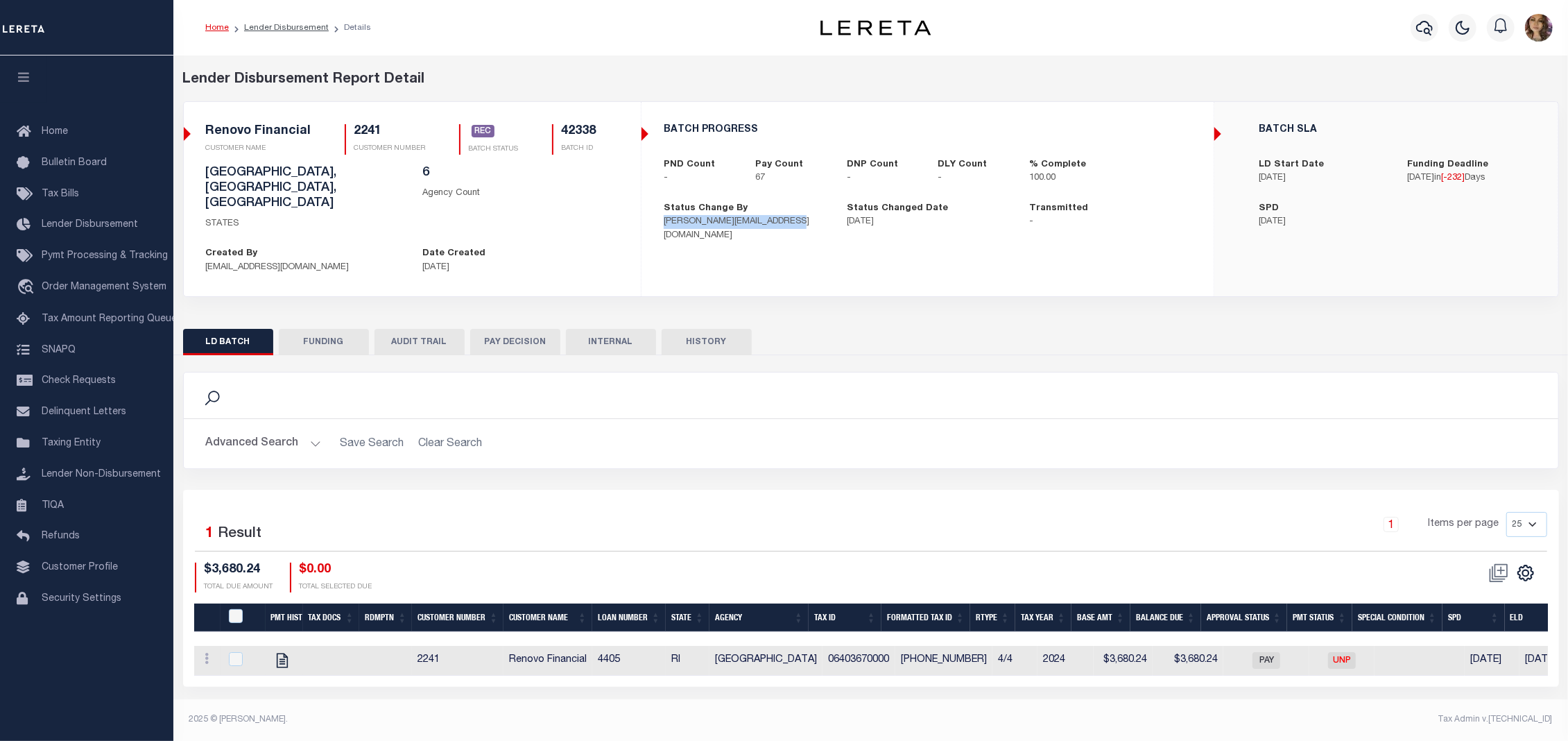
drag, startPoint x: 661, startPoint y: 223, endPoint x: 791, endPoint y: 220, distance: 130.0
click at [791, 220] on div "Status Change By barbara@renovofinancial.com" at bounding box center [744, 222] width 183 height 41
click at [657, 231] on div "BATCH PROGRESS PND Count - Pay Count 67 DNP Count - DLY Count - % Complete 100.…" at bounding box center [926, 183] width 571 height 140
drag, startPoint x: 903, startPoint y: 225, endPoint x: 852, endPoint y: 225, distance: 51.0
click at [852, 225] on p "12/26/2024" at bounding box center [927, 221] width 162 height 14
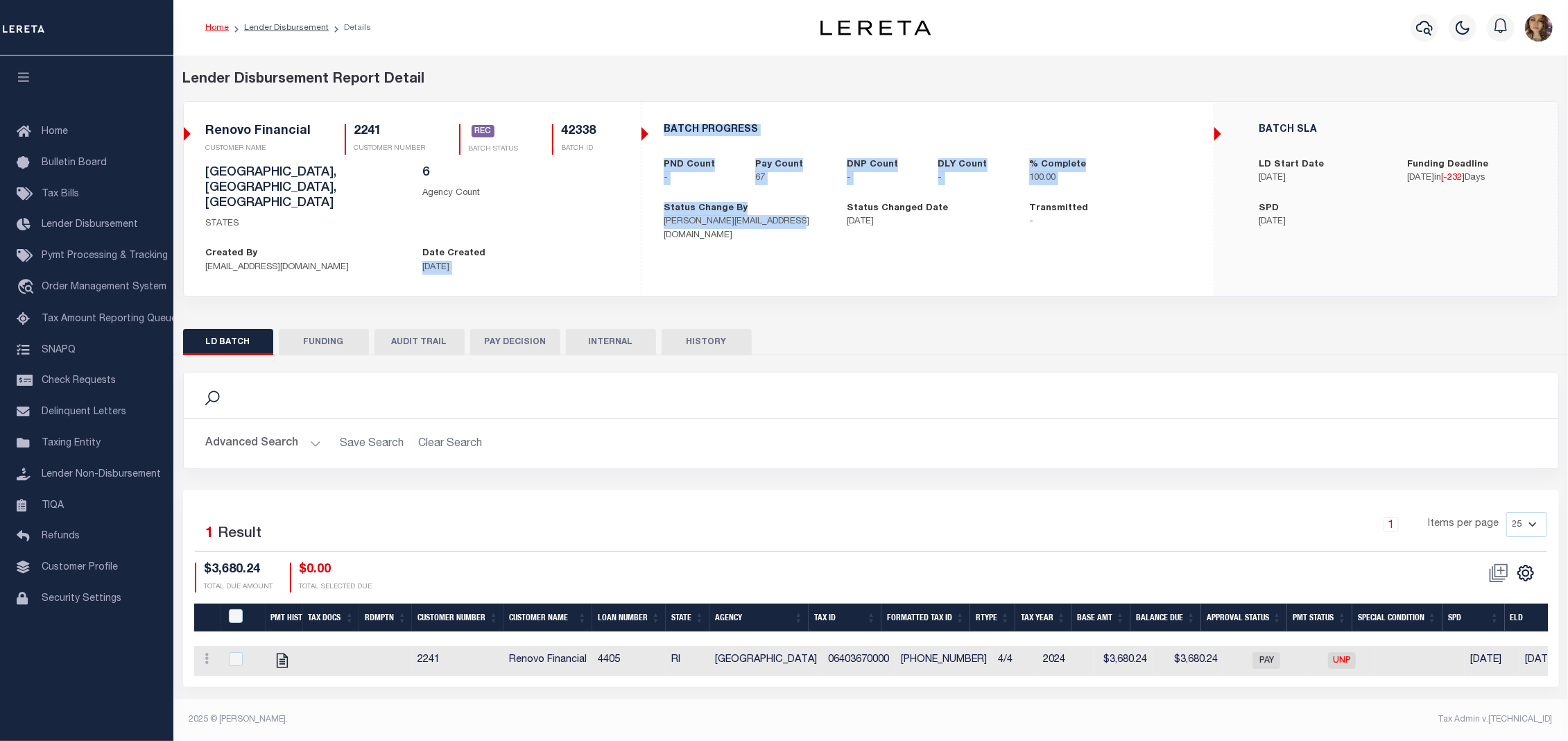
drag, startPoint x: 691, startPoint y: 226, endPoint x: 639, endPoint y: 226, distance: 52.0
click at [639, 226] on div "2241 CLIENT NUMBER Renovo Financial CLIENT NAME 2241 CUSTOMER NUMBER REC 42338 6" at bounding box center [870, 199] width 1374 height 194
click at [798, 222] on p "barbara@renovofinancial.com" at bounding box center [744, 228] width 162 height 27
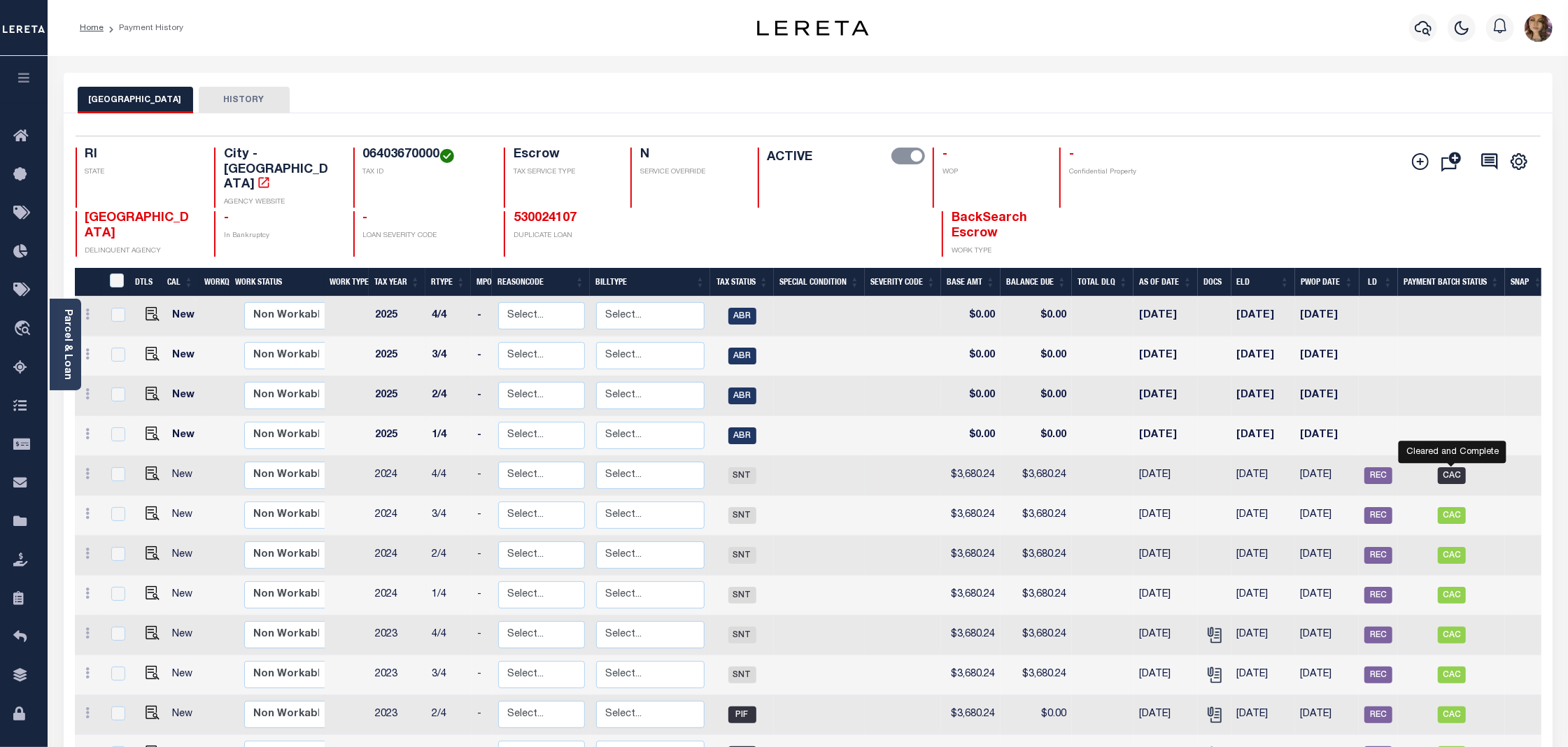
click at [1452, 467] on span "CAC" at bounding box center [1452, 476] width 28 height 17
checkbox input "true"
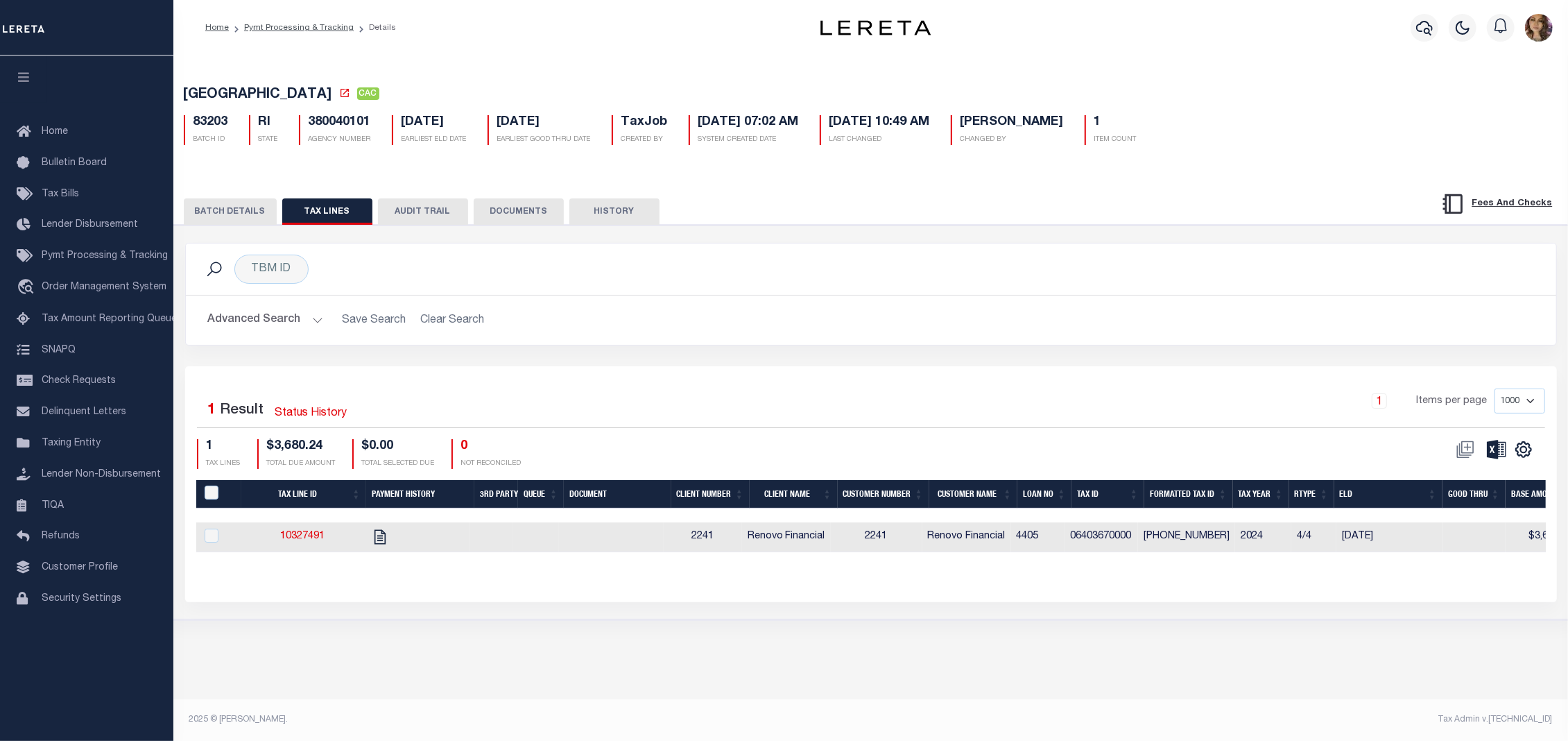
click at [237, 217] on button "BATCH DETAILS" at bounding box center [230, 211] width 92 height 26
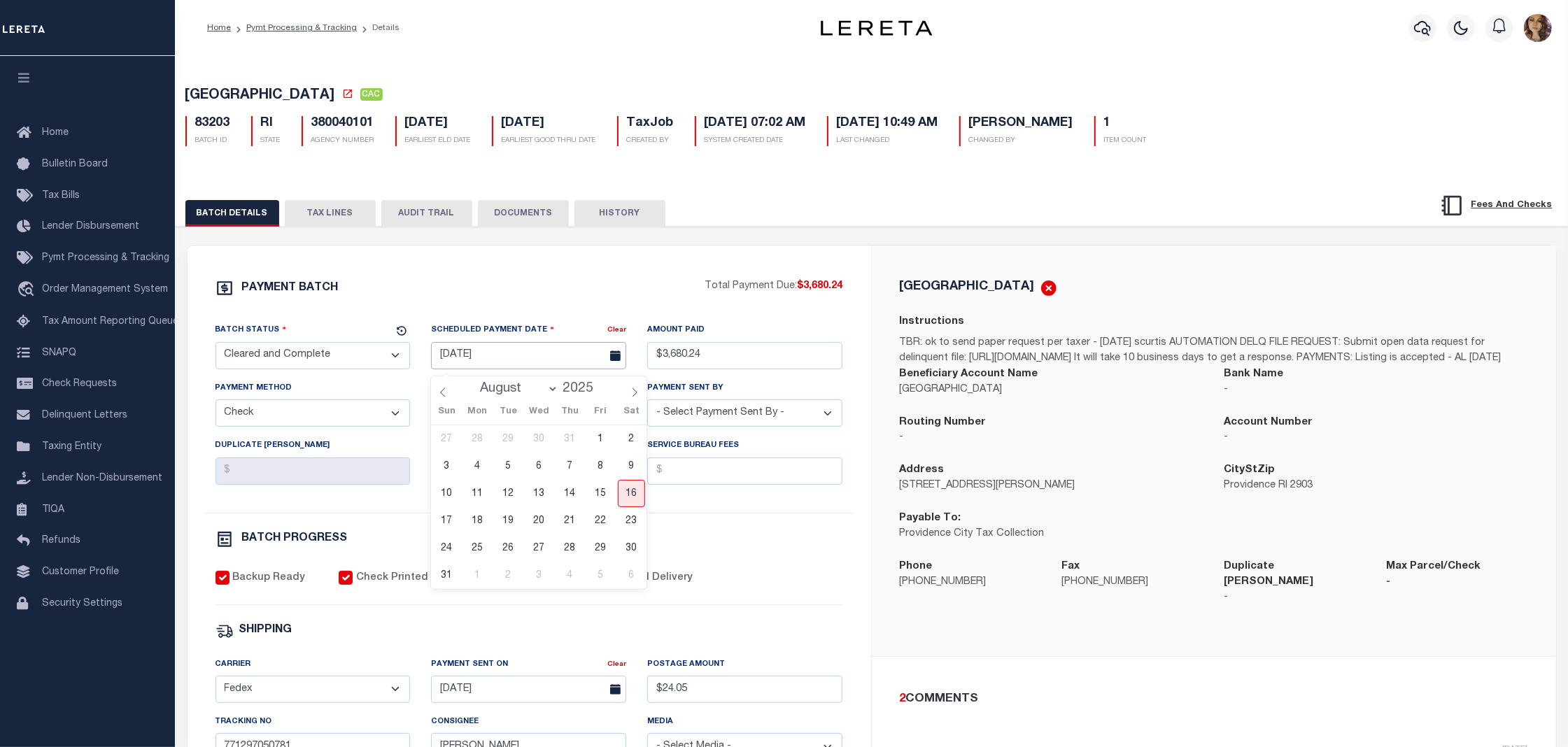
drag, startPoint x: 501, startPoint y: 363, endPoint x: 442, endPoint y: 360, distance: 59.1
click at [442, 360] on input "01/02/2025" at bounding box center [528, 355] width 195 height 27
click at [343, 541] on h6 "BATCH PROGRESS" at bounding box center [295, 539] width 106 height 11
drag, startPoint x: 496, startPoint y: 426, endPoint x: 449, endPoint y: 425, distance: 47.0
click at [449, 425] on input "47137" at bounding box center [528, 413] width 195 height 27
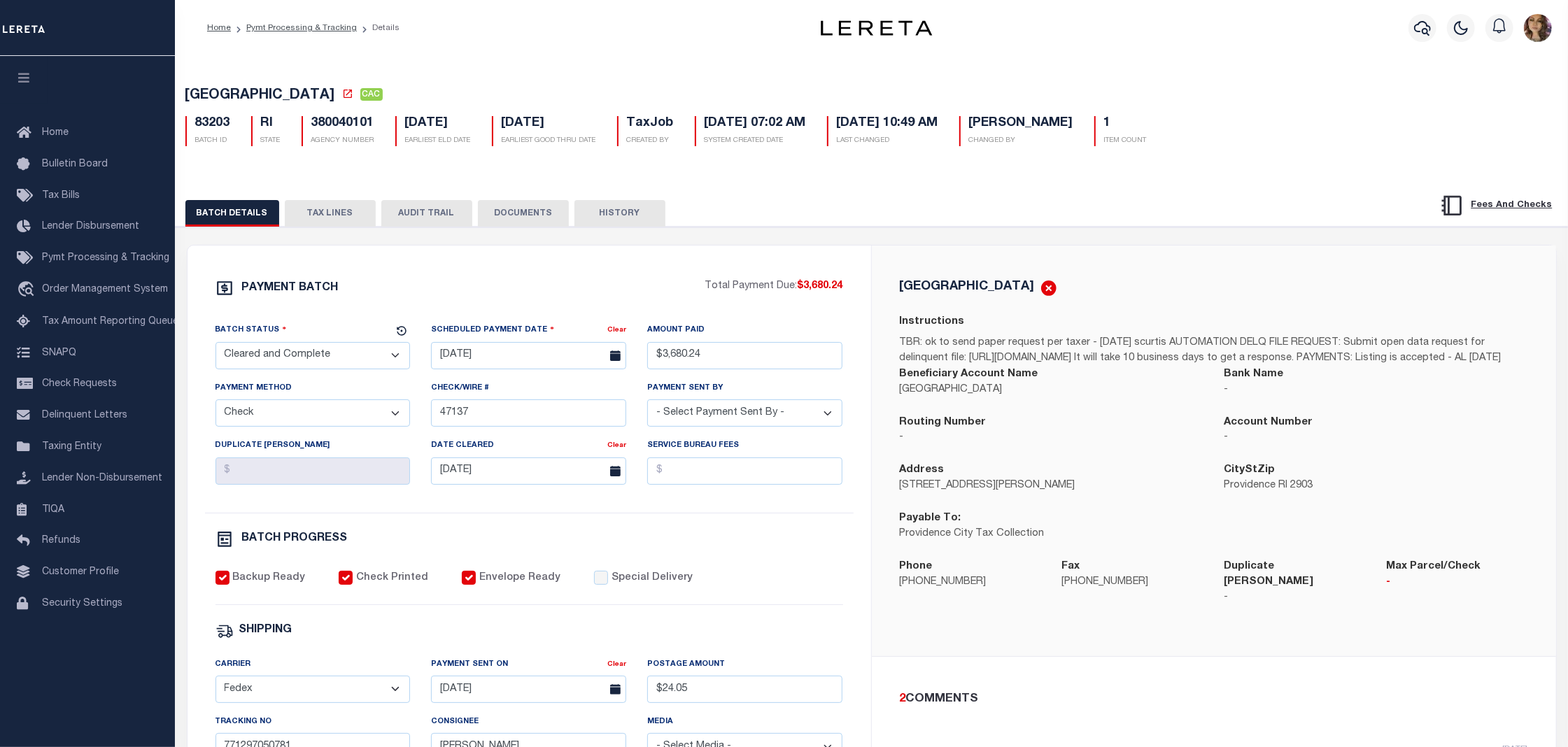
drag, startPoint x: 289, startPoint y: 419, endPoint x: 375, endPoint y: 430, distance: 86.7
click at [231, 417] on select "- Select Payment Method - ACH Certified Check Check Direct Deposit Wire Transfer" at bounding box center [313, 413] width 195 height 27
click at [499, 420] on input "47137" at bounding box center [528, 413] width 195 height 27
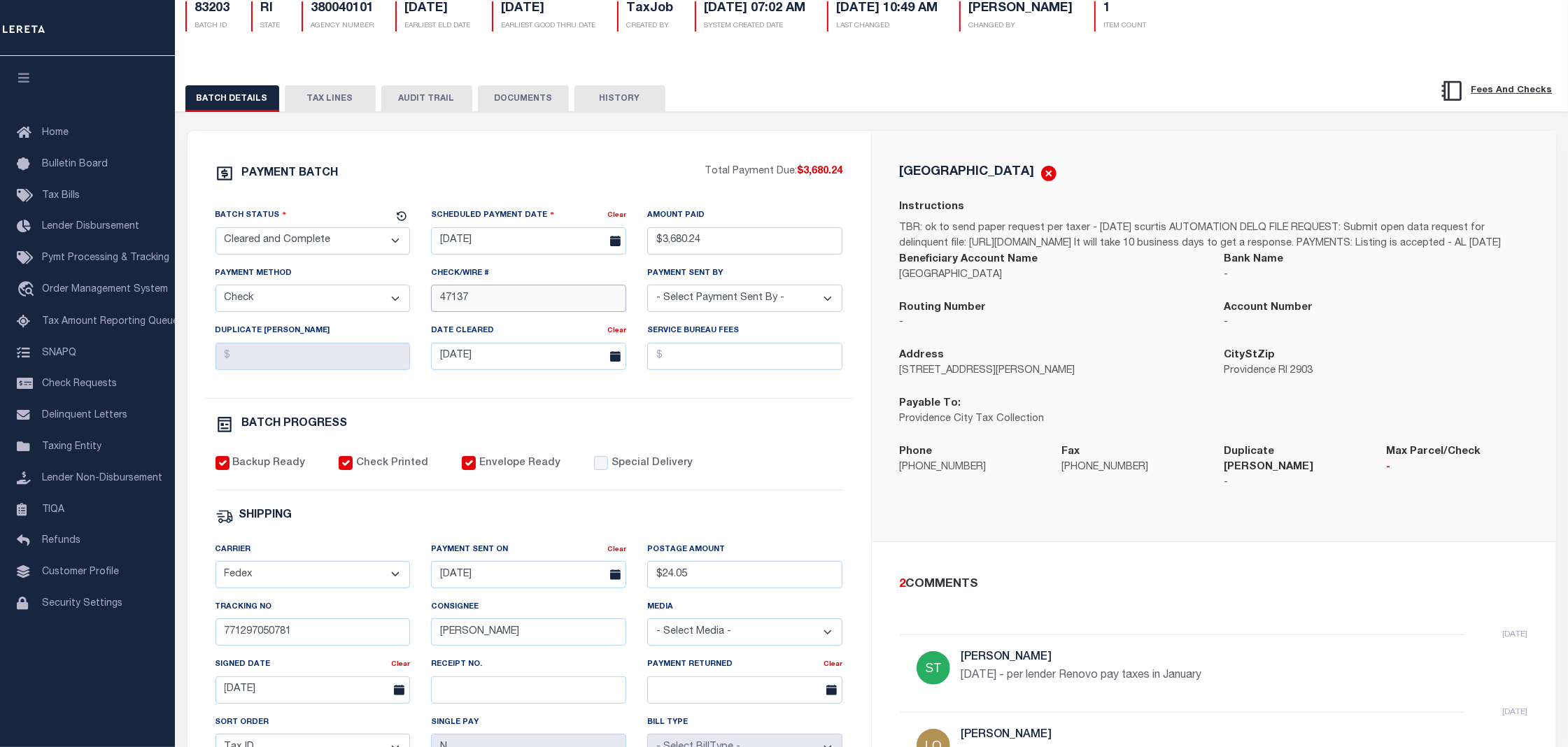
scroll to position [186, 0]
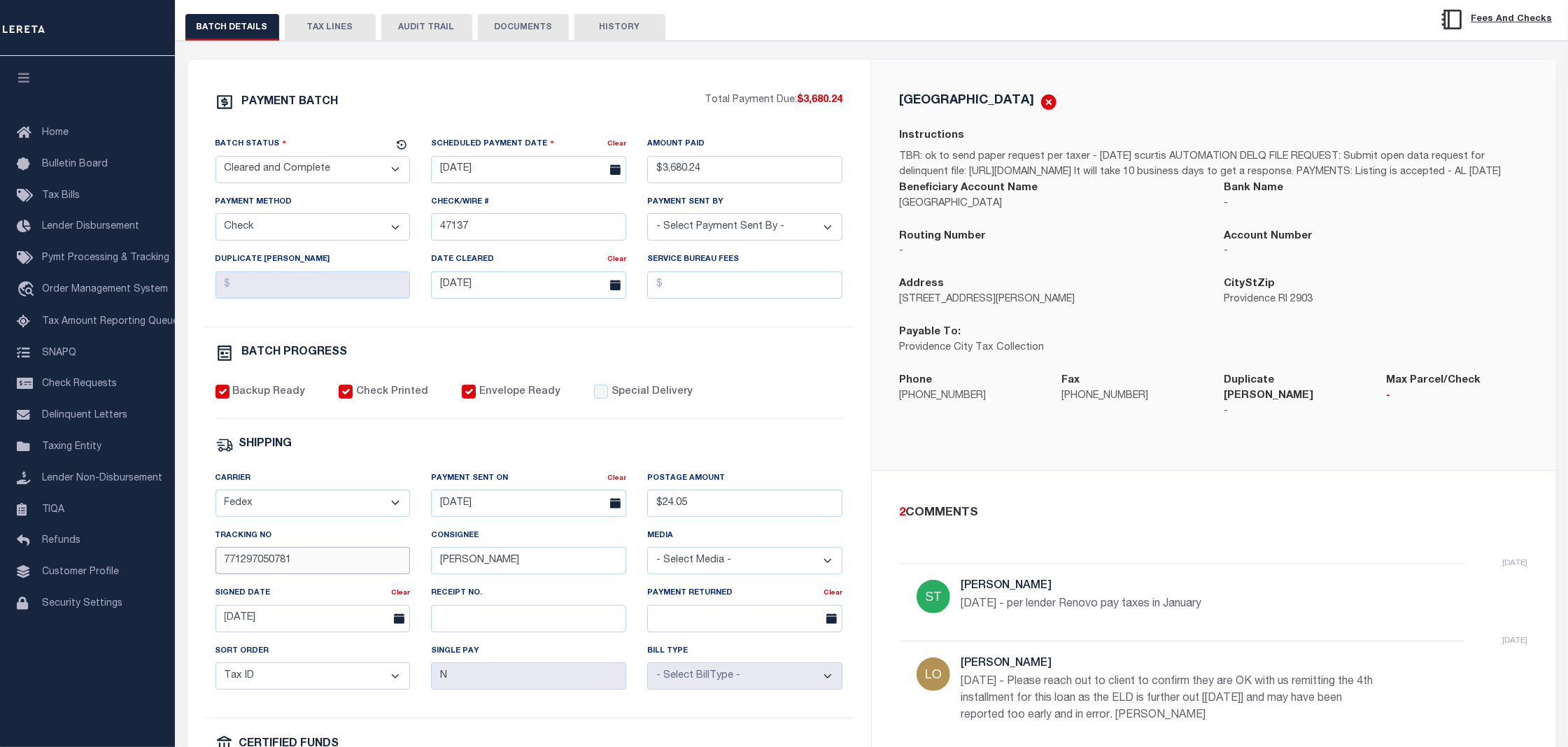
drag, startPoint x: 306, startPoint y: 575, endPoint x: 213, endPoint y: 575, distance: 93.0
click at [213, 575] on div "Tracking No 771297050781" at bounding box center [313, 557] width 216 height 57
click at [315, 575] on input "771297050781" at bounding box center [313, 560] width 195 height 27
drag, startPoint x: 329, startPoint y: 569, endPoint x: 220, endPoint y: 563, distance: 109.2
click at [220, 563] on input "771297050781" at bounding box center [313, 560] width 195 height 27
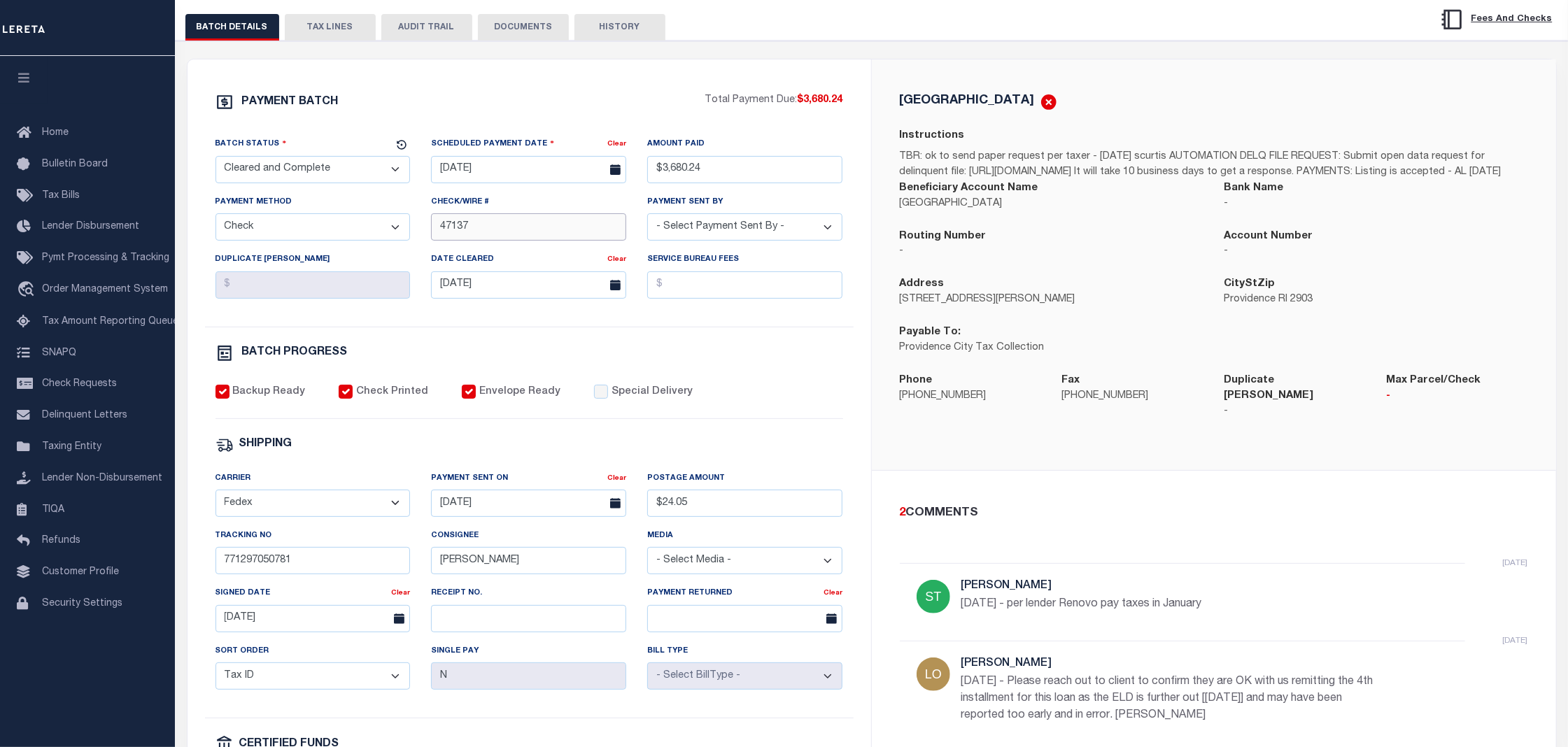
drag, startPoint x: 482, startPoint y: 230, endPoint x: 439, endPoint y: 230, distance: 43.0
click at [439, 230] on input "47137" at bounding box center [528, 226] width 195 height 27
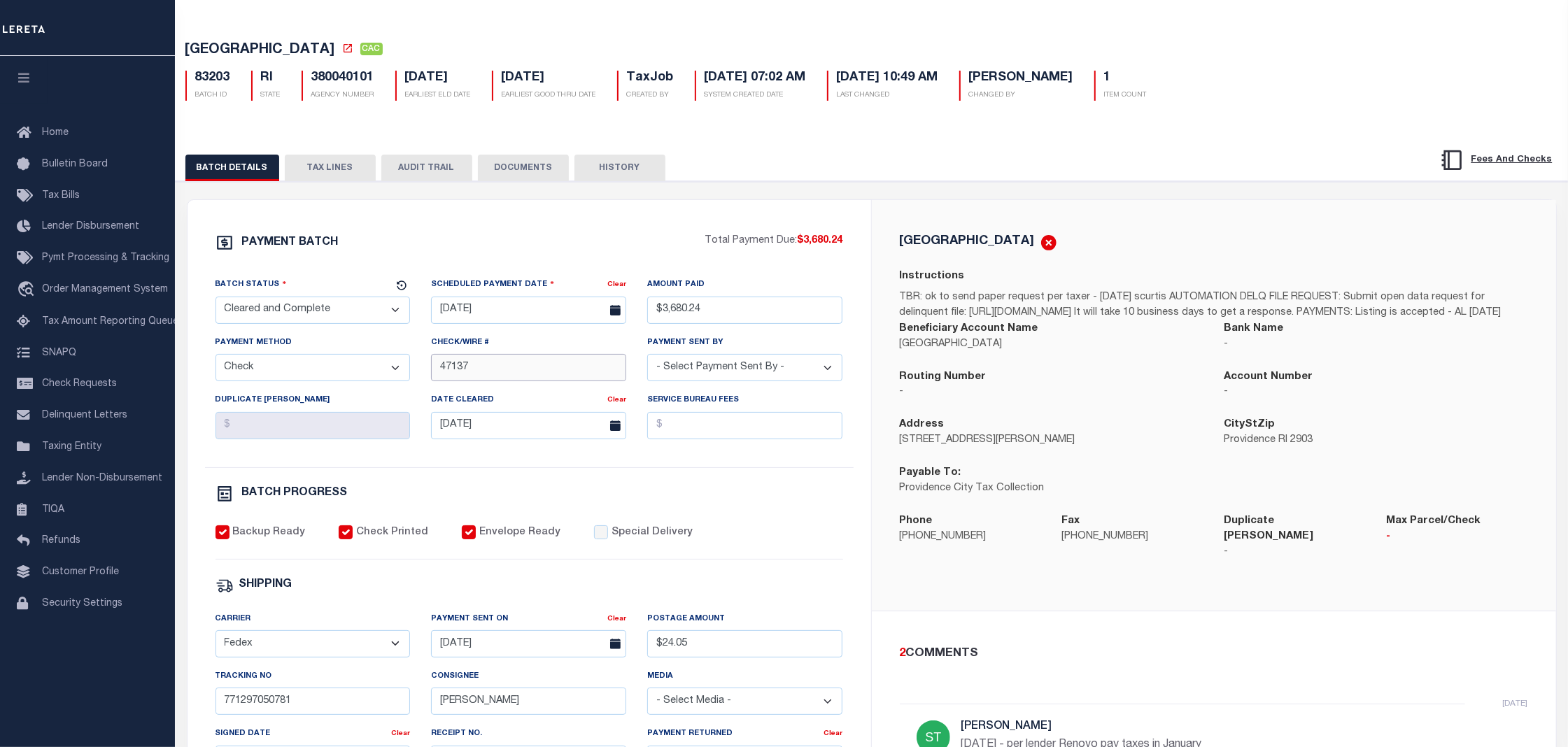
scroll to position [0, 0]
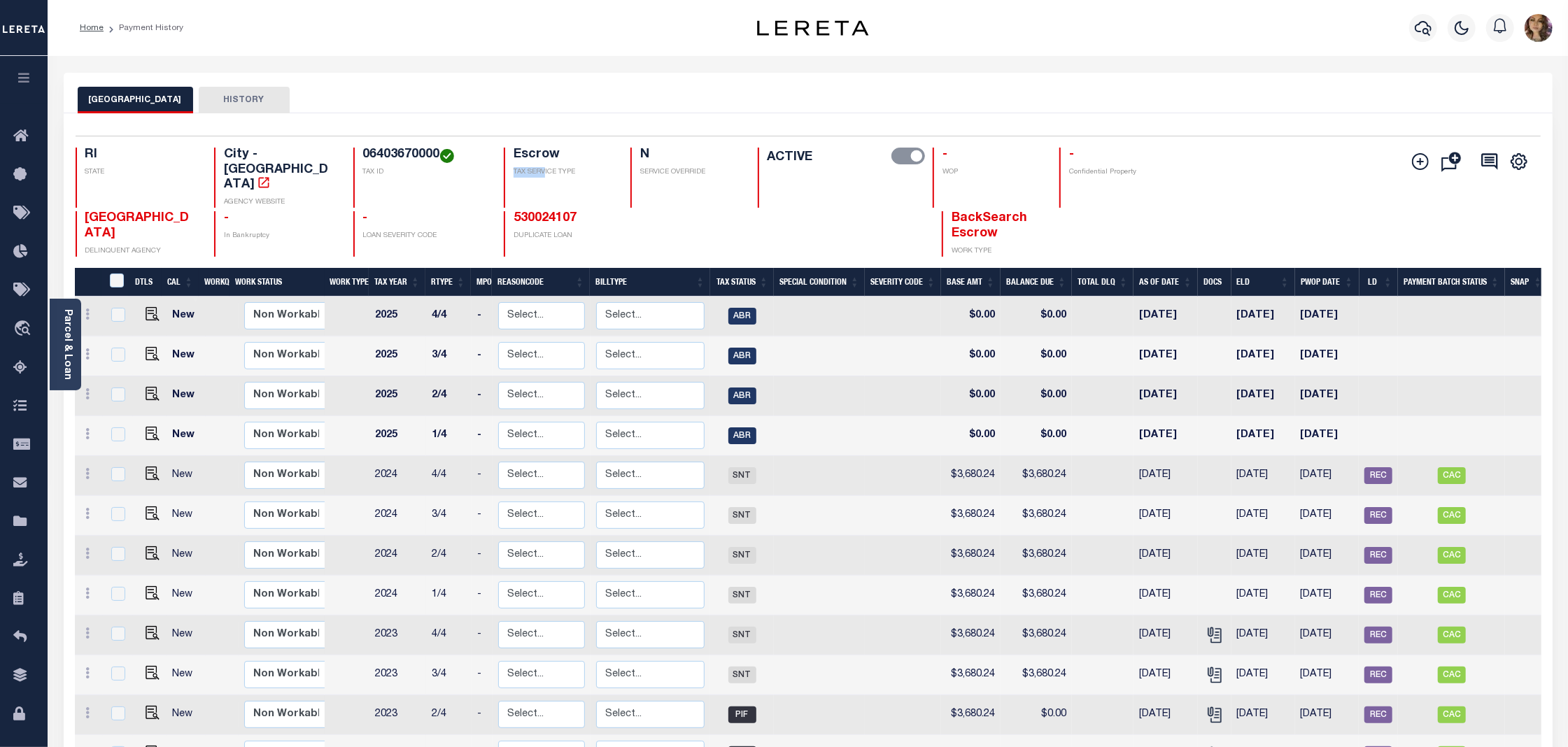
drag, startPoint x: 560, startPoint y: 142, endPoint x: 547, endPoint y: 164, distance: 25.6
click at [547, 164] on div "Selected 21 Results 1 Items per page 25 50 100 RI STATE City - RI AGENCY WEBSIT…" at bounding box center [808, 196] width 1487 height 121
click at [151, 427] on img "" at bounding box center [152, 433] width 14 height 14
checkbox input "true"
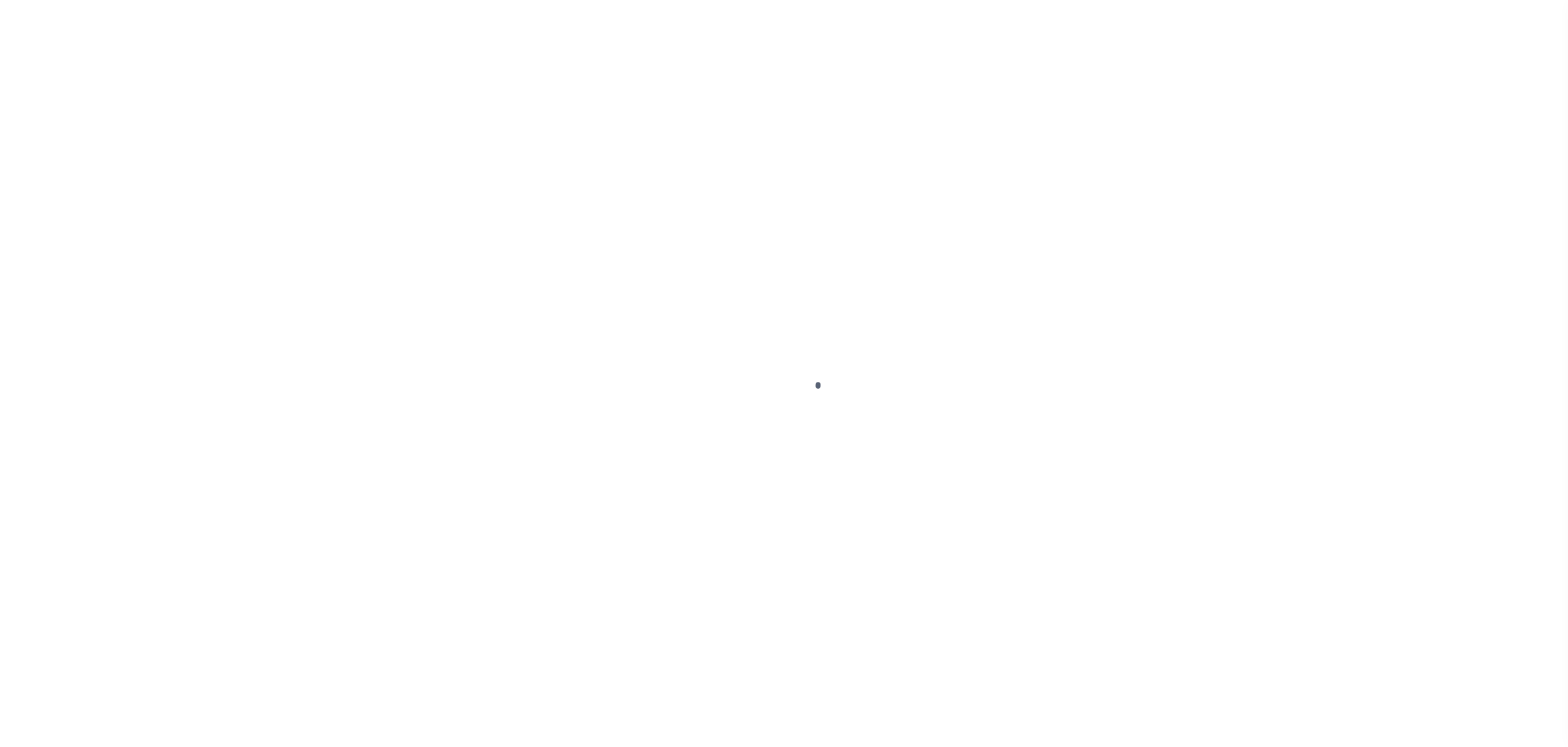
checkbox input "false"
type input "[DATE]"
select select "ABR"
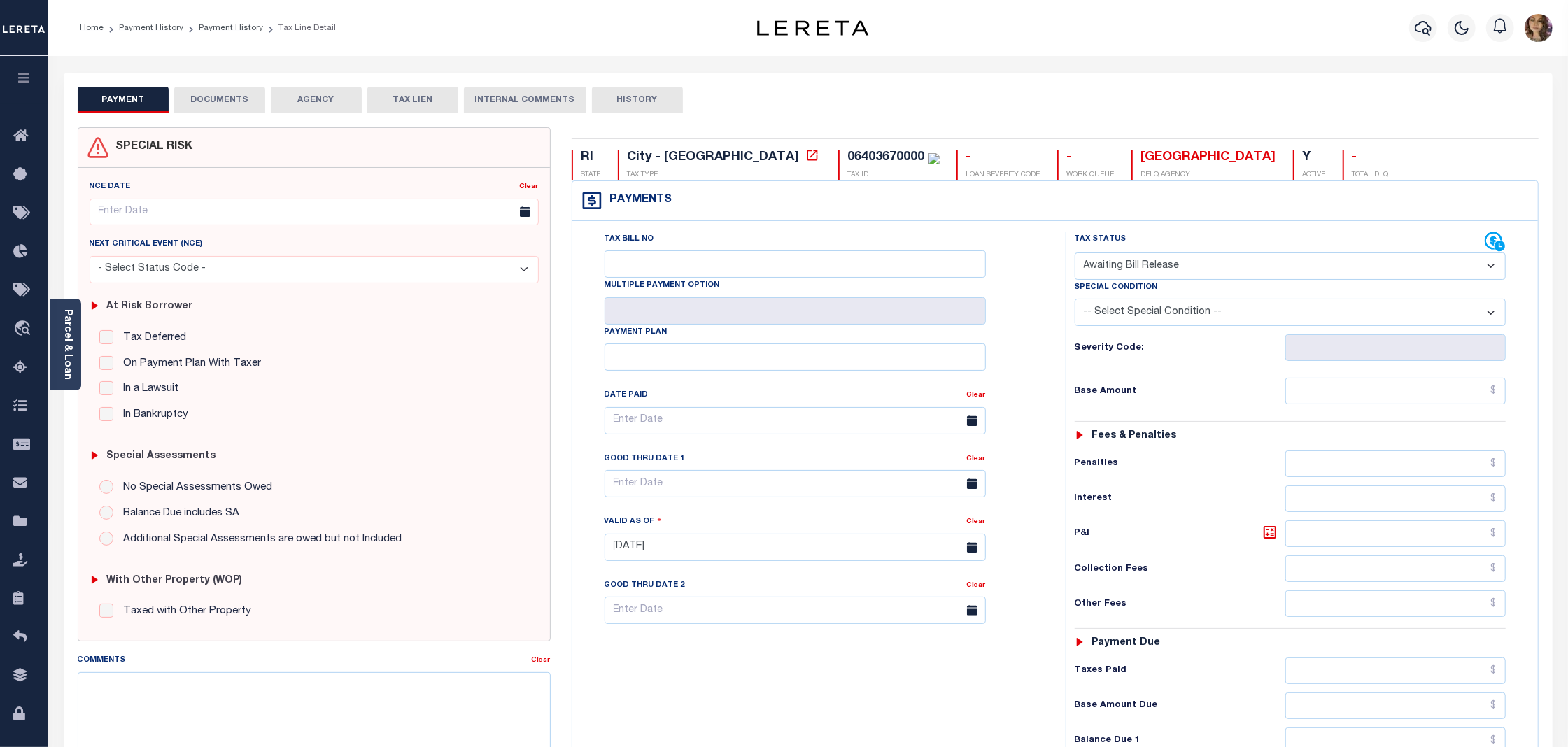
click at [1226, 271] on select "- Select Status Code - Open Due/Unpaid Paid Incomplete No Tax Due Internal Refu…" at bounding box center [1289, 266] width 431 height 27
click at [71, 330] on span "Order Management System" at bounding box center [127, 329] width 171 height 39
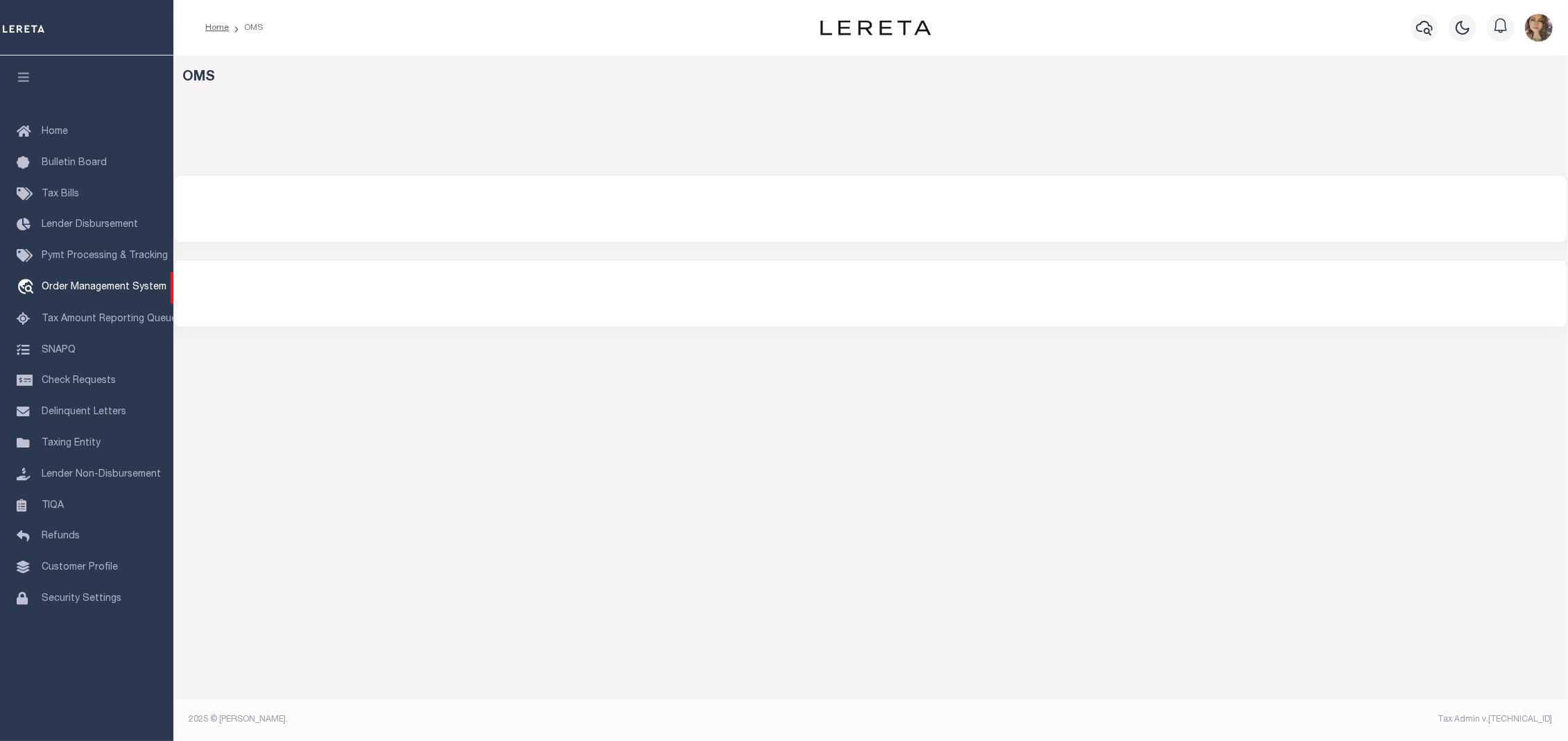
select select "200"
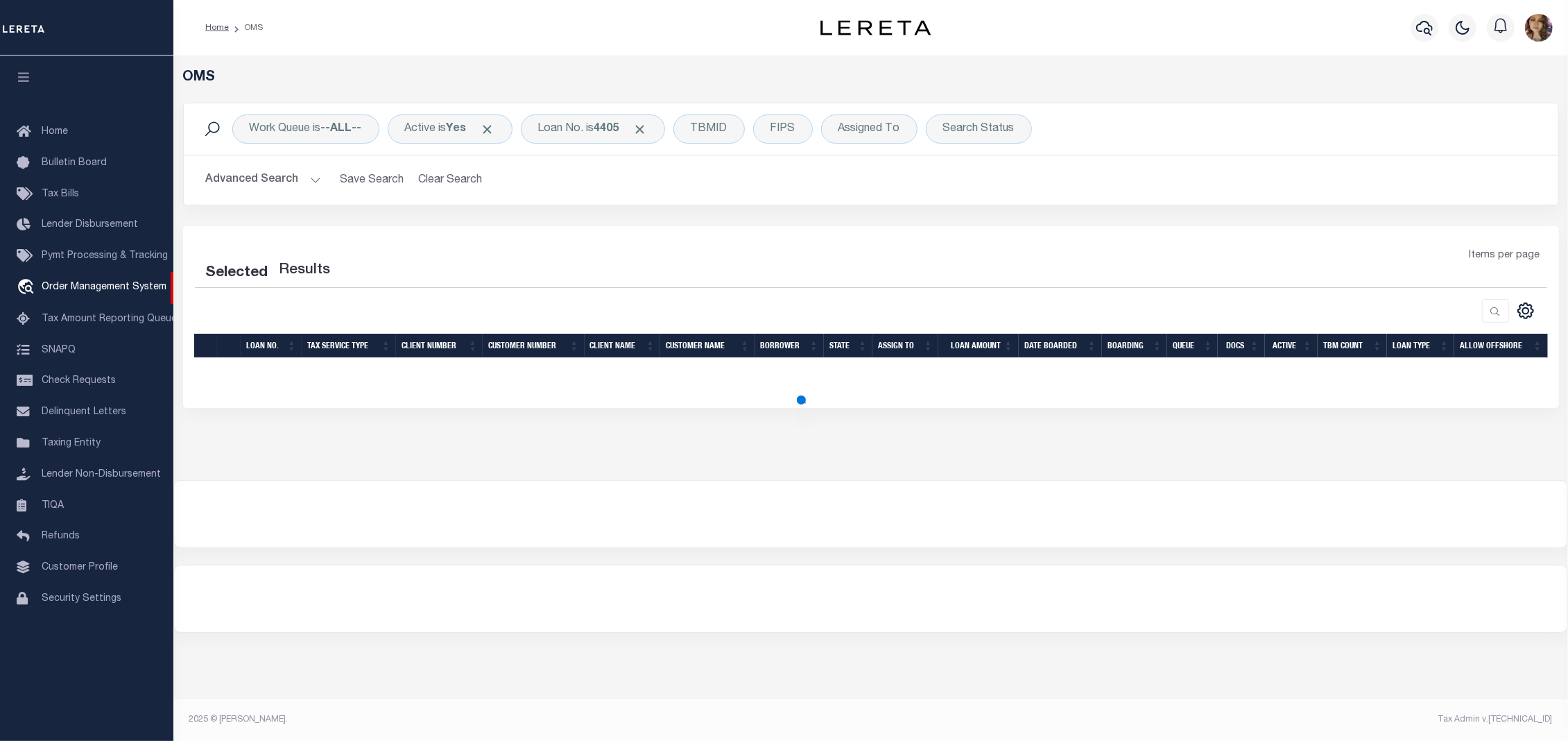
select select "200"
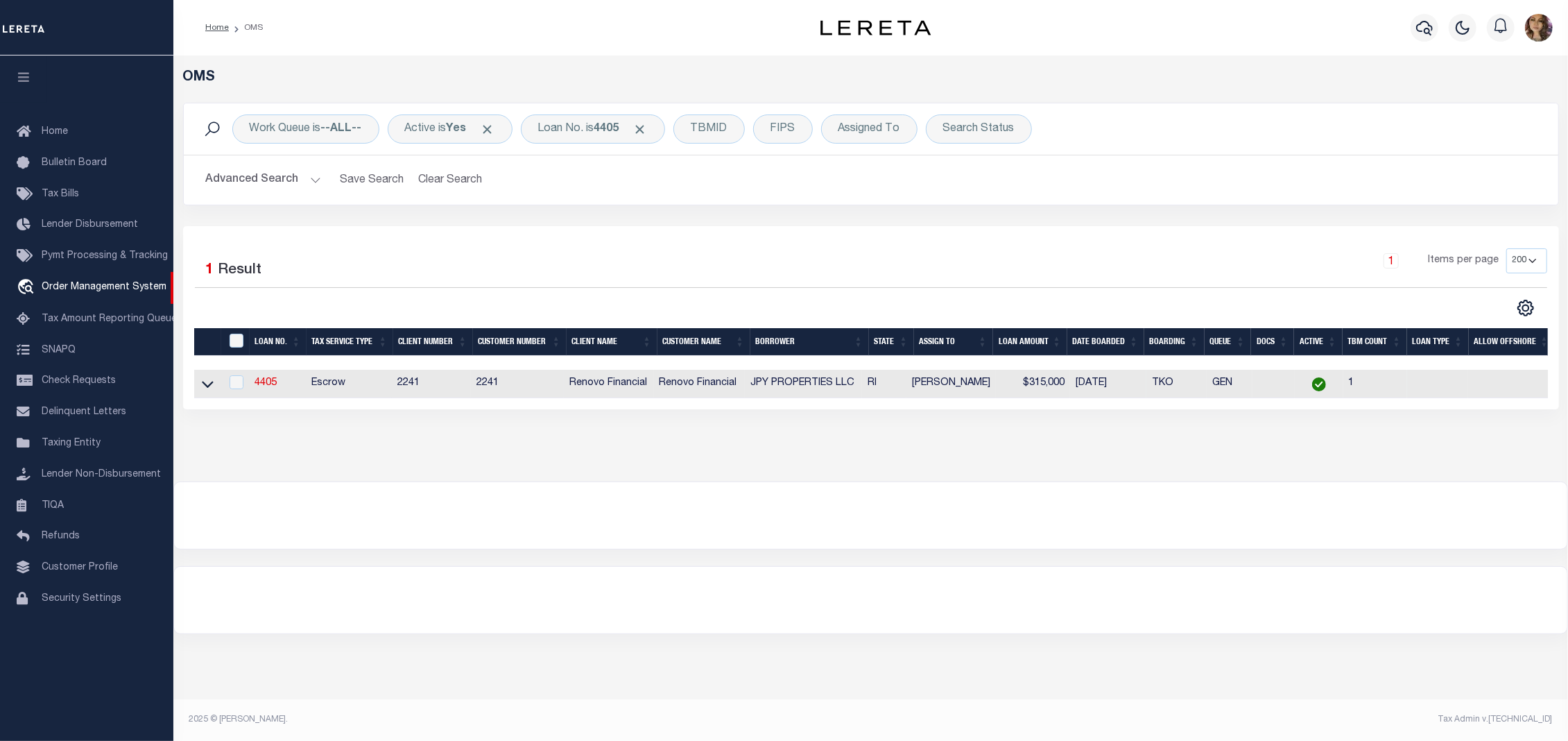
click at [200, 384] on link at bounding box center [207, 383] width 16 height 9
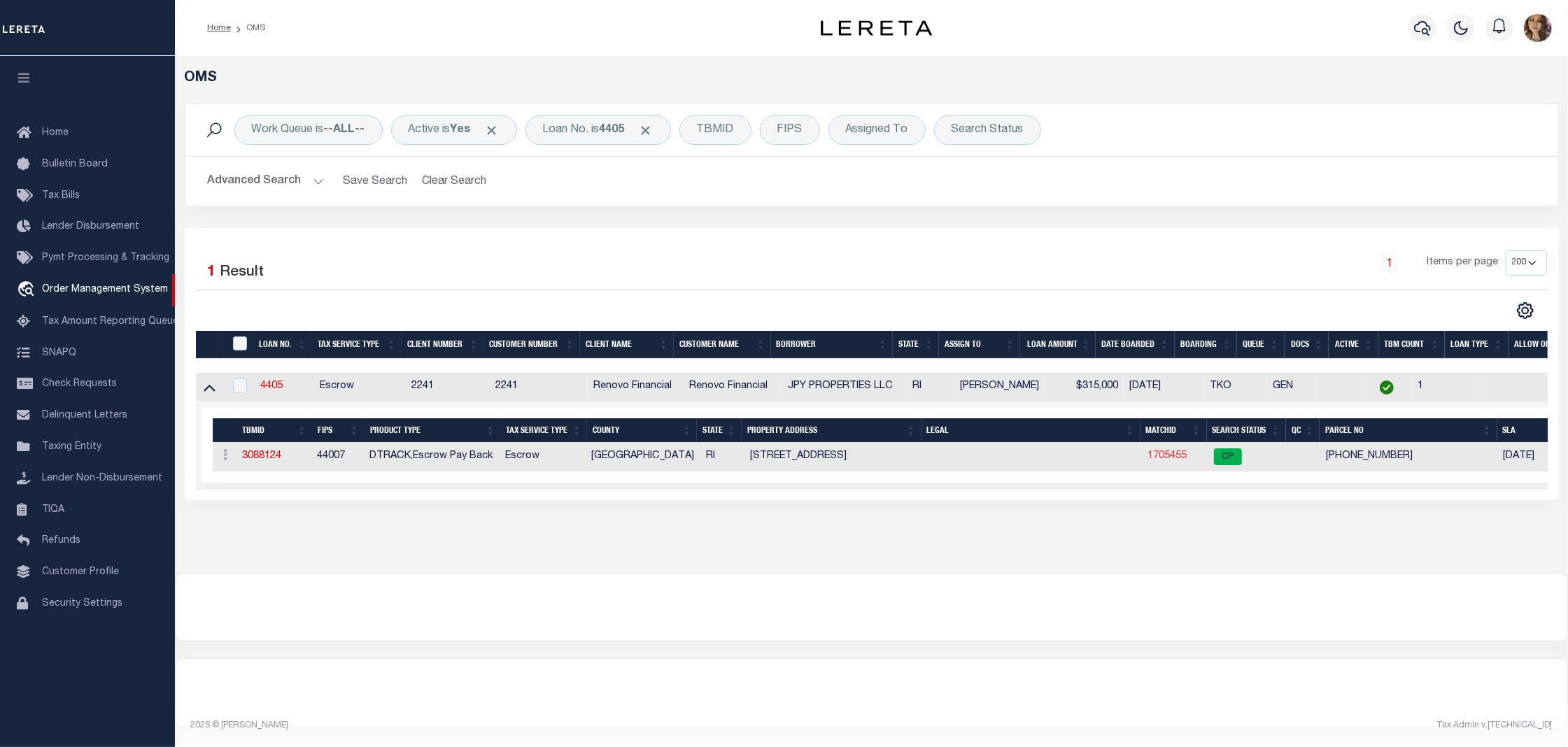
click at [1171, 460] on link "1705455" at bounding box center [1168, 456] width 40 height 9
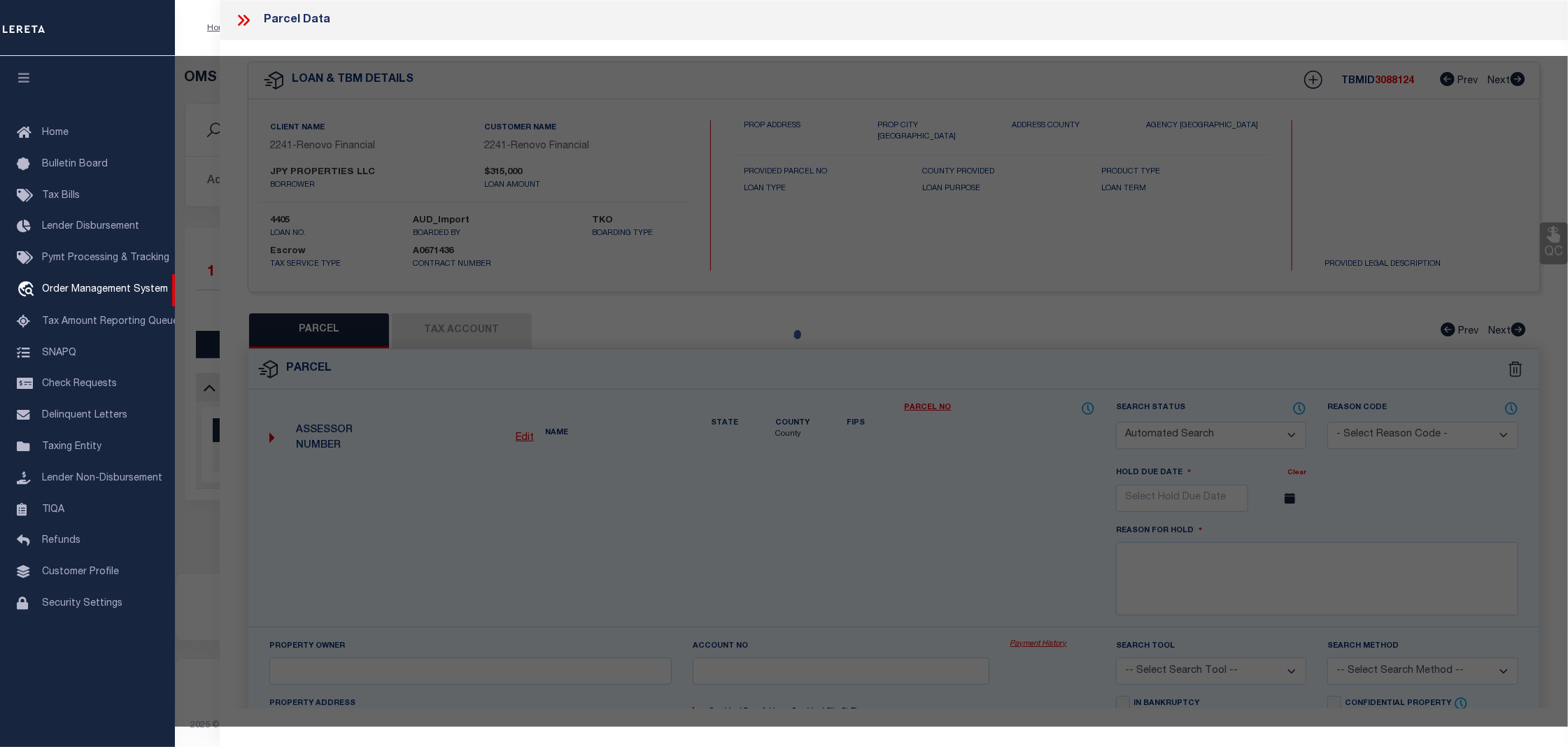
checkbox input "false"
select select "CP"
type input "JPY PROPERTIES LLC"
select select
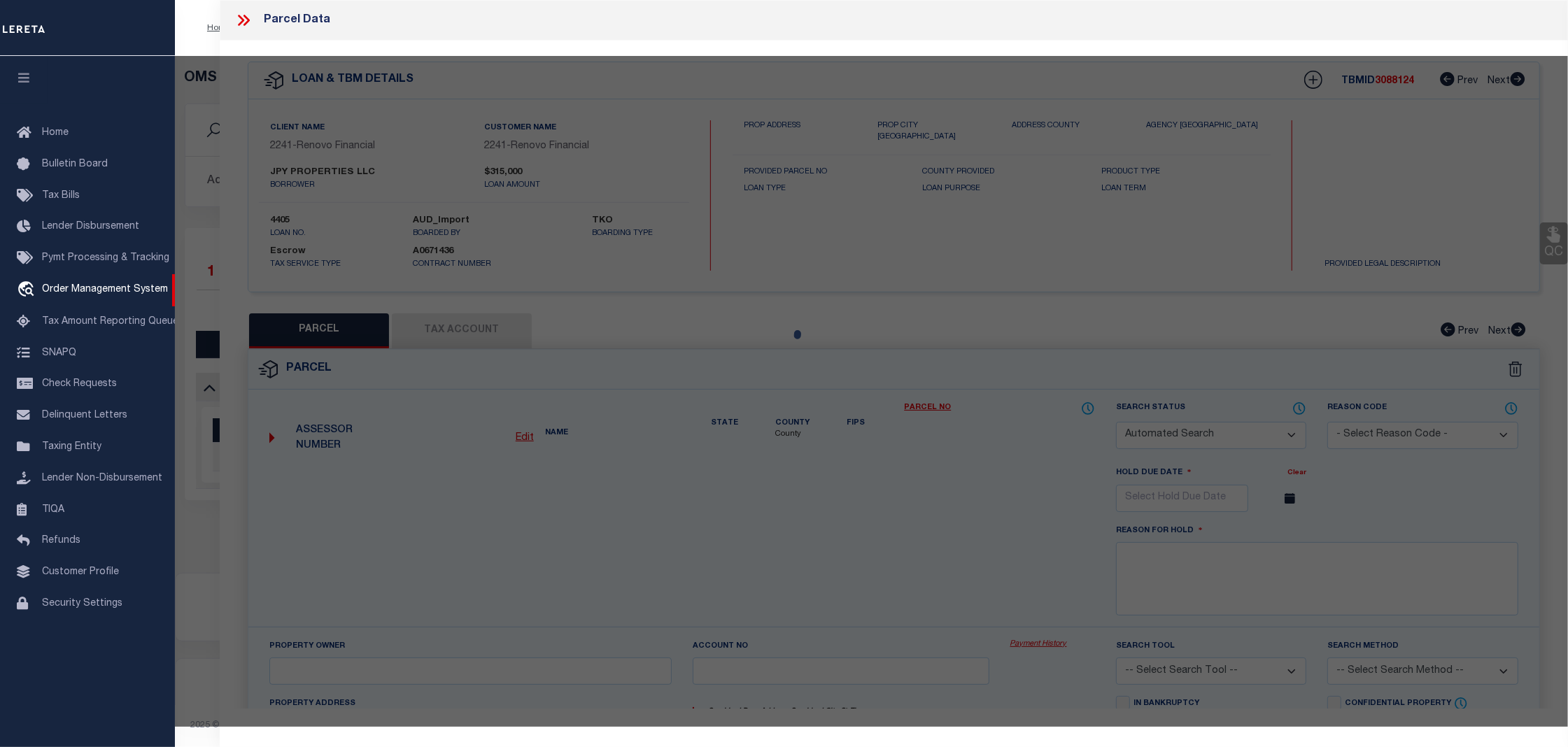
type input "[STREET_ADDRESS]"
checkbox input "false"
type input "RI"
type textarea "Tax ID Special Project"
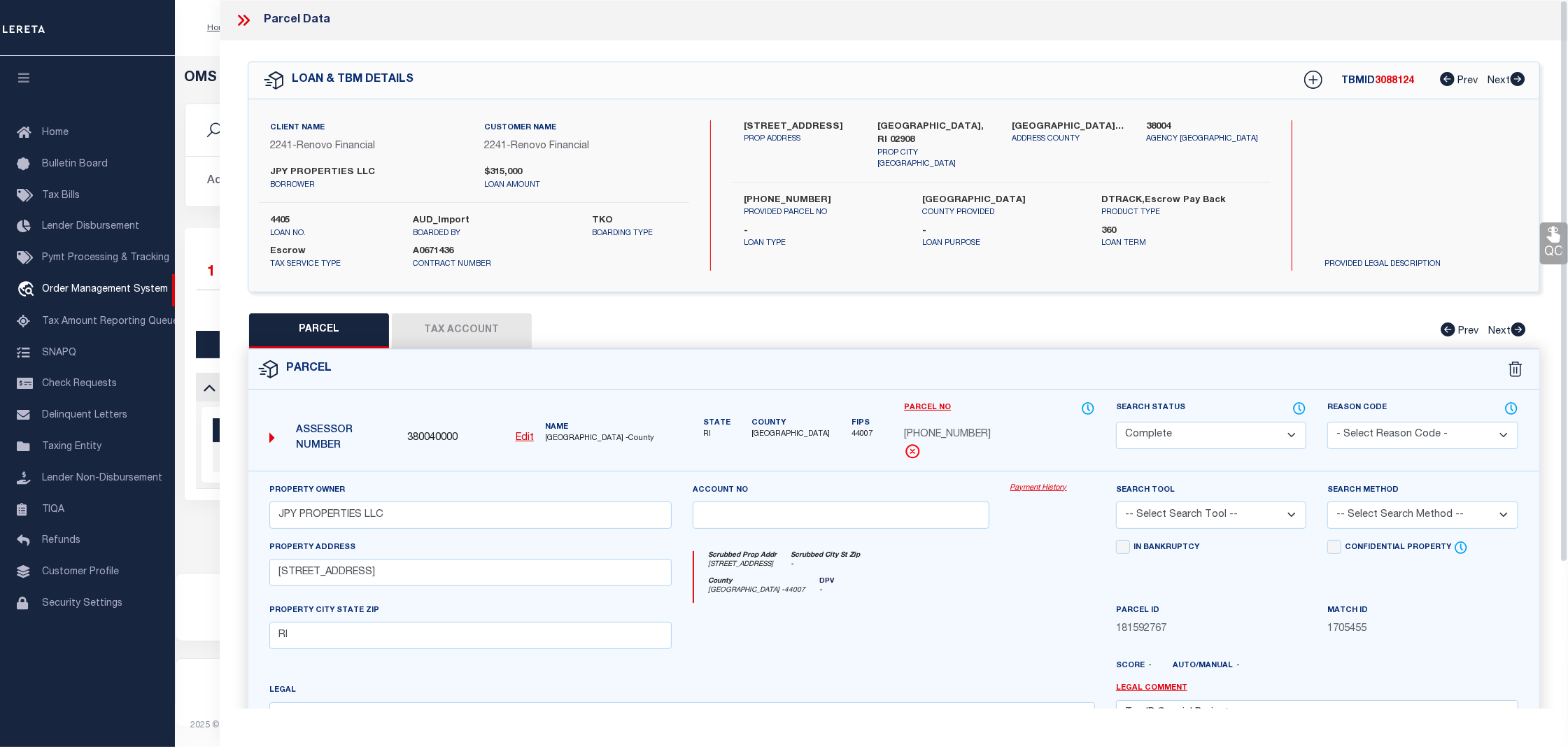
click at [1044, 495] on link "Payment History" at bounding box center [1053, 488] width 85 height 12
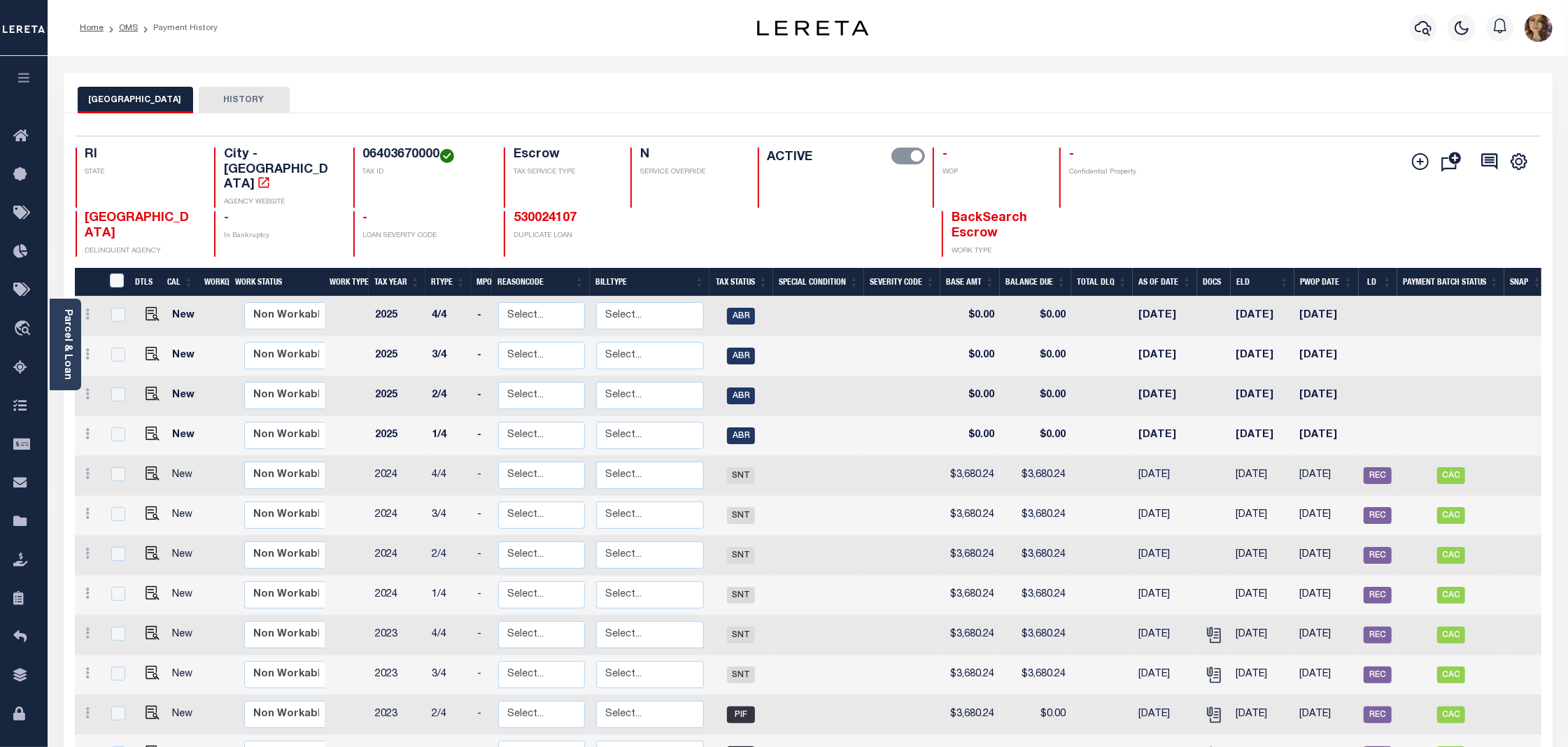
click at [967, 416] on td "$0.00" at bounding box center [970, 436] width 59 height 40
checkbox input "true"
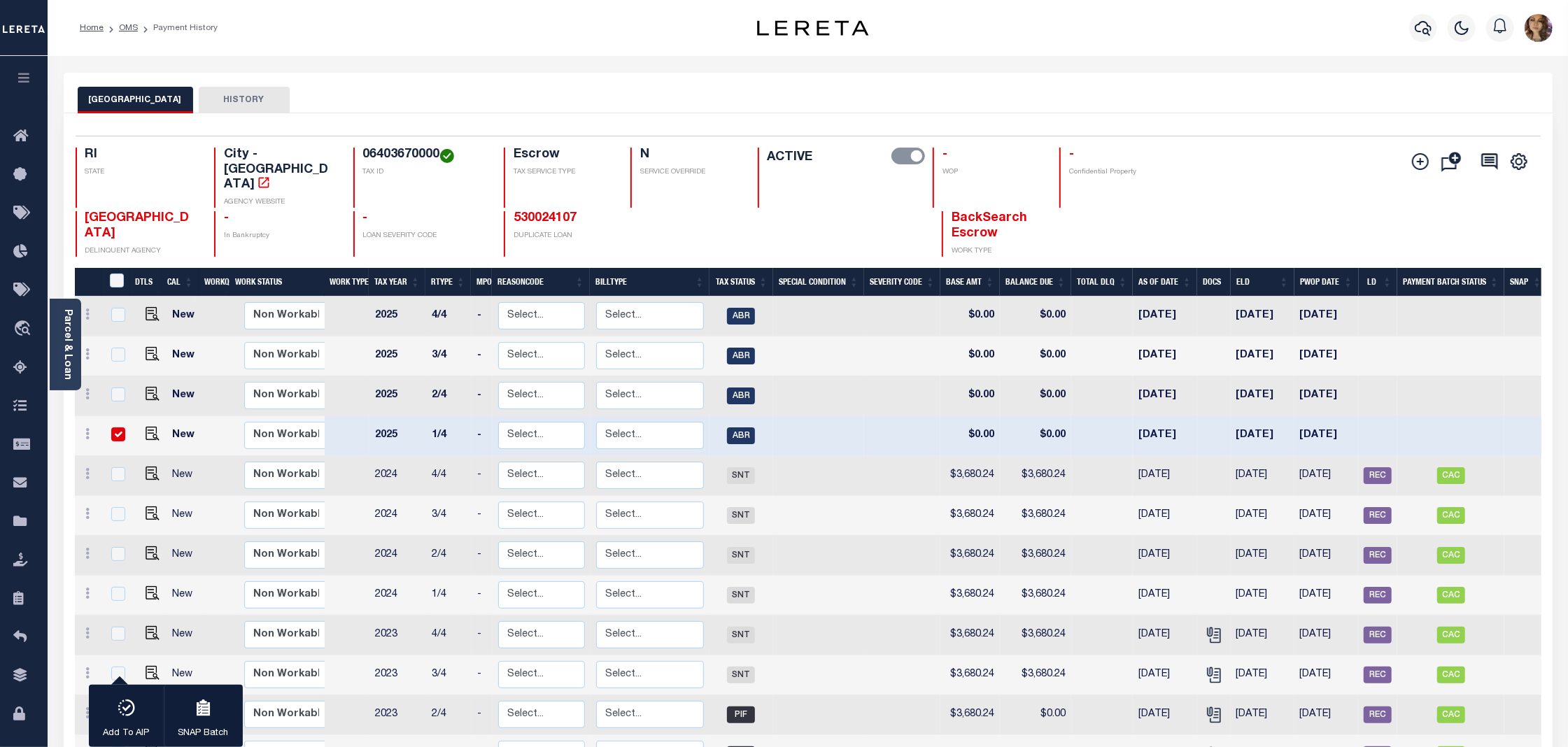
click at [1054, 416] on td "$0.00" at bounding box center [1036, 436] width 72 height 40
checkbox input "false"
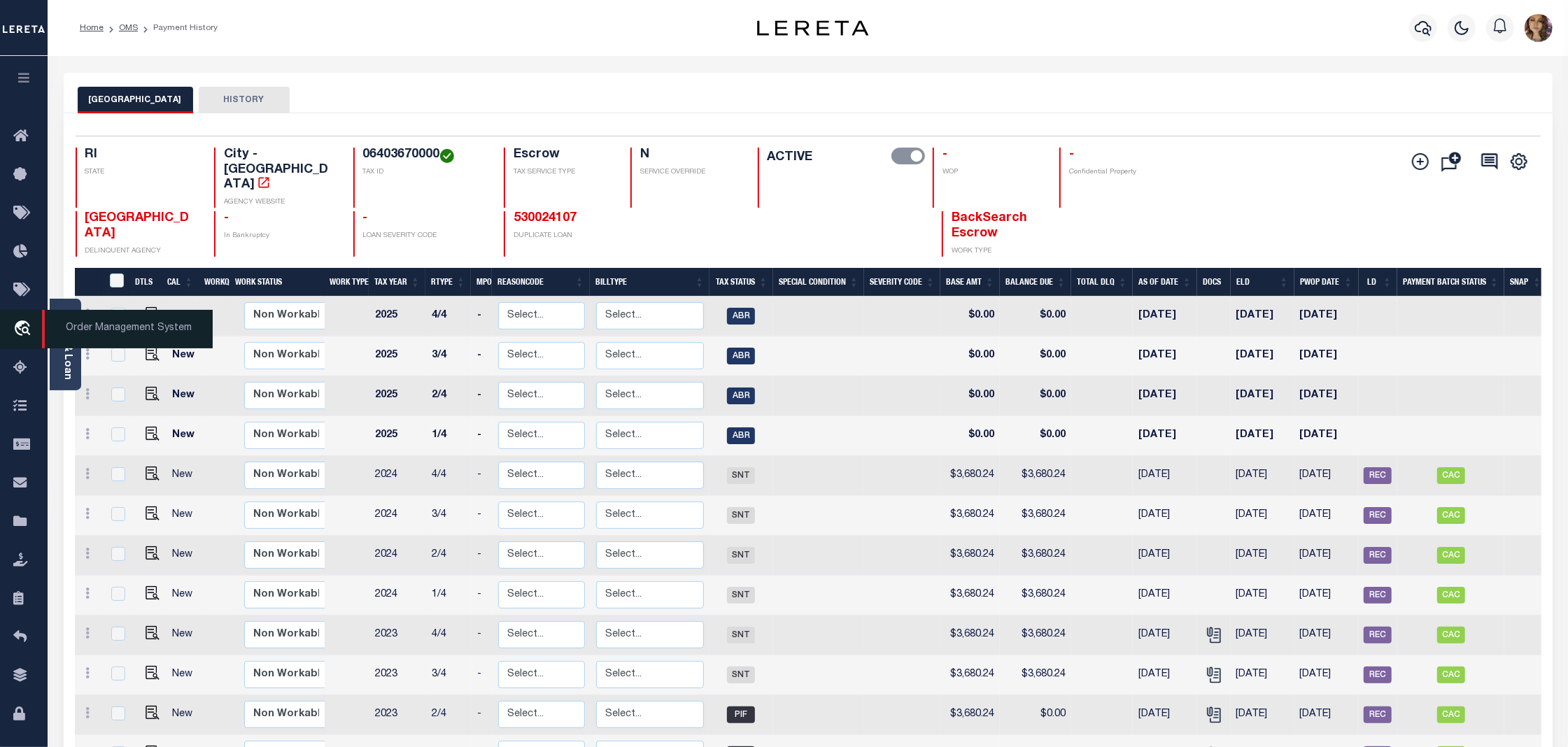
click at [78, 333] on span "Order Management System" at bounding box center [127, 329] width 171 height 39
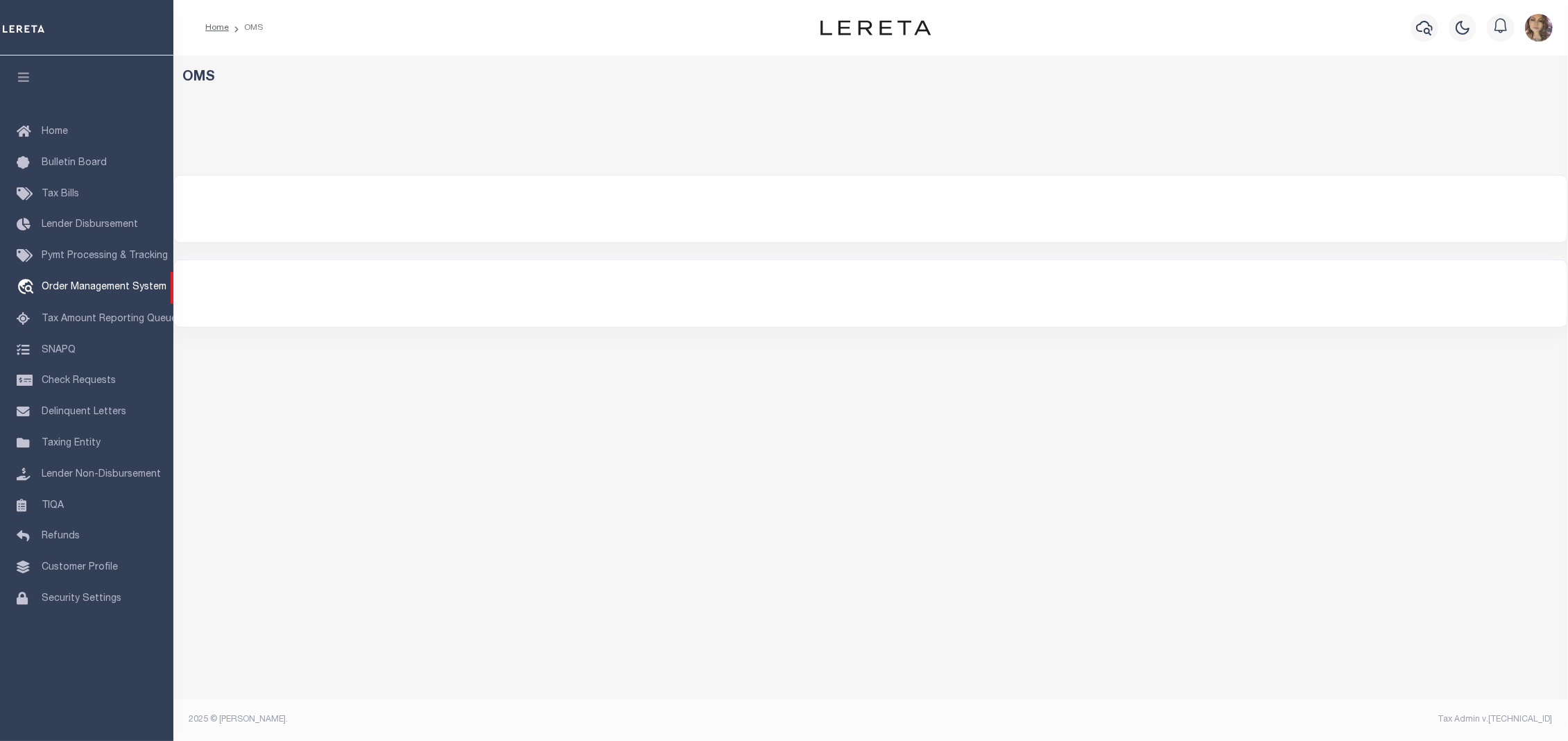
select select "200"
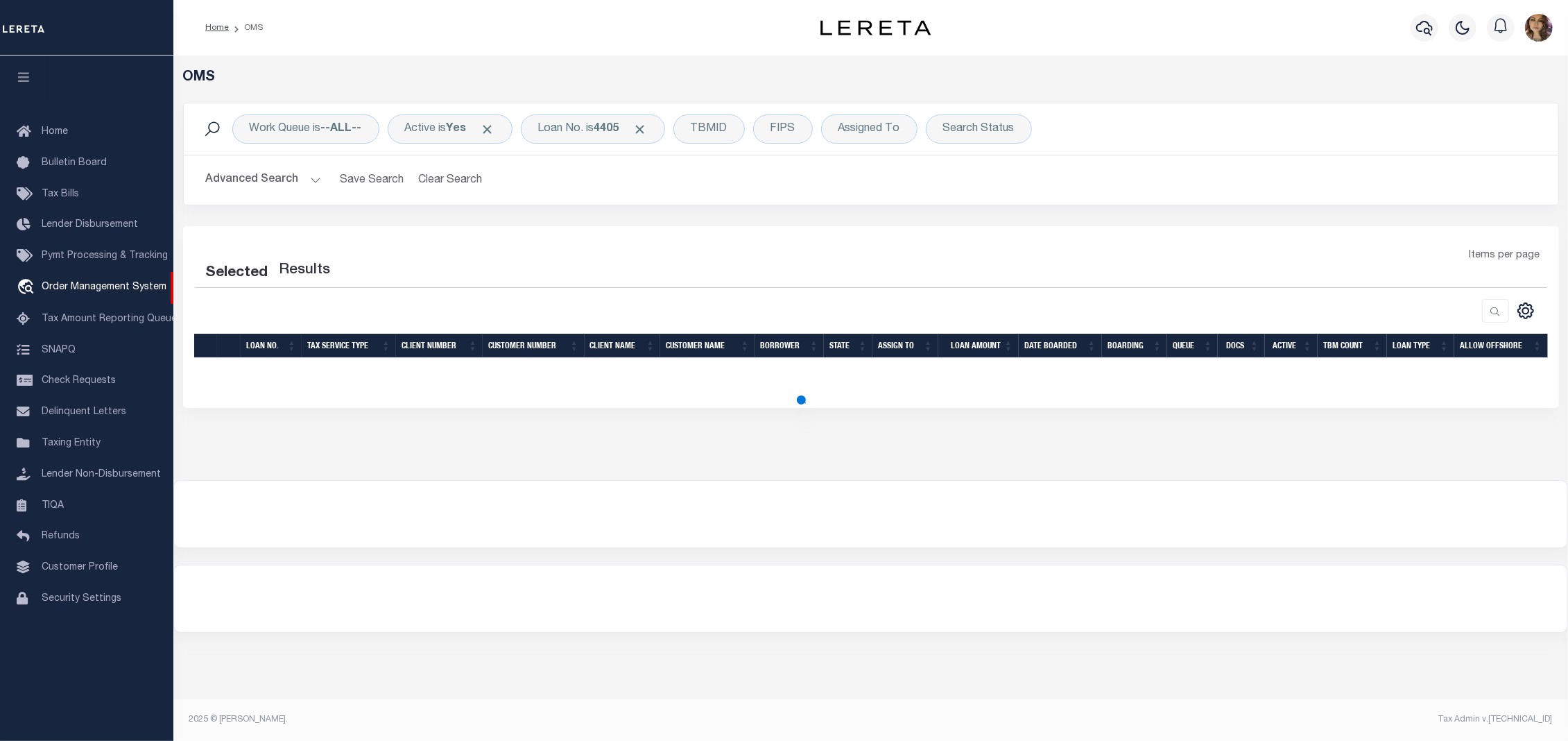
select select "200"
